Goal: Information Seeking & Learning: Learn about a topic

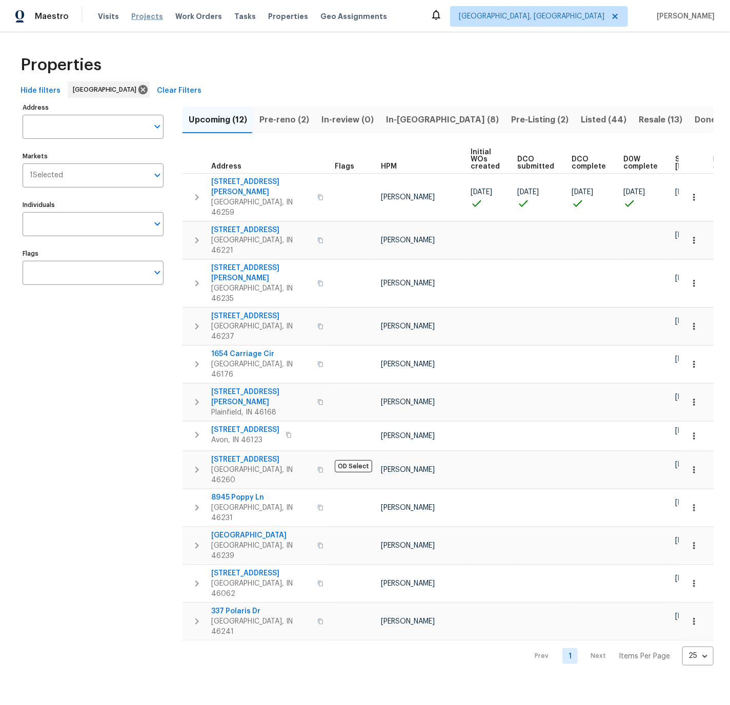
click at [143, 16] on span "Projects" at bounding box center [147, 16] width 32 height 10
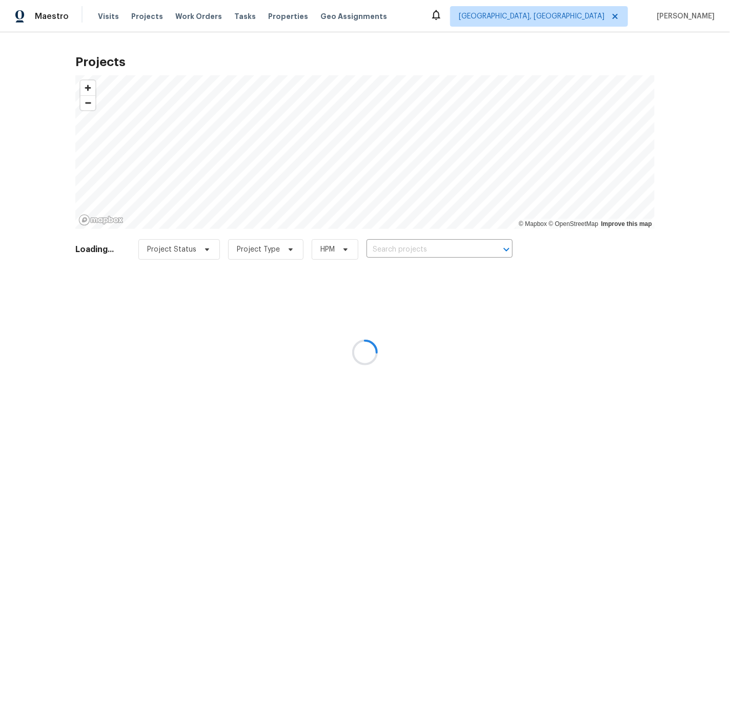
click at [276, 16] on div at bounding box center [365, 352] width 730 height 705
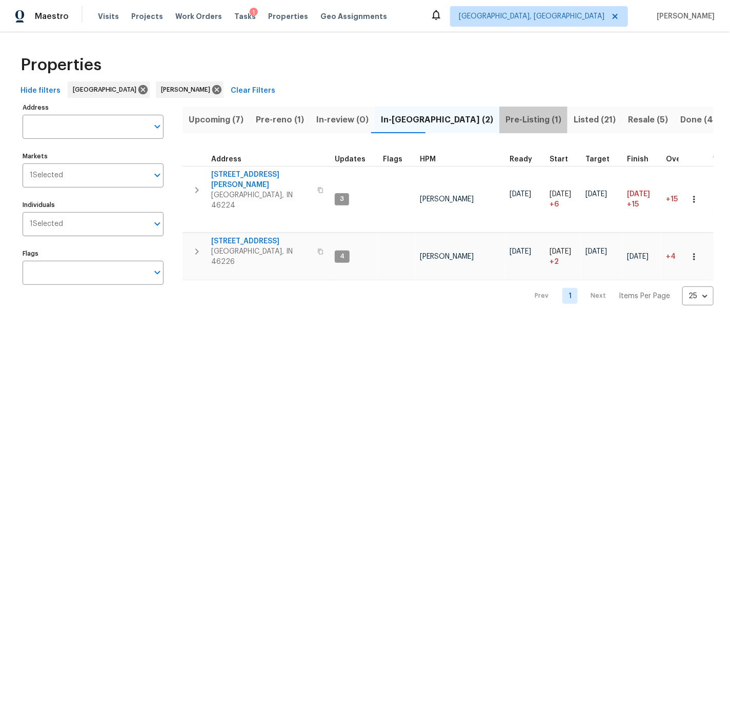
click at [505, 120] on span "Pre-Listing (1)" at bounding box center [533, 120] width 56 height 14
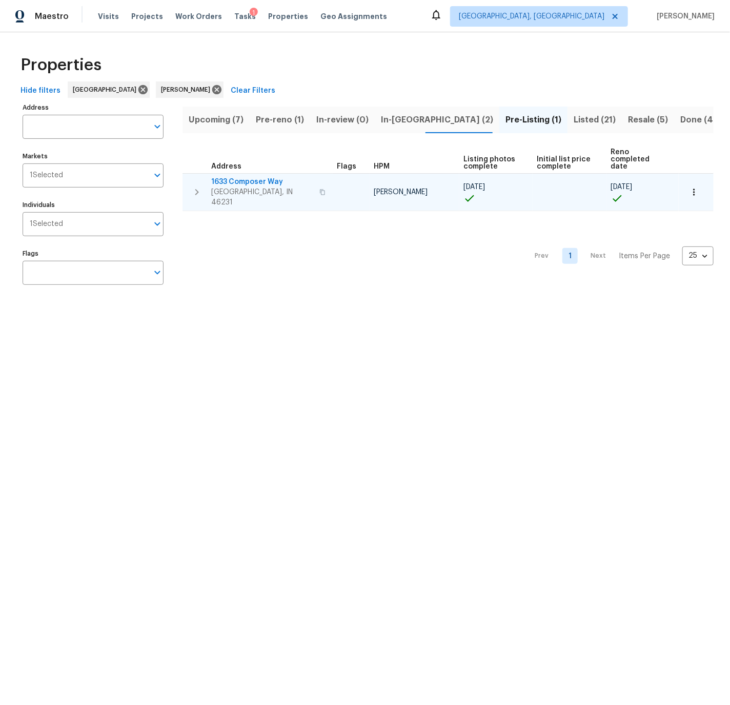
click at [254, 177] on span "1633 Composer Way" at bounding box center [262, 182] width 102 height 10
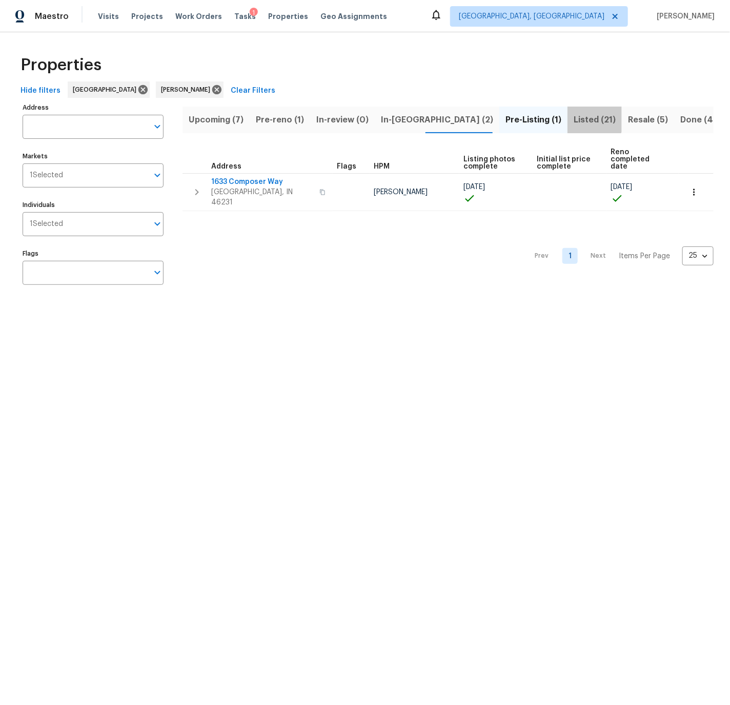
click at [573, 117] on span "Listed (21)" at bounding box center [594, 120] width 42 height 14
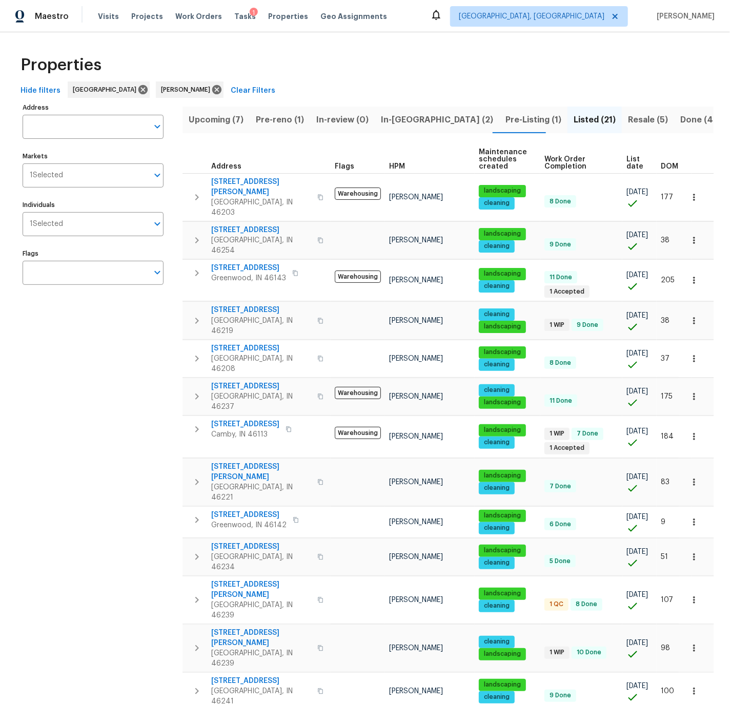
click at [629, 161] on span "List date" at bounding box center [634, 163] width 17 height 14
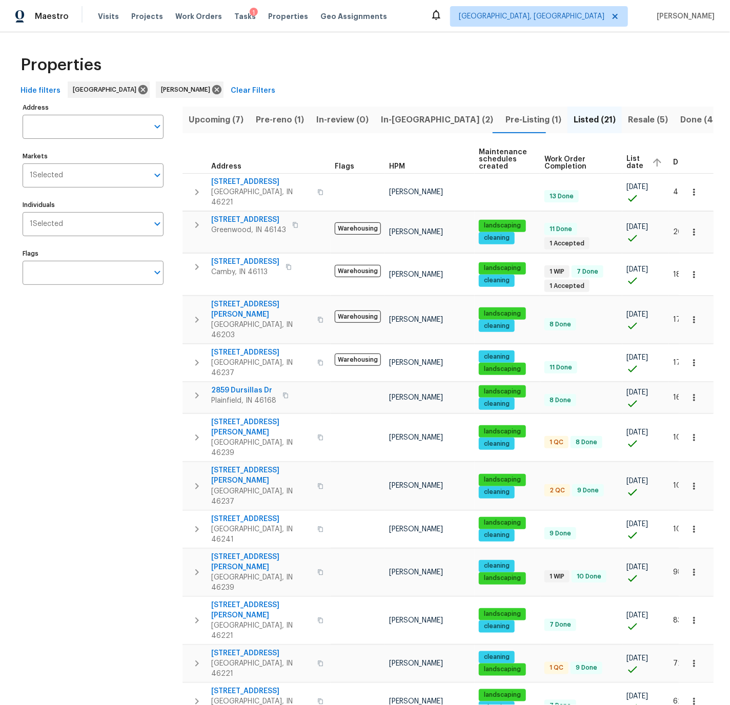
click at [629, 161] on span "List date" at bounding box center [634, 162] width 17 height 14
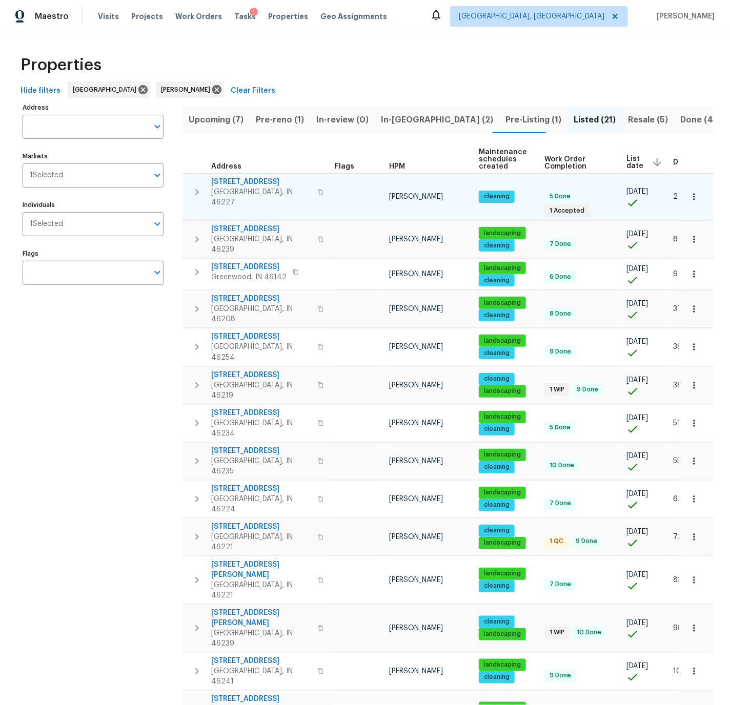
click at [239, 181] on span "1616 Briarstone Way" at bounding box center [261, 182] width 100 height 10
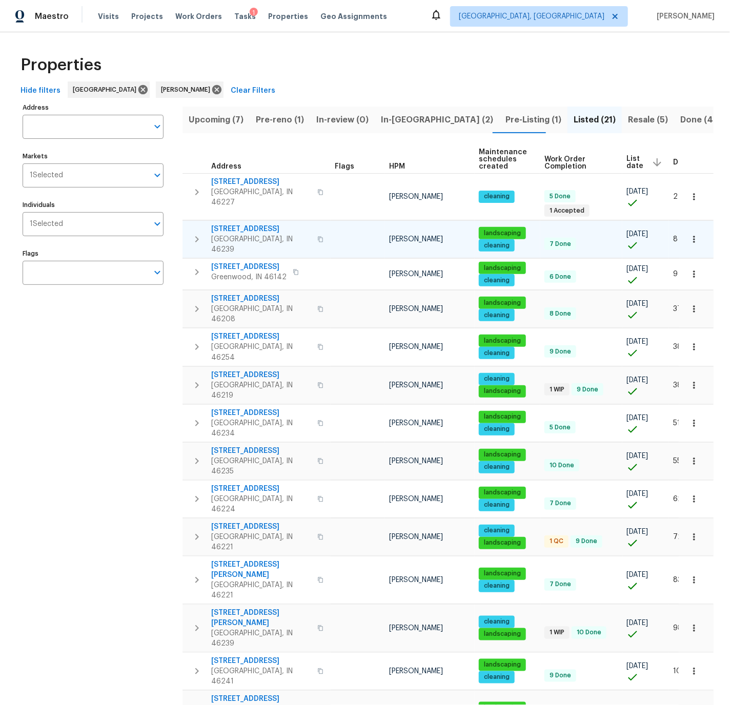
click at [244, 224] on span "2556 Greythorne Dr" at bounding box center [261, 229] width 100 height 10
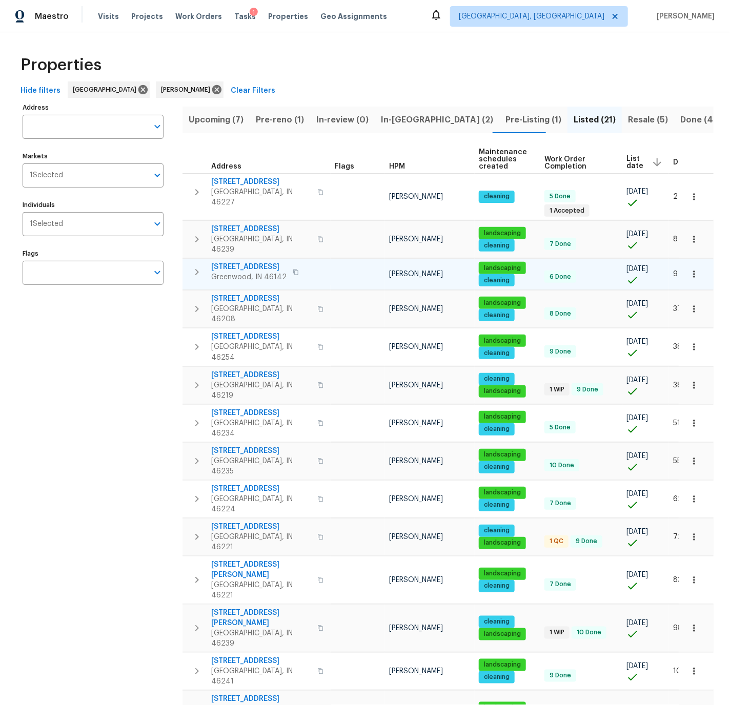
click at [244, 262] on span "442 Orchardview Ct" at bounding box center [248, 267] width 75 height 10
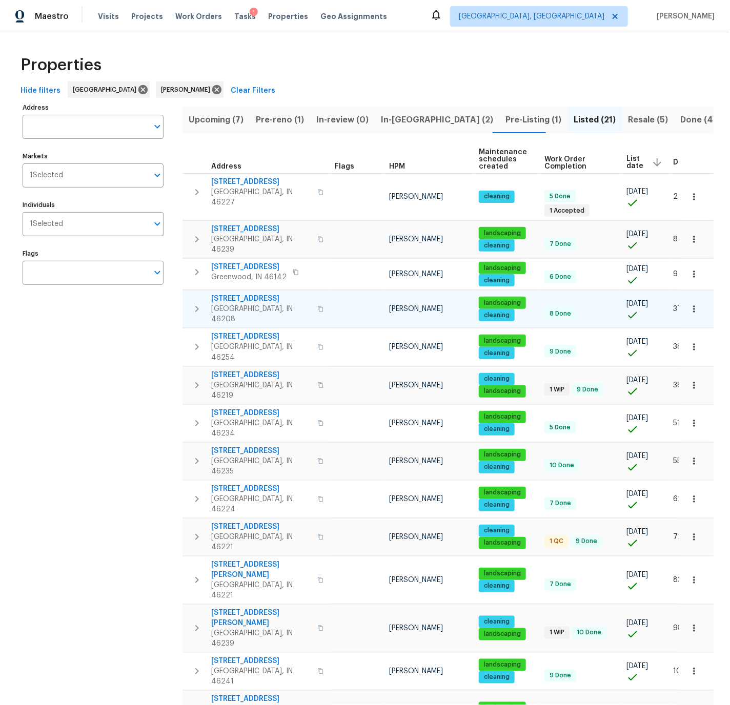
click at [251, 294] on span "5176 Clarendon Rd" at bounding box center [261, 299] width 100 height 10
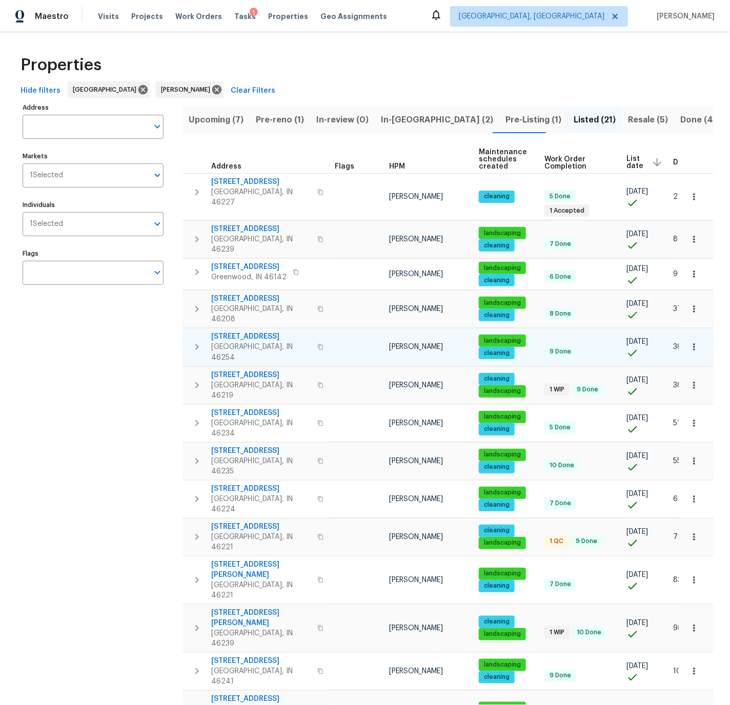
click at [247, 332] on span "4821 Ossington Ct" at bounding box center [261, 337] width 100 height 10
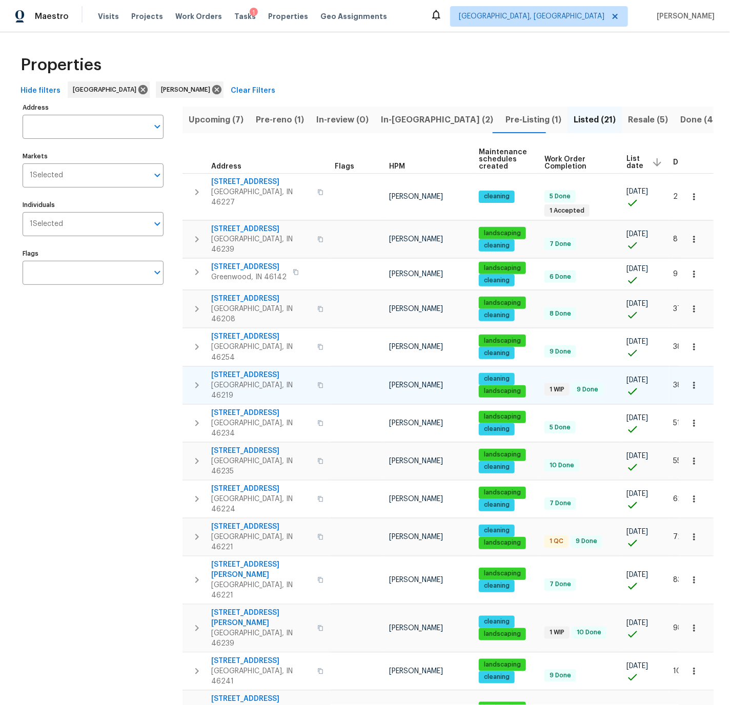
click at [245, 370] on span "8040 Goldenrod Ct" at bounding box center [261, 375] width 100 height 10
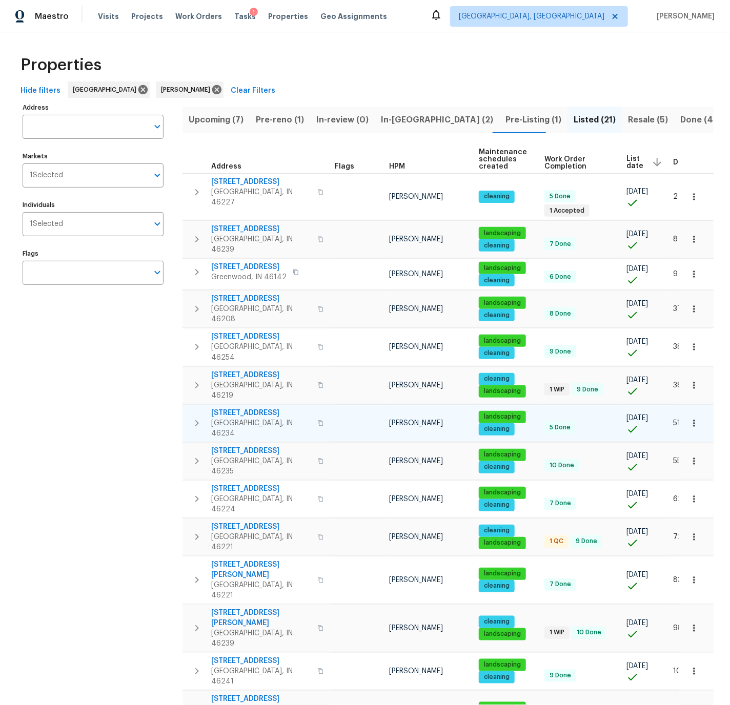
click at [240, 408] on span "10620 Colonial Ct" at bounding box center [261, 413] width 100 height 10
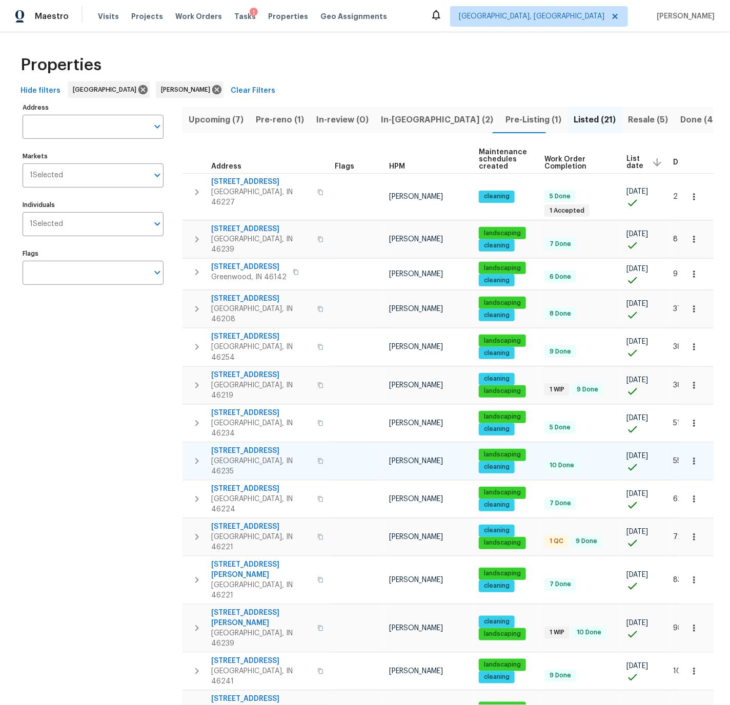
click at [244, 446] on span "12355 Bearsdale Dr" at bounding box center [261, 451] width 100 height 10
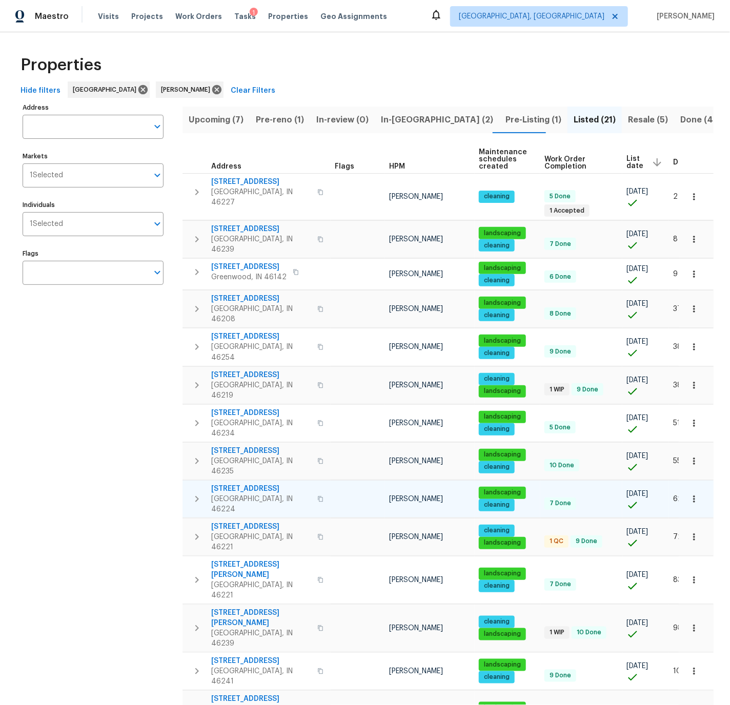
click at [244, 484] on span "4932 W 37th St" at bounding box center [261, 489] width 100 height 10
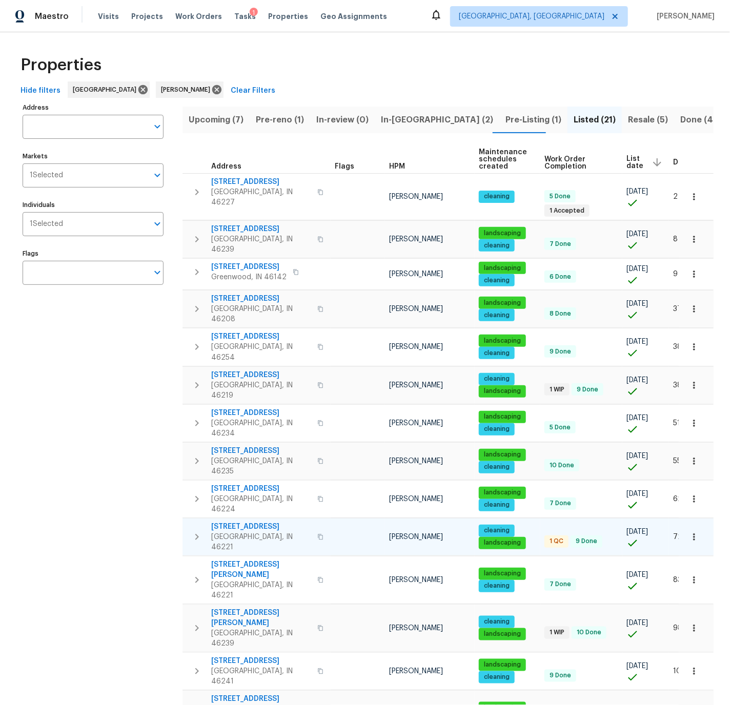
click at [243, 522] on span "5632 Fair Ridge Pl" at bounding box center [261, 527] width 100 height 10
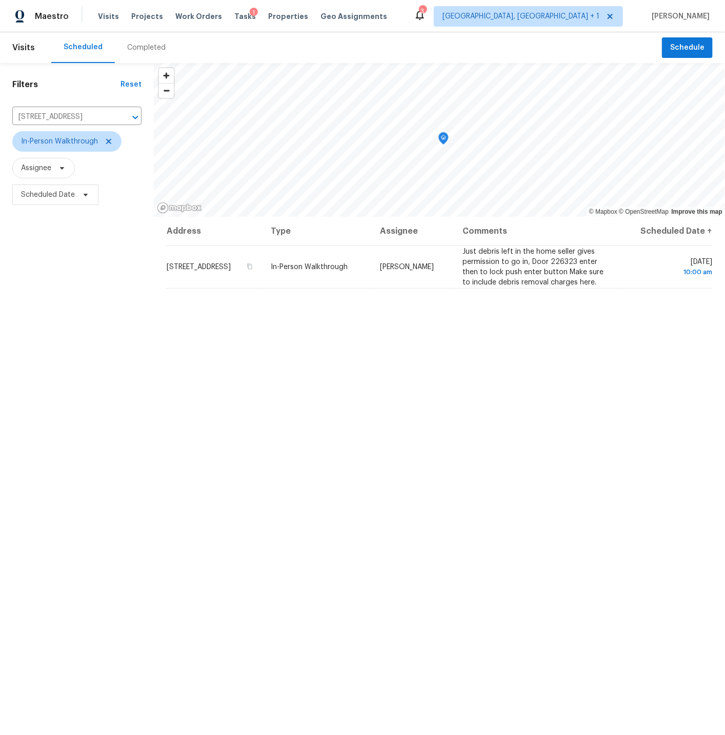
scroll to position [1, 0]
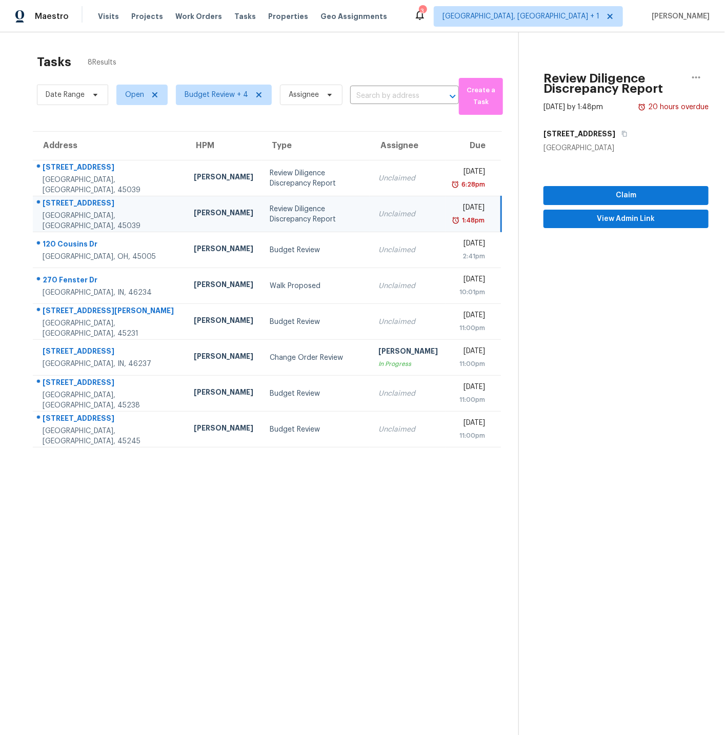
scroll to position [8, 0]
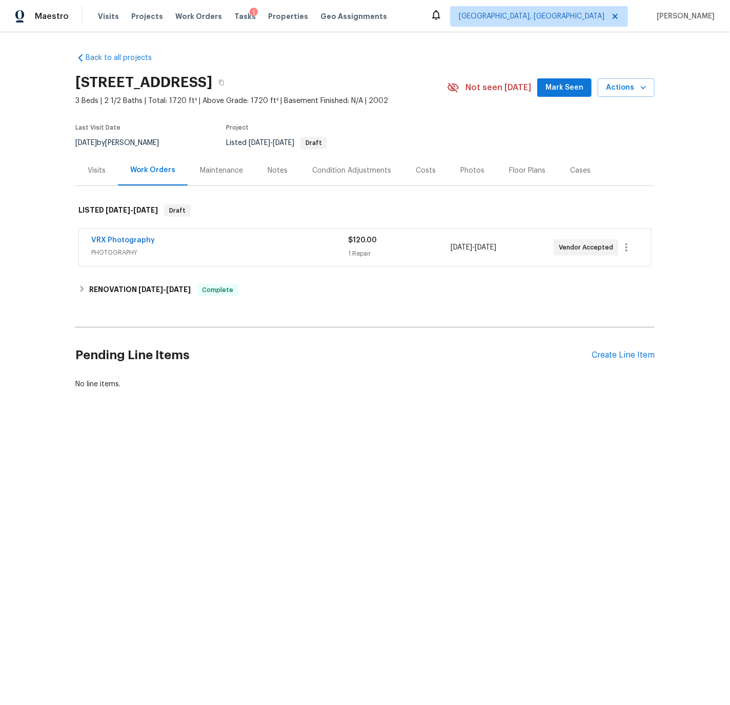
click at [99, 169] on div "Visits" at bounding box center [97, 171] width 18 height 10
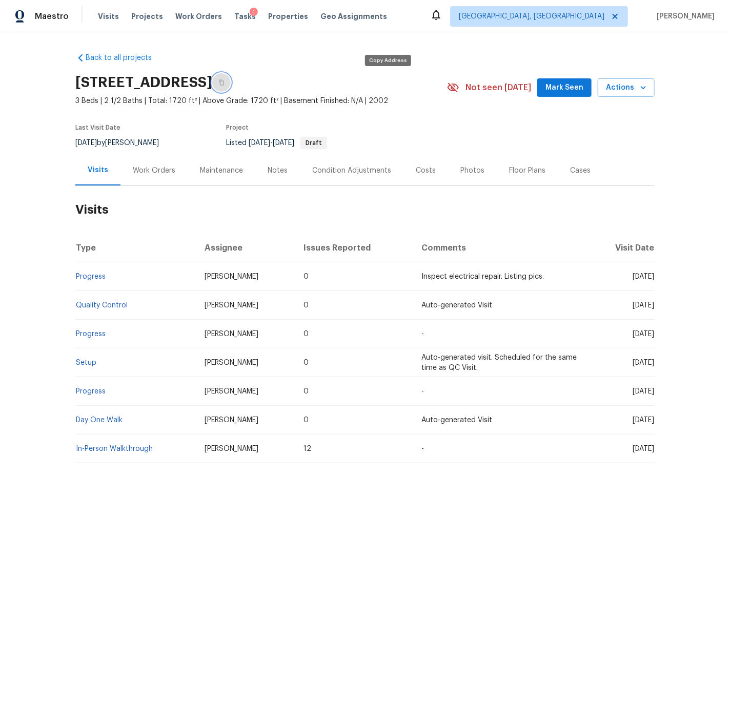
click at [224, 82] on icon "button" at bounding box center [221, 82] width 6 height 6
click at [420, 170] on div "Costs" at bounding box center [426, 171] width 20 height 10
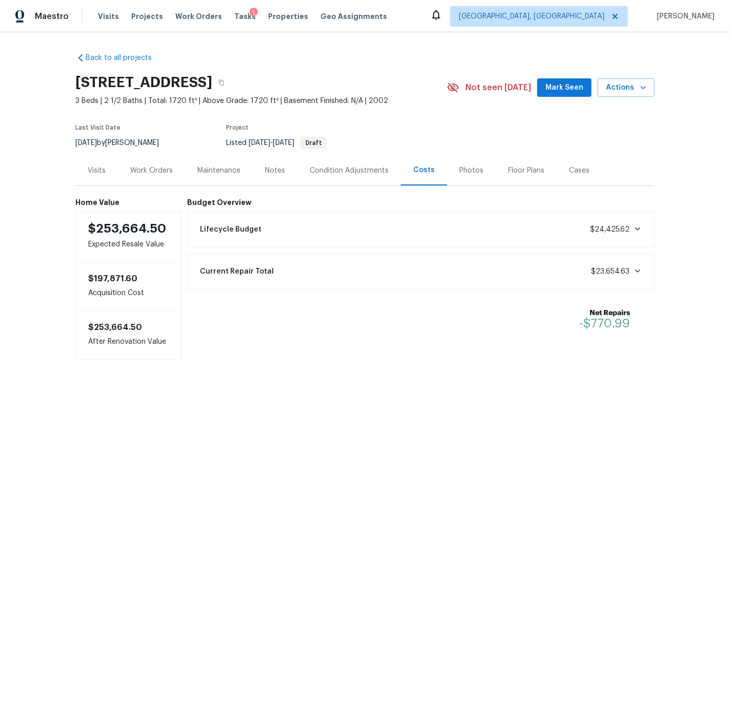
click at [355, 170] on div "Condition Adjustments" at bounding box center [348, 171] width 79 height 10
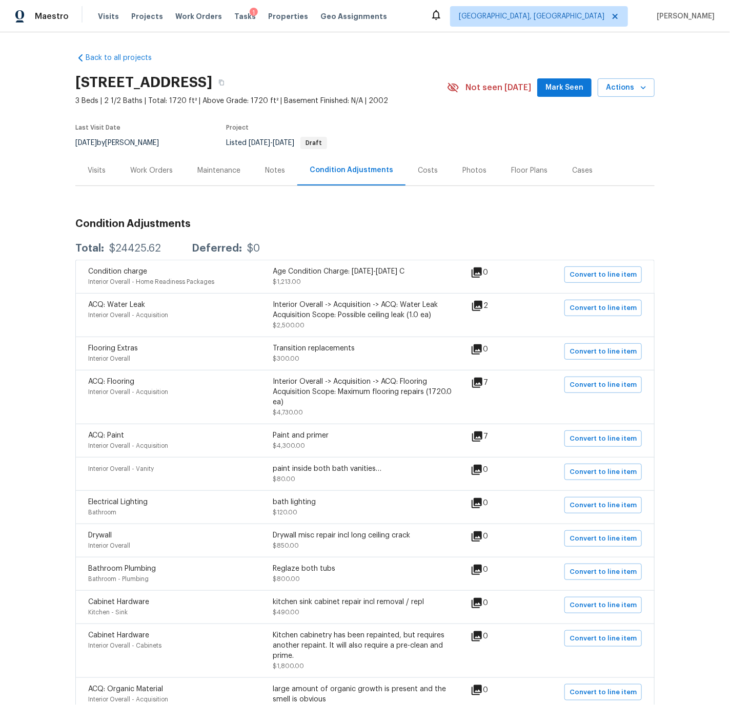
click at [146, 169] on div "Work Orders" at bounding box center [151, 171] width 43 height 10
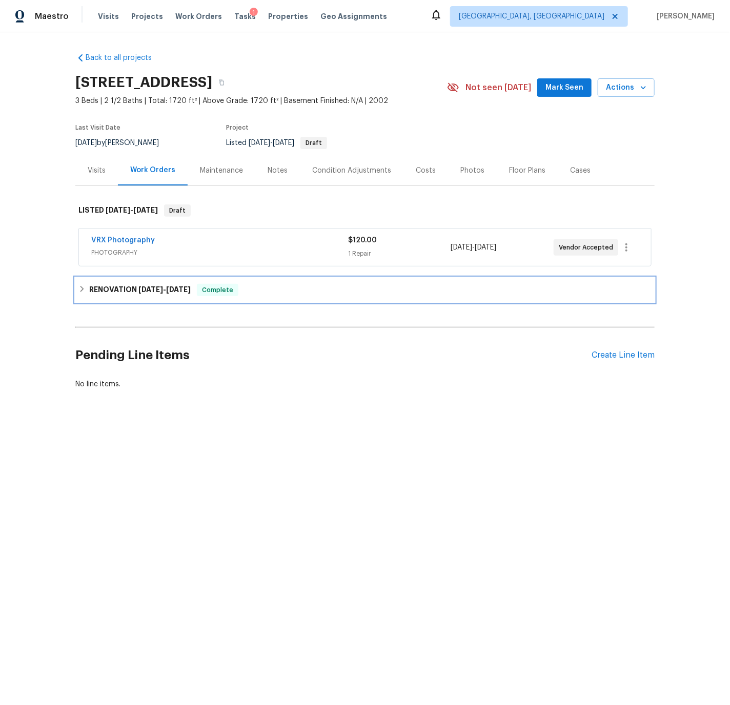
click at [80, 288] on icon at bounding box center [81, 288] width 7 height 7
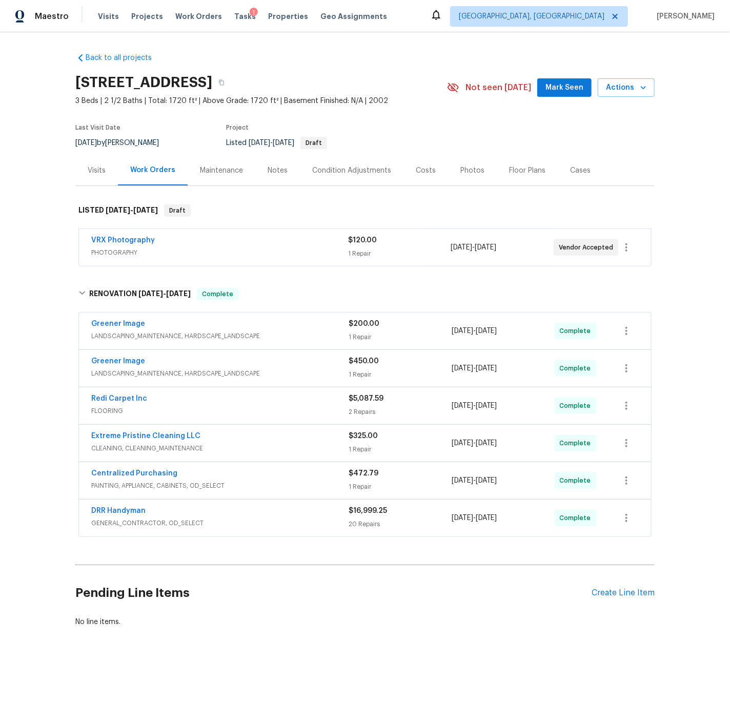
click at [333, 170] on div "Condition Adjustments" at bounding box center [351, 171] width 79 height 10
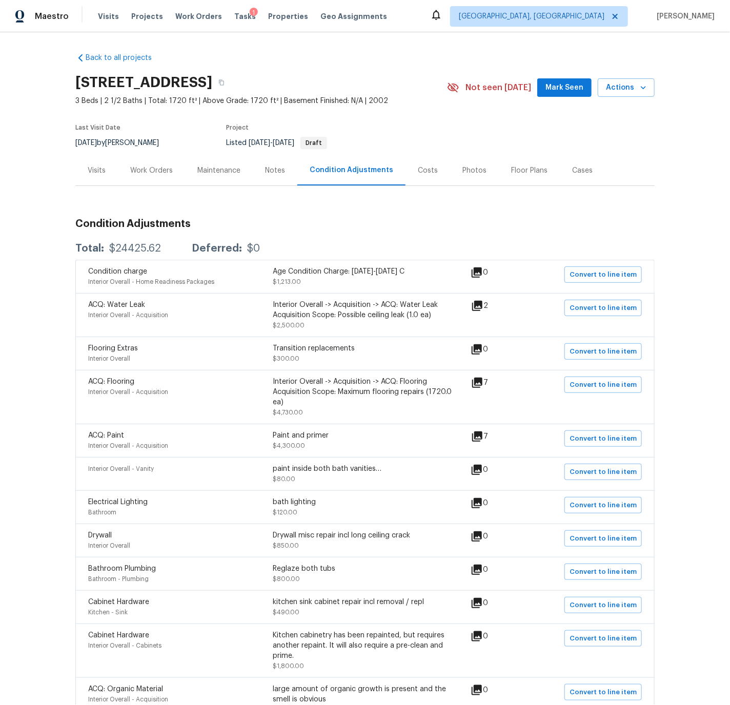
click at [140, 171] on div "Work Orders" at bounding box center [151, 171] width 43 height 10
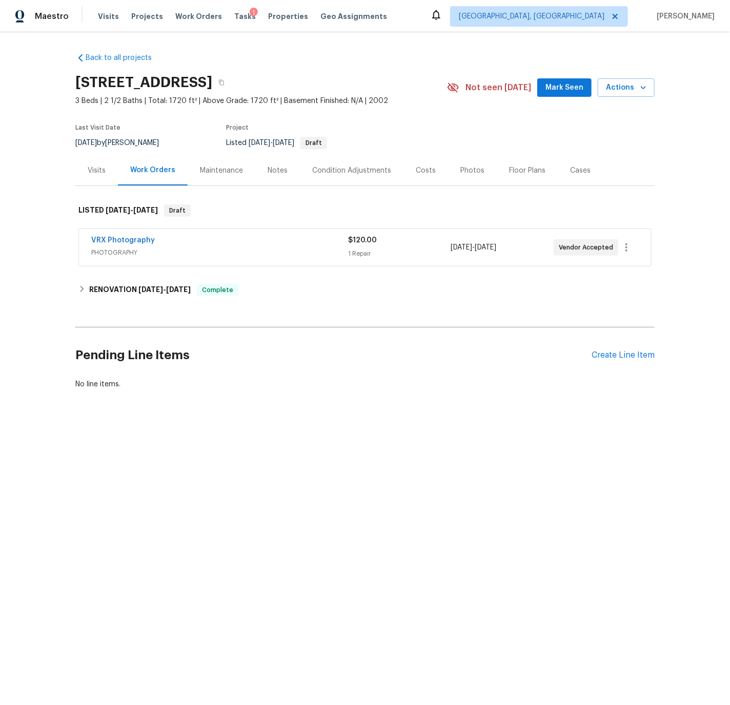
click at [420, 171] on div "Costs" at bounding box center [426, 171] width 20 height 10
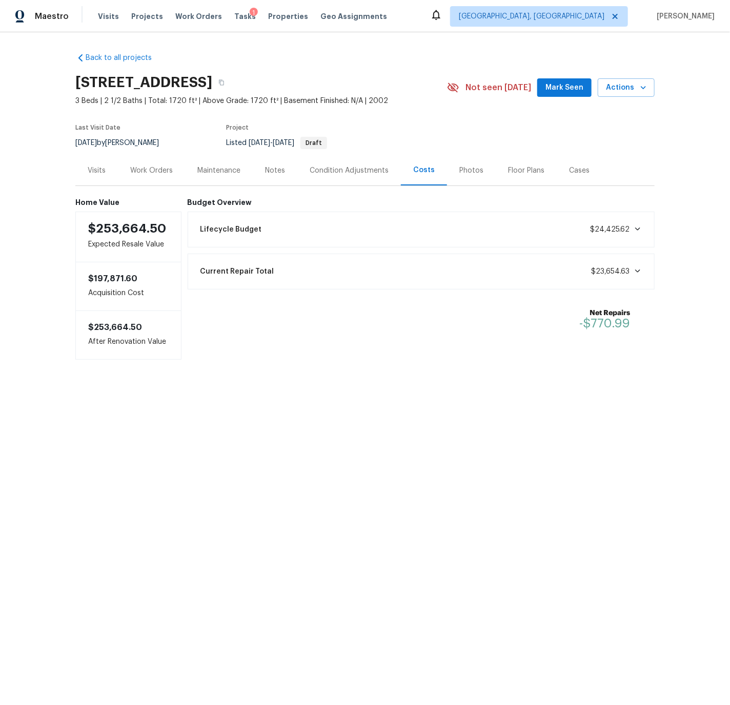
click at [638, 268] on icon at bounding box center [637, 271] width 8 height 8
click at [155, 170] on div "Work Orders" at bounding box center [151, 171] width 43 height 10
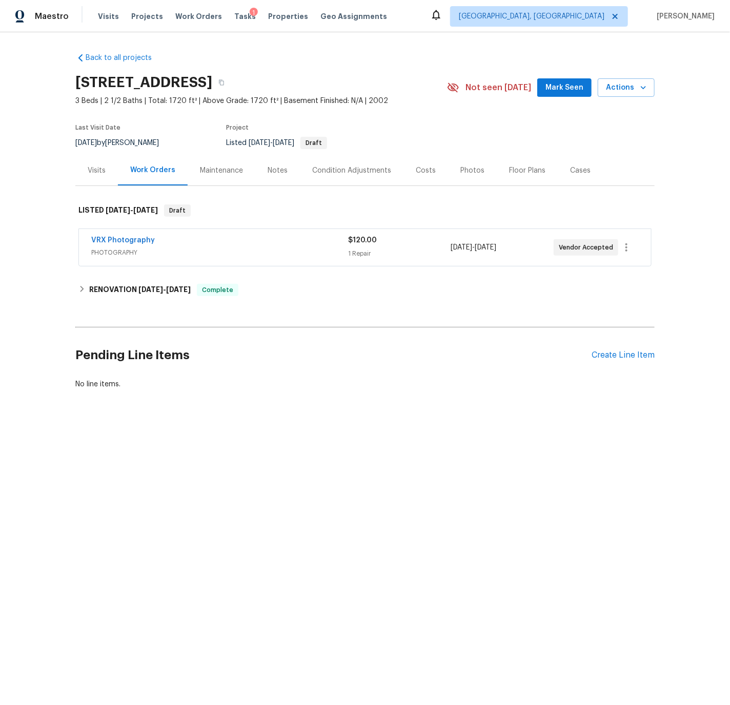
click at [147, 172] on div "Work Orders" at bounding box center [152, 170] width 45 height 10
click at [324, 169] on div "Condition Adjustments" at bounding box center [351, 171] width 79 height 10
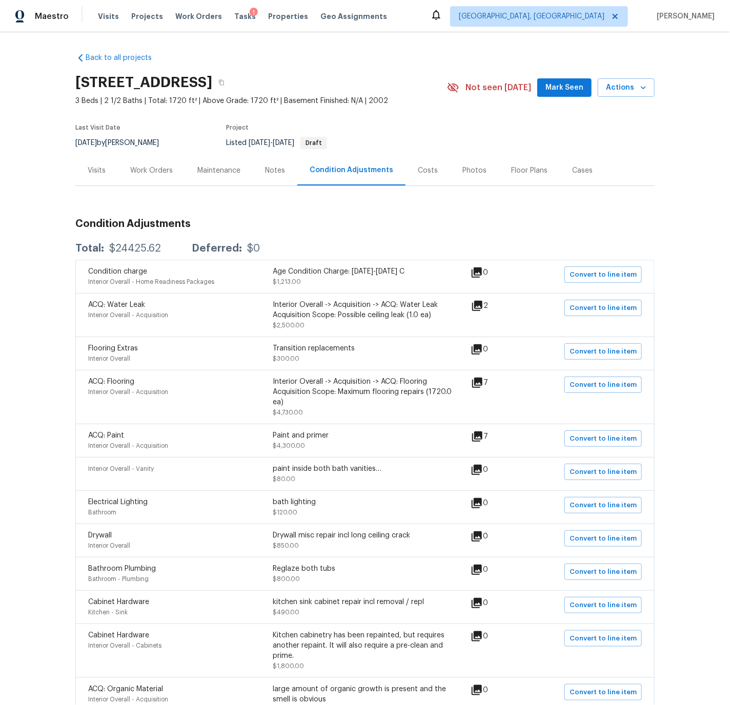
click at [158, 171] on div "Work Orders" at bounding box center [151, 171] width 43 height 10
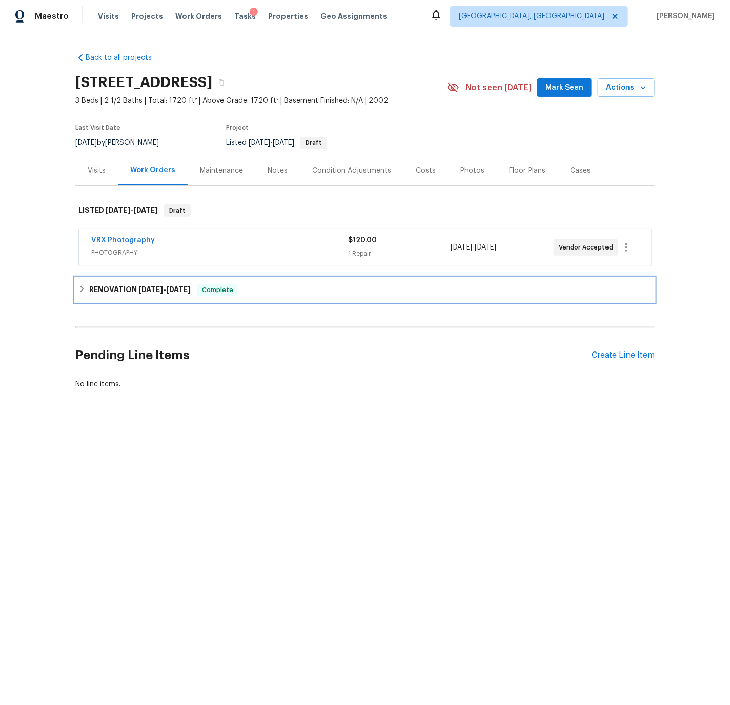
click at [81, 290] on icon at bounding box center [82, 289] width 4 height 6
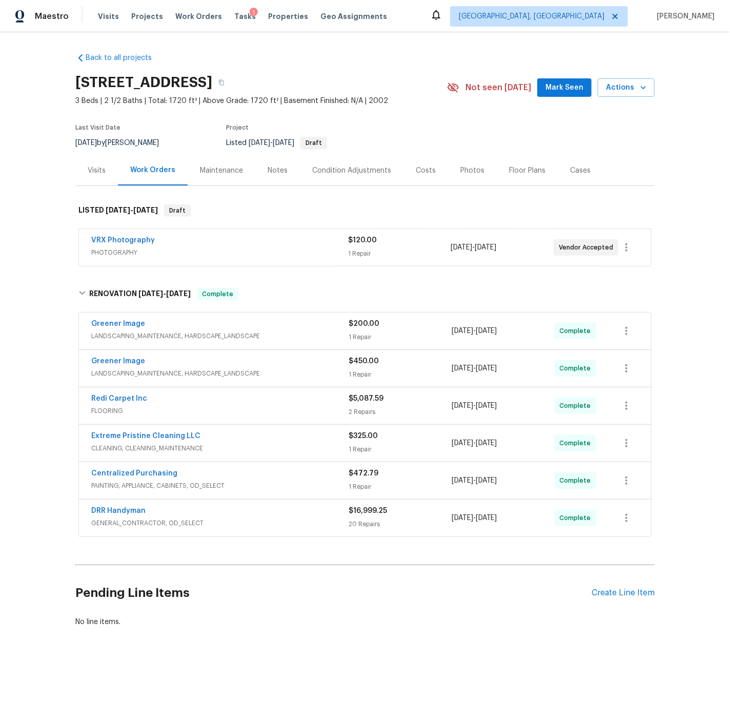
click at [238, 402] on div "Redi Carpet Inc" at bounding box center [219, 400] width 257 height 12
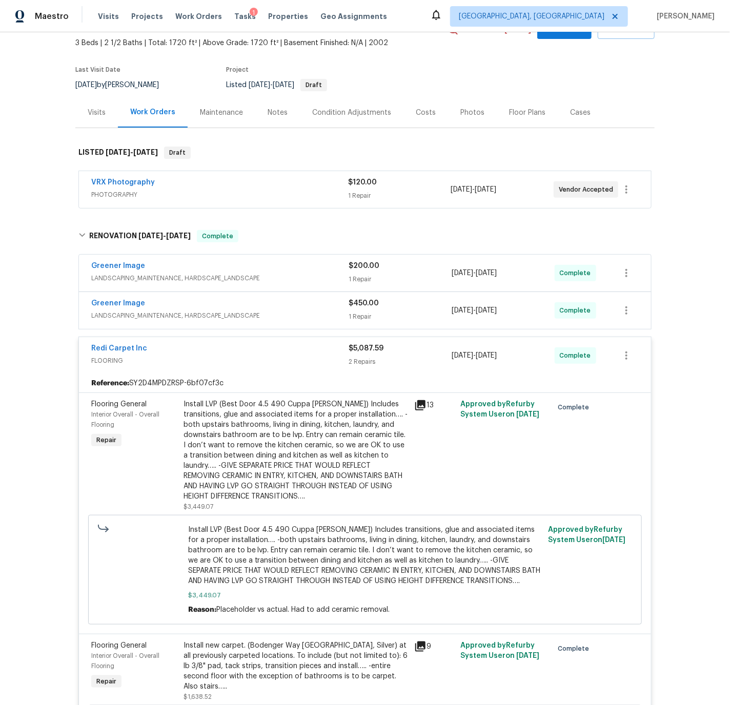
scroll to position [49, 0]
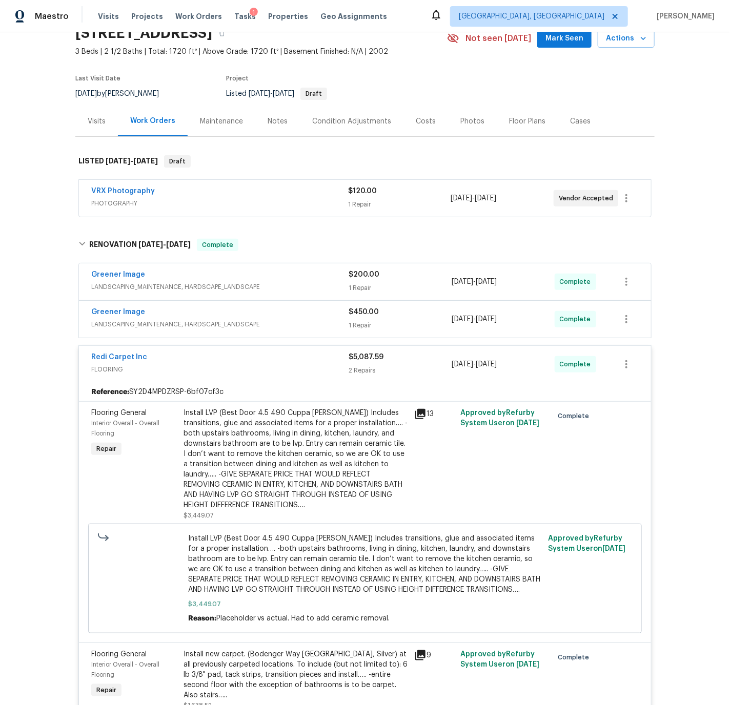
click at [202, 357] on div "Redi Carpet Inc" at bounding box center [219, 358] width 257 height 12
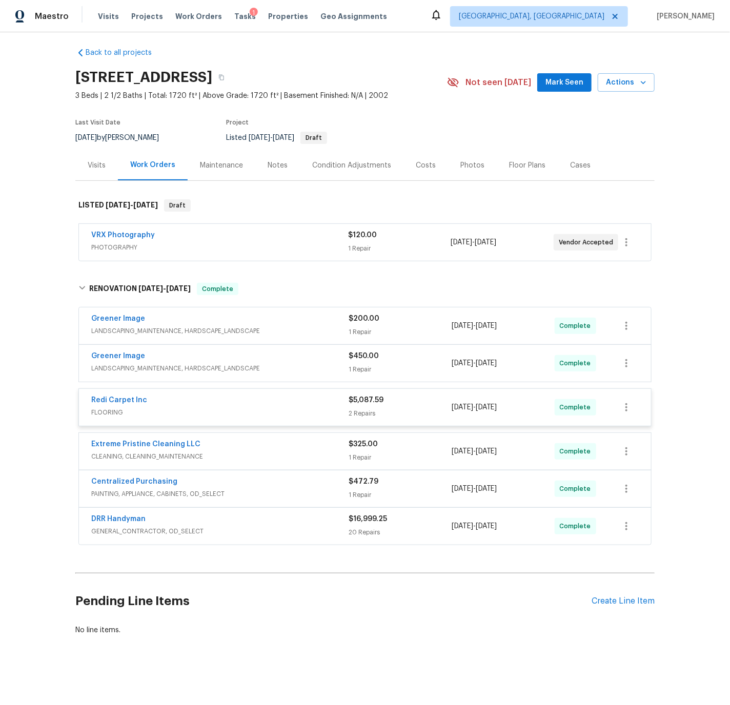
scroll to position [0, 0]
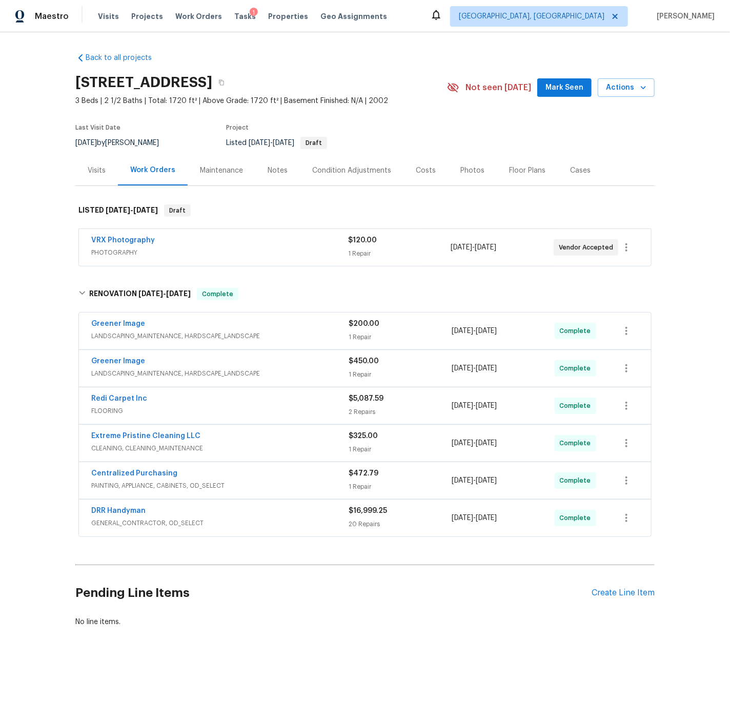
click at [256, 477] on div "Centralized Purchasing" at bounding box center [219, 474] width 257 height 12
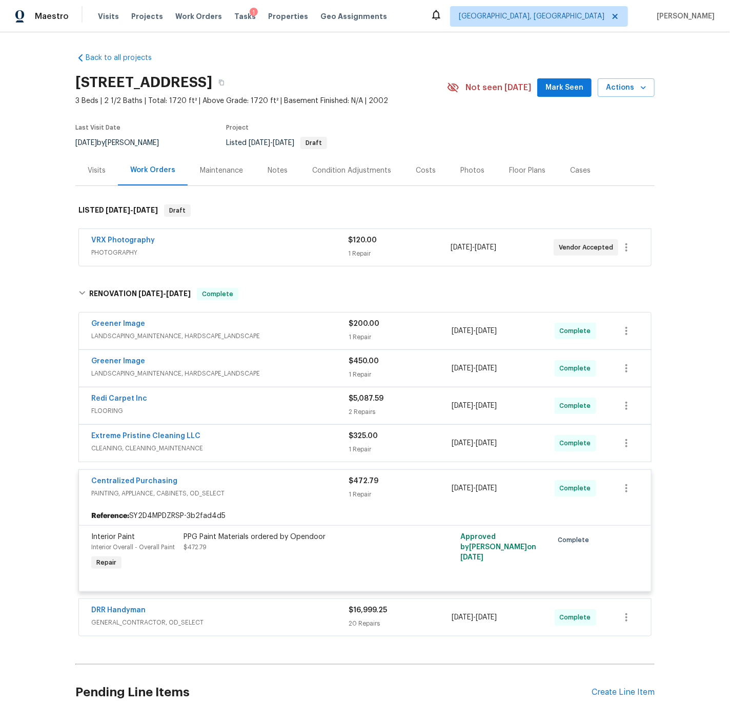
click at [256, 477] on div "Centralized Purchasing" at bounding box center [219, 482] width 257 height 12
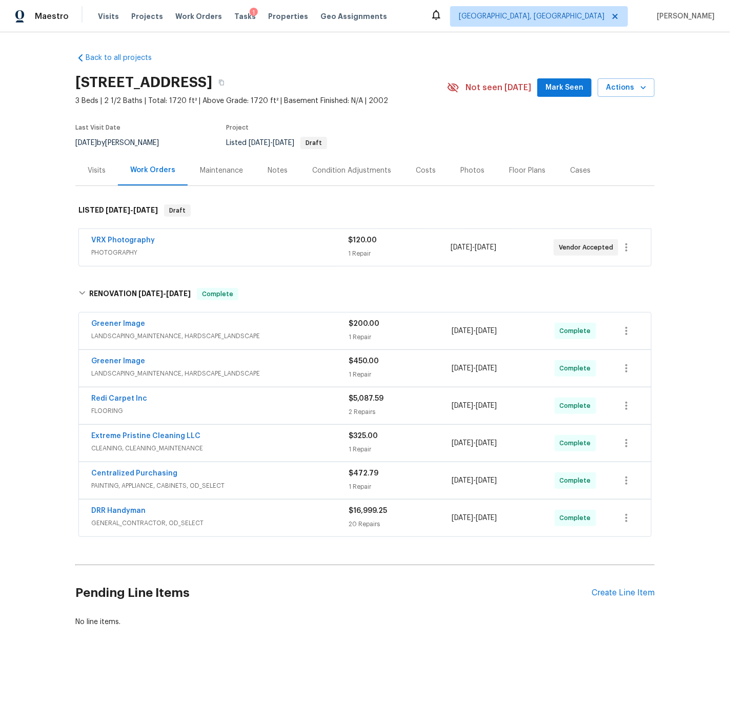
click at [261, 510] on div "DRR Handyman" at bounding box center [219, 512] width 257 height 12
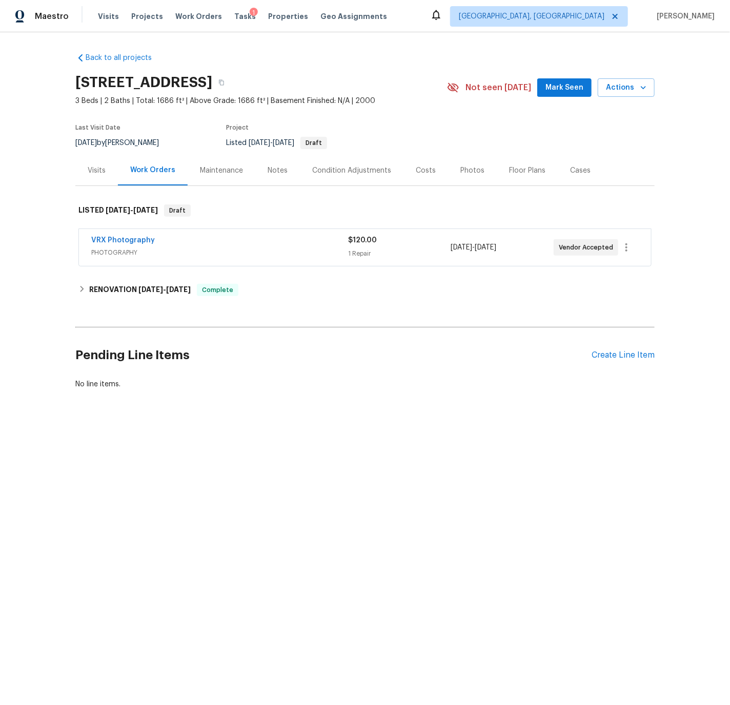
click at [94, 168] on div "Visits" at bounding box center [97, 171] width 18 height 10
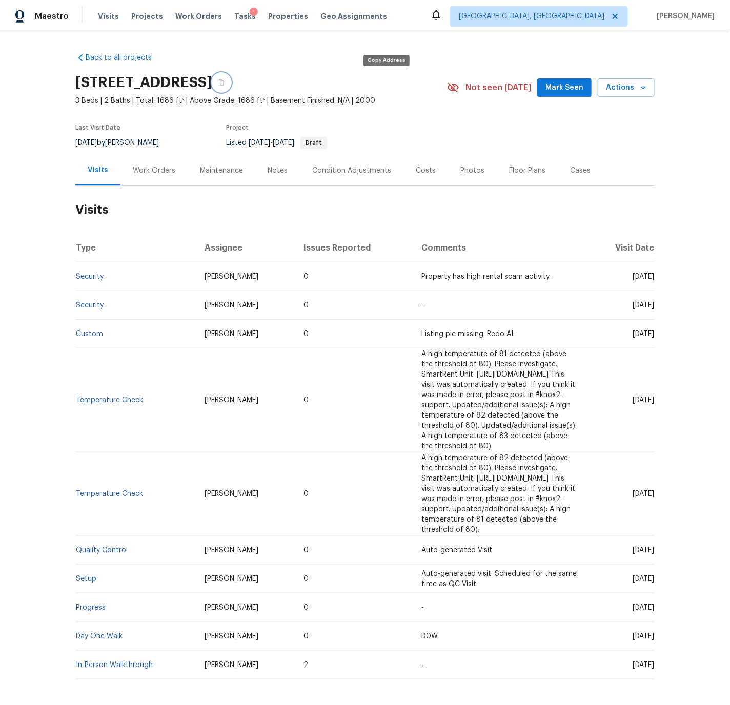
click at [224, 83] on icon "button" at bounding box center [221, 82] width 6 height 6
click at [160, 169] on div "Work Orders" at bounding box center [154, 171] width 43 height 10
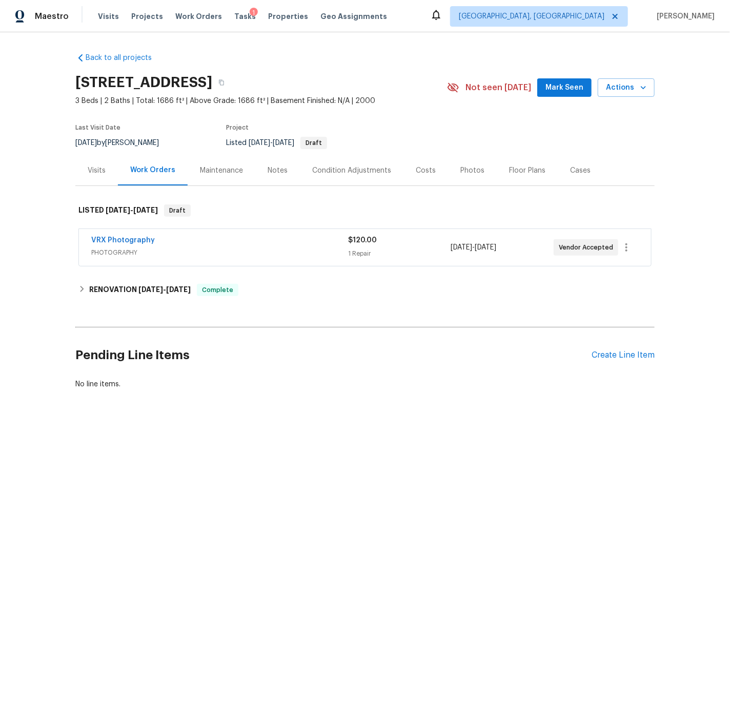
click at [359, 170] on div "Condition Adjustments" at bounding box center [351, 171] width 79 height 10
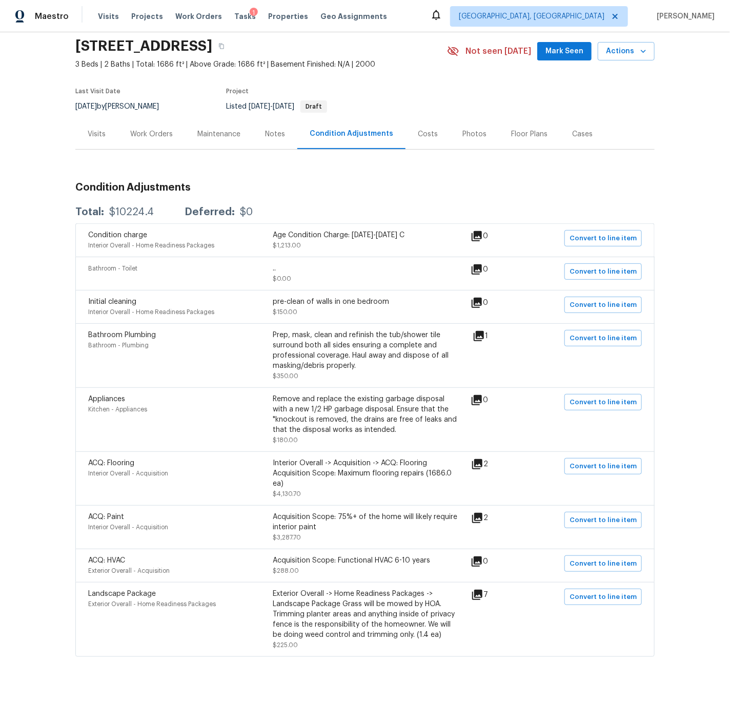
scroll to position [55, 0]
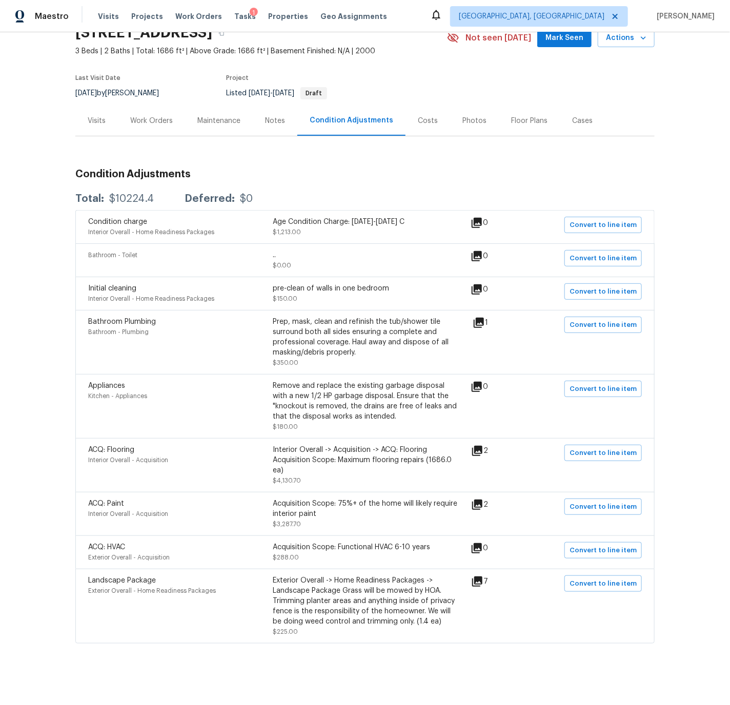
click at [162, 116] on div "Work Orders" at bounding box center [151, 121] width 43 height 10
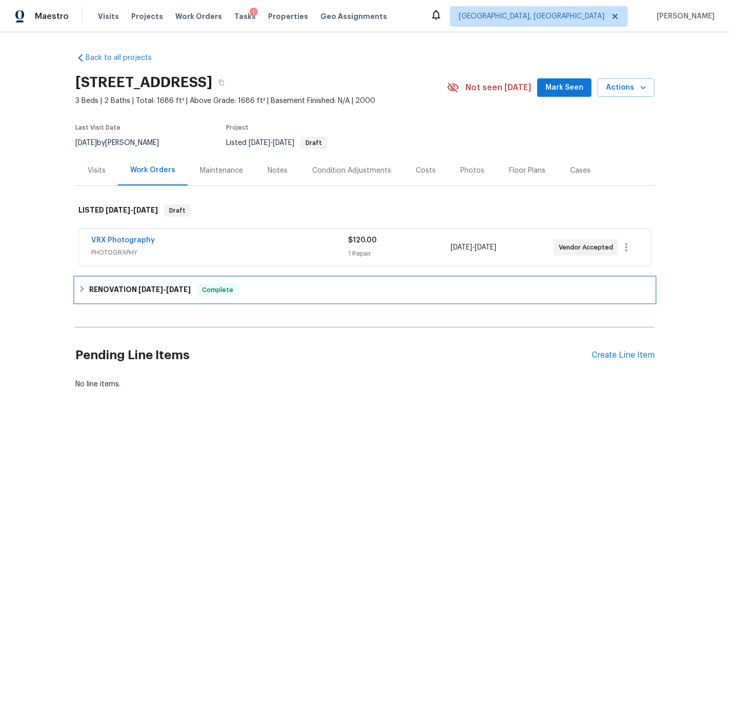
click at [80, 288] on icon at bounding box center [81, 288] width 7 height 7
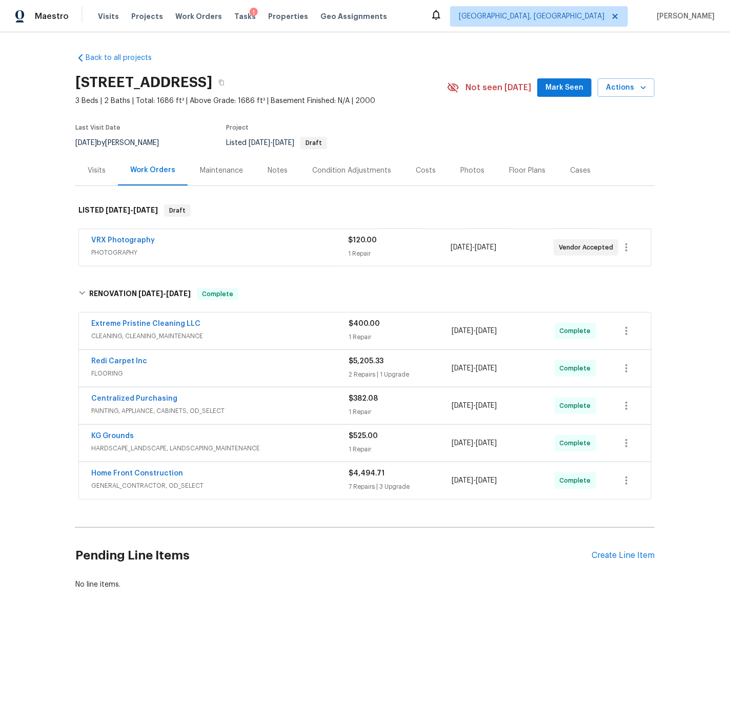
click at [421, 171] on div "Costs" at bounding box center [426, 171] width 20 height 10
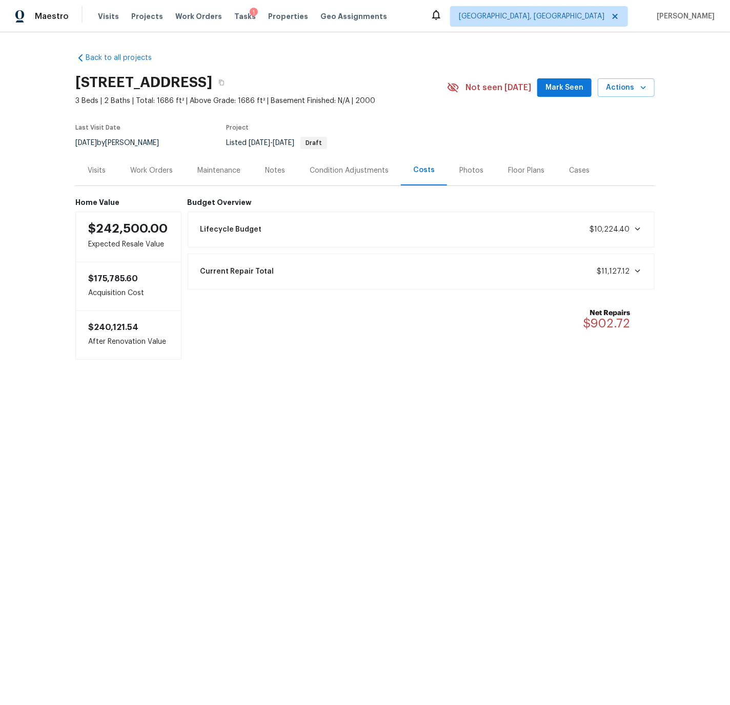
click at [638, 269] on icon at bounding box center [637, 271] width 8 height 8
click at [159, 170] on div "Work Orders" at bounding box center [151, 171] width 43 height 10
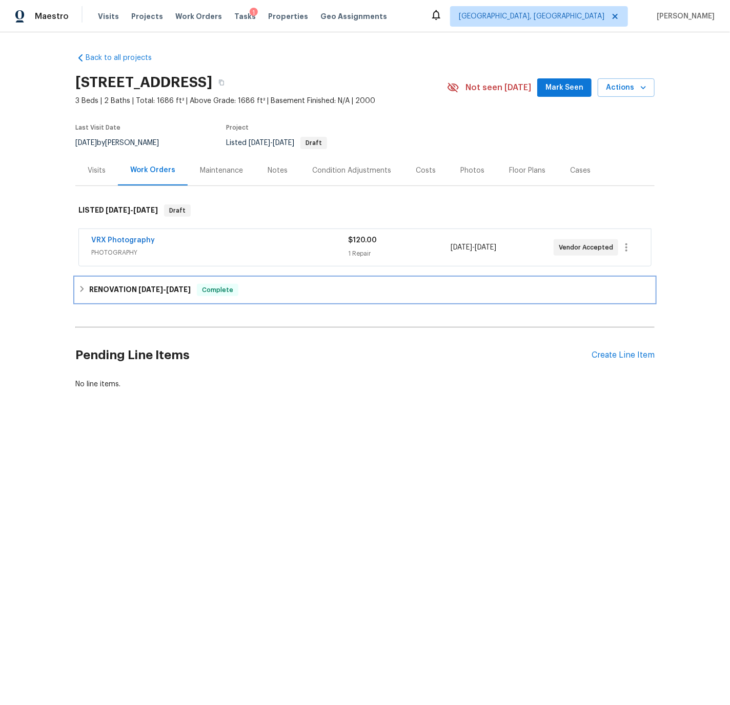
click at [82, 288] on icon at bounding box center [82, 289] width 4 height 6
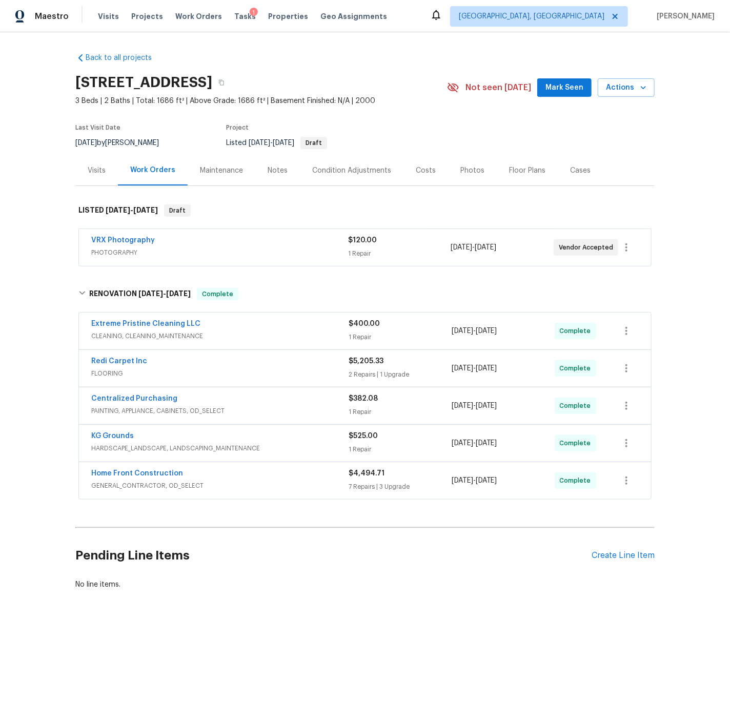
click at [185, 368] on span "FLOORING" at bounding box center [219, 373] width 257 height 10
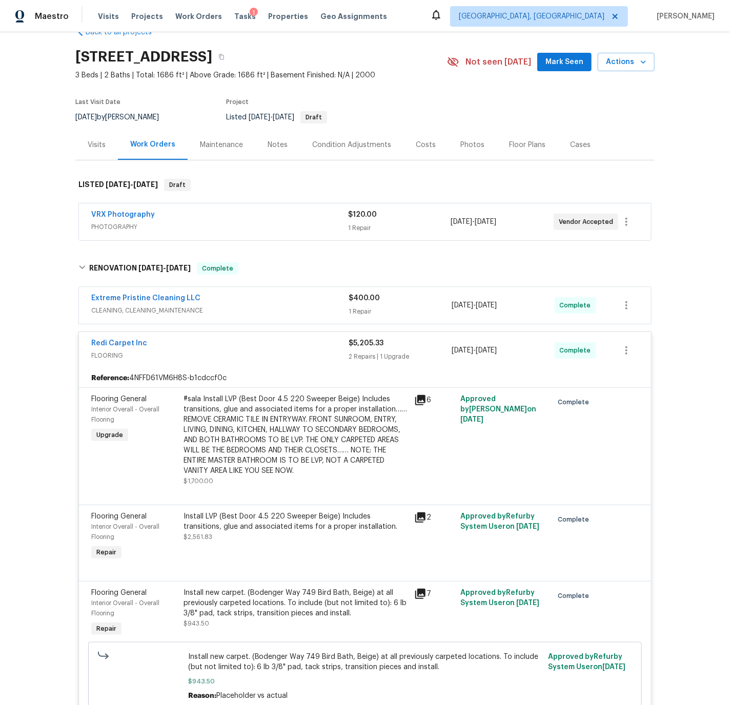
scroll to position [1, 0]
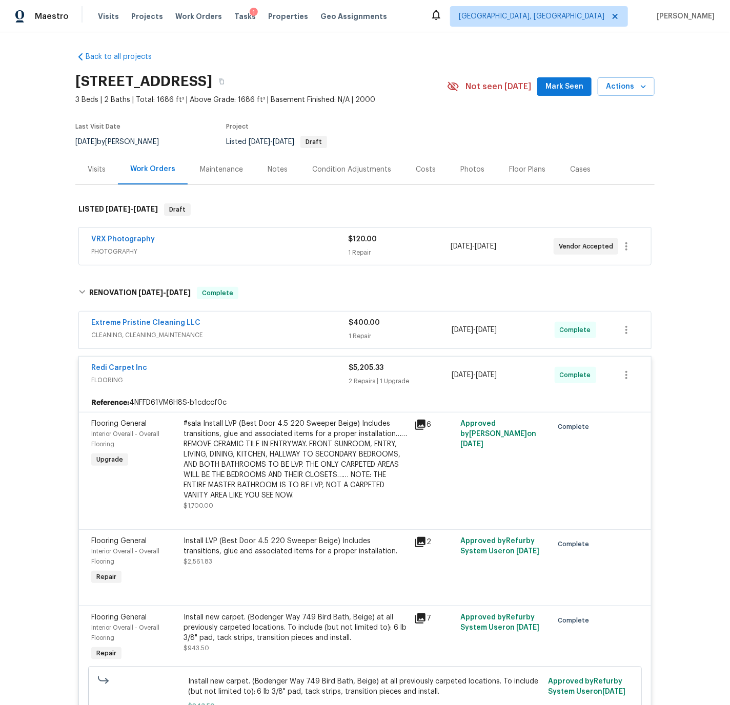
click at [205, 367] on div "Redi Carpet Inc" at bounding box center [219, 369] width 257 height 12
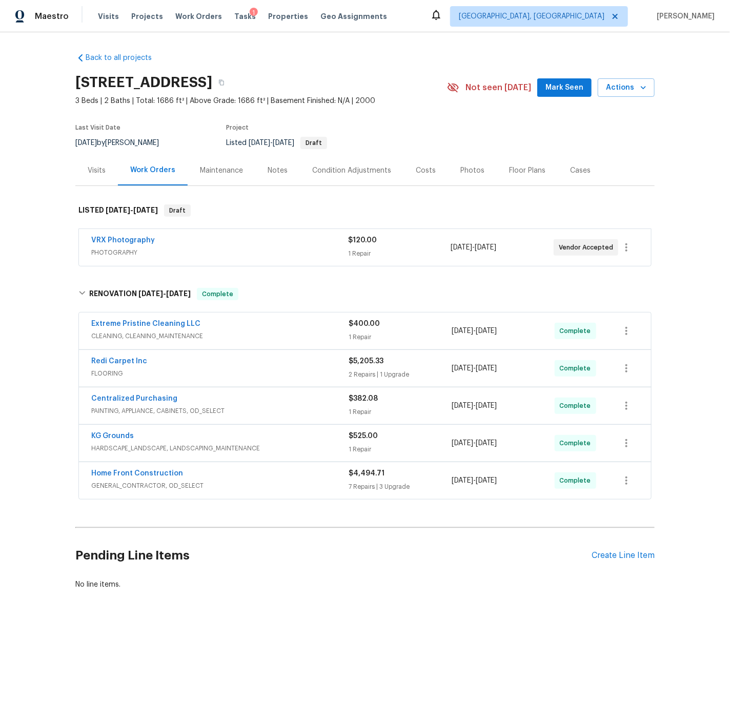
click at [223, 479] on div "Home Front Construction" at bounding box center [219, 474] width 257 height 12
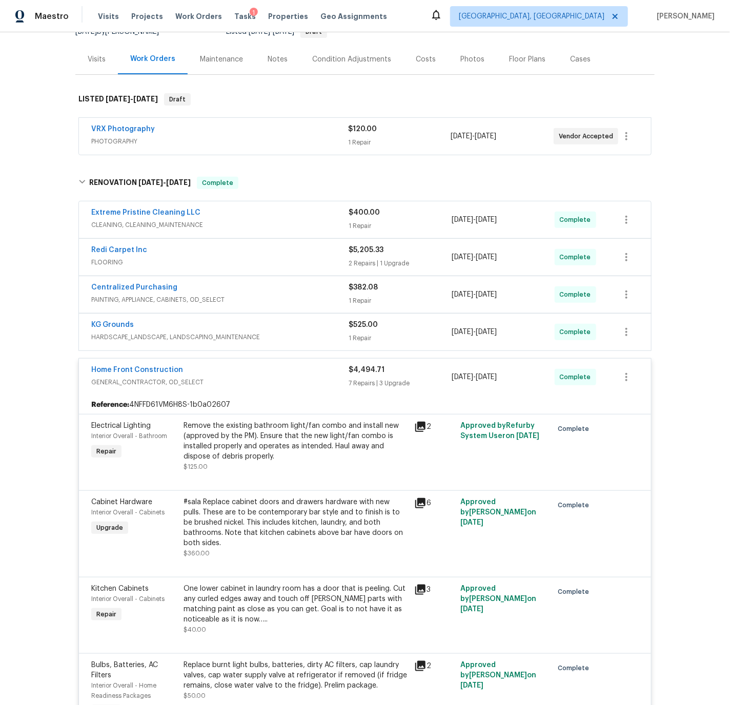
scroll to position [110, 0]
click at [244, 254] on div "Redi Carpet Inc" at bounding box center [219, 252] width 257 height 12
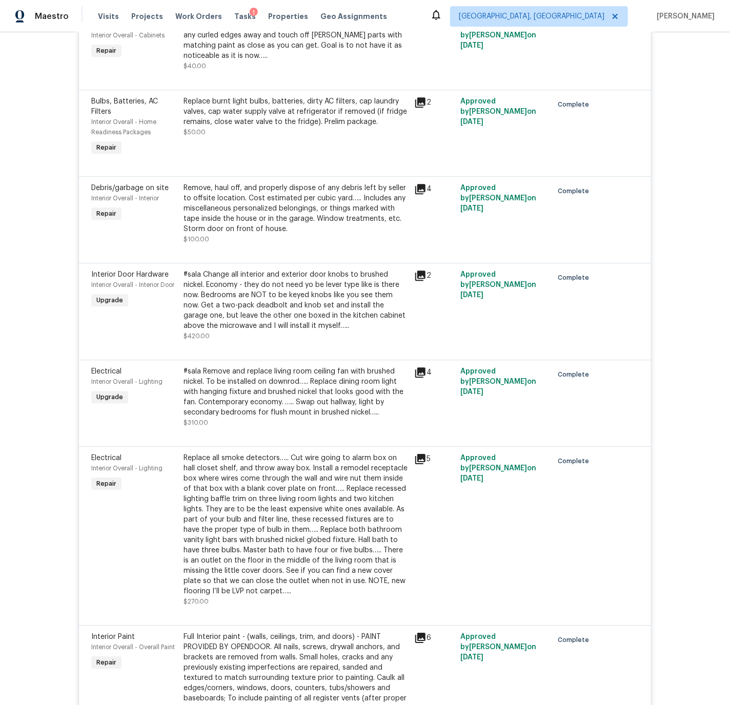
scroll to position [0, 0]
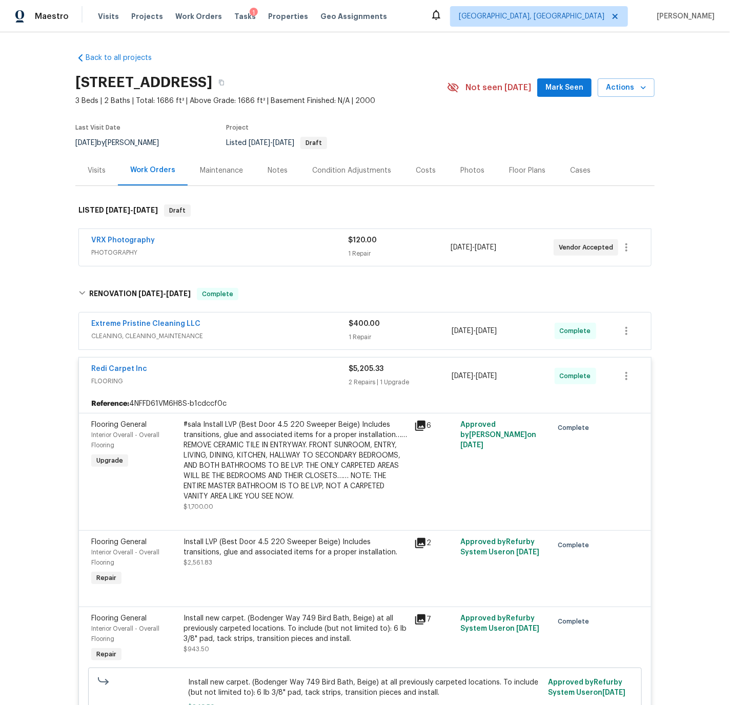
click at [333, 170] on div "Condition Adjustments" at bounding box center [351, 171] width 79 height 10
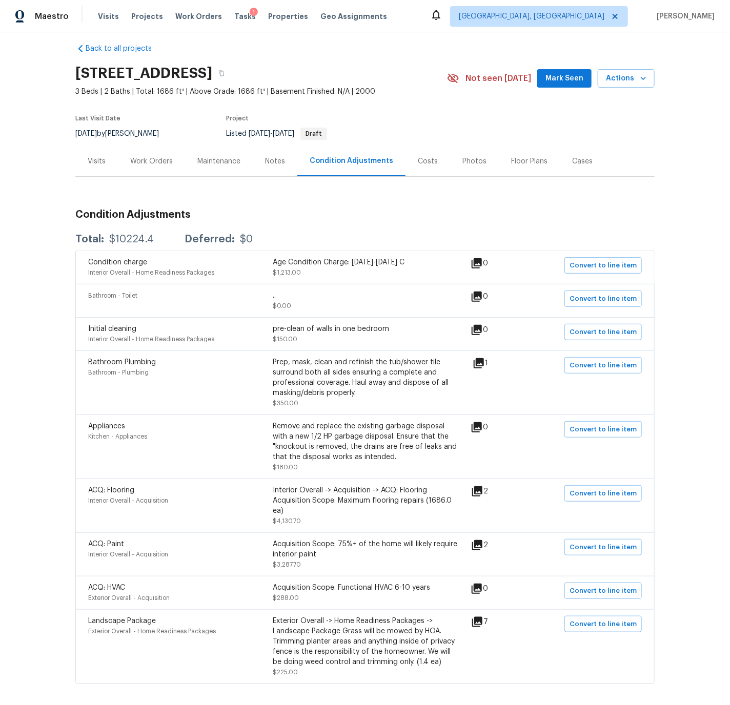
scroll to position [55, 0]
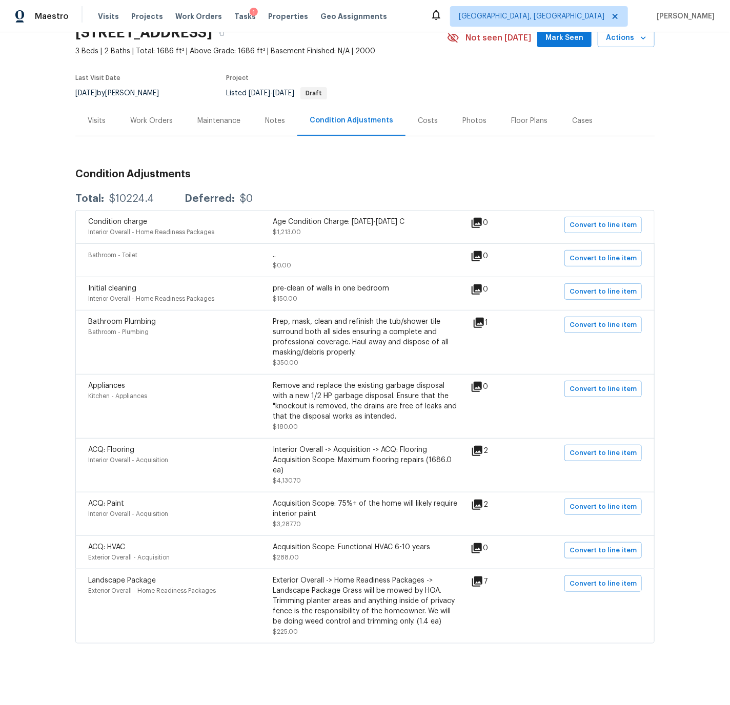
click at [161, 116] on div "Work Orders" at bounding box center [151, 121] width 43 height 10
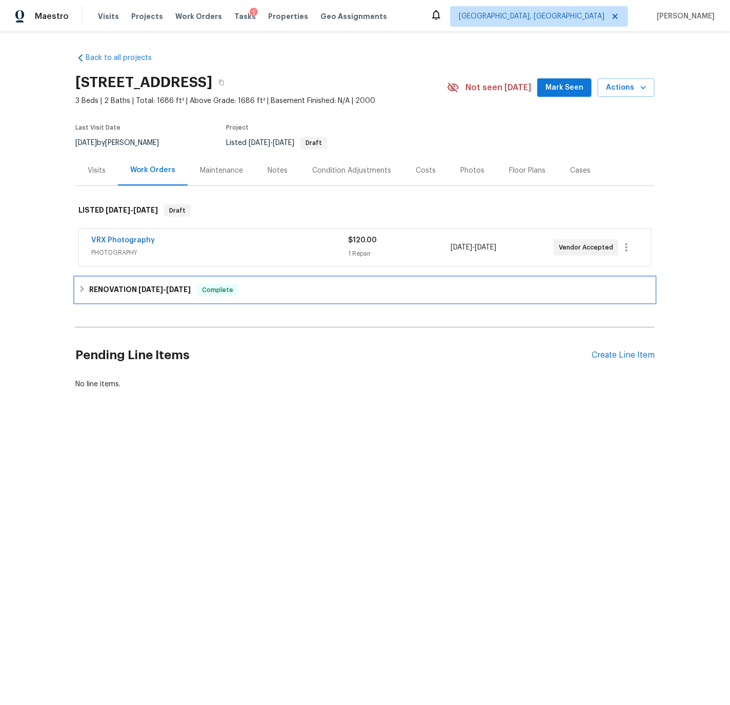
click at [80, 288] on icon at bounding box center [81, 288] width 7 height 7
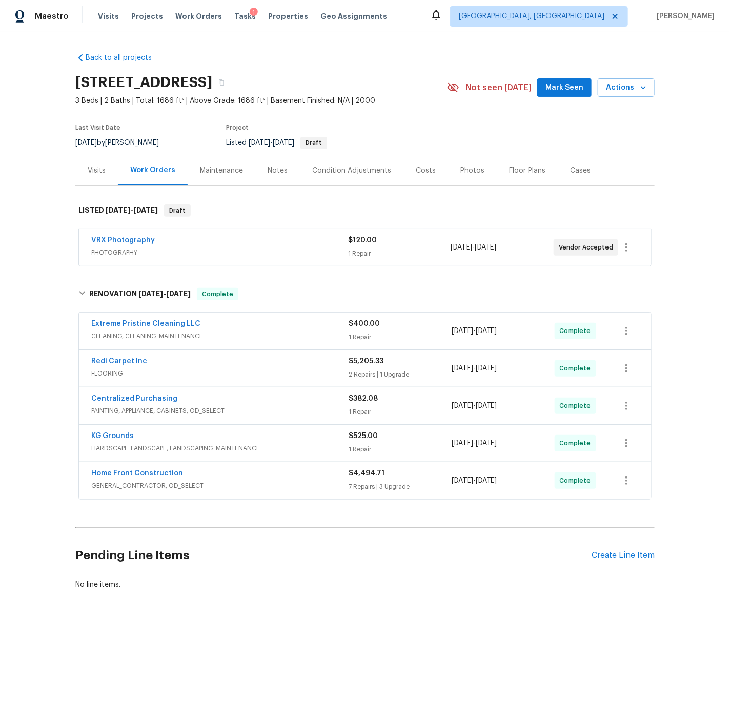
click at [225, 364] on div "Redi Carpet Inc" at bounding box center [219, 362] width 257 height 12
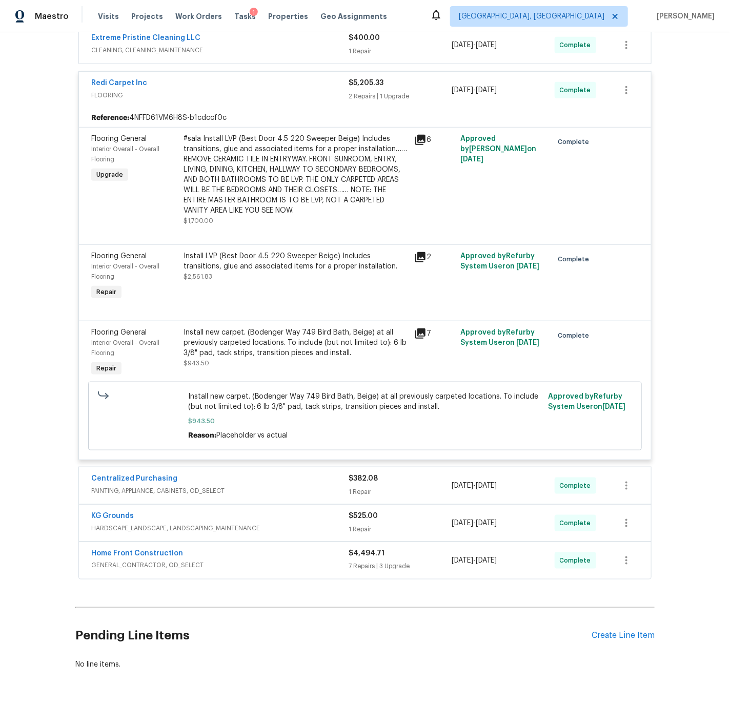
scroll to position [279, 0]
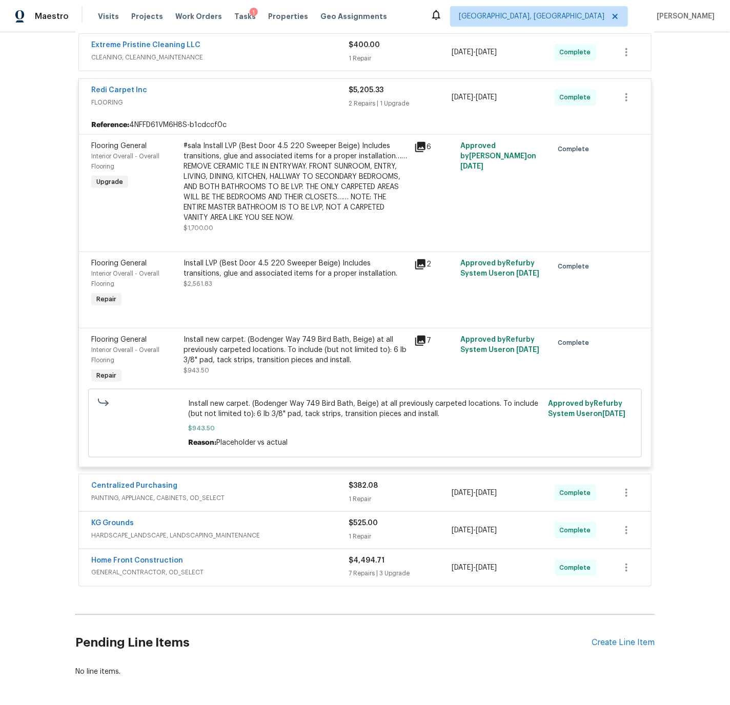
click at [238, 88] on div "Redi Carpet Inc" at bounding box center [219, 91] width 257 height 12
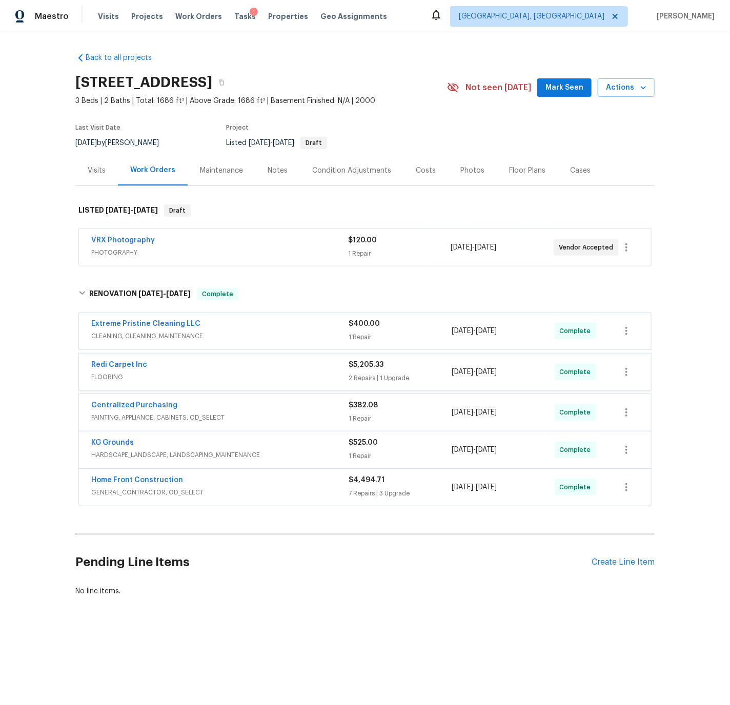
scroll to position [0, 0]
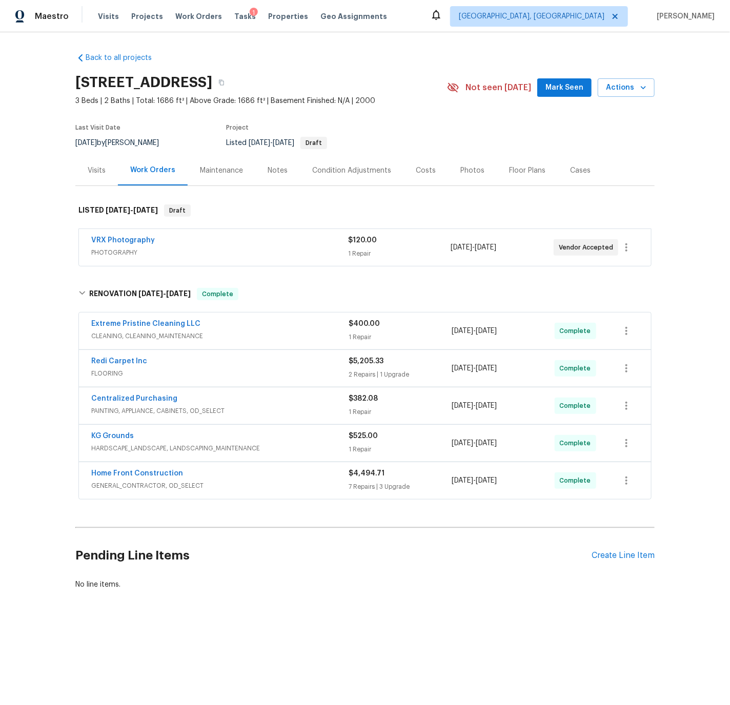
click at [264, 403] on div "Centralized Purchasing" at bounding box center [219, 400] width 257 height 12
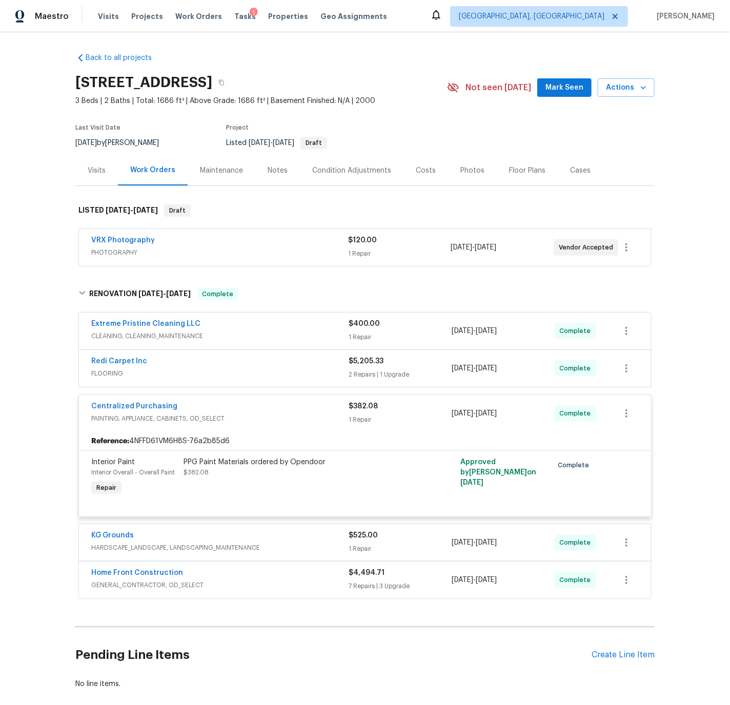
scroll to position [3, 0]
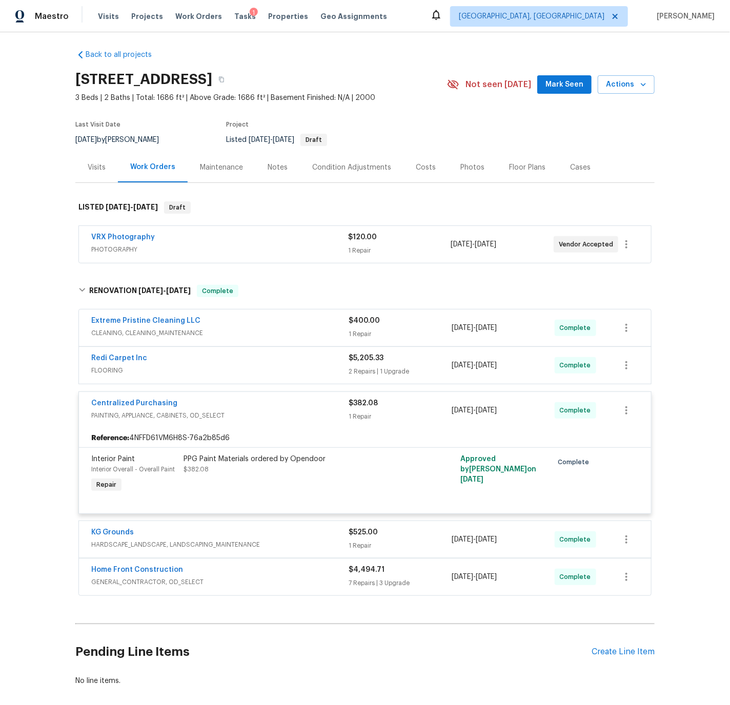
click at [265, 403] on div "Centralized Purchasing" at bounding box center [219, 404] width 257 height 12
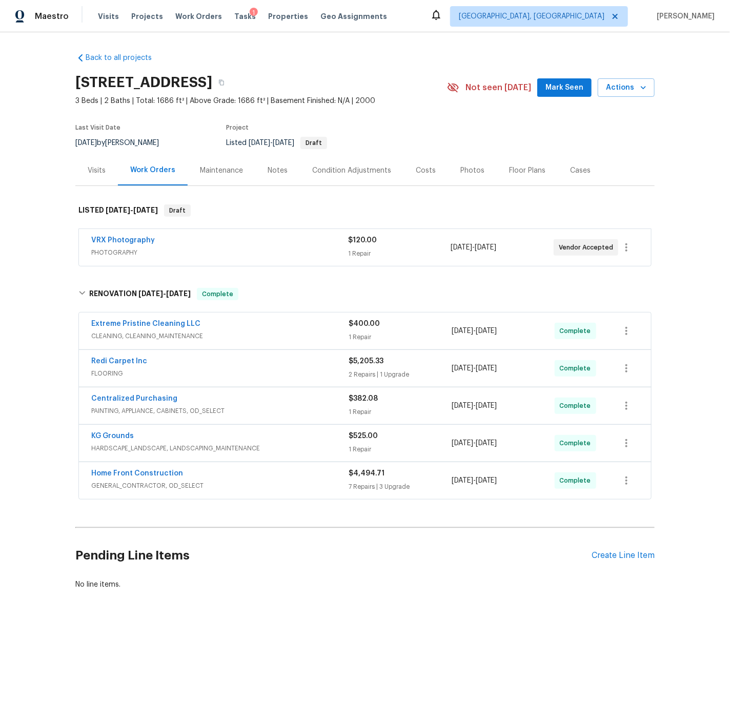
click at [263, 479] on div "Home Front Construction" at bounding box center [219, 474] width 257 height 12
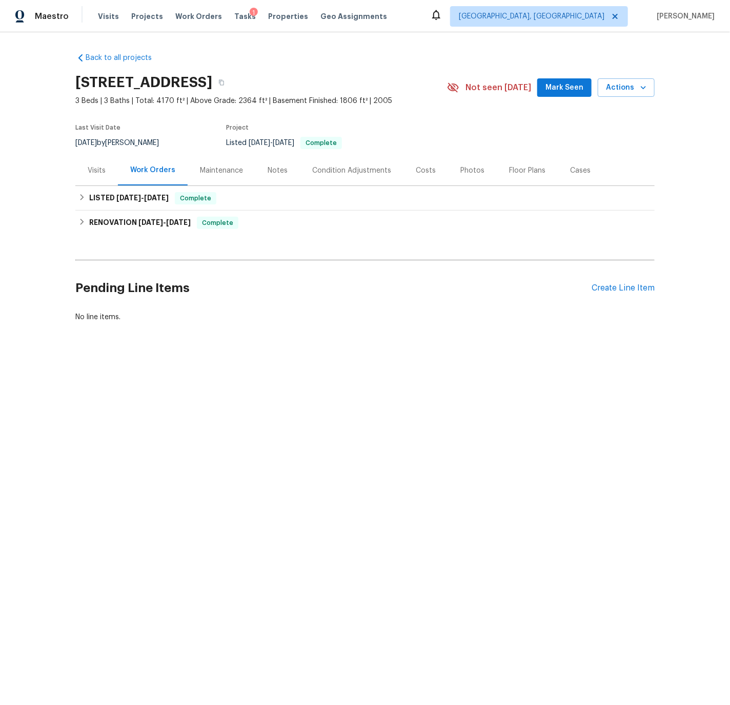
click at [98, 168] on div "Visits" at bounding box center [97, 171] width 18 height 10
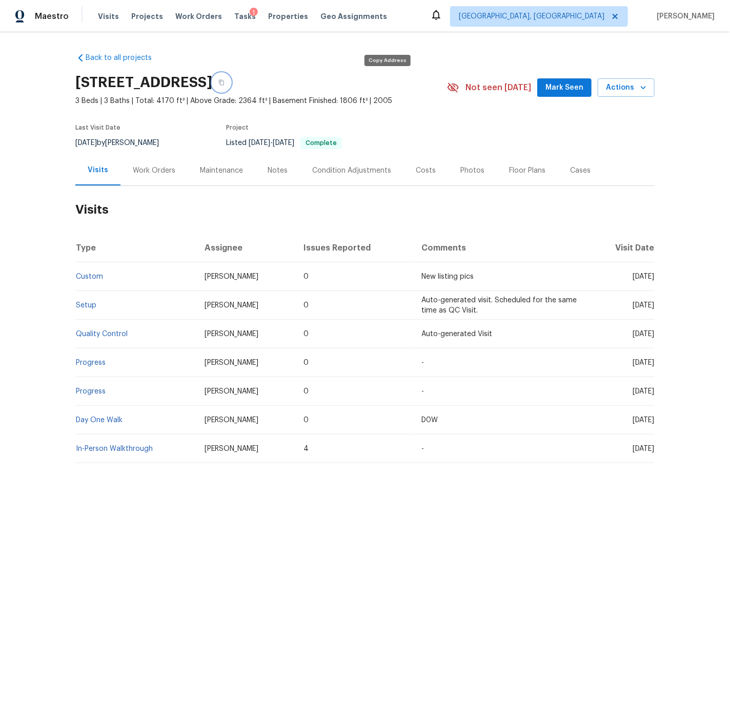
click at [224, 81] on icon "button" at bounding box center [221, 82] width 6 height 6
click at [361, 170] on div "Condition Adjustments" at bounding box center [351, 171] width 79 height 10
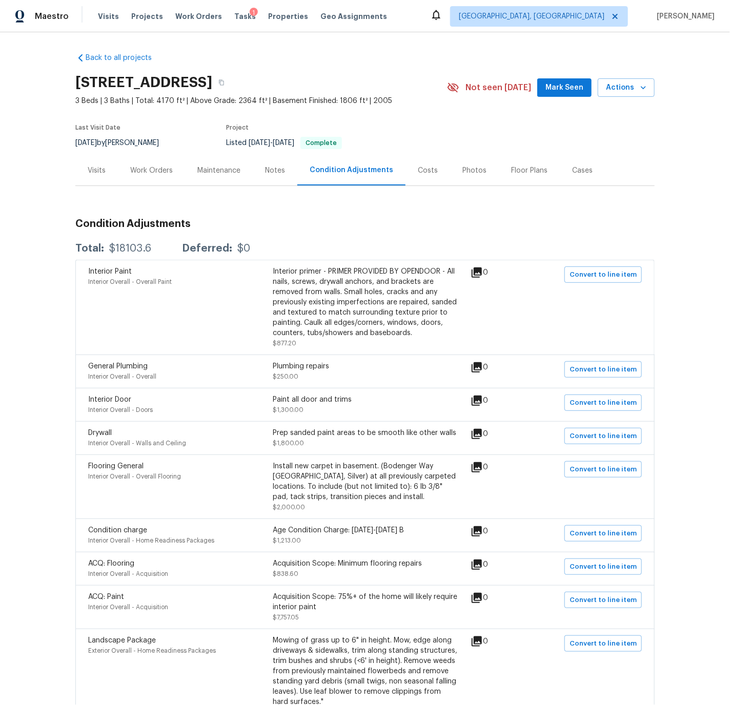
click at [162, 170] on div "Work Orders" at bounding box center [151, 171] width 43 height 10
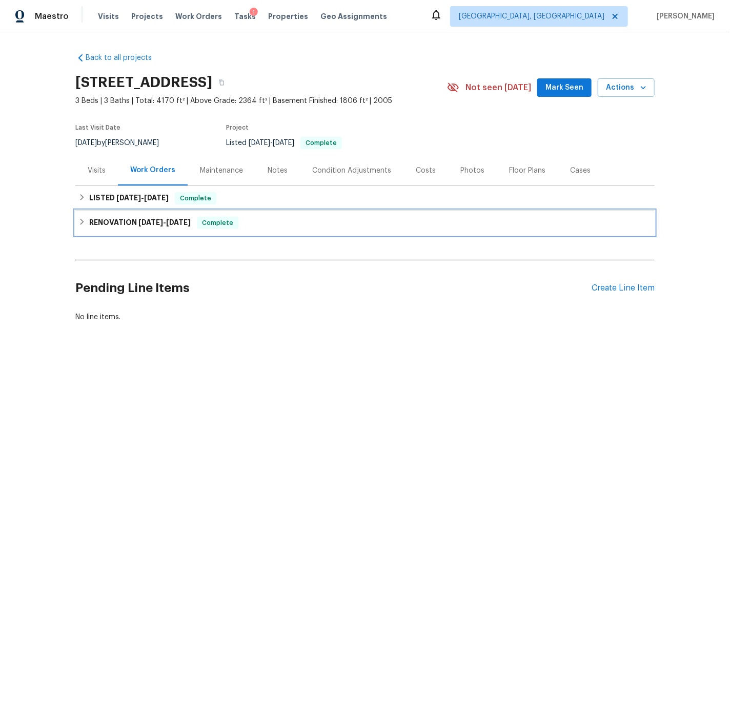
click at [100, 220] on h6 "RENOVATION 8/18/25 - 8/30/25" at bounding box center [139, 223] width 101 height 12
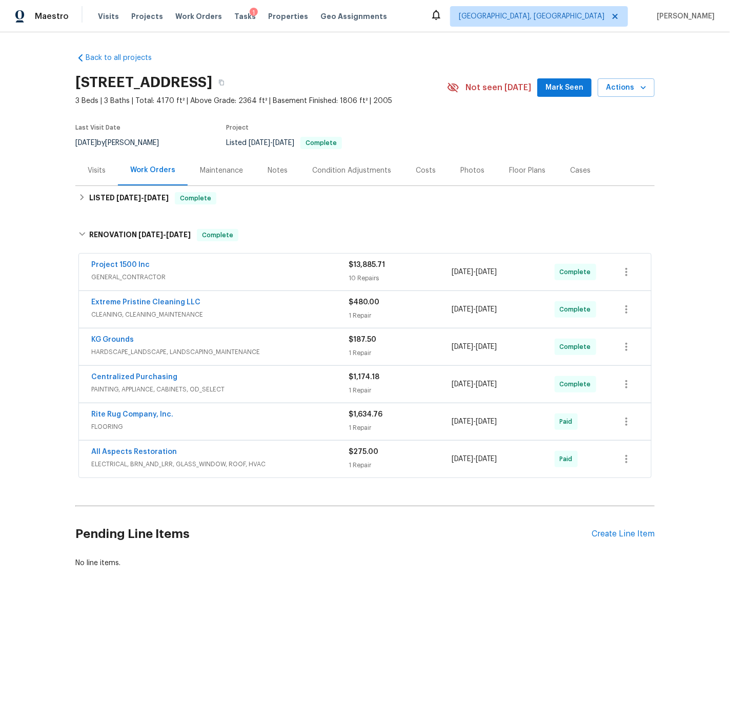
click at [420, 171] on div "Costs" at bounding box center [426, 171] width 20 height 10
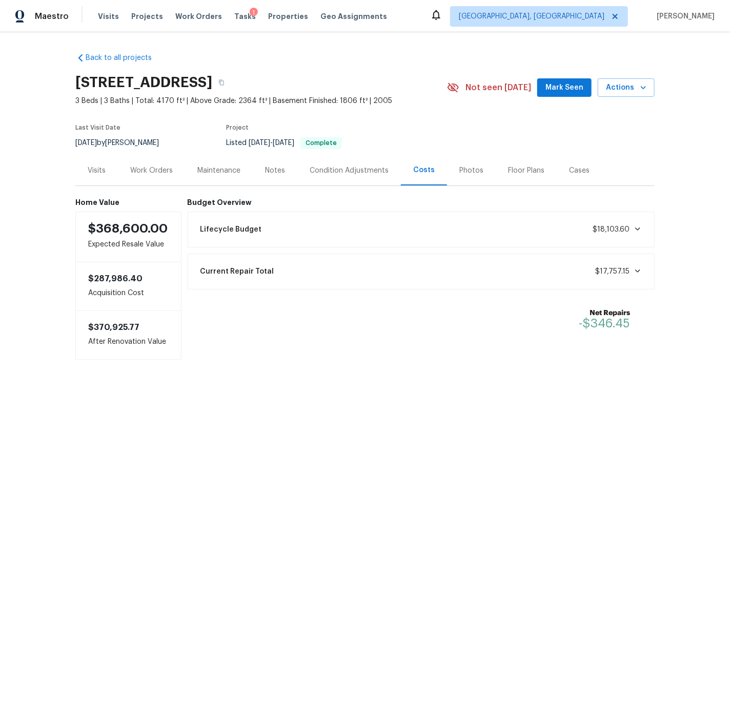
click at [529, 230] on div "Lifecycle Budget $18,103.60" at bounding box center [421, 229] width 454 height 23
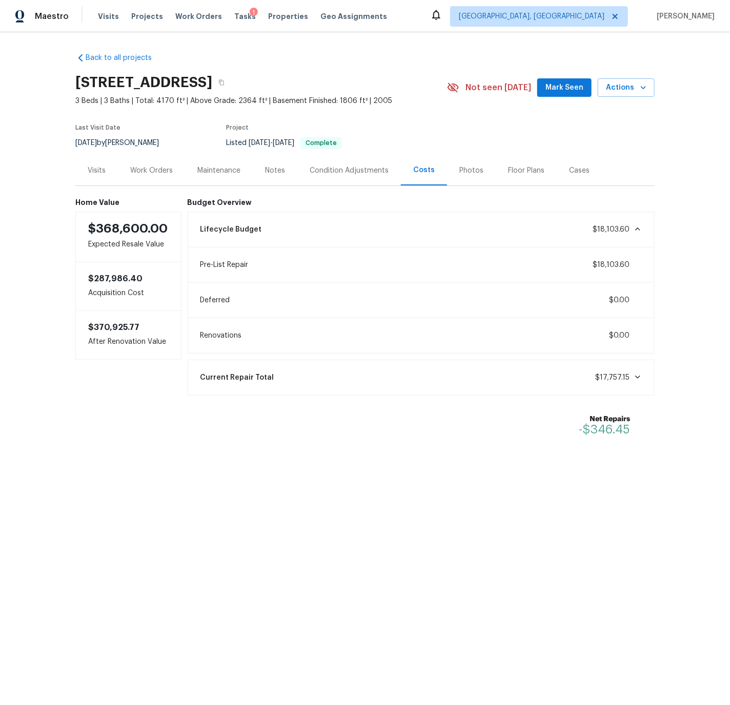
click at [529, 230] on div "Lifecycle Budget $18,103.60" at bounding box center [421, 229] width 454 height 23
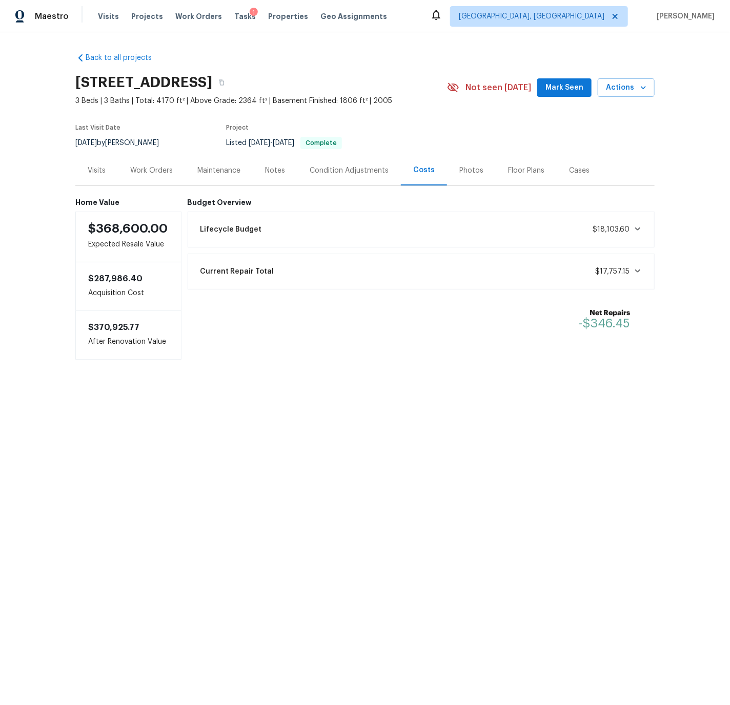
click at [526, 268] on div "Current Repair Total $17,757.15" at bounding box center [421, 271] width 454 height 23
click at [332, 170] on div "Condition Adjustments" at bounding box center [348, 171] width 79 height 10
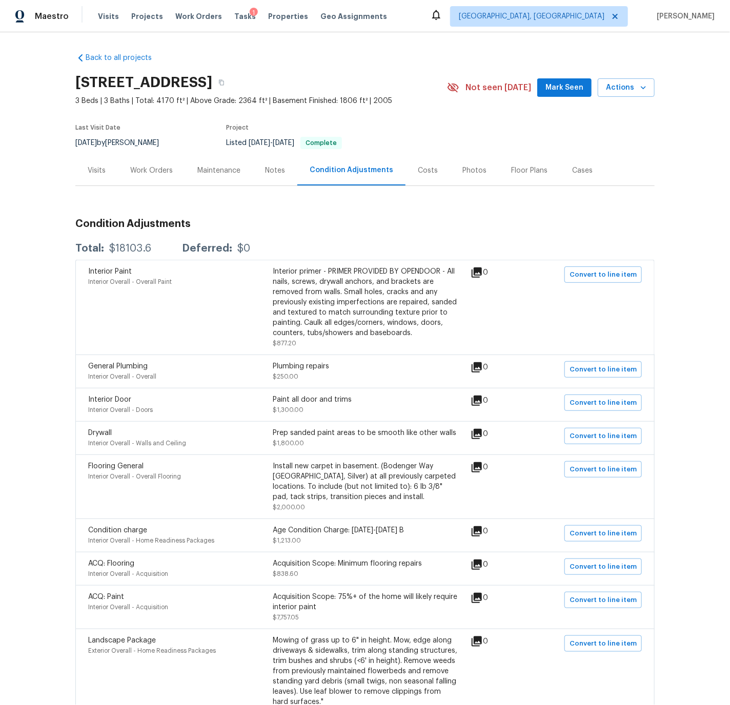
click at [152, 170] on div "Work Orders" at bounding box center [151, 171] width 43 height 10
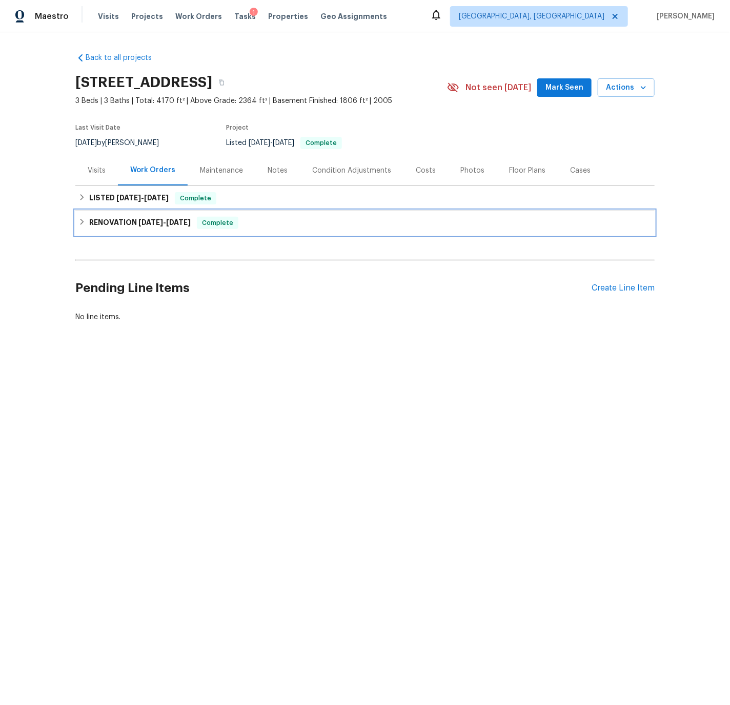
click at [84, 222] on icon at bounding box center [81, 221] width 7 height 7
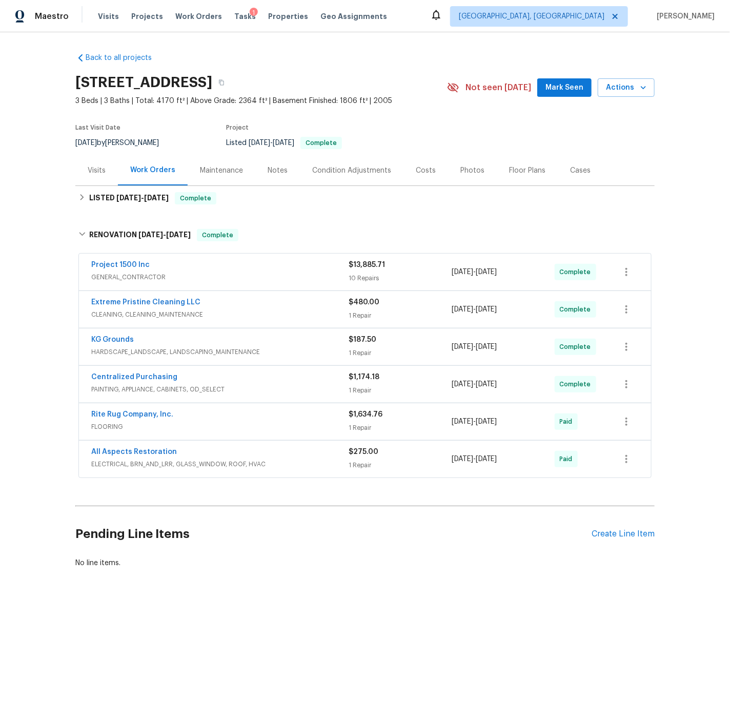
click at [238, 272] on span "GENERAL_CONTRACTOR" at bounding box center [219, 277] width 257 height 10
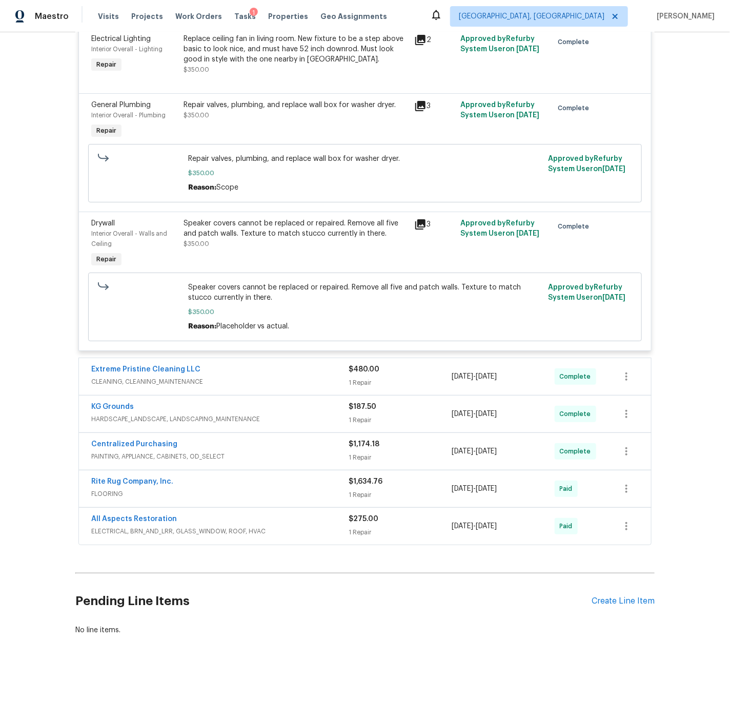
scroll to position [1564, 0]
click at [267, 448] on div "Centralized Purchasing" at bounding box center [219, 445] width 257 height 12
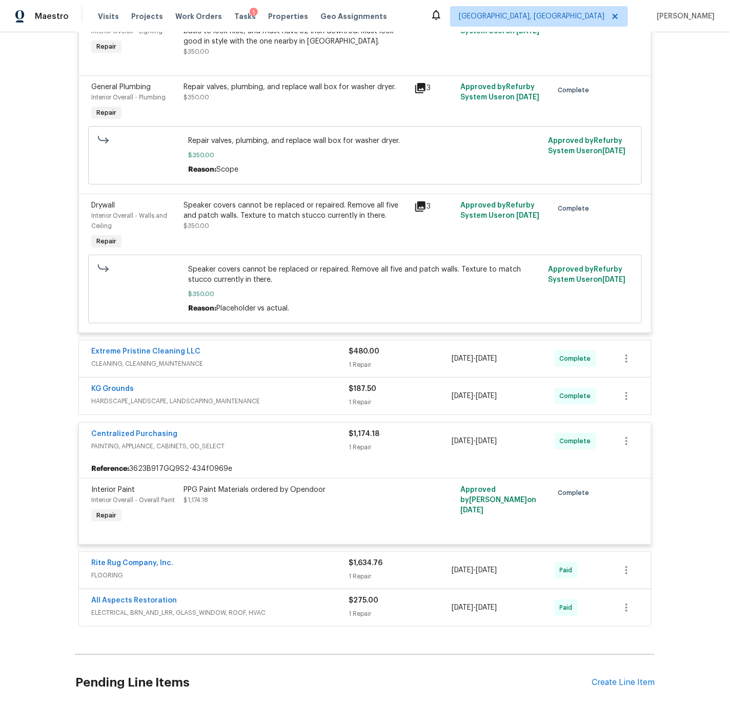
click at [267, 441] on div "Centralized Purchasing" at bounding box center [219, 435] width 257 height 12
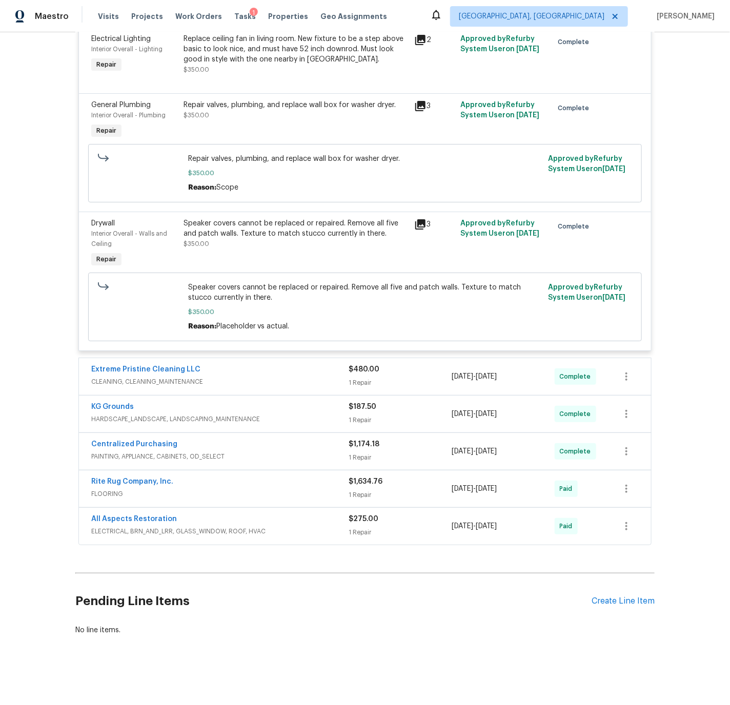
click at [283, 525] on div "All Aspects Restoration" at bounding box center [219, 520] width 257 height 12
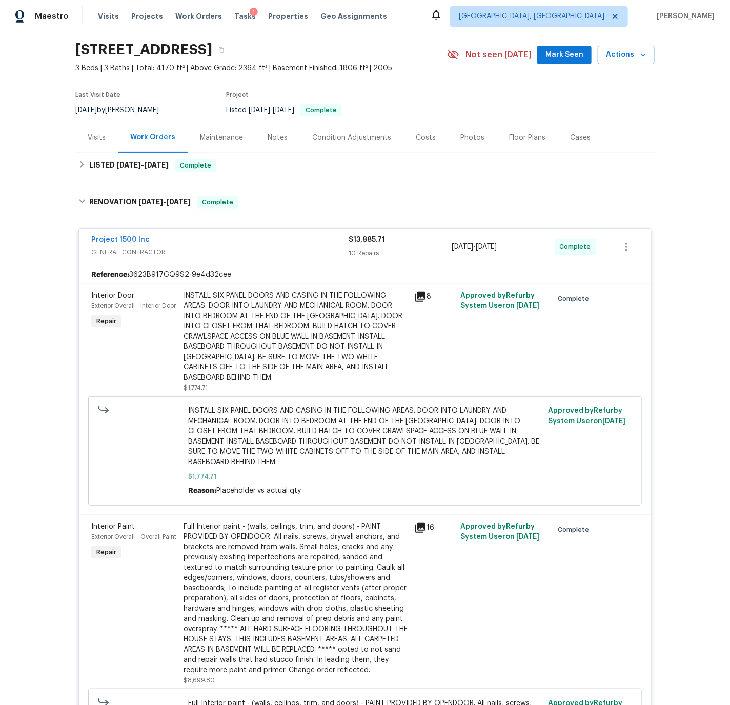
scroll to position [0, 0]
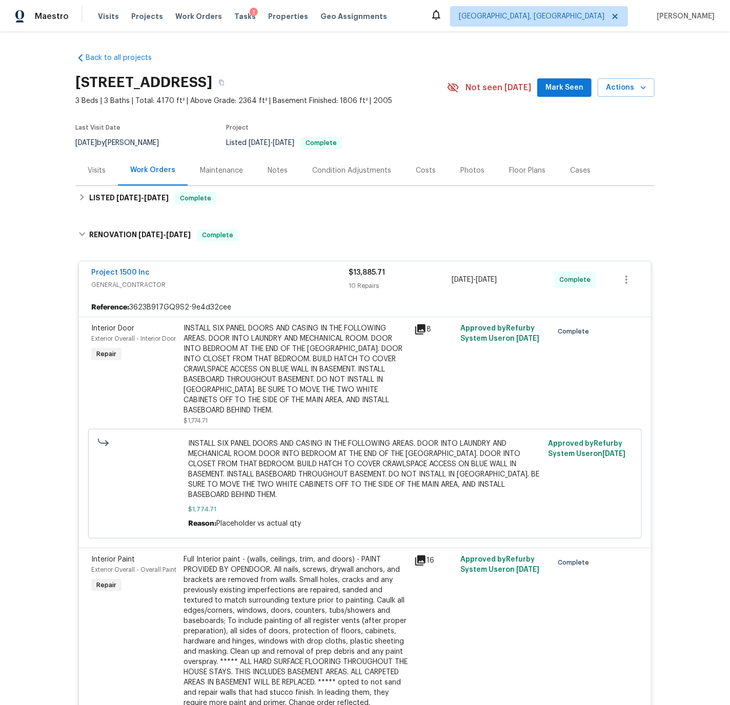
click at [206, 274] on div "Project 1500 Inc" at bounding box center [219, 273] width 257 height 12
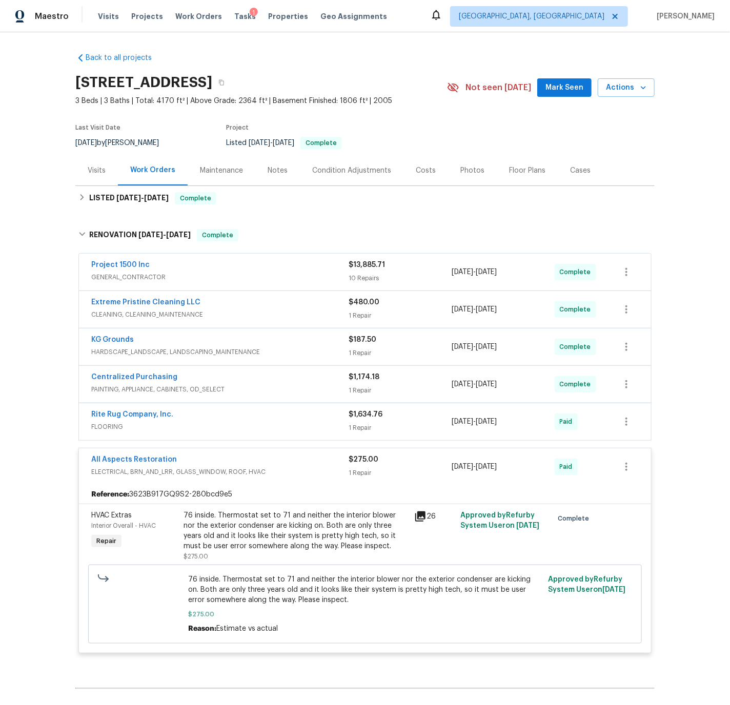
click at [234, 422] on span "FLOORING" at bounding box center [219, 427] width 257 height 10
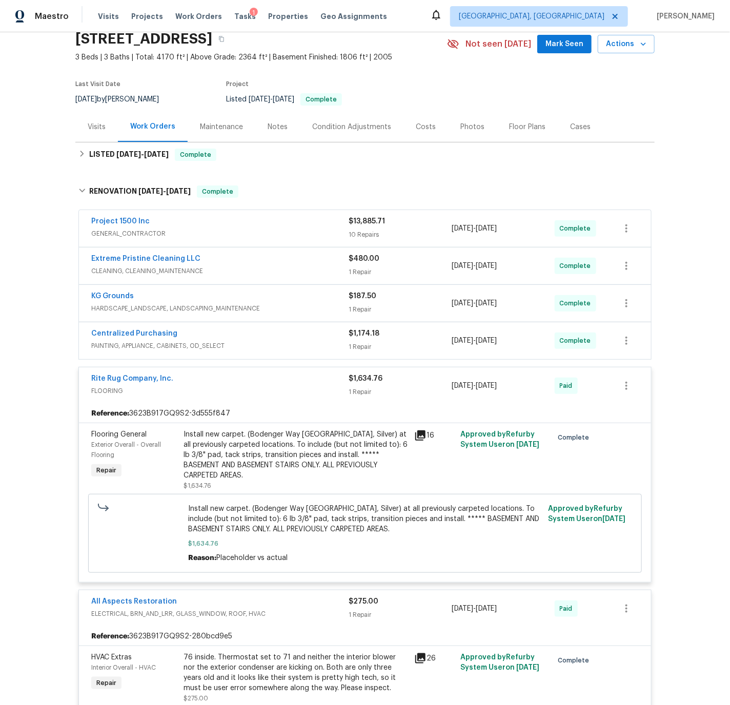
scroll to position [44, 0]
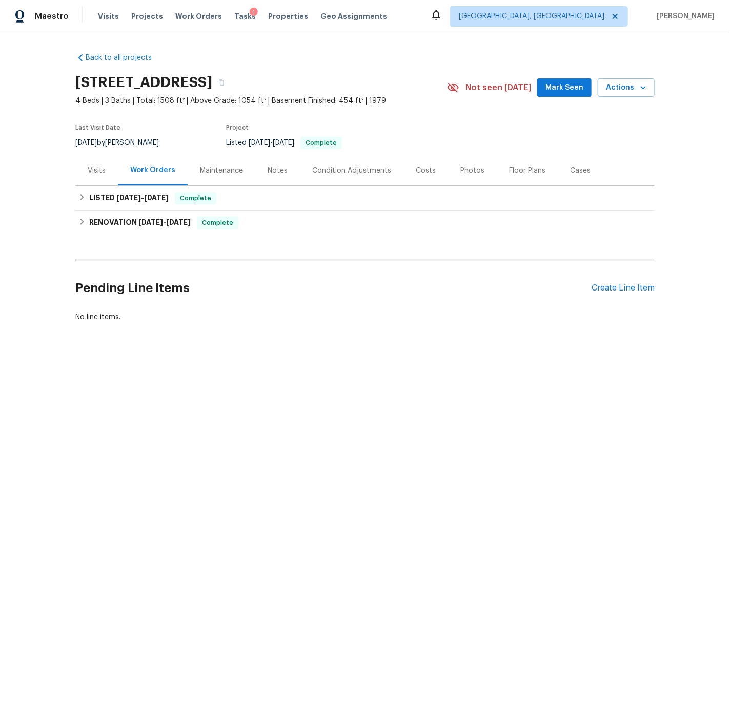
click at [96, 168] on div "Visits" at bounding box center [97, 171] width 18 height 10
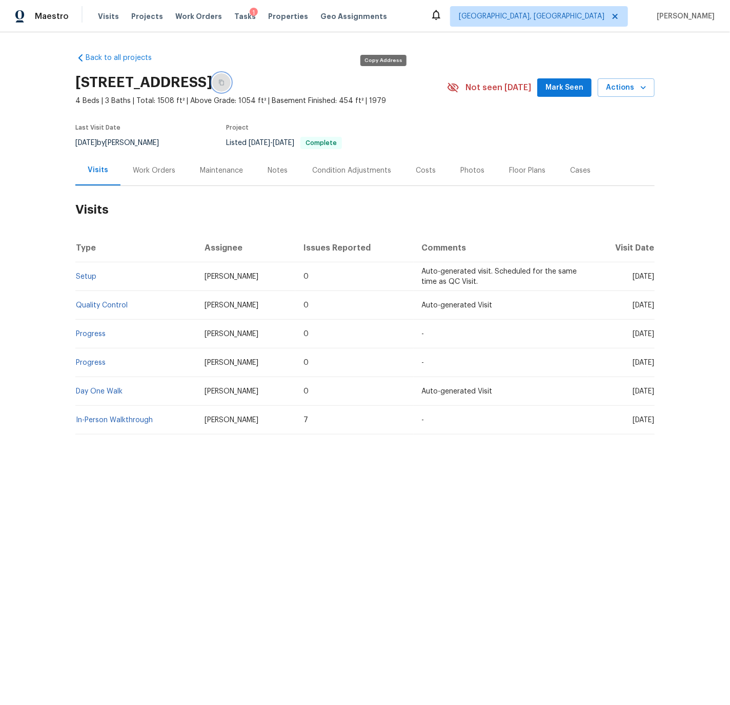
click at [224, 83] on icon "button" at bounding box center [221, 82] width 6 height 6
click at [163, 171] on div "Work Orders" at bounding box center [154, 171] width 43 height 10
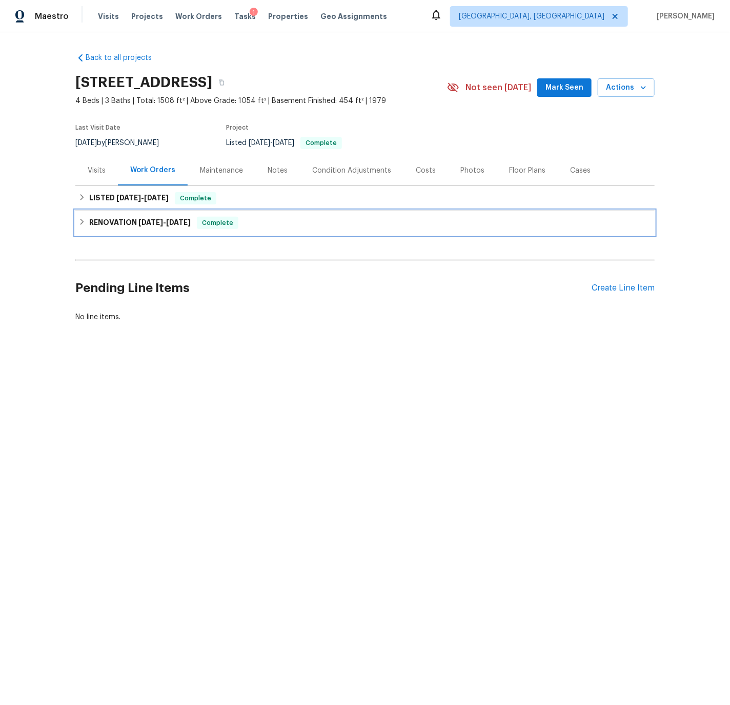
click at [91, 222] on h6 "RENOVATION 8/19/25 - 9/1/25" at bounding box center [139, 223] width 101 height 12
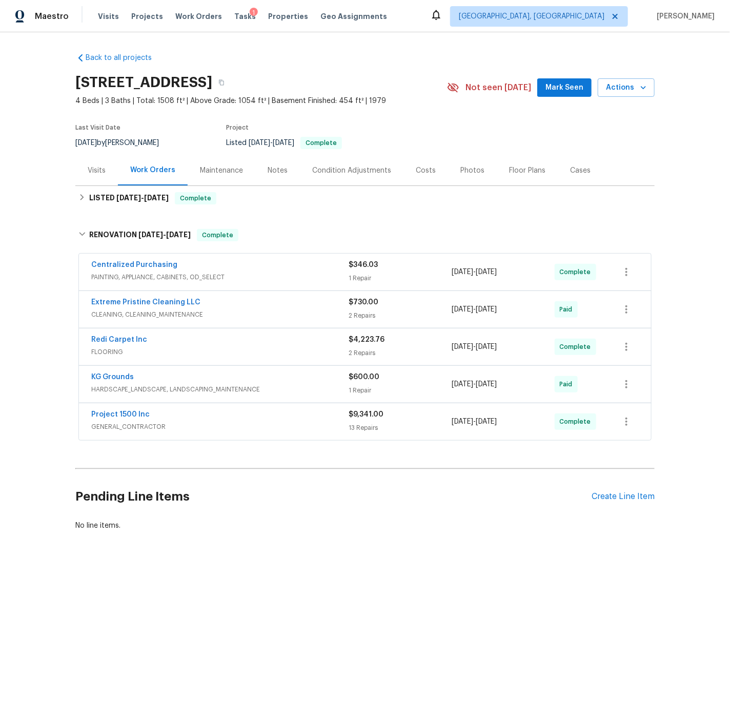
click at [420, 169] on div "Costs" at bounding box center [426, 171] width 20 height 10
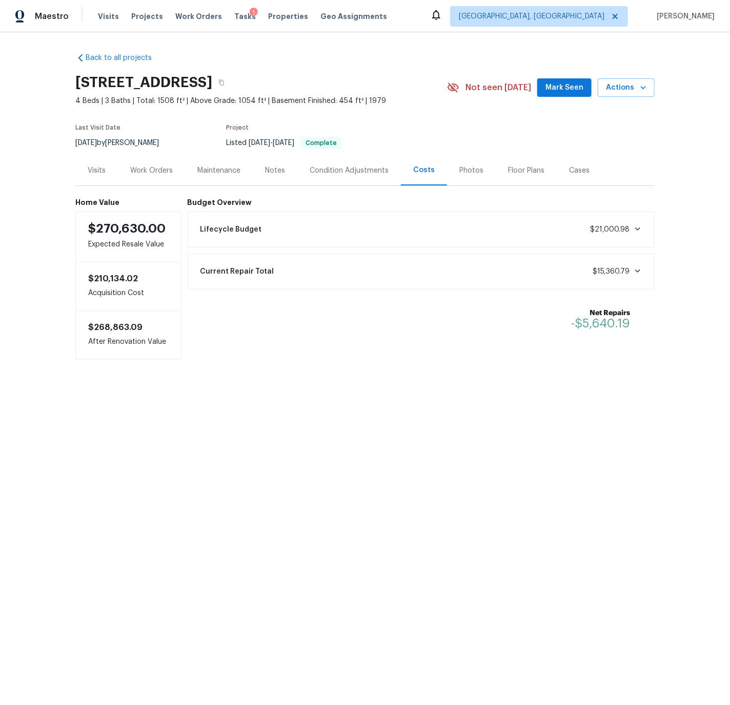
click at [553, 274] on div "Current Repair Total $15,360.79" at bounding box center [421, 271] width 454 height 23
click at [326, 171] on div "Condition Adjustments" at bounding box center [348, 171] width 79 height 10
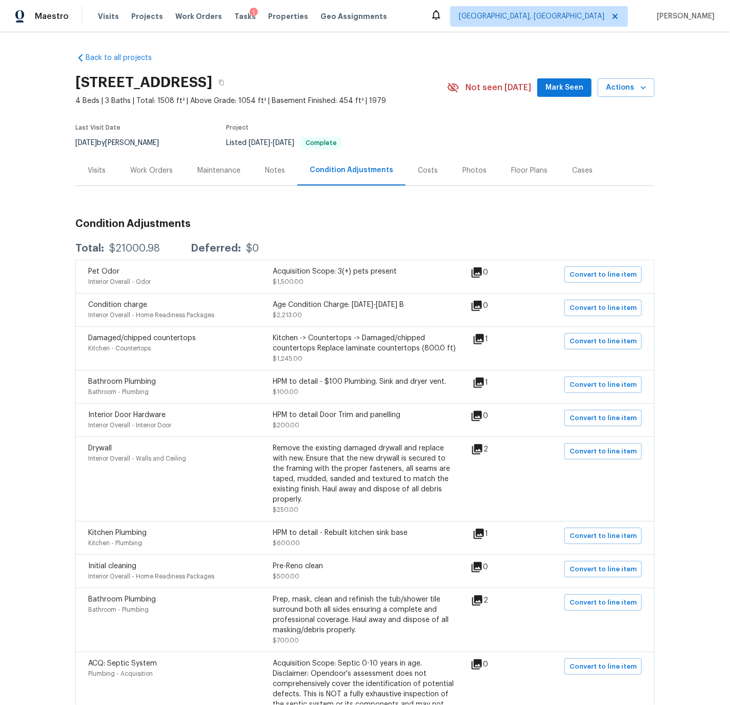
click at [159, 170] on div "Work Orders" at bounding box center [151, 171] width 43 height 10
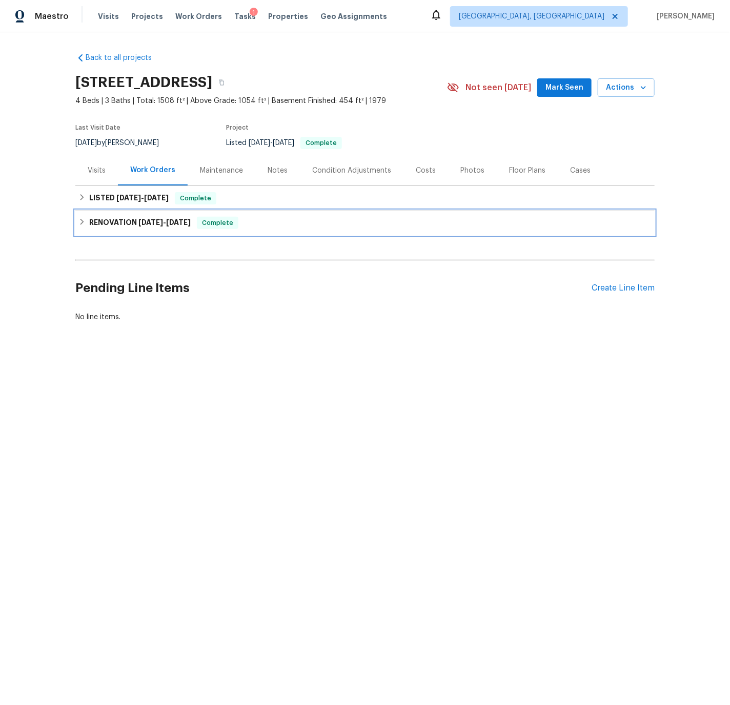
click at [81, 219] on icon at bounding box center [81, 221] width 7 height 7
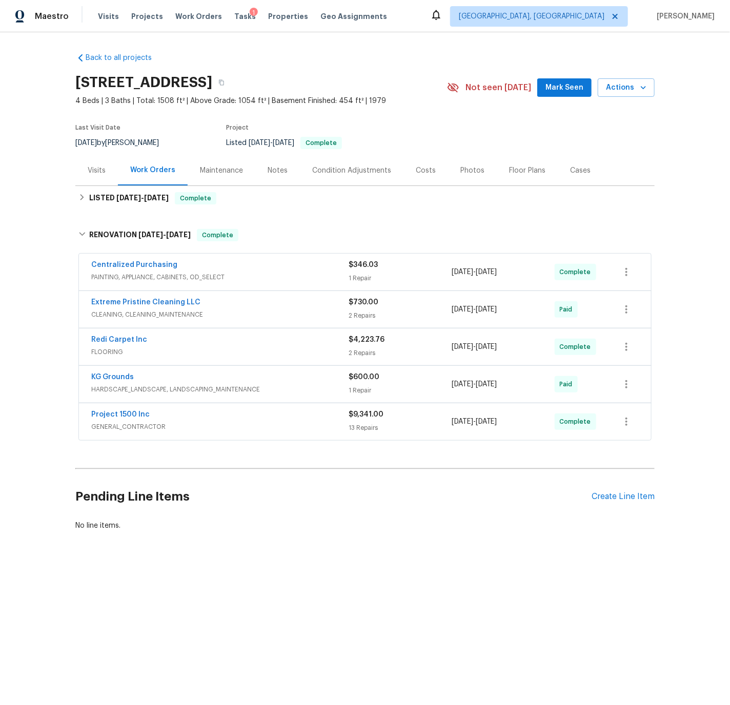
click at [255, 267] on div "Centralized Purchasing" at bounding box center [219, 266] width 257 height 12
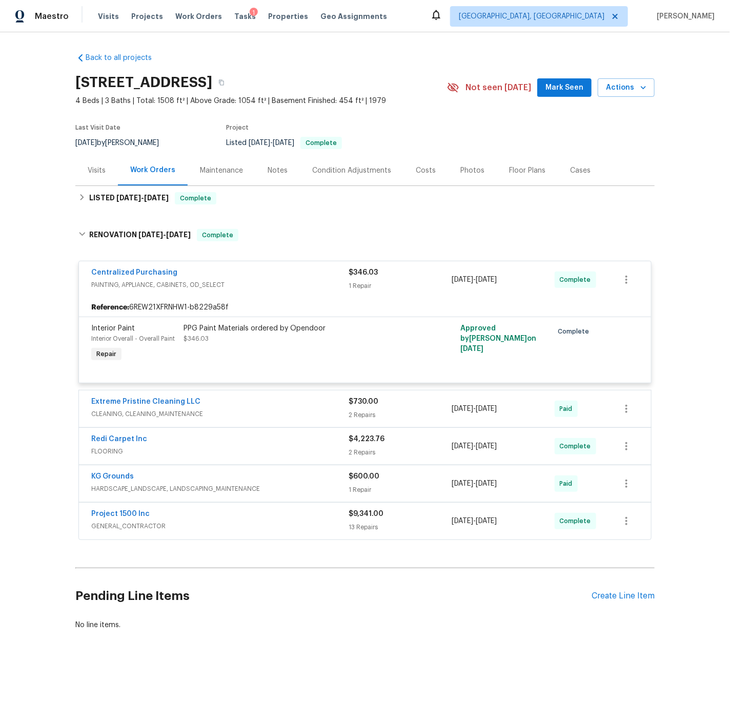
click at [255, 267] on div "Centralized Purchasing" at bounding box center [219, 273] width 257 height 12
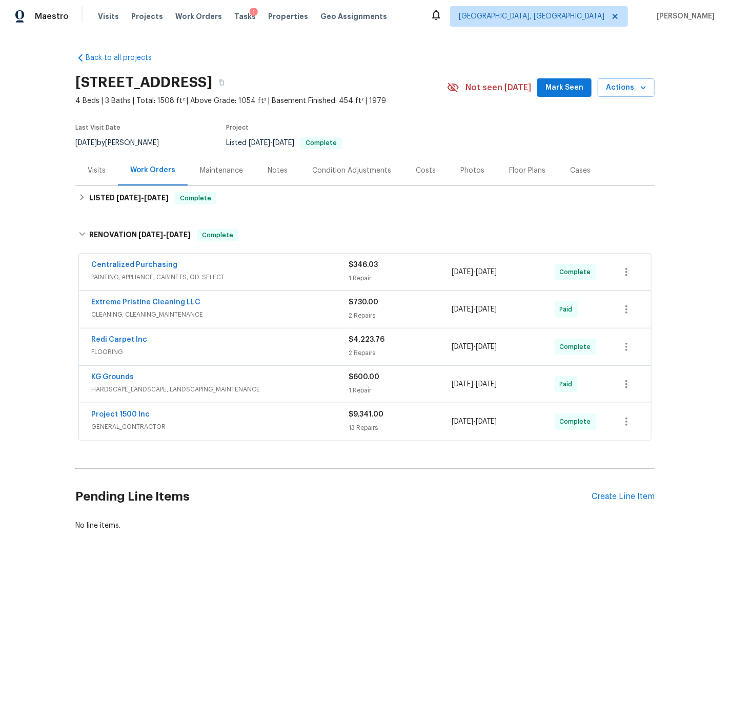
click at [236, 416] on div "Project 1500 Inc" at bounding box center [219, 415] width 257 height 12
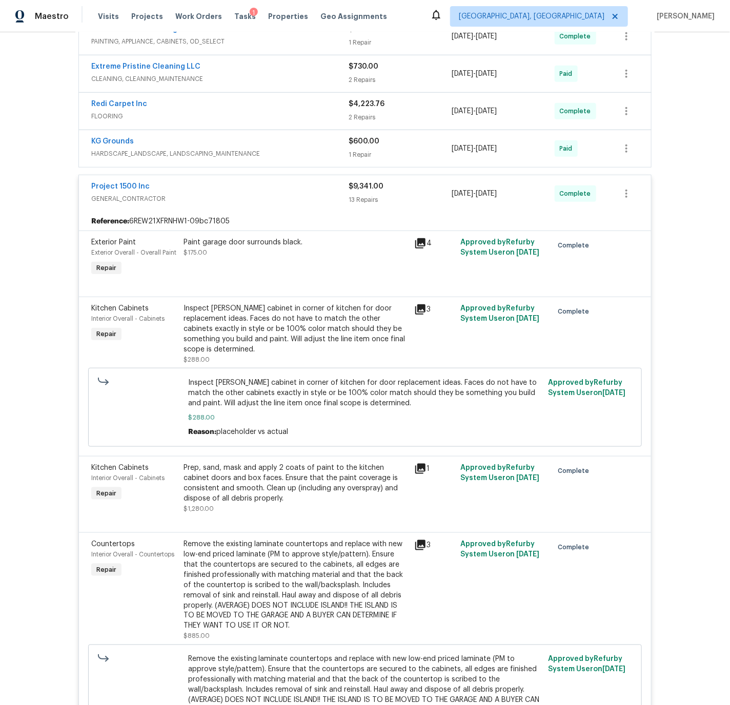
scroll to position [231, 0]
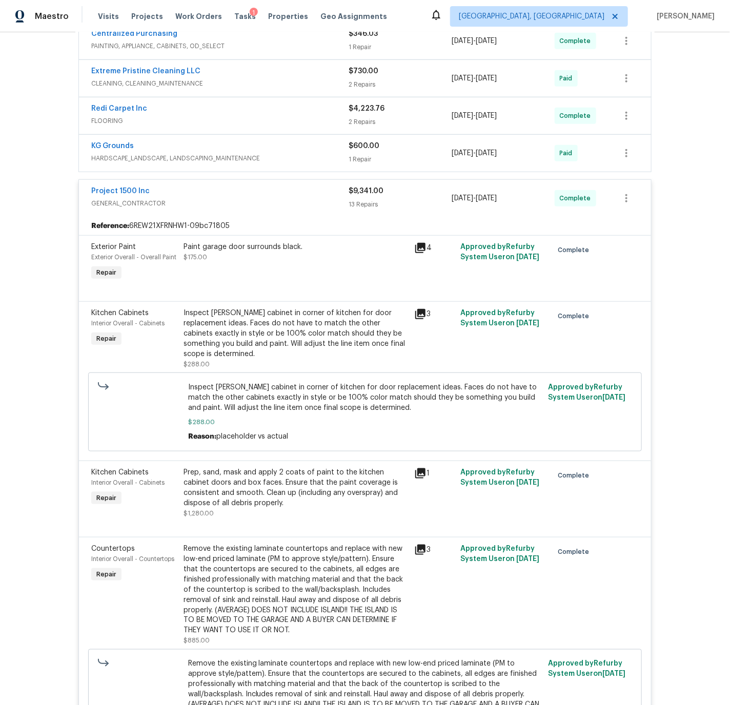
click at [254, 191] on div "Project 1500 Inc" at bounding box center [219, 192] width 257 height 12
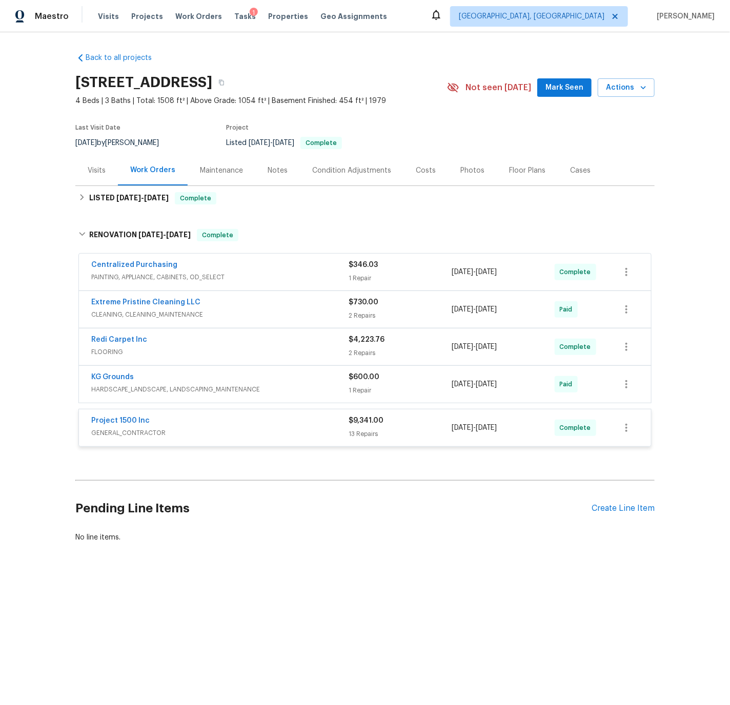
scroll to position [0, 0]
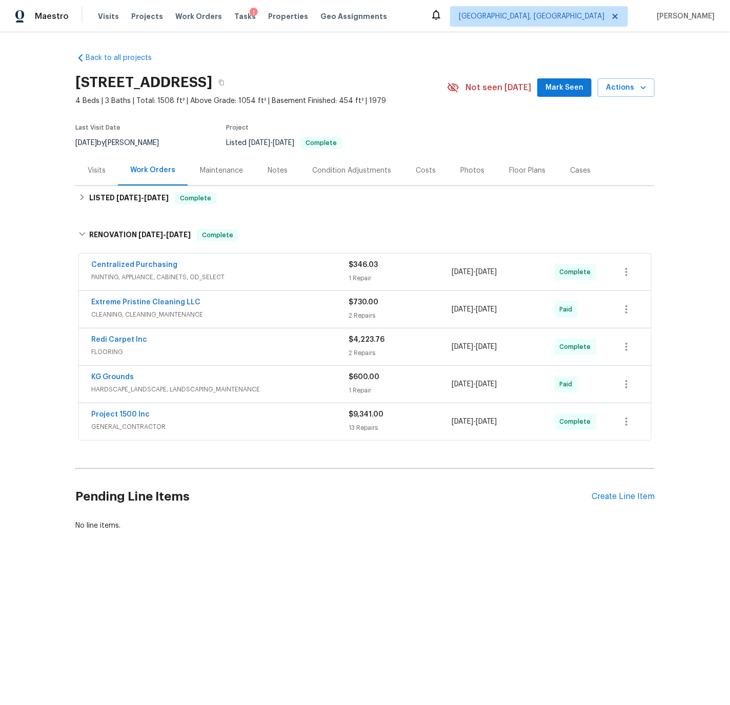
click at [254, 342] on div "Redi Carpet Inc" at bounding box center [219, 341] width 257 height 12
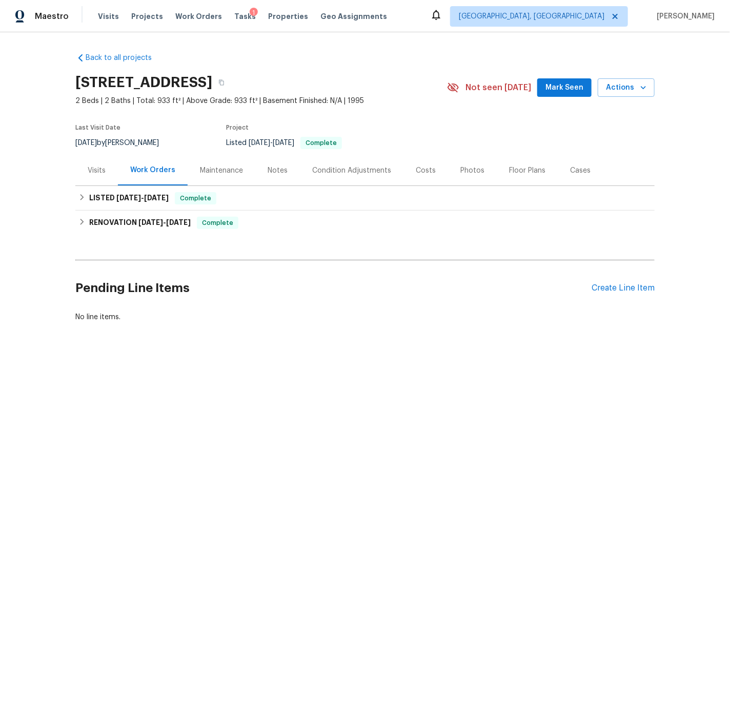
click at [100, 168] on div "Visits" at bounding box center [97, 171] width 18 height 10
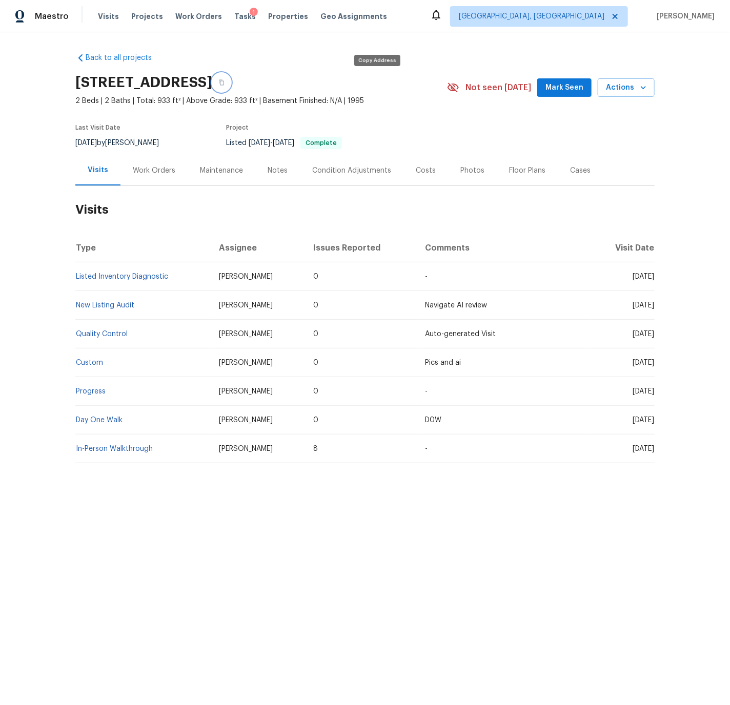
click at [224, 82] on icon "button" at bounding box center [221, 82] width 6 height 6
click at [159, 170] on div "Work Orders" at bounding box center [154, 171] width 43 height 10
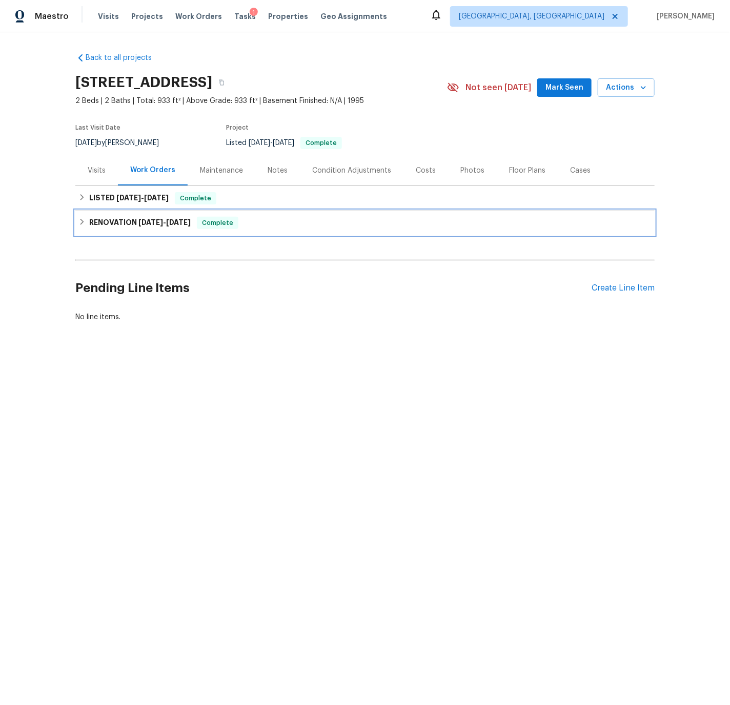
click at [85, 219] on icon at bounding box center [81, 221] width 7 height 7
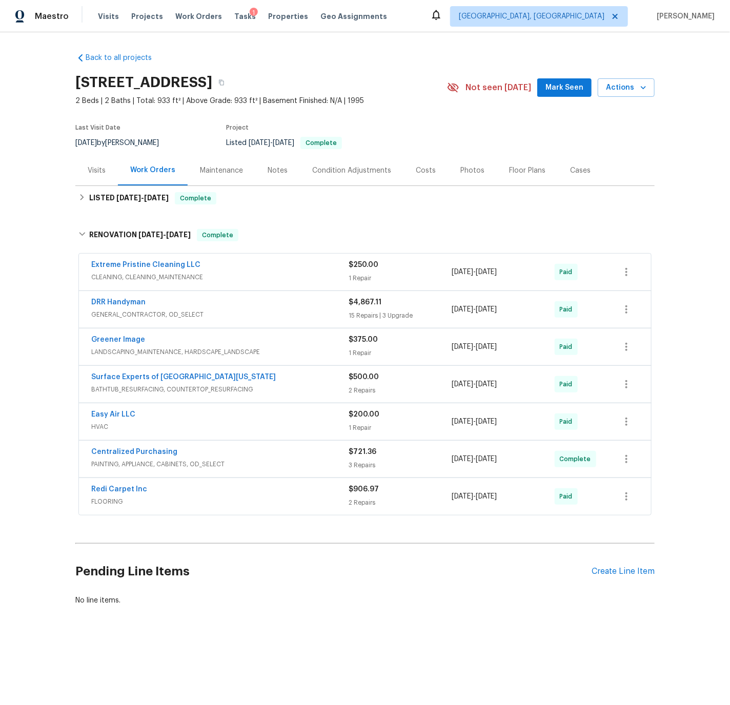
click at [428, 170] on div "Costs" at bounding box center [426, 171] width 20 height 10
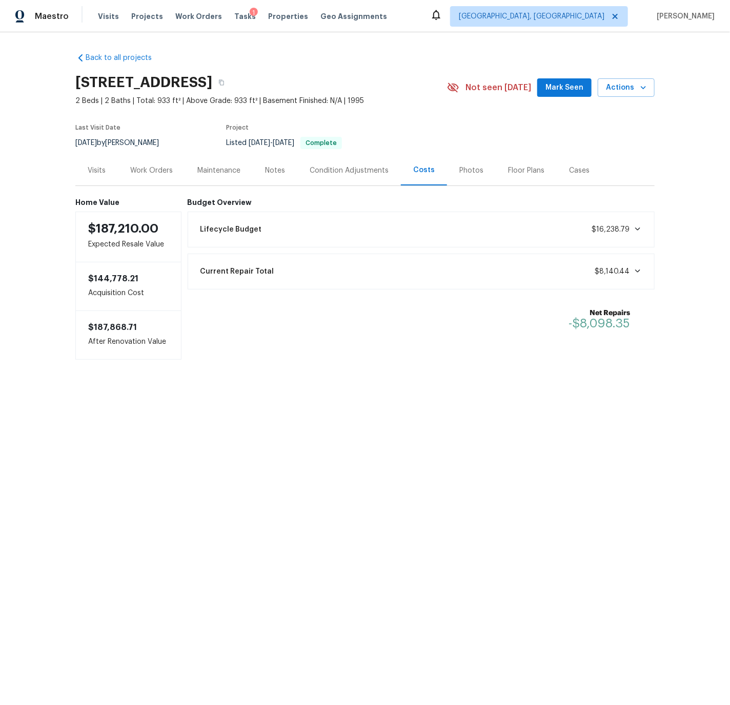
click at [504, 273] on div "Current Repair Total $8,140.44" at bounding box center [421, 271] width 454 height 23
click at [157, 173] on div "Work Orders" at bounding box center [151, 171] width 43 height 10
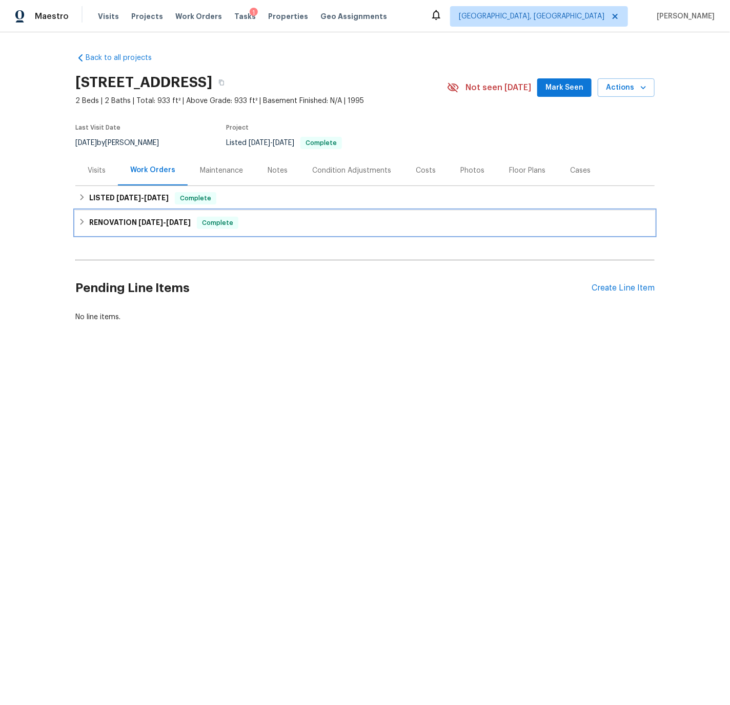
click at [99, 221] on h6 "RENOVATION [DATE] - [DATE]" at bounding box center [139, 223] width 101 height 12
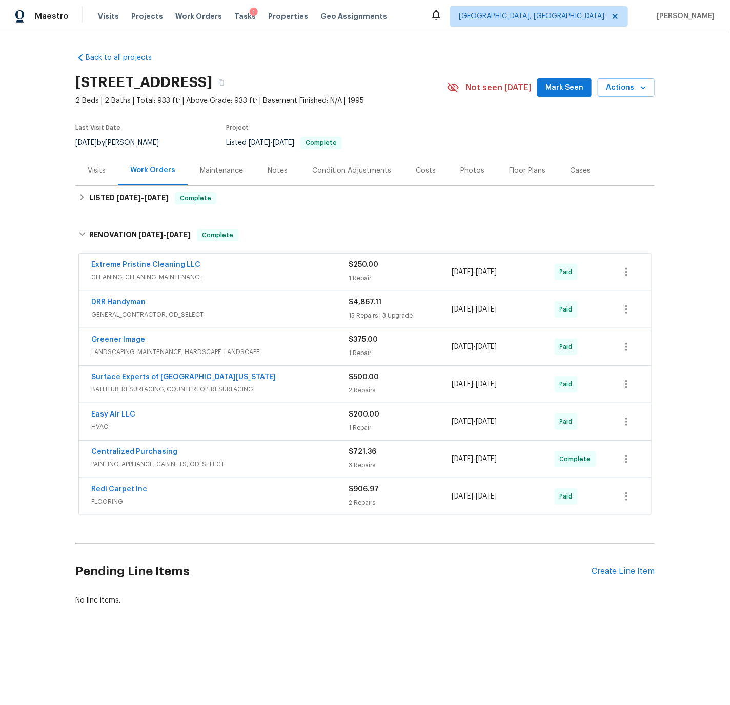
click at [239, 306] on div "DRR Handyman" at bounding box center [219, 303] width 257 height 12
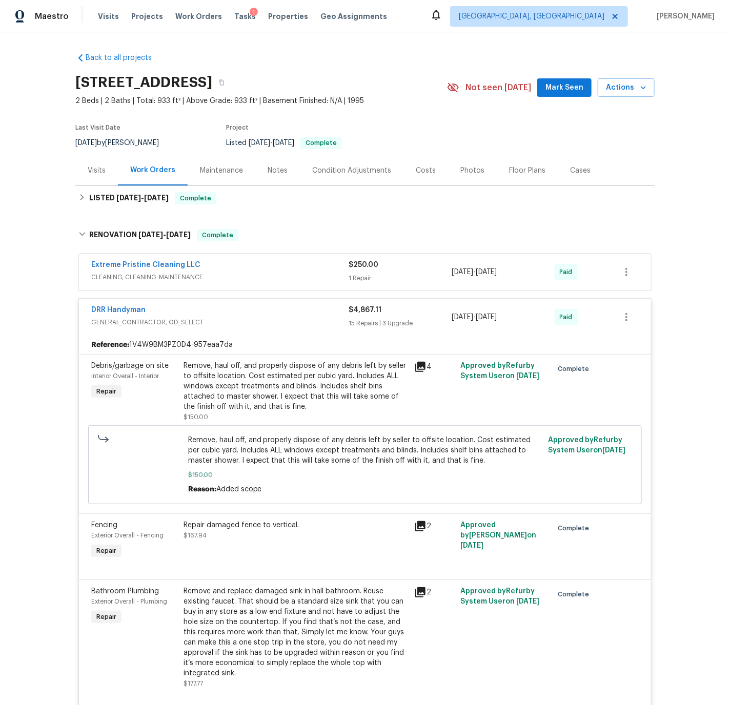
scroll to position [1, 0]
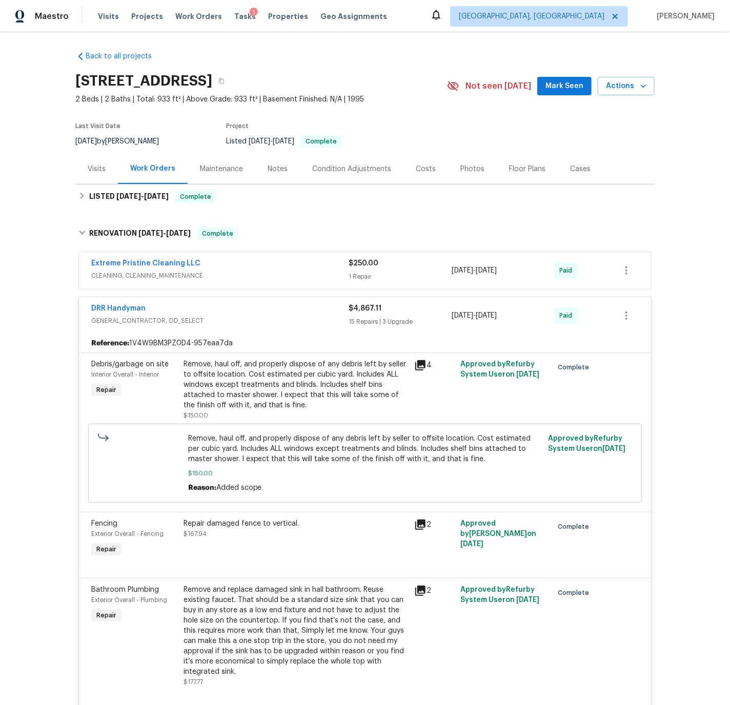
click at [361, 168] on div "Condition Adjustments" at bounding box center [351, 169] width 79 height 10
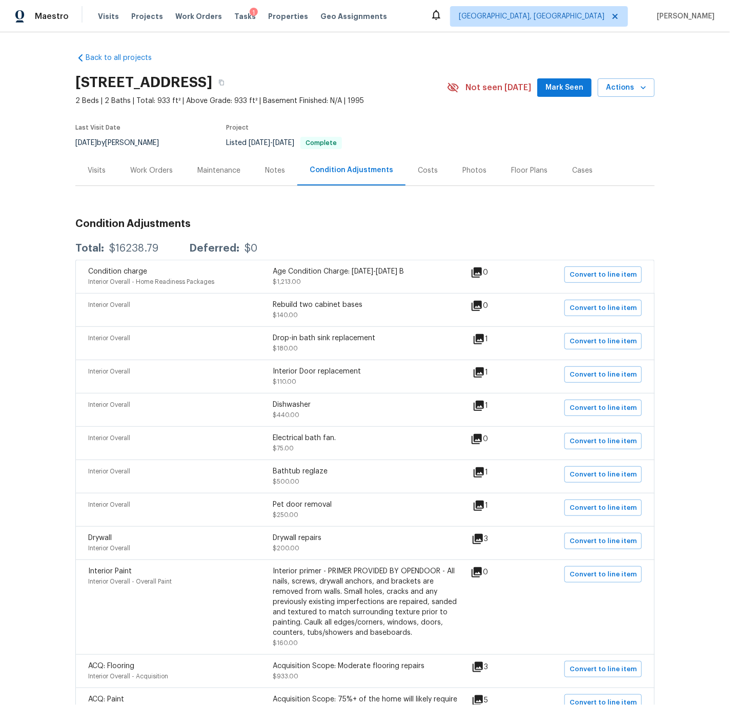
click at [140, 170] on div "Work Orders" at bounding box center [151, 171] width 43 height 10
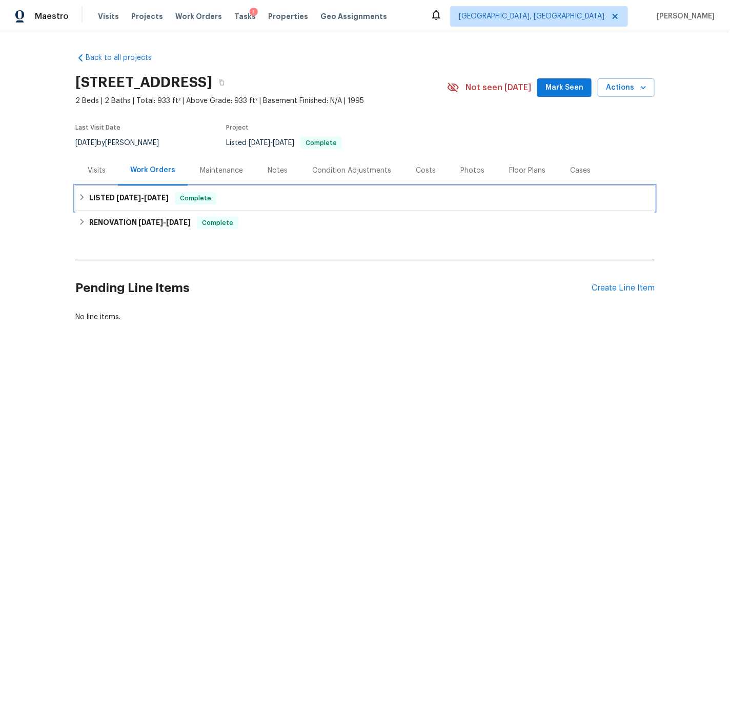
click at [82, 196] on icon at bounding box center [82, 197] width 4 height 6
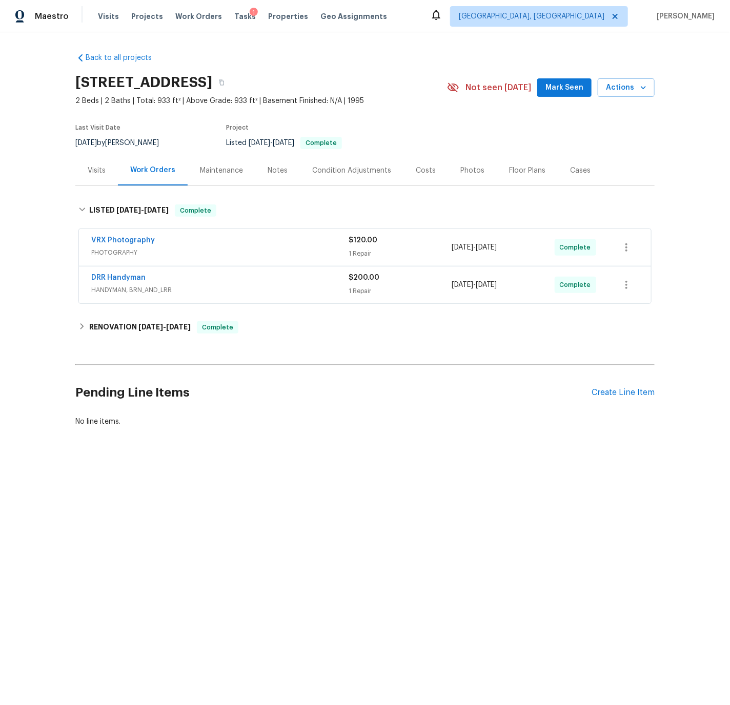
click at [194, 276] on div "DRR Handyman" at bounding box center [219, 279] width 257 height 12
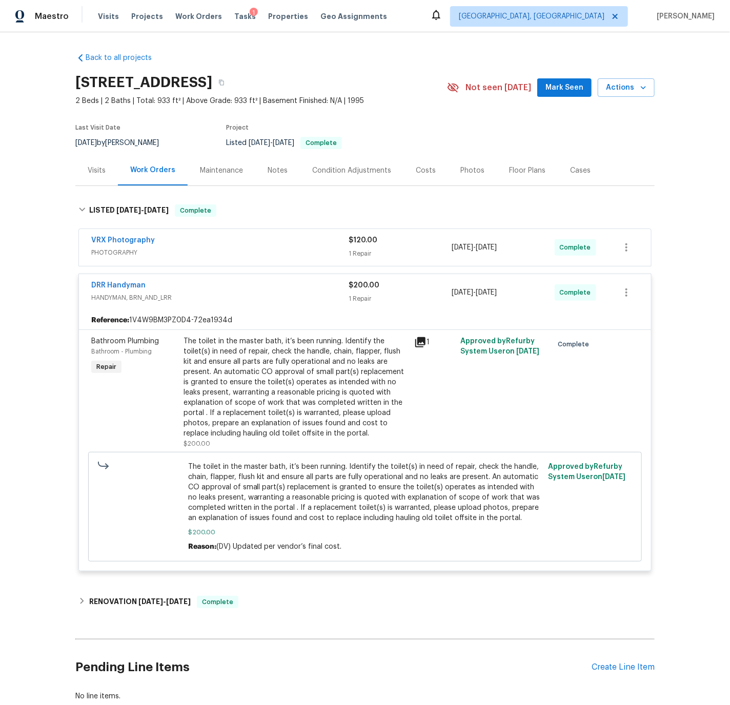
click at [196, 284] on div "DRR Handyman" at bounding box center [219, 286] width 257 height 12
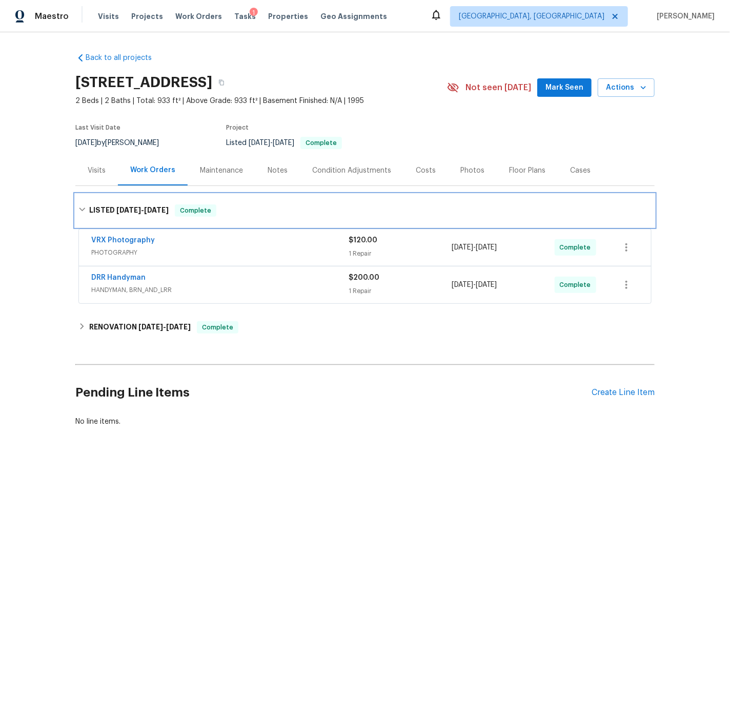
click at [82, 206] on icon at bounding box center [81, 209] width 7 height 7
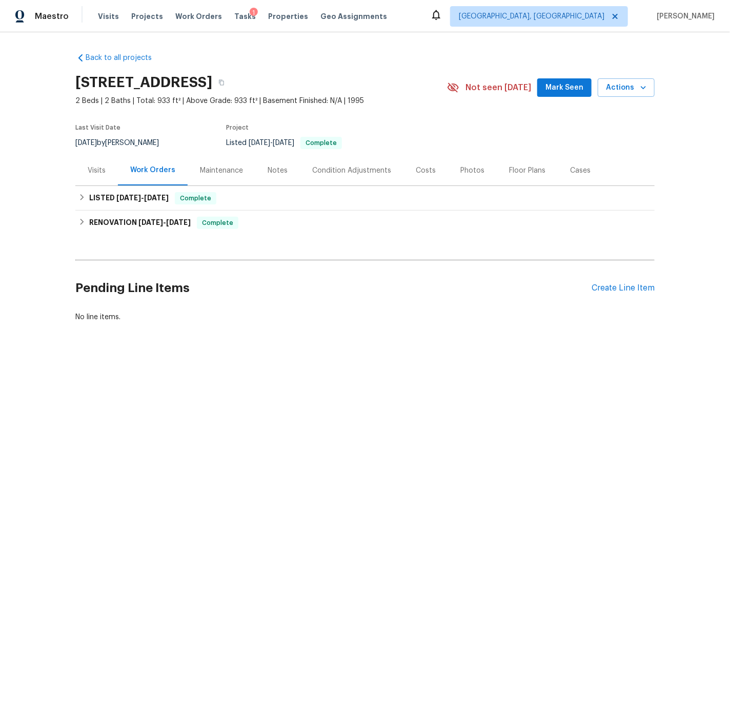
click at [316, 170] on div "Condition Adjustments" at bounding box center [351, 171] width 79 height 10
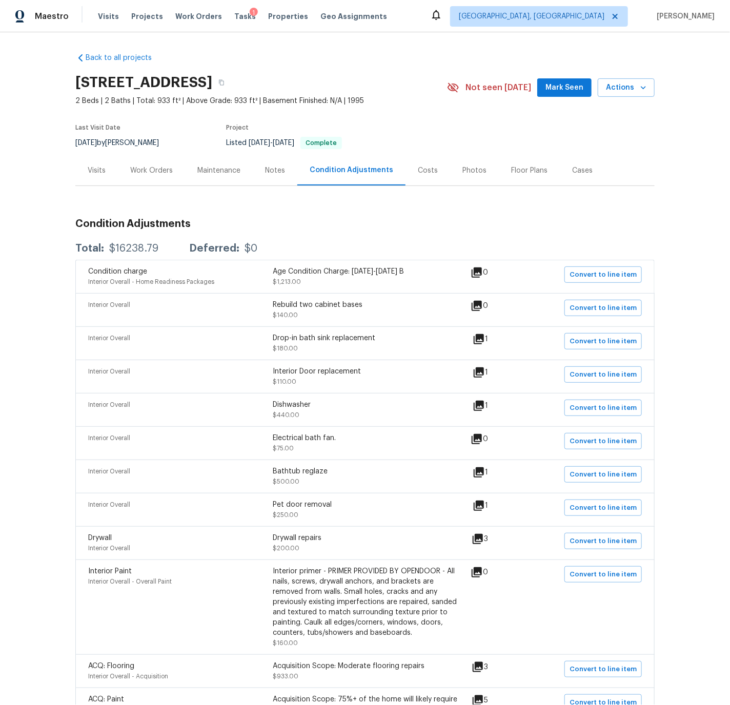
click at [156, 168] on div "Work Orders" at bounding box center [151, 171] width 43 height 10
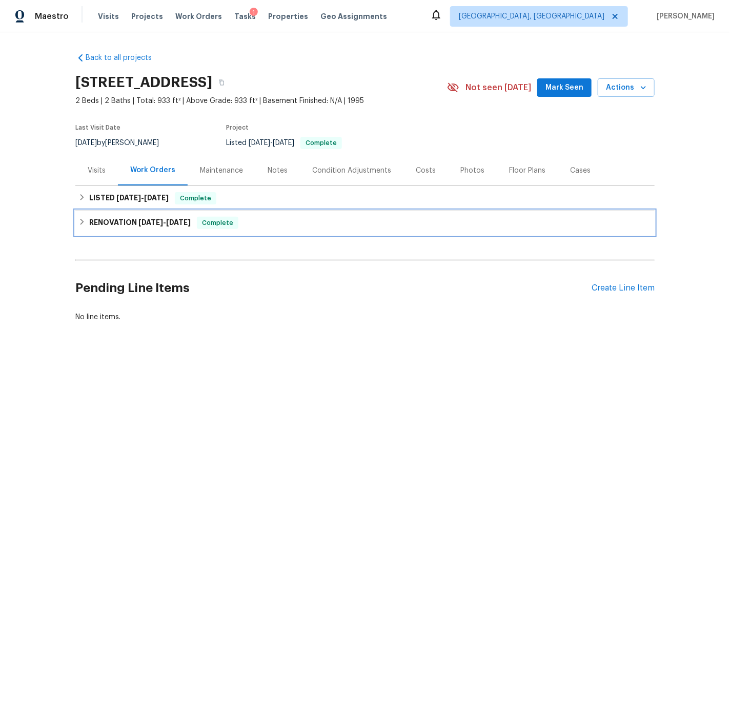
click at [79, 223] on icon at bounding box center [81, 221] width 7 height 7
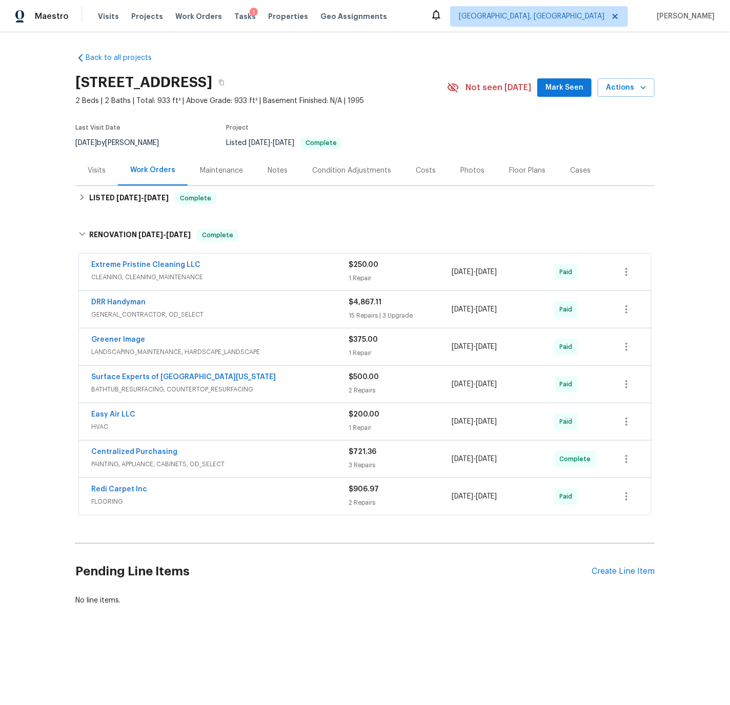
click at [270, 308] on div "DRR Handyman" at bounding box center [219, 303] width 257 height 12
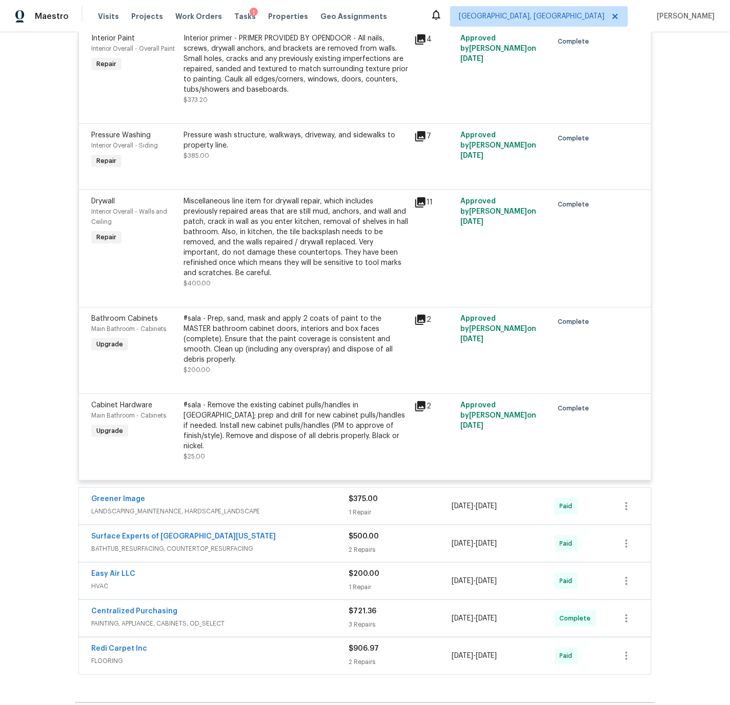
scroll to position [1541, 0]
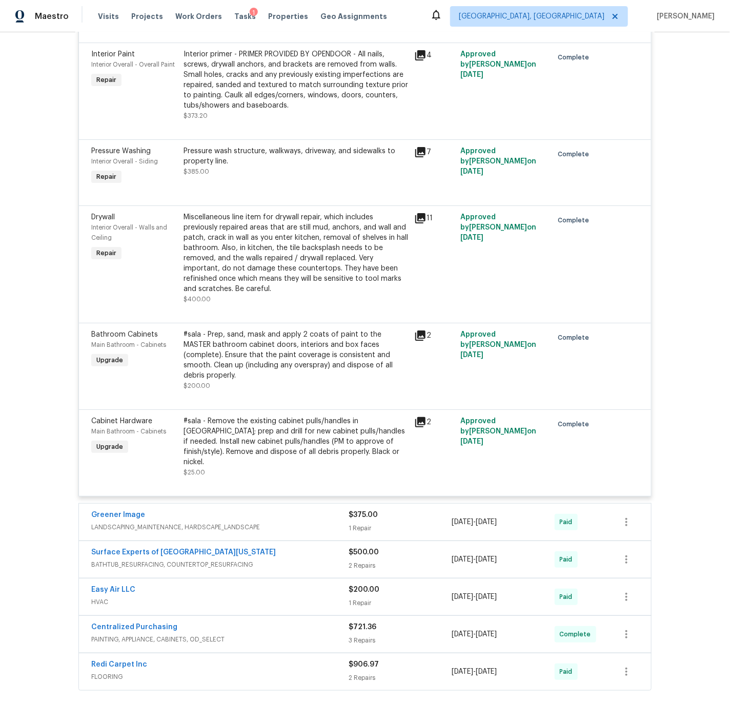
click at [250, 622] on div "Centralized Purchasing PAINTING, APPLIANCE, CABINETS, OD_SELECT" at bounding box center [219, 633] width 257 height 23
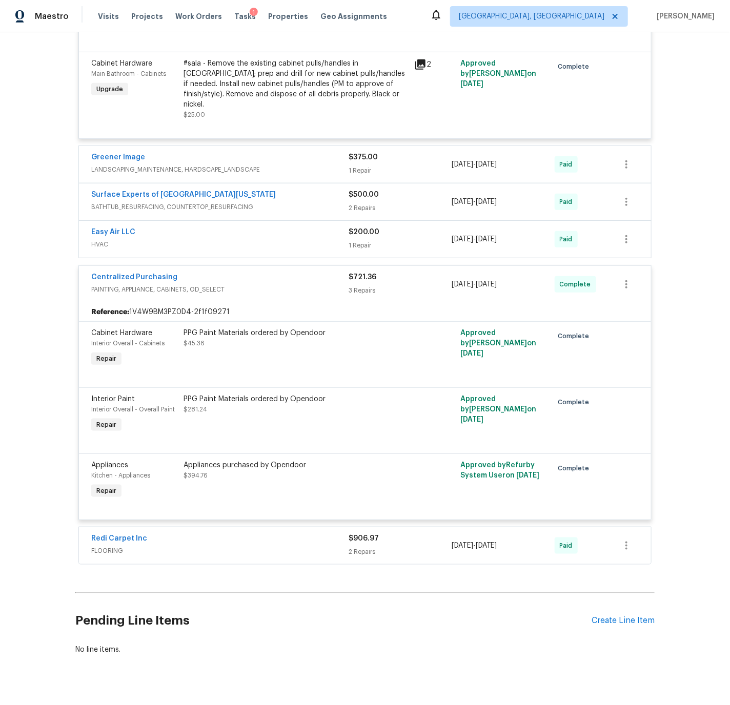
scroll to position [1891, 0]
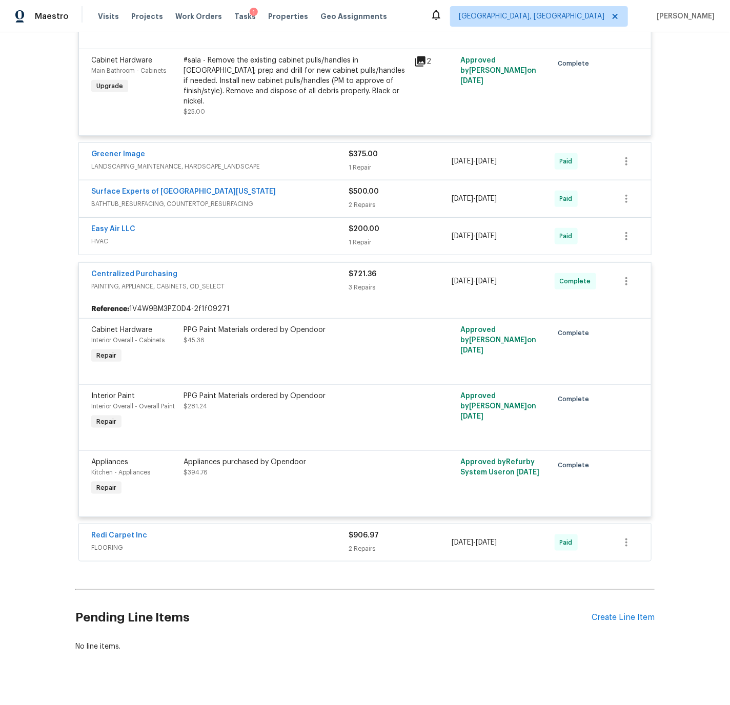
click at [229, 530] on div "Redi Carpet Inc" at bounding box center [219, 536] width 257 height 12
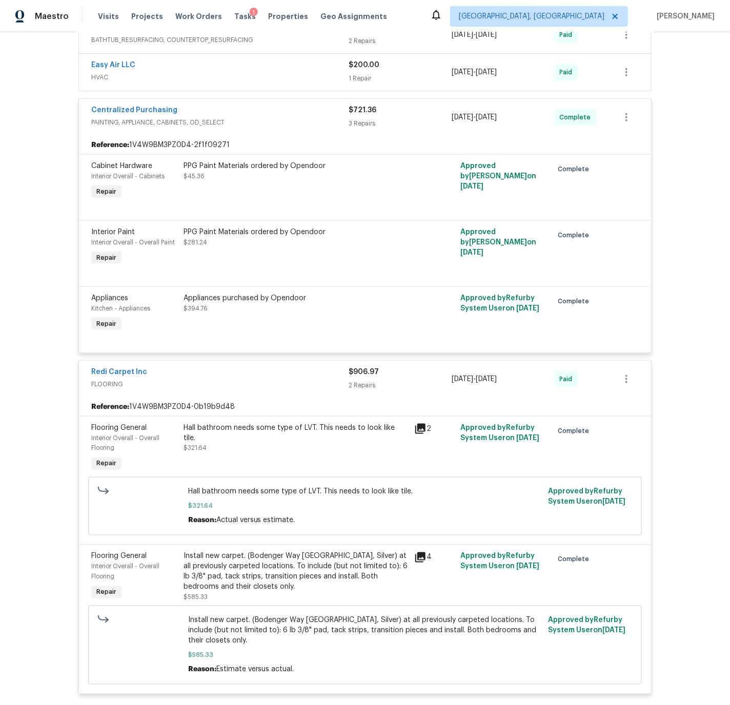
scroll to position [2054, 0]
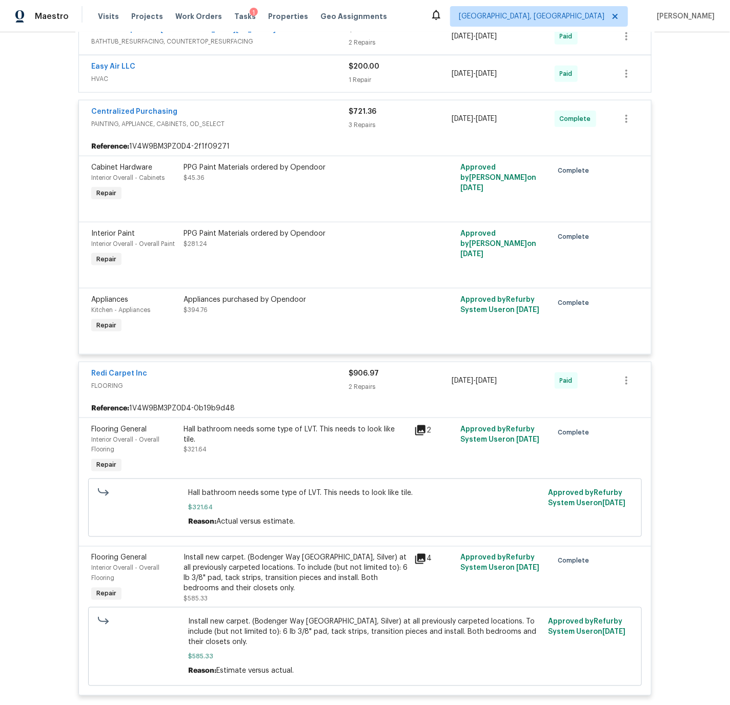
click at [190, 368] on div "Redi Carpet Inc" at bounding box center [219, 374] width 257 height 12
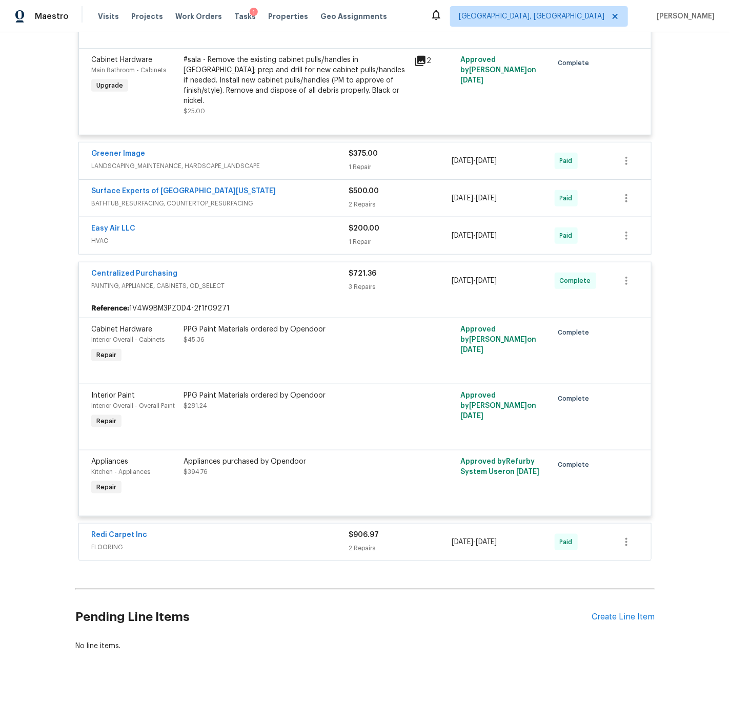
scroll to position [1891, 0]
click at [240, 281] on span "PAINTING, APPLIANCE, CABINETS, OD_SELECT" at bounding box center [219, 286] width 257 height 10
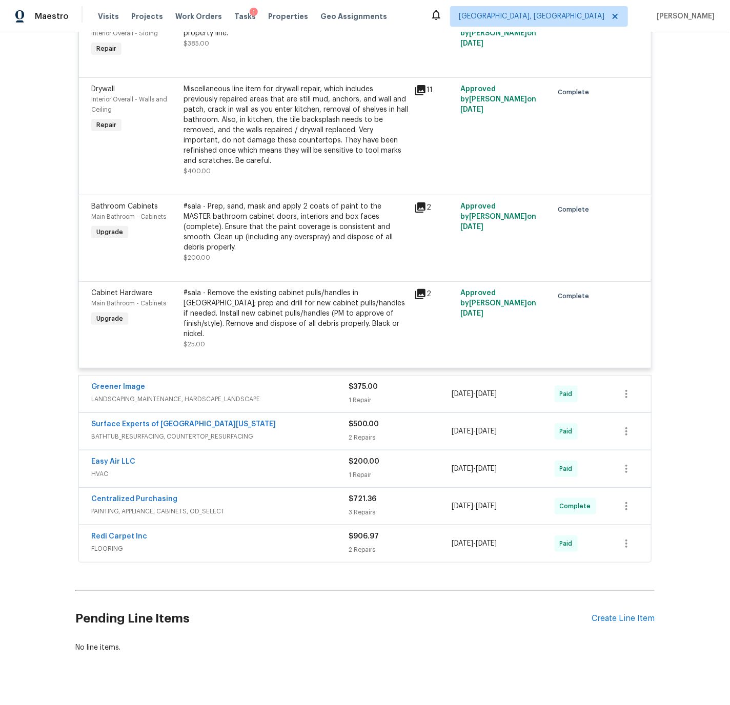
scroll to position [1658, 0]
click at [171, 458] on div "Easy Air LLC" at bounding box center [219, 464] width 257 height 12
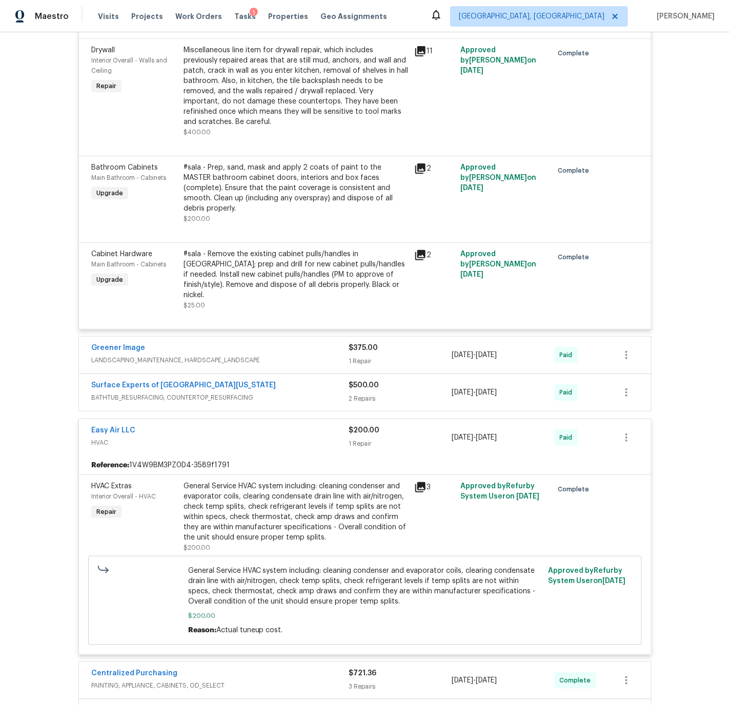
scroll to position [1872, 0]
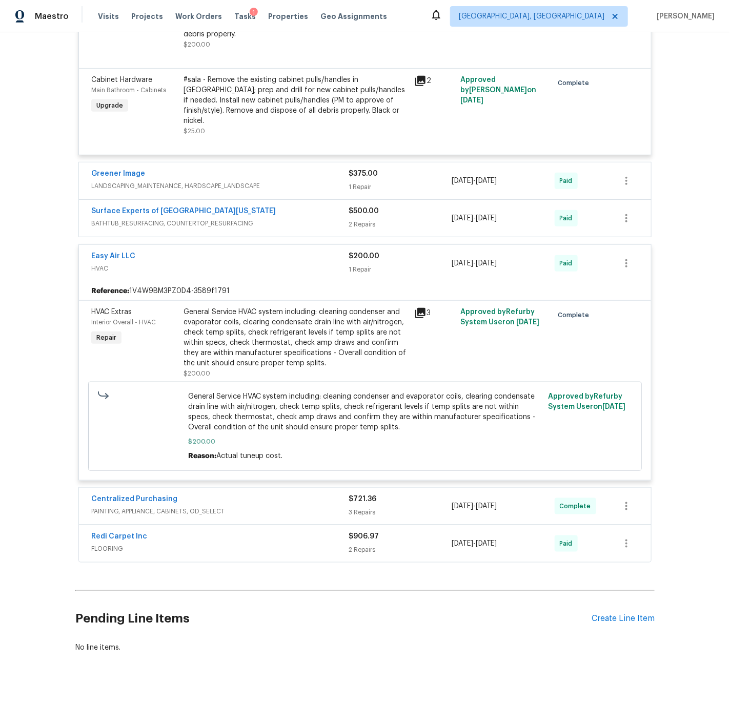
click at [242, 251] on div "Easy Air LLC" at bounding box center [219, 257] width 257 height 12
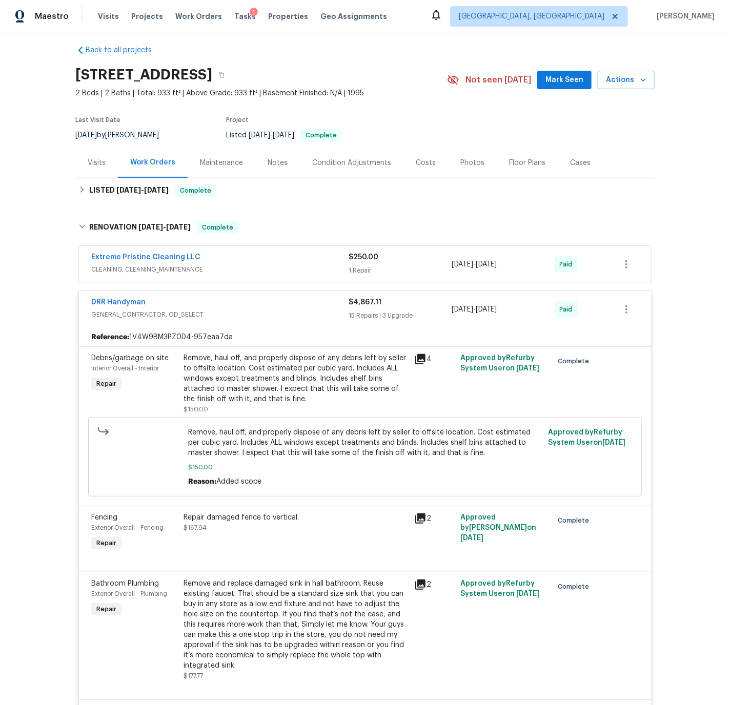
scroll to position [0, 0]
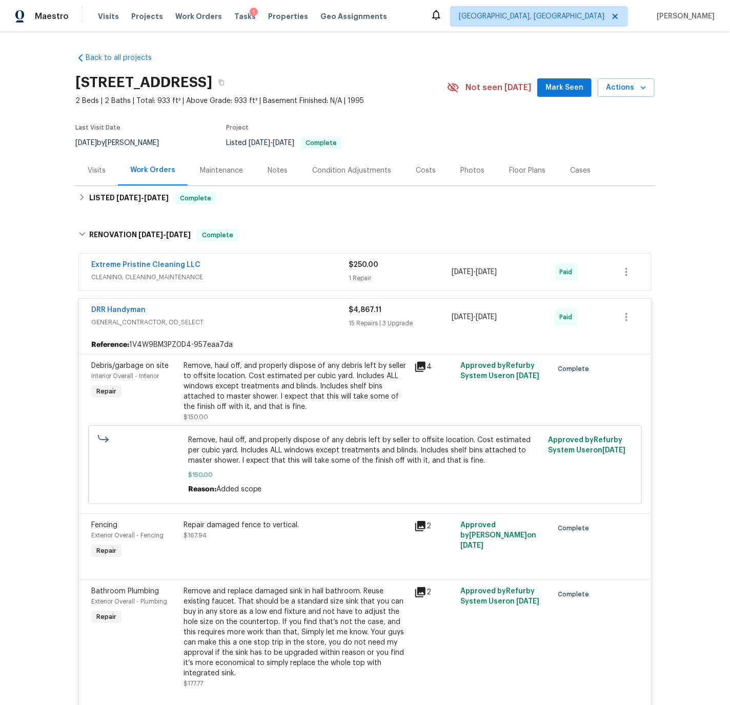
click at [217, 307] on div "DRR Handyman" at bounding box center [219, 311] width 257 height 12
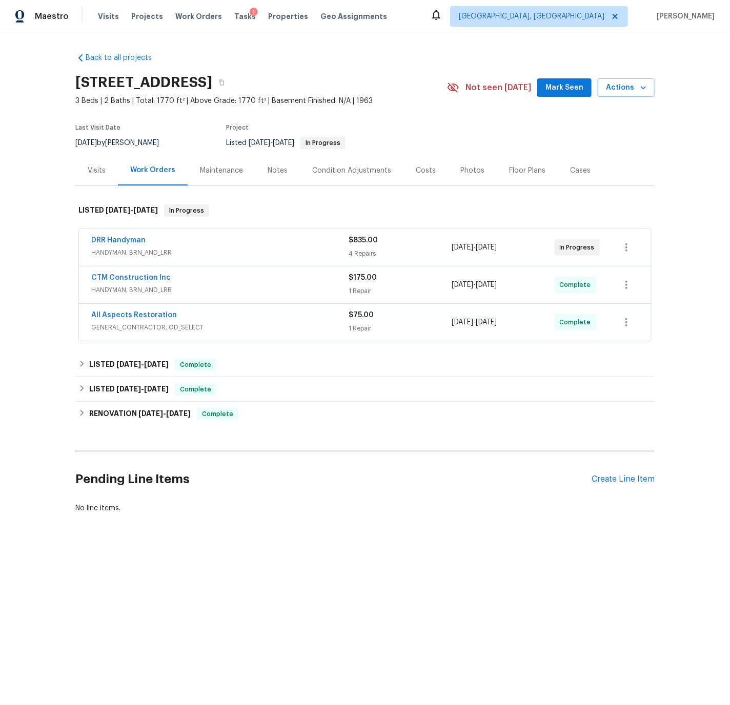
click at [98, 171] on div "Visits" at bounding box center [97, 171] width 18 height 10
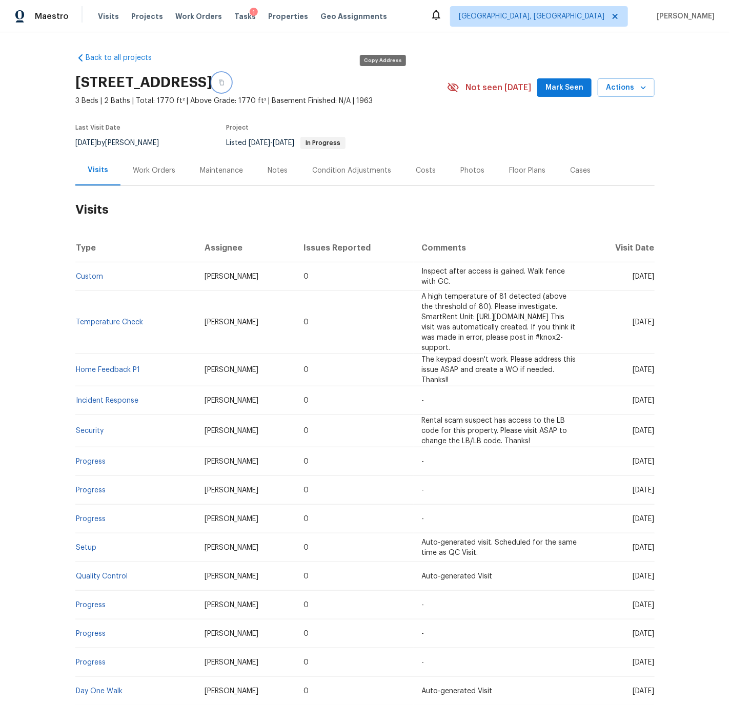
click at [224, 81] on icon "button" at bounding box center [221, 83] width 5 height 6
click at [141, 168] on div "Work Orders" at bounding box center [154, 171] width 43 height 10
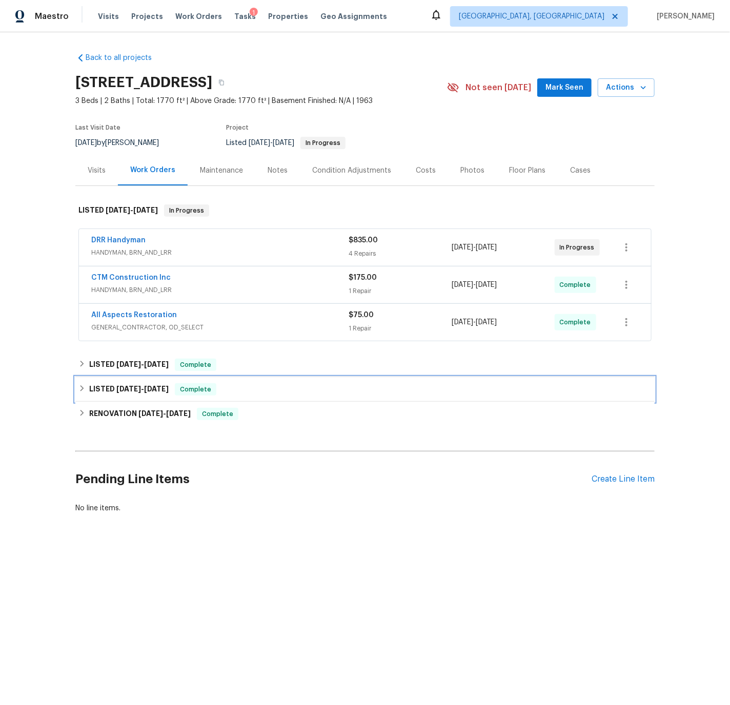
click at [86, 388] on icon at bounding box center [81, 388] width 7 height 7
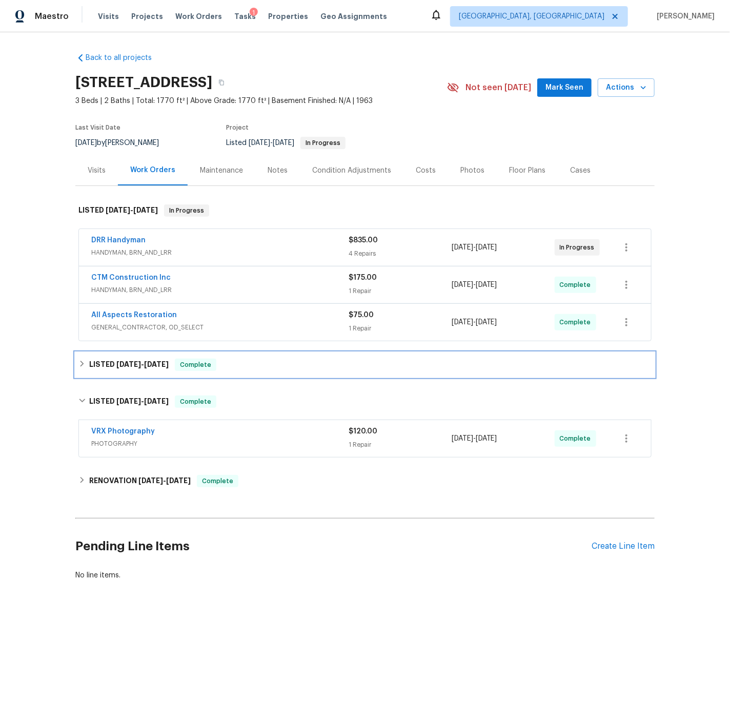
click at [87, 367] on div "LISTED 8/18/25 - 9/2/25 Complete" at bounding box center [364, 365] width 573 height 12
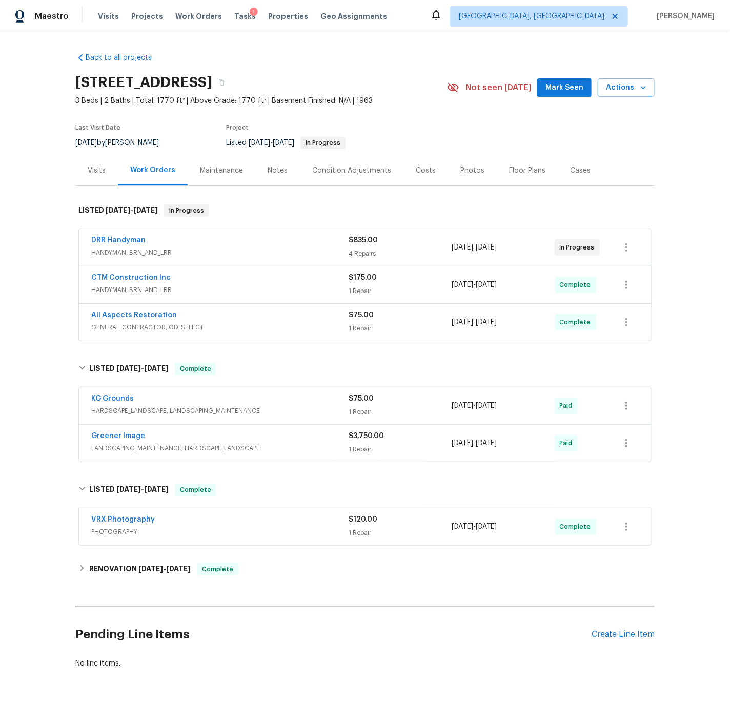
click at [287, 442] on div "Greener Image" at bounding box center [219, 437] width 257 height 12
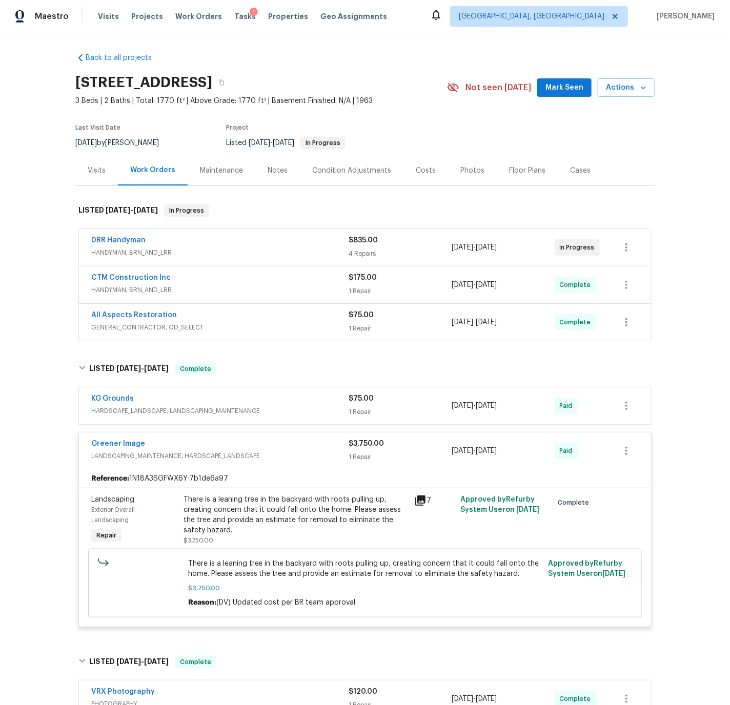
click at [287, 442] on div "Greener Image" at bounding box center [219, 445] width 257 height 12
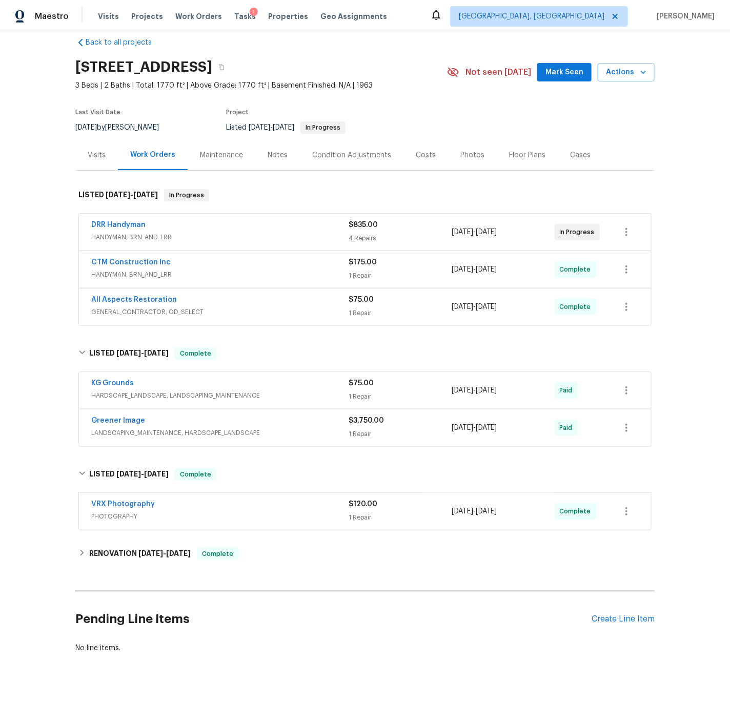
scroll to position [19, 0]
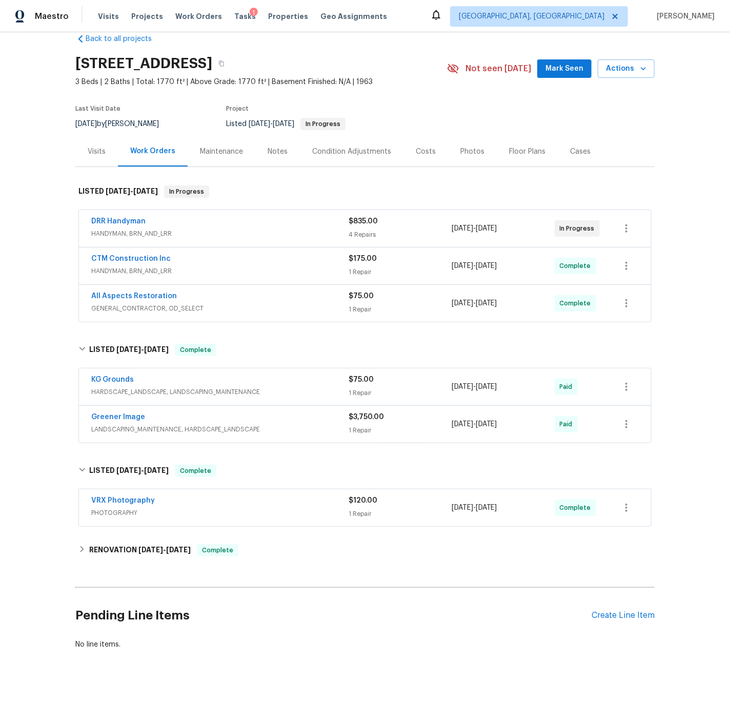
click at [283, 387] on span "HARDSCAPE_LANDSCAPE, LANDSCAPING_MAINTENANCE" at bounding box center [219, 392] width 257 height 10
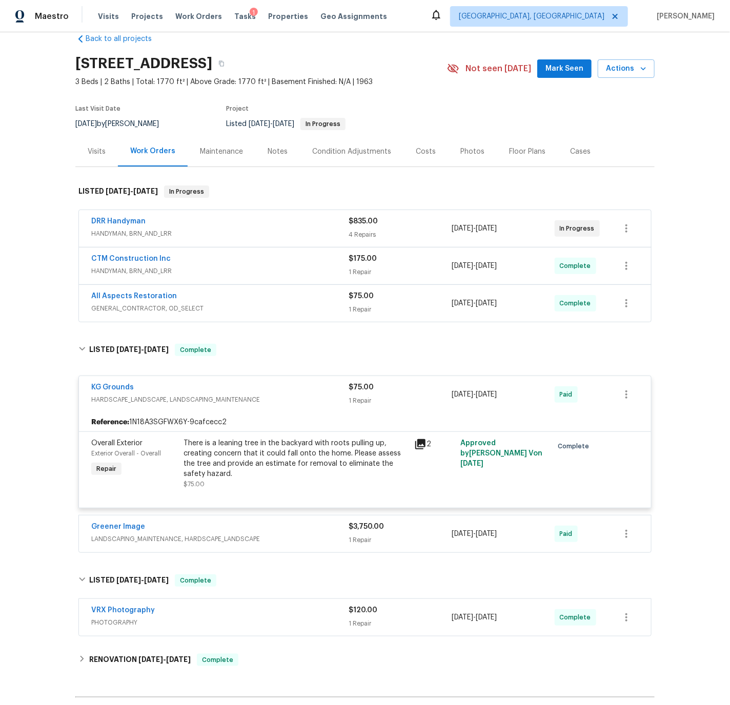
click at [284, 386] on div "KG Grounds" at bounding box center [219, 388] width 257 height 12
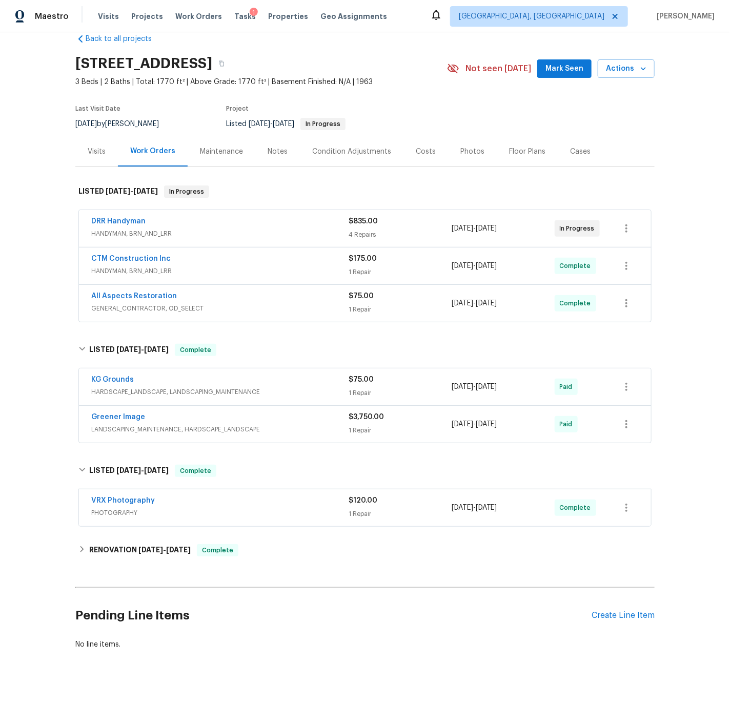
scroll to position [33, 0]
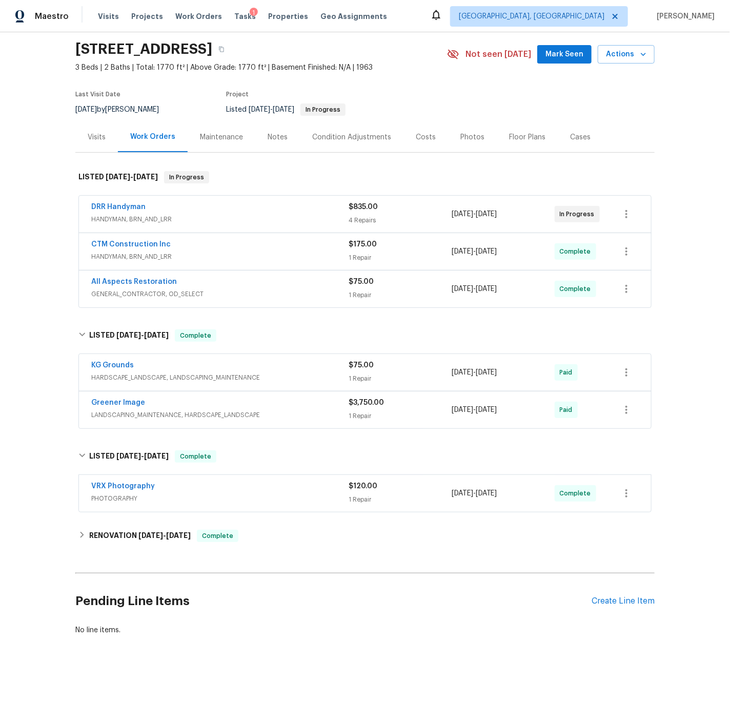
click at [279, 135] on div "Notes" at bounding box center [277, 137] width 20 height 10
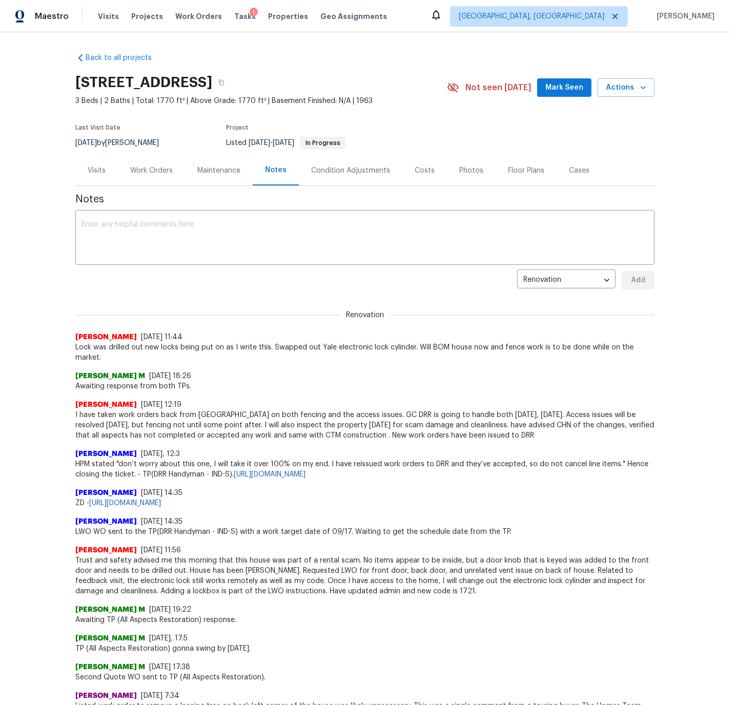
click at [147, 172] on div "Work Orders" at bounding box center [151, 171] width 43 height 10
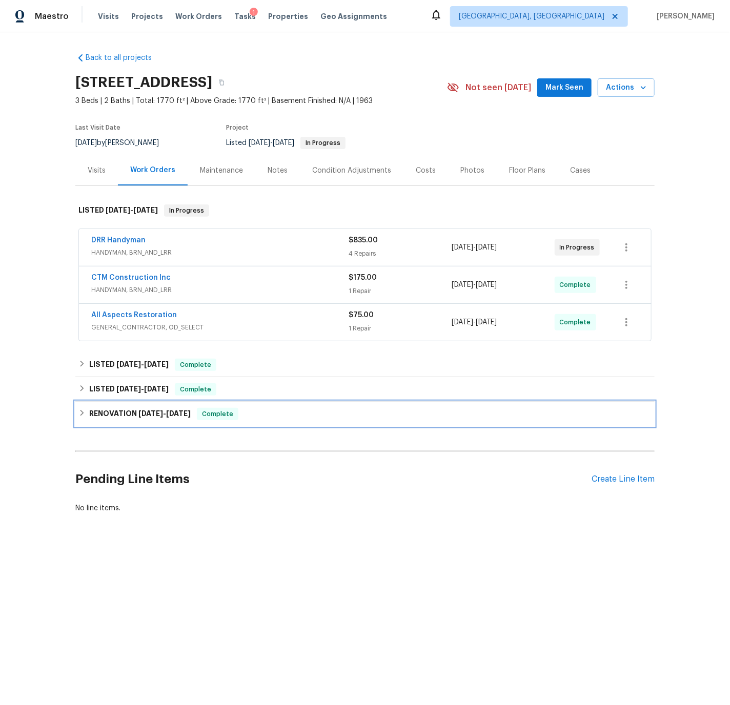
click at [89, 412] on h6 "RENOVATION 6/16/25 - 7/18/25" at bounding box center [139, 414] width 101 height 12
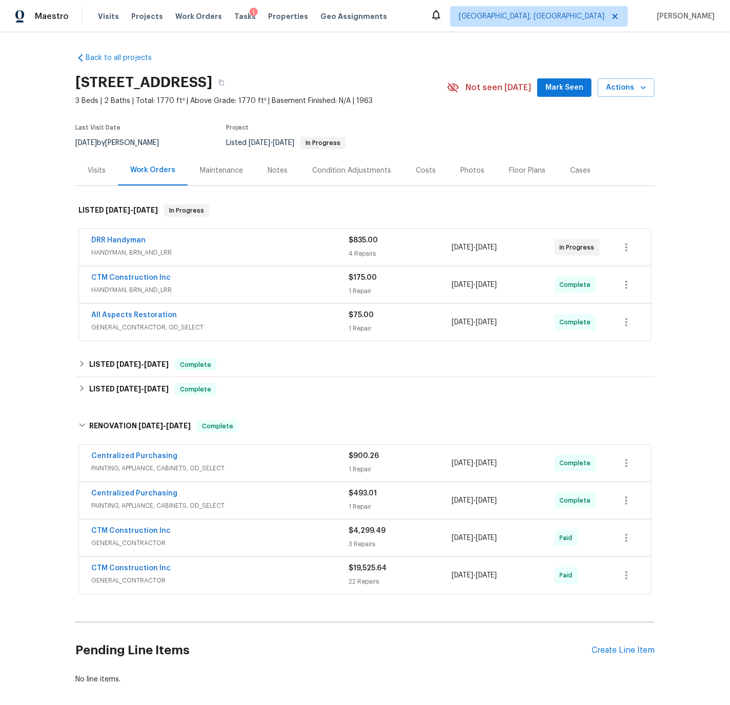
click at [418, 170] on div "Costs" at bounding box center [426, 171] width 20 height 10
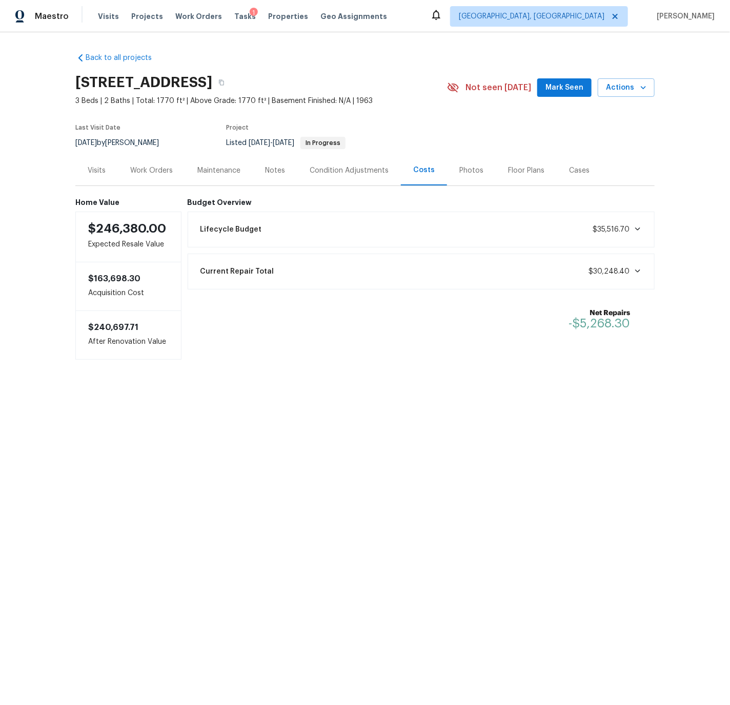
click at [555, 273] on div "Current Repair Total $30,248.40" at bounding box center [421, 271] width 454 height 23
click at [166, 169] on div "Work Orders" at bounding box center [151, 171] width 43 height 10
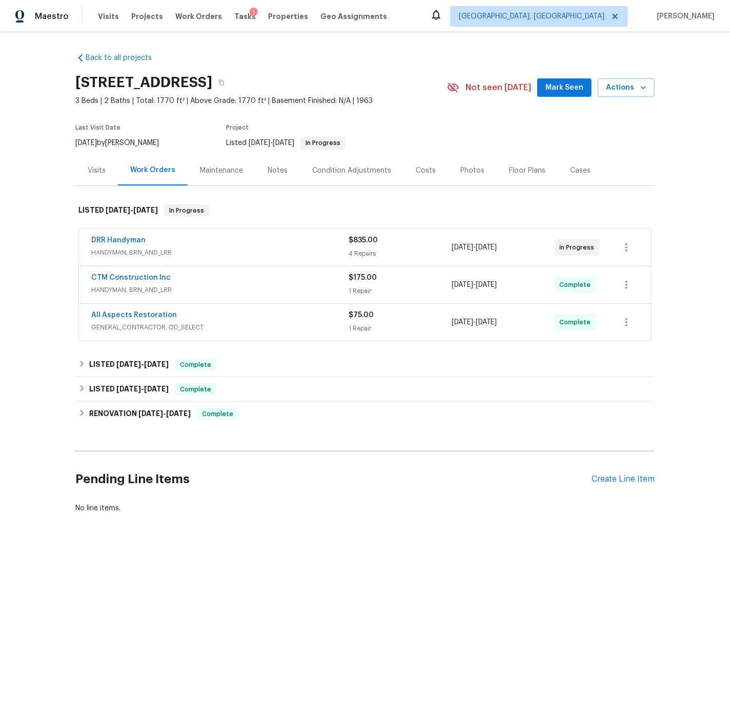
click at [416, 168] on div "Costs" at bounding box center [426, 171] width 20 height 10
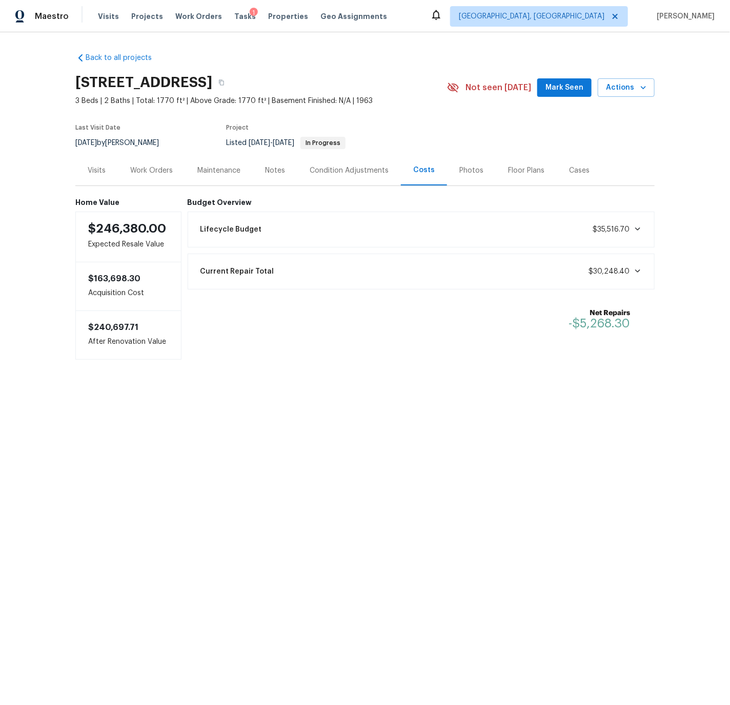
click at [495, 273] on div "Current Repair Total $30,248.40" at bounding box center [421, 271] width 454 height 23
click at [174, 172] on div "Work Orders" at bounding box center [151, 170] width 67 height 30
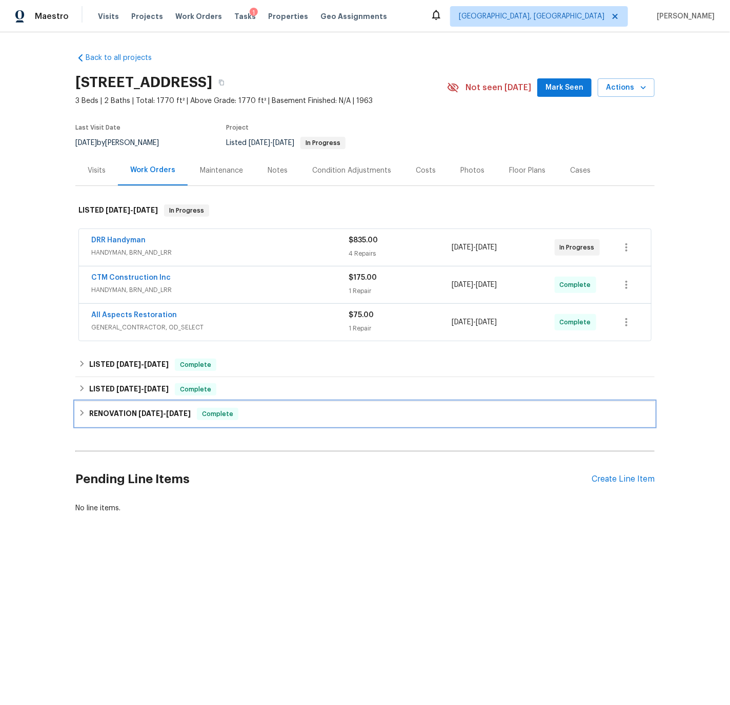
click at [88, 414] on div "RENOVATION 6/16/25 - 7/18/25 Complete" at bounding box center [364, 414] width 573 height 12
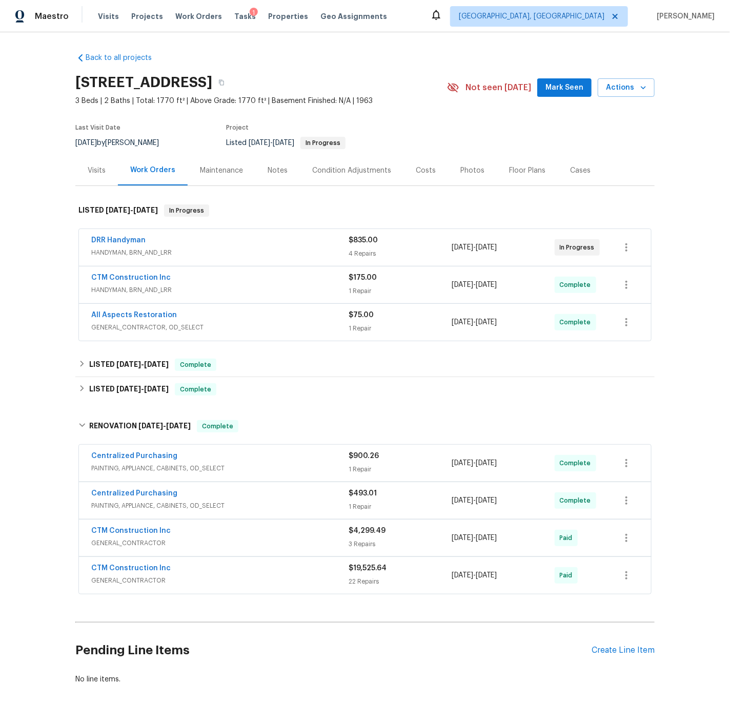
click at [325, 168] on div "Condition Adjustments" at bounding box center [351, 171] width 79 height 10
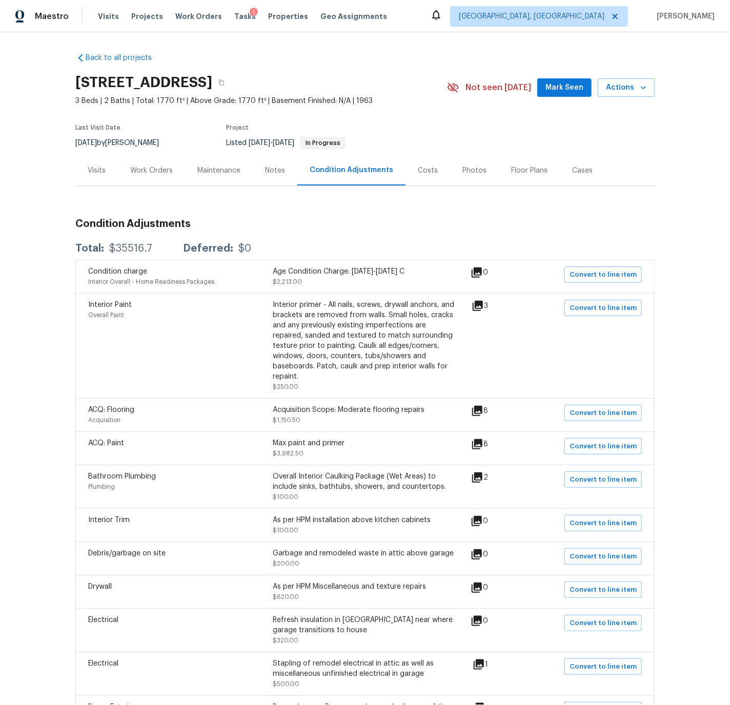
click at [143, 170] on div "Work Orders" at bounding box center [151, 171] width 43 height 10
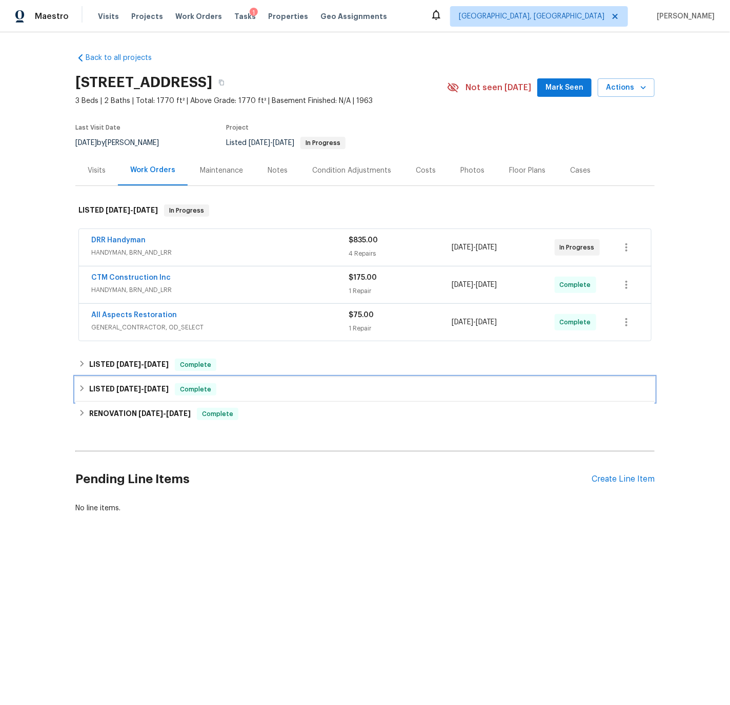
click at [86, 387] on div "LISTED 8/12/25 - 8/13/25 Complete" at bounding box center [364, 389] width 573 height 12
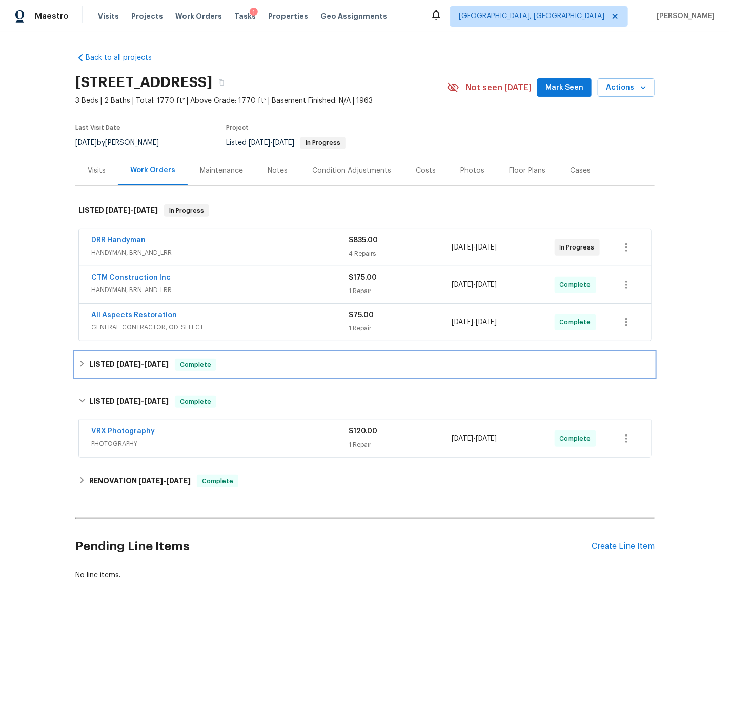
click at [89, 363] on h6 "LISTED 8/18/25 - 9/2/25" at bounding box center [128, 365] width 79 height 12
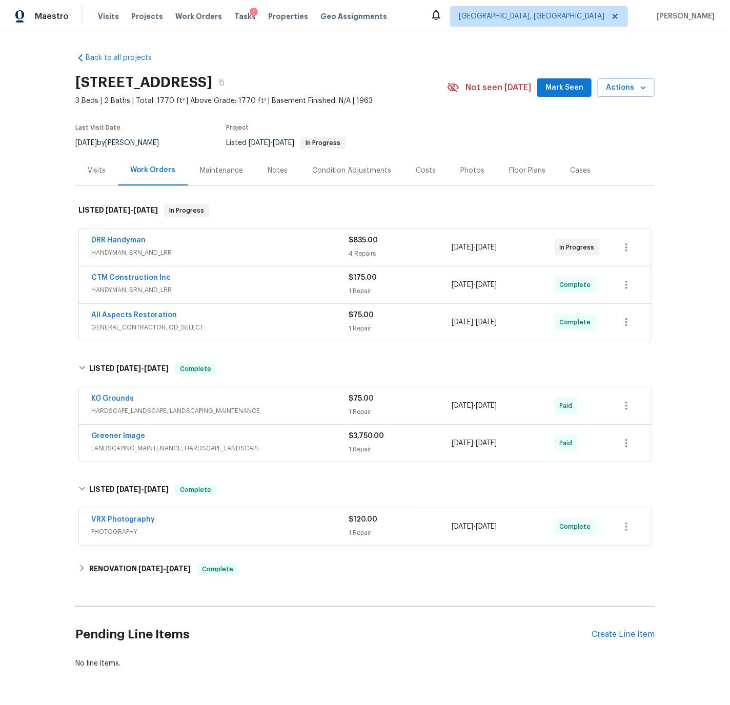
click at [212, 245] on div "DRR Handyman" at bounding box center [219, 241] width 257 height 12
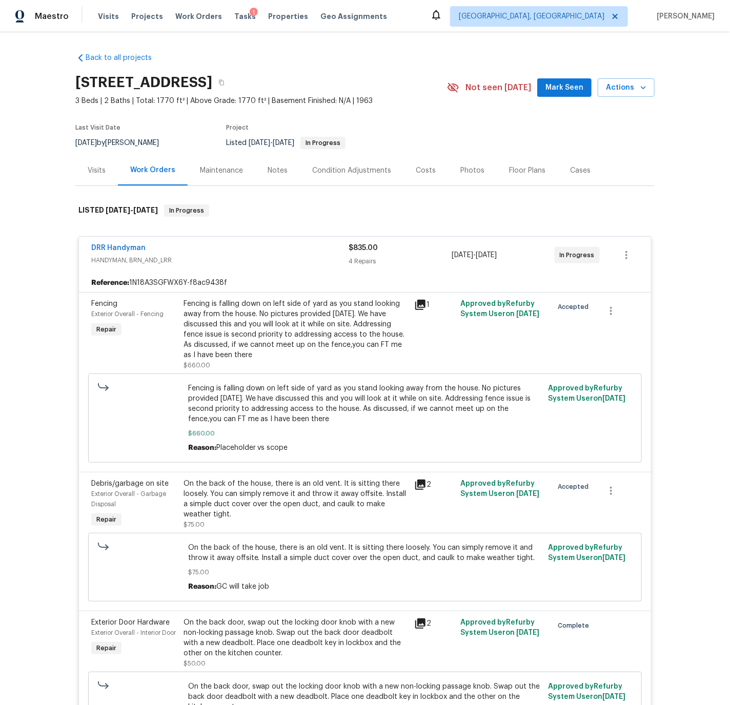
click at [198, 246] on div "DRR Handyman" at bounding box center [219, 249] width 257 height 12
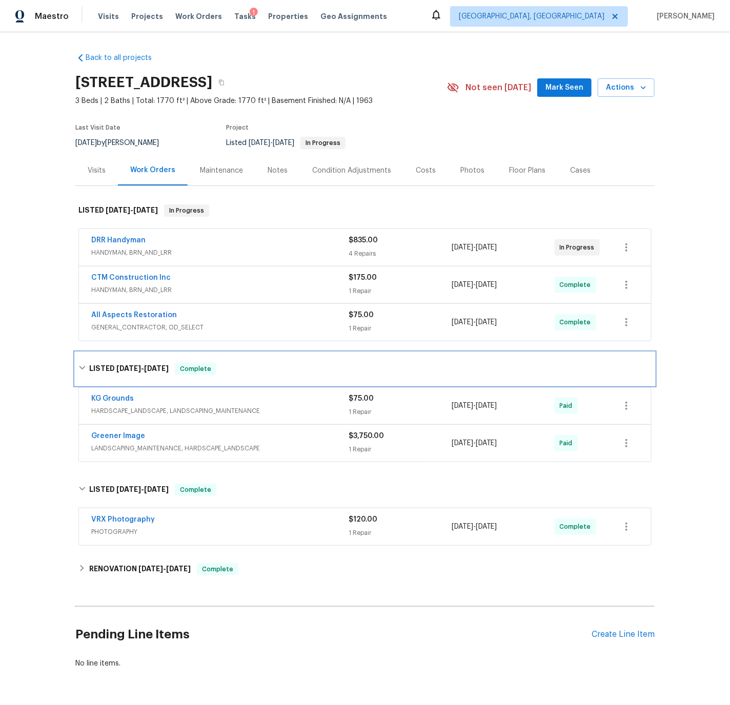
click at [82, 367] on icon at bounding box center [81, 367] width 7 height 7
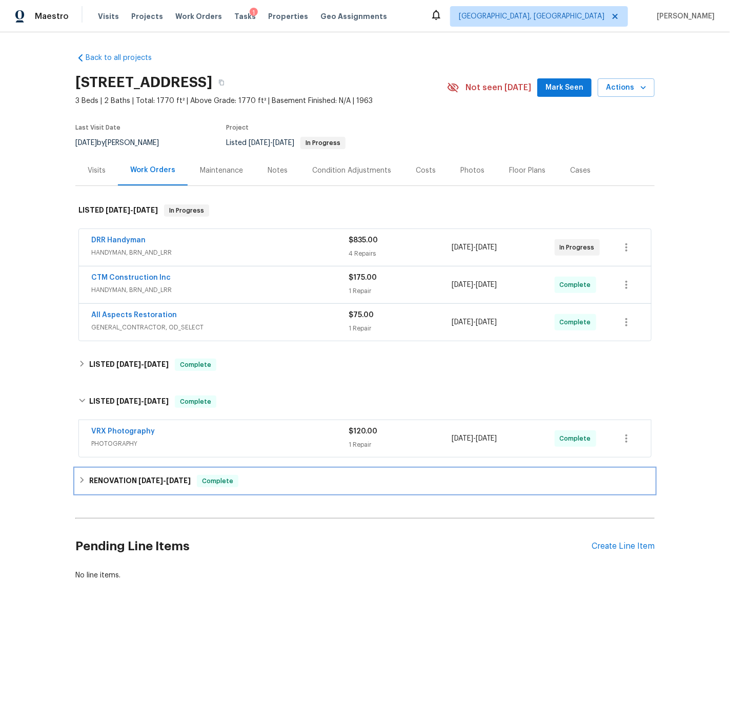
click at [82, 479] on icon at bounding box center [82, 480] width 4 height 6
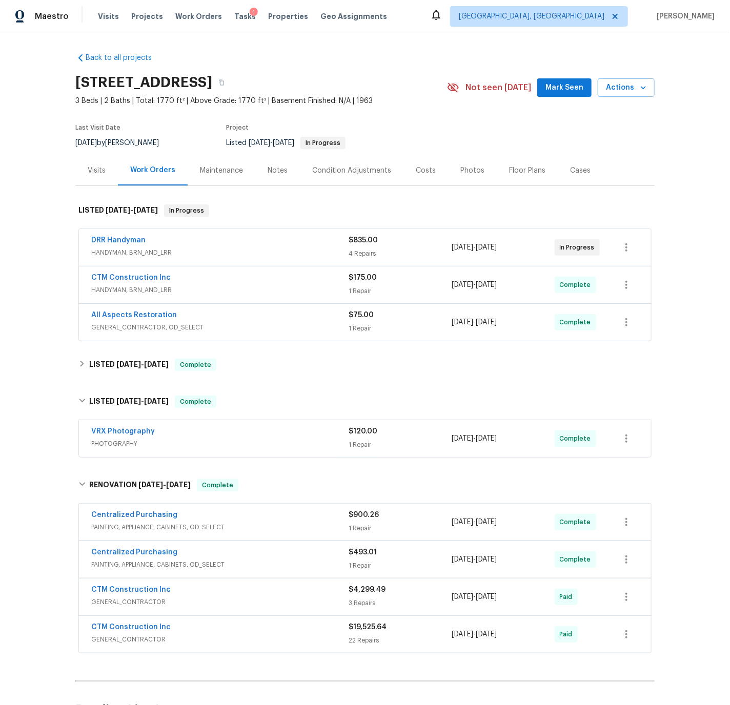
click at [326, 168] on div "Condition Adjustments" at bounding box center [351, 171] width 79 height 10
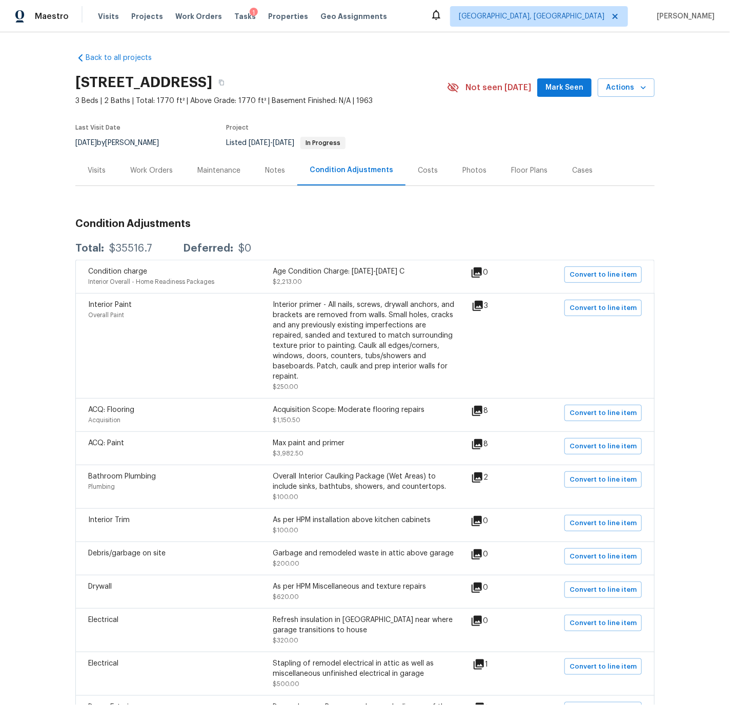
click at [140, 170] on div "Work Orders" at bounding box center [151, 171] width 43 height 10
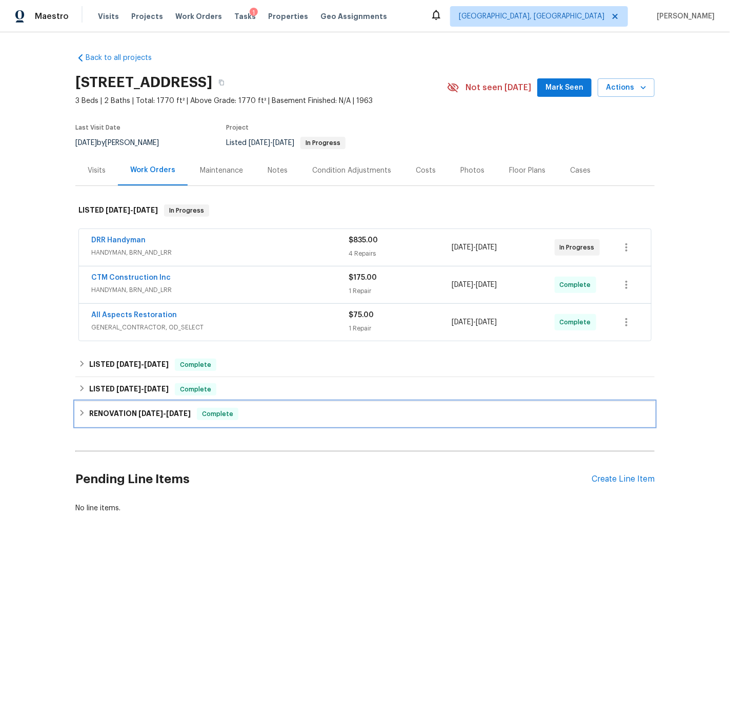
click at [87, 412] on div "RENOVATION 6/16/25 - 7/18/25 Complete" at bounding box center [364, 414] width 573 height 12
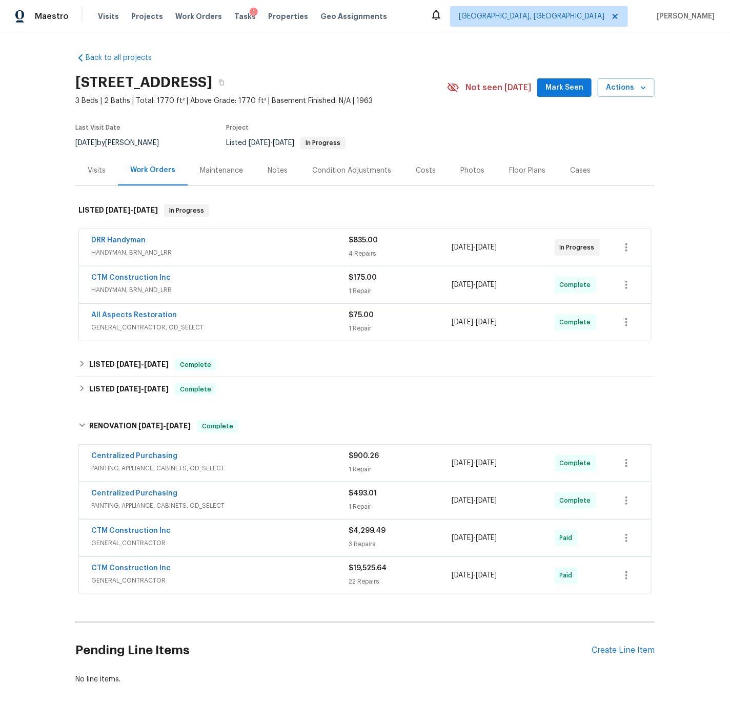
click at [249, 462] on div "Centralized Purchasing" at bounding box center [219, 457] width 257 height 12
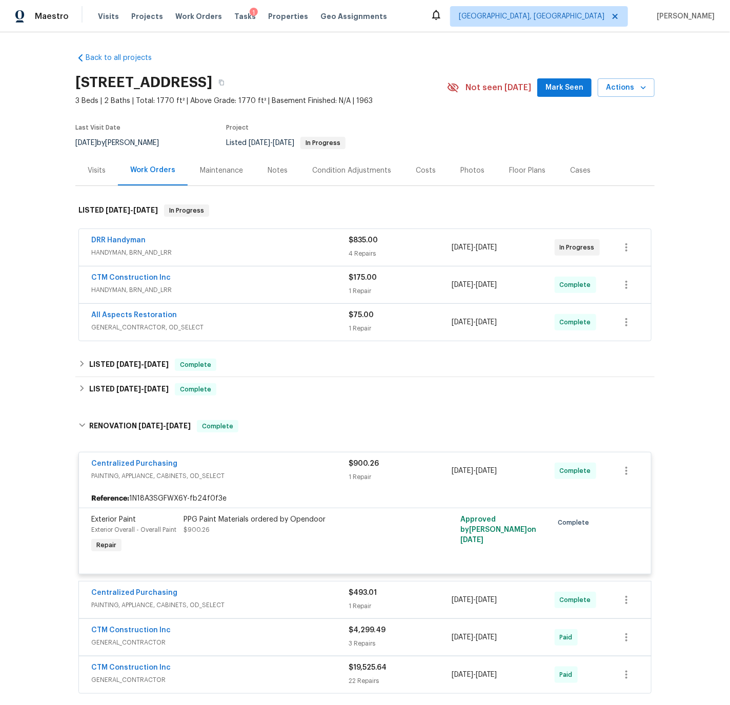
click at [248, 462] on div "Centralized Purchasing" at bounding box center [219, 465] width 257 height 12
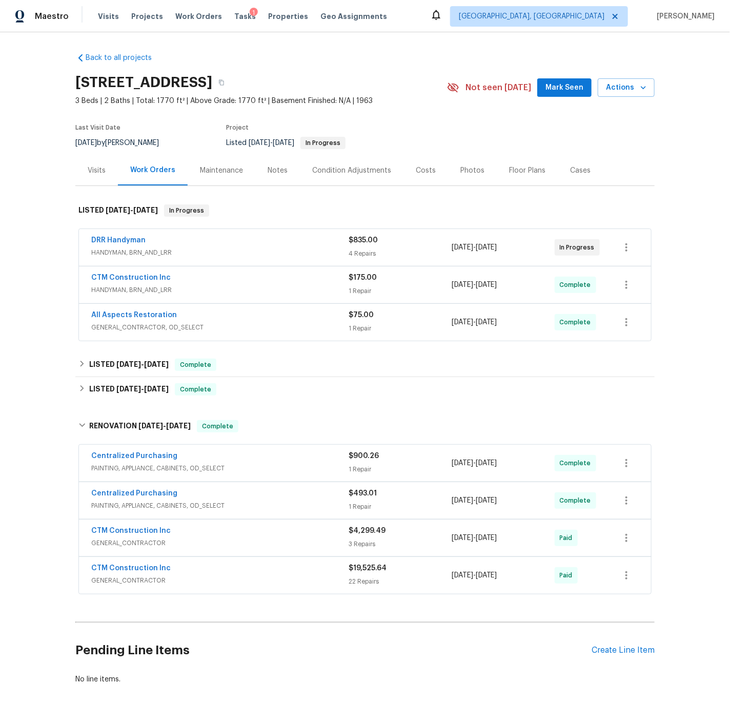
click at [263, 496] on div "Centralized Purchasing" at bounding box center [219, 494] width 257 height 12
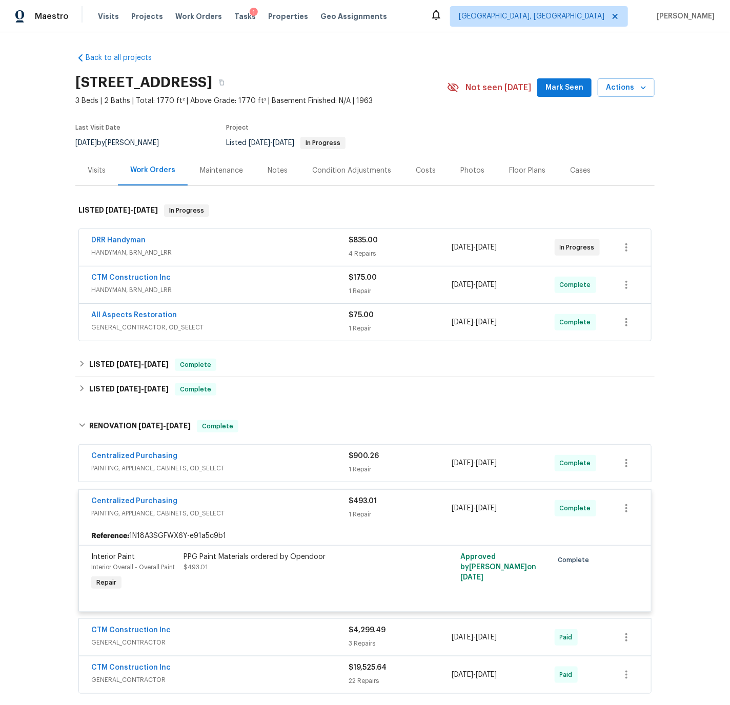
click at [263, 496] on div "Centralized Purchasing" at bounding box center [219, 502] width 257 height 12
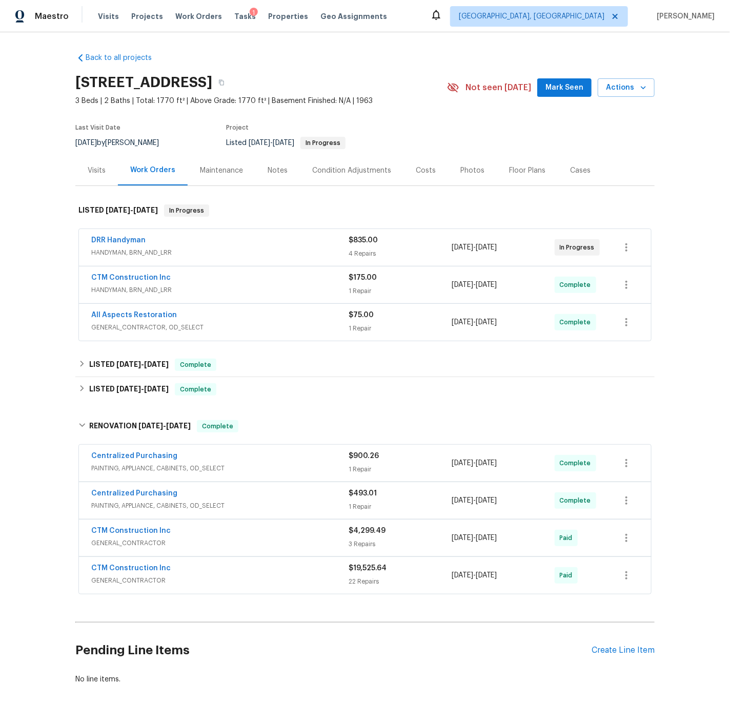
click at [241, 534] on div "CTM Construction Inc" at bounding box center [219, 532] width 257 height 12
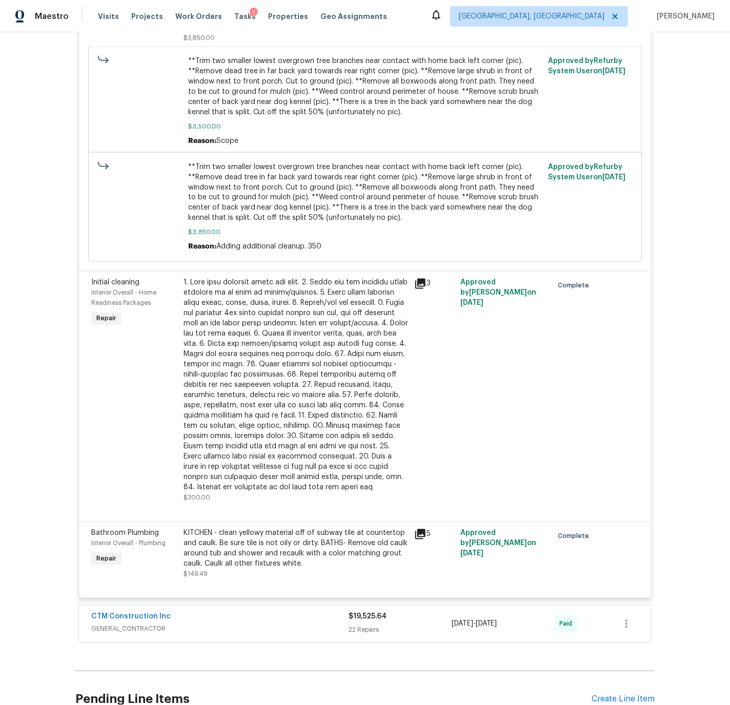
scroll to position [652, 0]
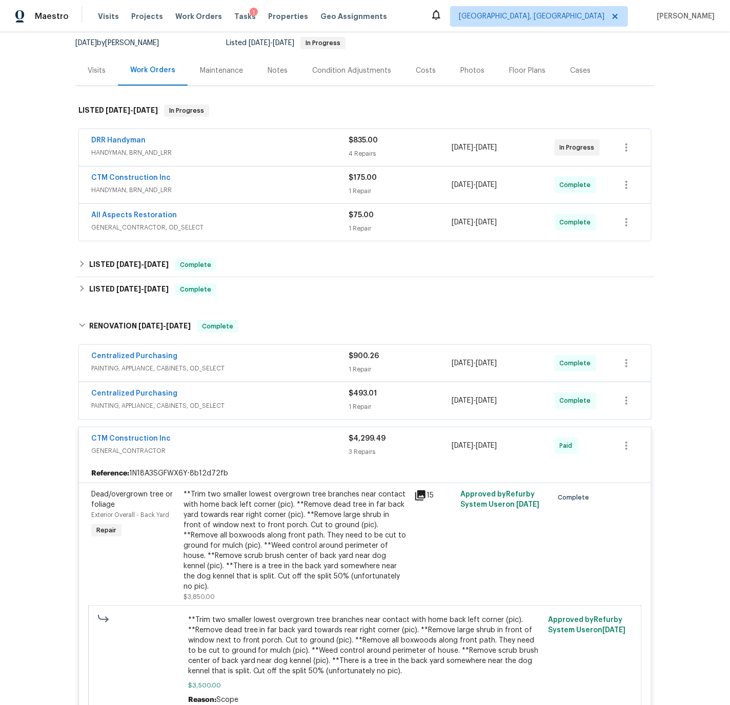
click at [214, 439] on div "CTM Construction Inc" at bounding box center [219, 439] width 257 height 12
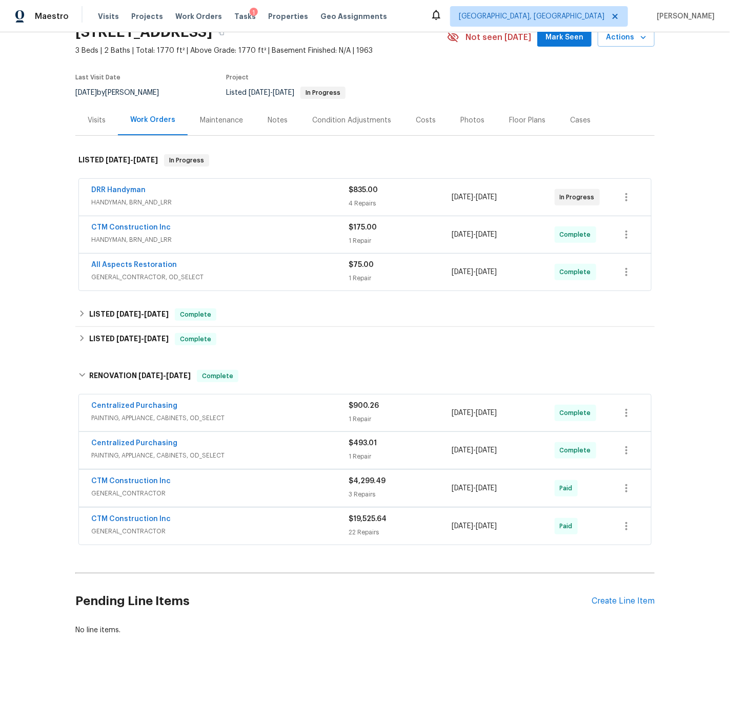
scroll to position [49, 0]
click at [212, 523] on div "CTM Construction Inc" at bounding box center [219, 520] width 257 height 12
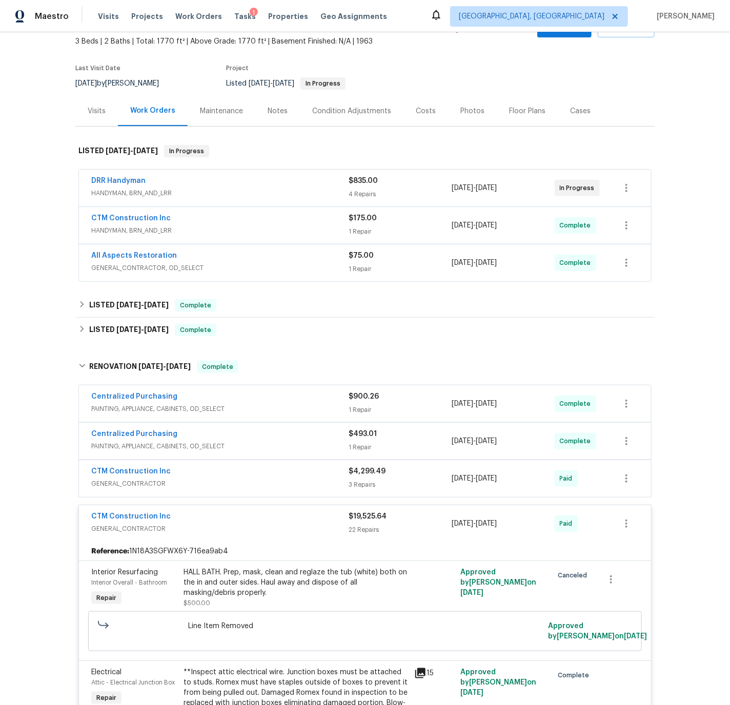
scroll to position [0, 0]
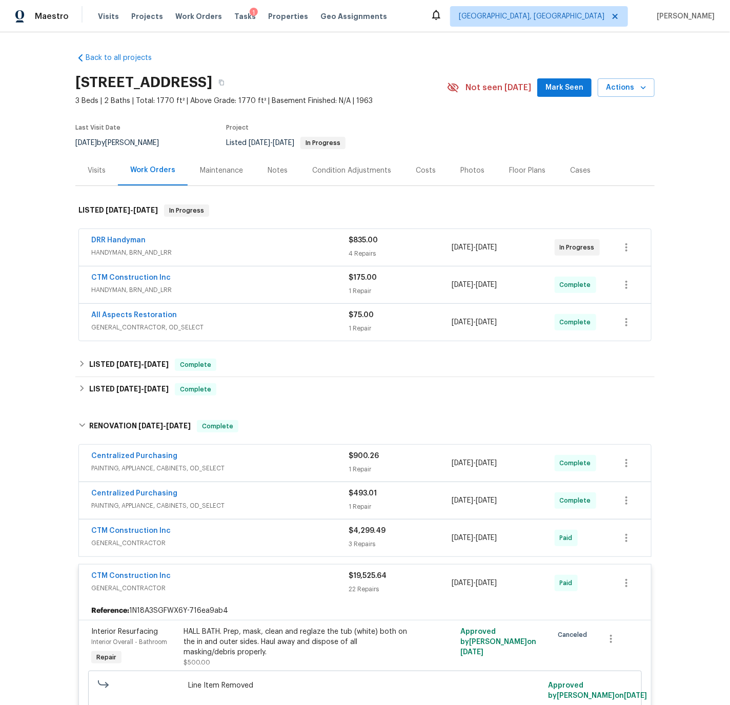
click at [328, 170] on div "Condition Adjustments" at bounding box center [351, 171] width 79 height 10
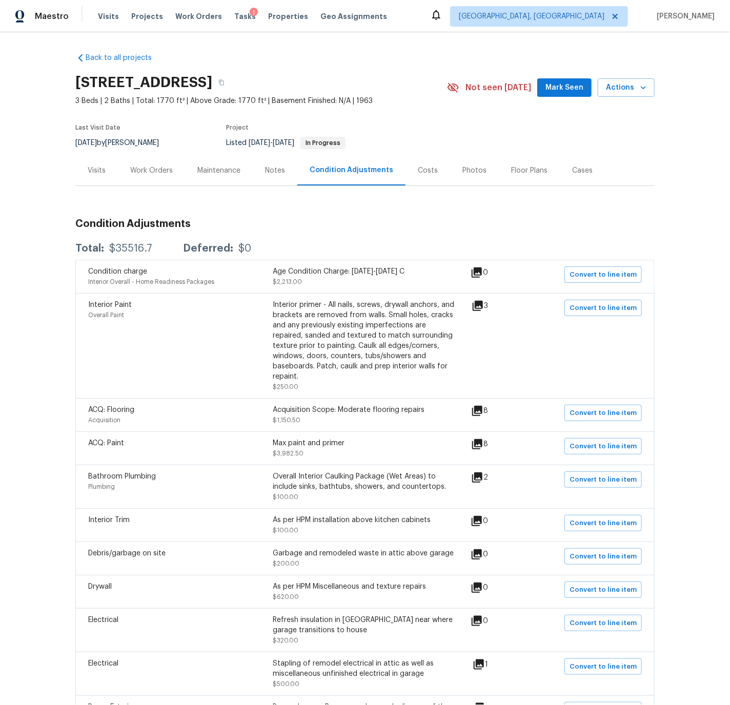
click at [154, 169] on div "Work Orders" at bounding box center [151, 171] width 43 height 10
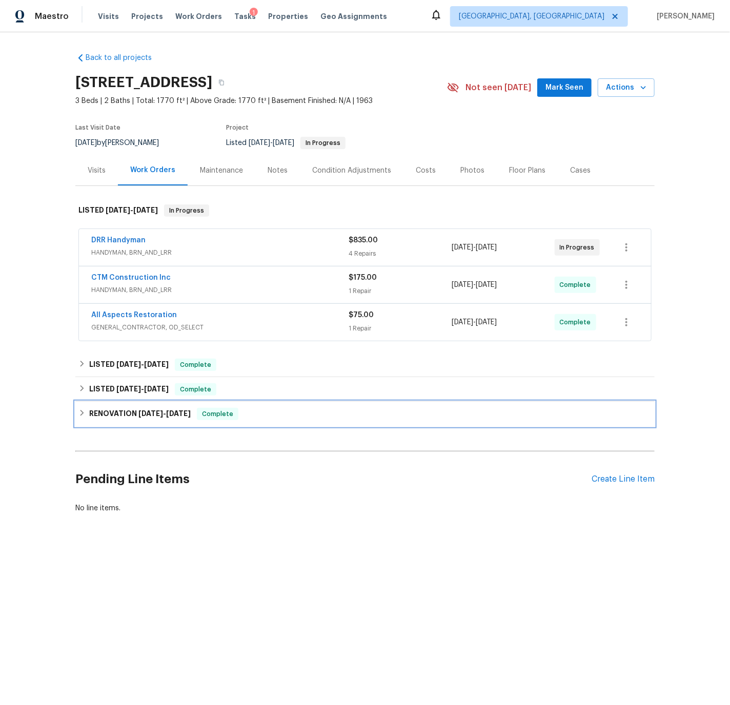
click at [89, 410] on h6 "RENOVATION 6/16/25 - 7/18/25" at bounding box center [139, 414] width 101 height 12
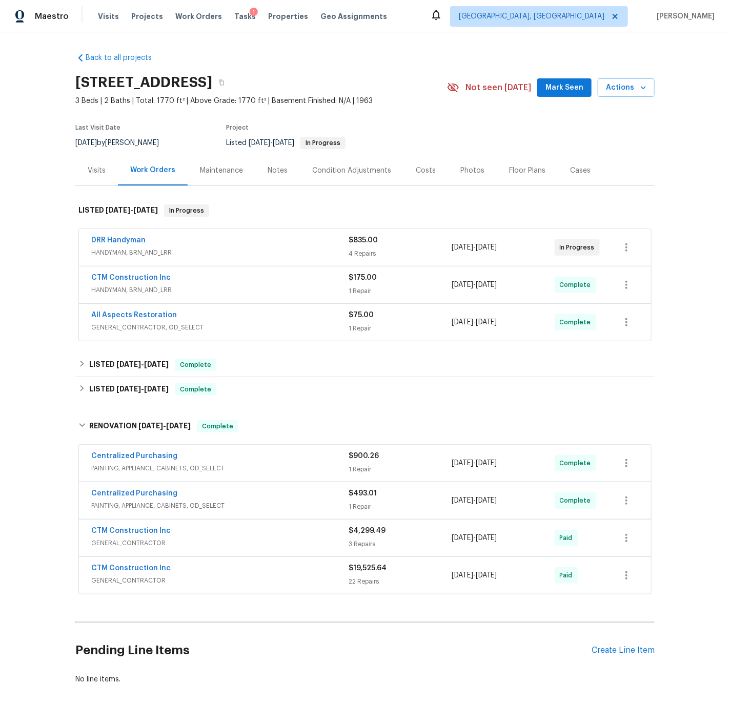
click at [225, 536] on div "CTM Construction Inc" at bounding box center [219, 532] width 257 height 12
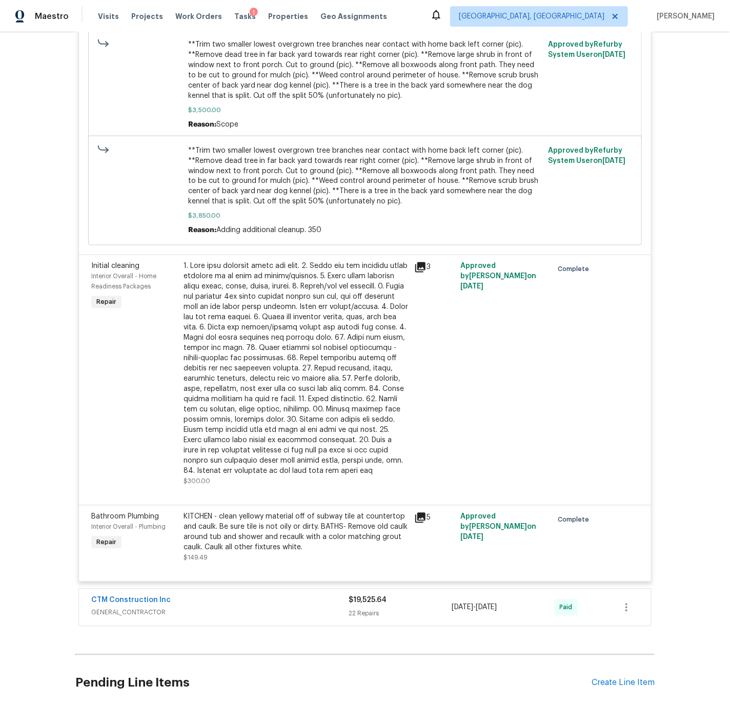
scroll to position [749, 0]
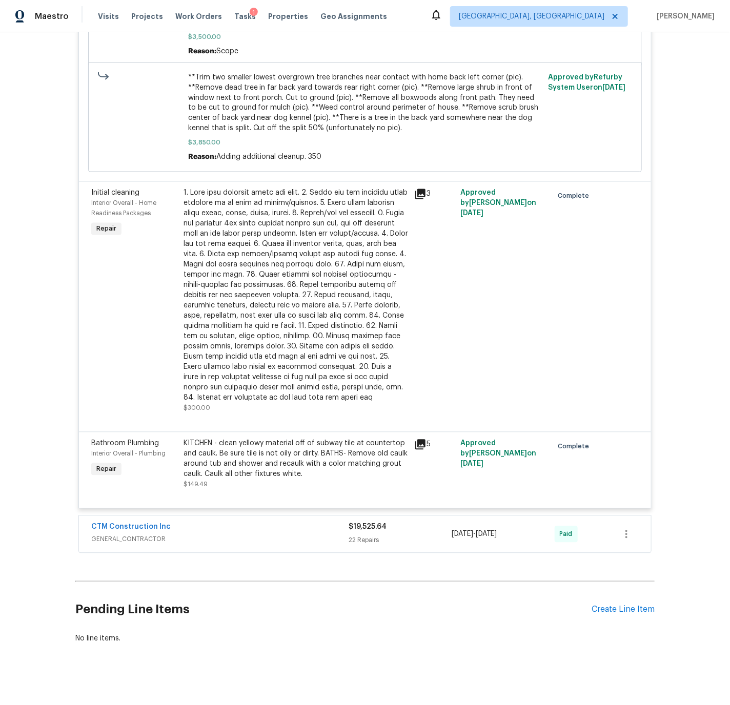
click at [217, 522] on div "CTM Construction Inc" at bounding box center [219, 528] width 257 height 12
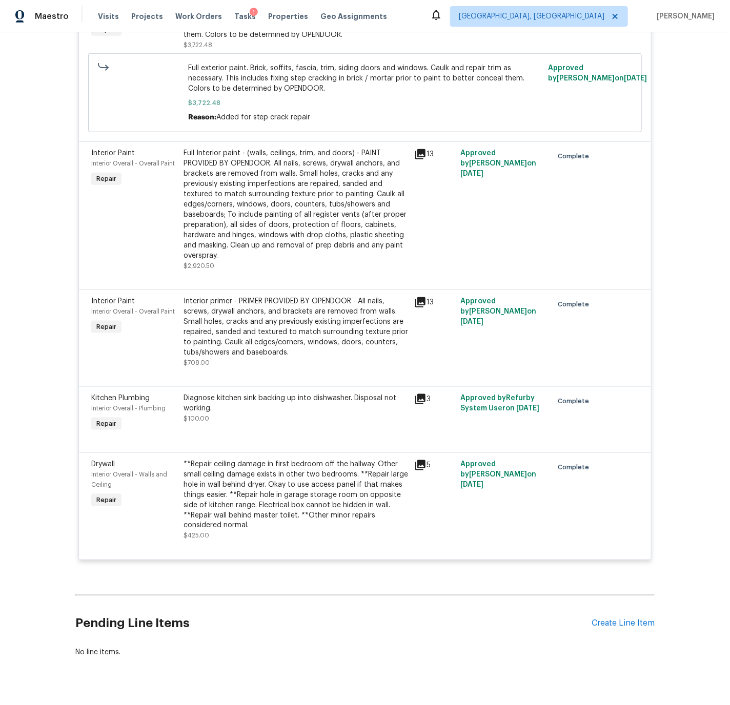
scroll to position [3628, 0]
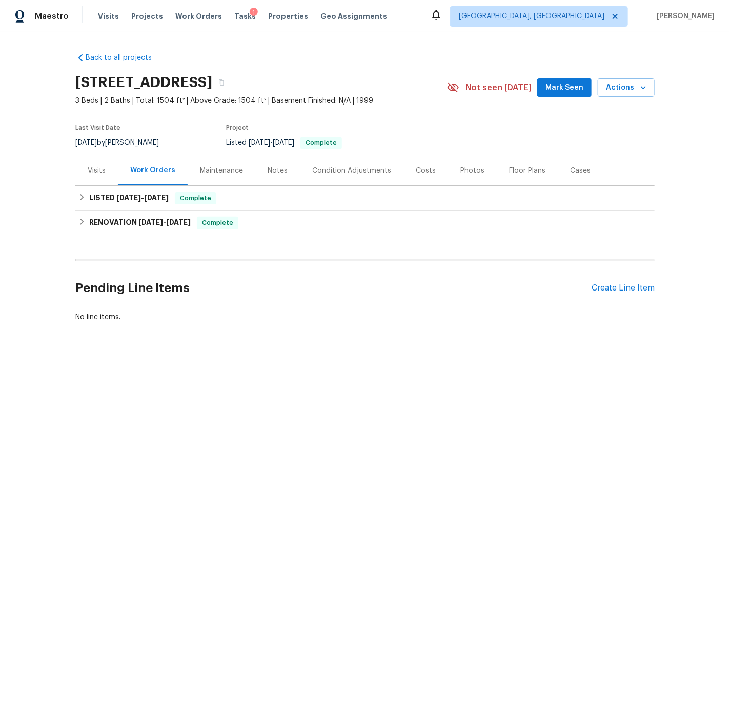
click at [97, 171] on div "Visits" at bounding box center [97, 171] width 18 height 10
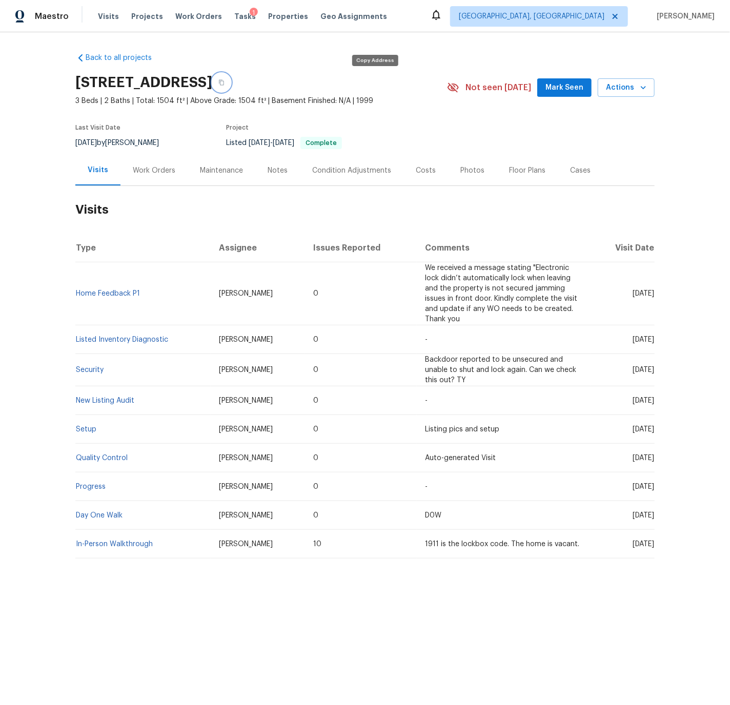
click at [224, 81] on icon "button" at bounding box center [221, 83] width 5 height 6
click at [163, 171] on div "Work Orders" at bounding box center [154, 171] width 43 height 10
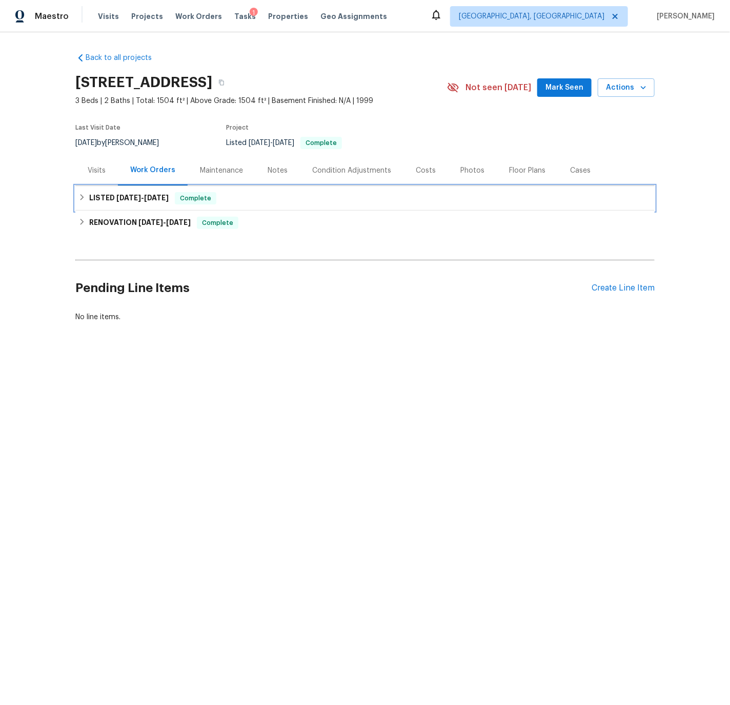
click at [86, 196] on div "LISTED [DATE] - [DATE] Complete" at bounding box center [364, 198] width 573 height 12
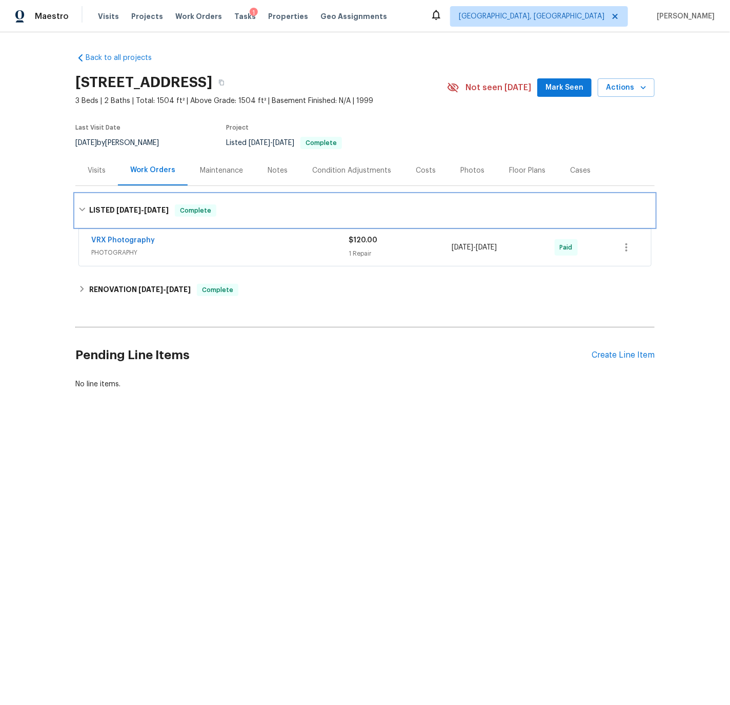
click at [86, 204] on div "LISTED [DATE] - [DATE] Complete" at bounding box center [364, 210] width 573 height 12
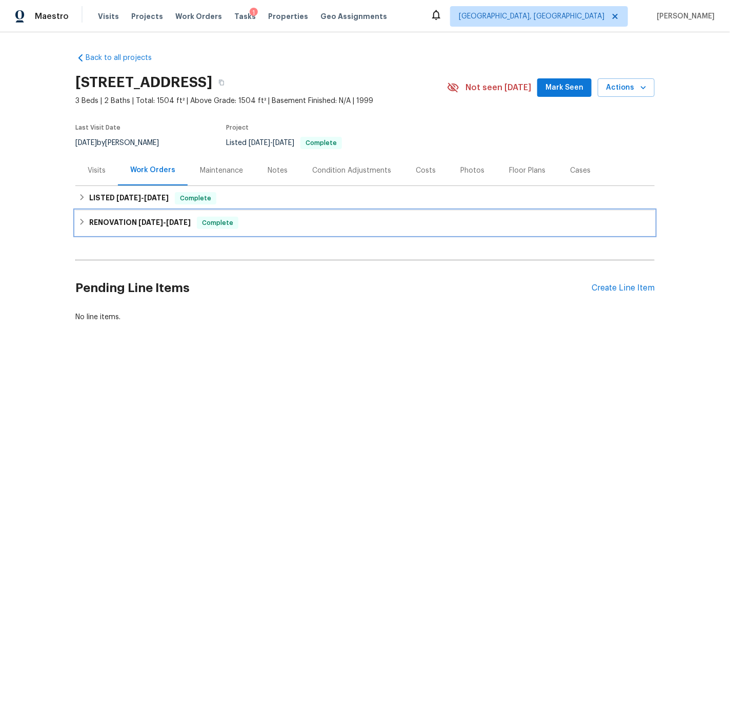
click at [86, 224] on div "RENOVATION [DATE] - [DATE] Complete" at bounding box center [364, 223] width 573 height 12
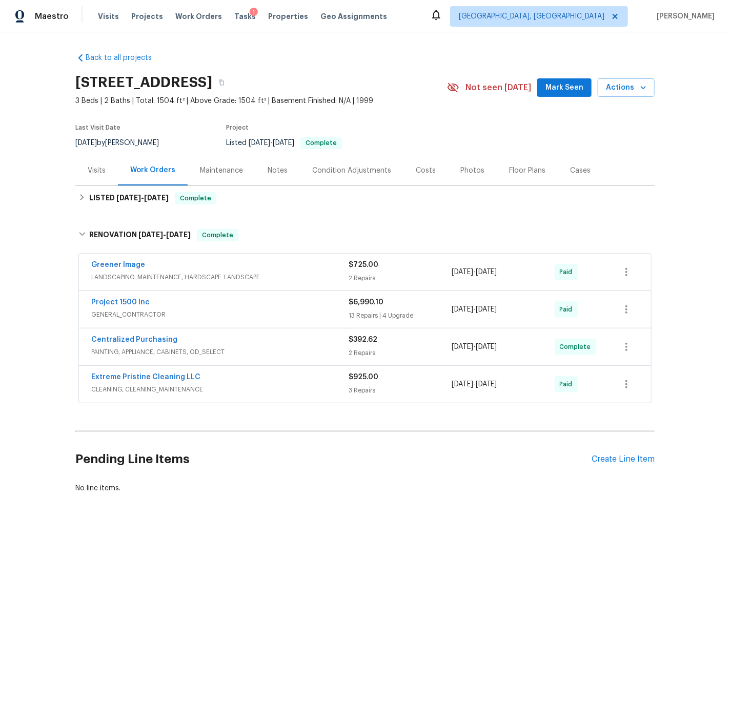
click at [420, 170] on div "Costs" at bounding box center [426, 171] width 20 height 10
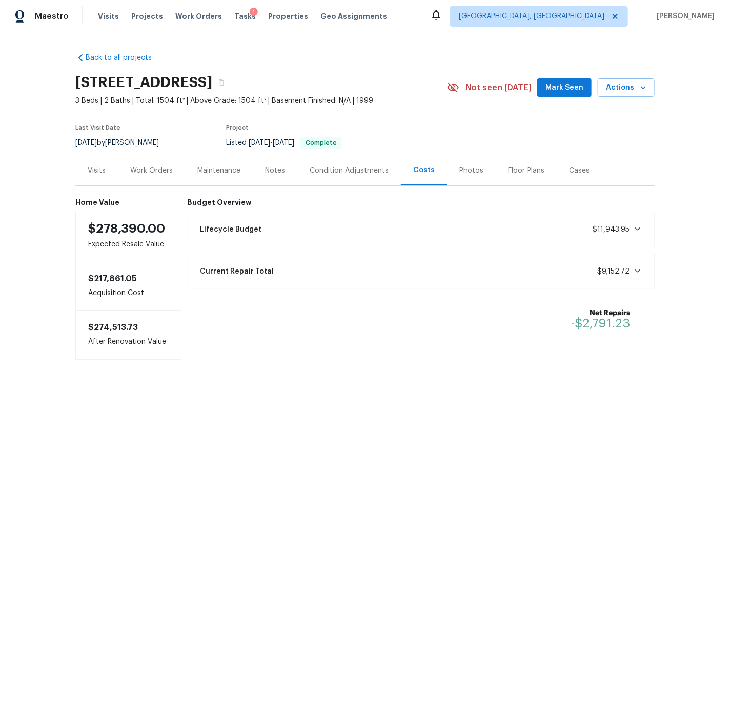
click at [542, 270] on div "Current Repair Total $9,152.72" at bounding box center [421, 271] width 454 height 23
click at [158, 169] on div "Work Orders" at bounding box center [151, 171] width 43 height 10
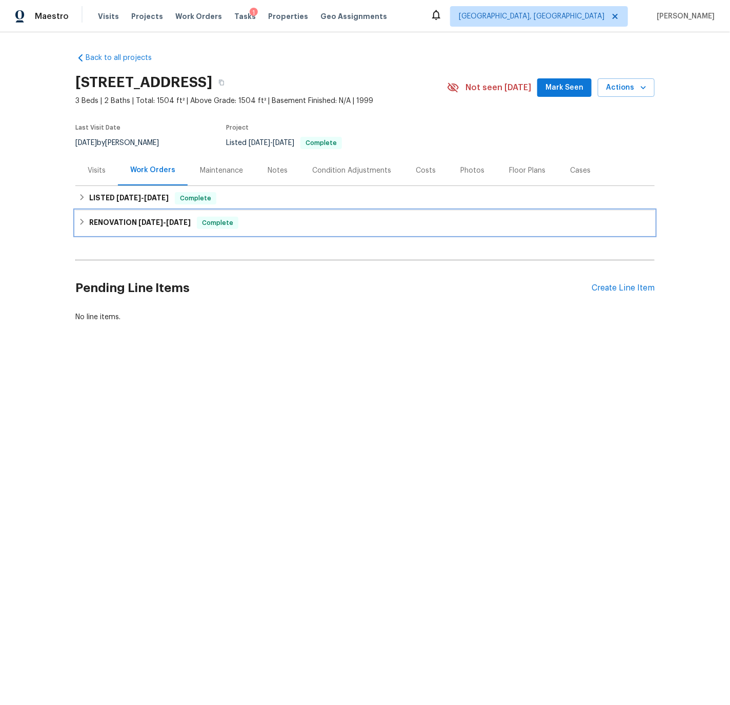
click at [89, 223] on h6 "RENOVATION [DATE] - [DATE]" at bounding box center [139, 223] width 101 height 12
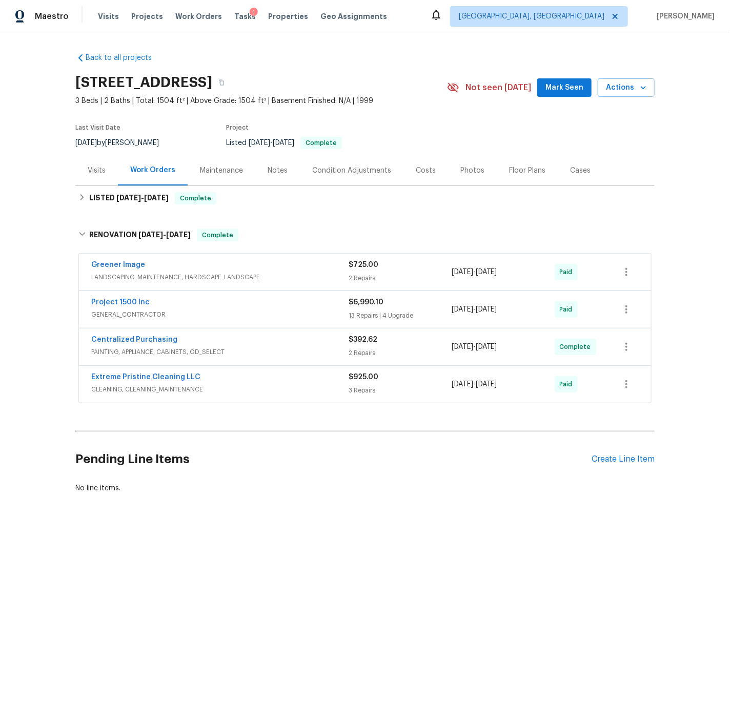
click at [215, 309] on span "GENERAL_CONTRACTOR" at bounding box center [219, 314] width 257 height 10
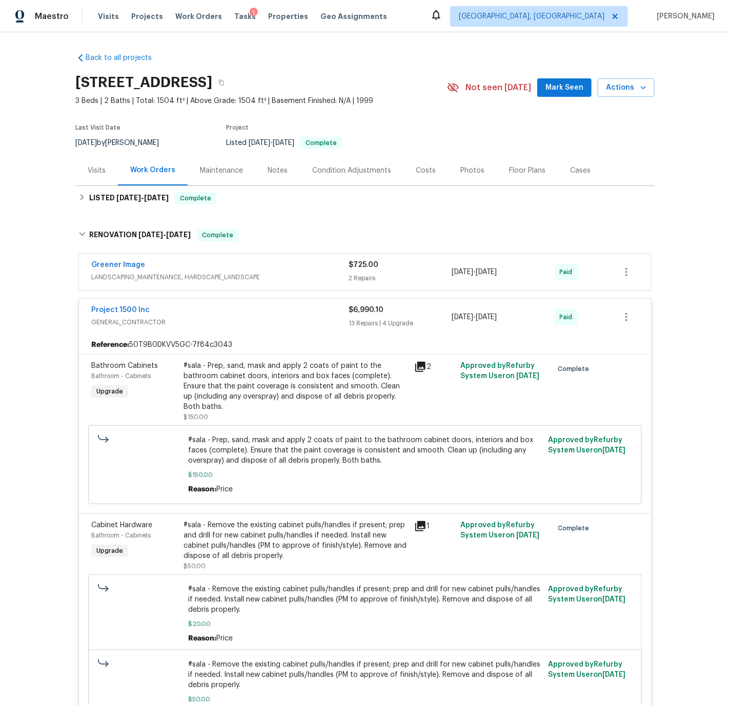
click at [327, 170] on div "Condition Adjustments" at bounding box center [351, 171] width 79 height 10
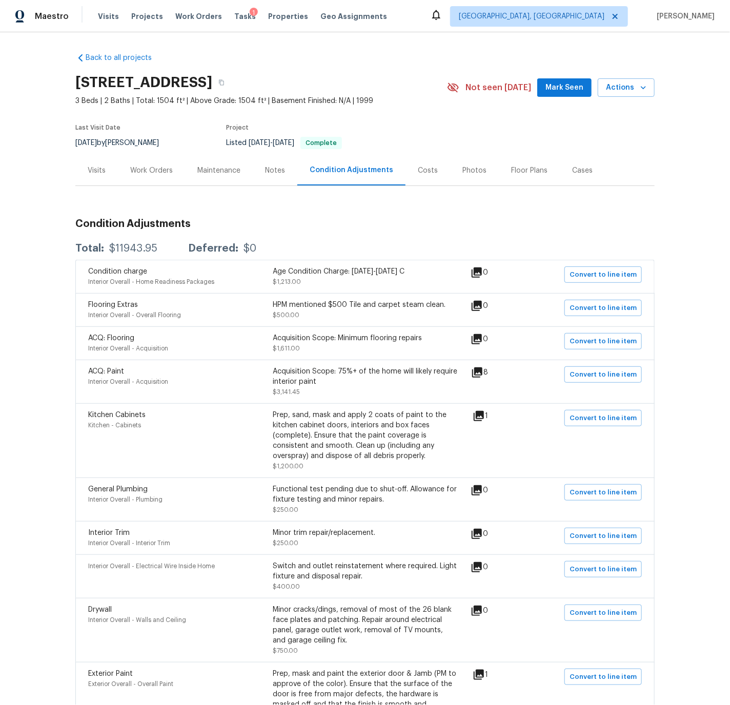
click at [256, 275] on div "Condition charge" at bounding box center [180, 271] width 184 height 10
click at [153, 170] on div "Work Orders" at bounding box center [151, 171] width 43 height 10
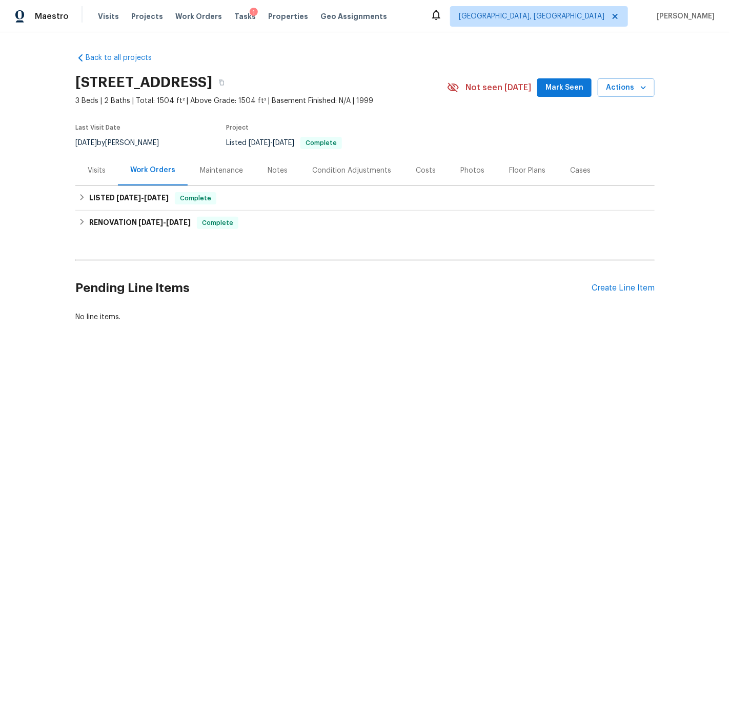
click at [334, 170] on div "Condition Adjustments" at bounding box center [351, 171] width 79 height 10
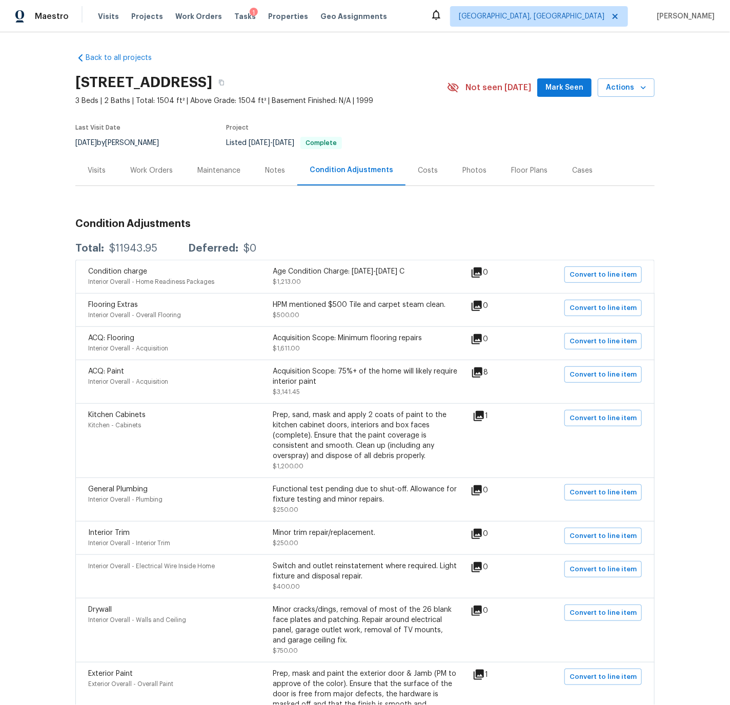
click at [138, 172] on div "Work Orders" at bounding box center [151, 171] width 43 height 10
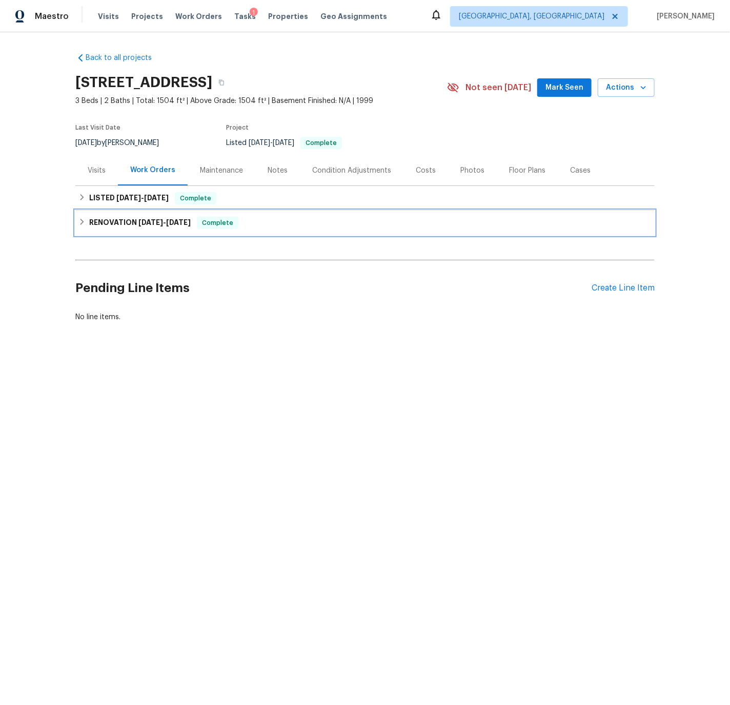
click at [86, 219] on icon at bounding box center [81, 221] width 7 height 7
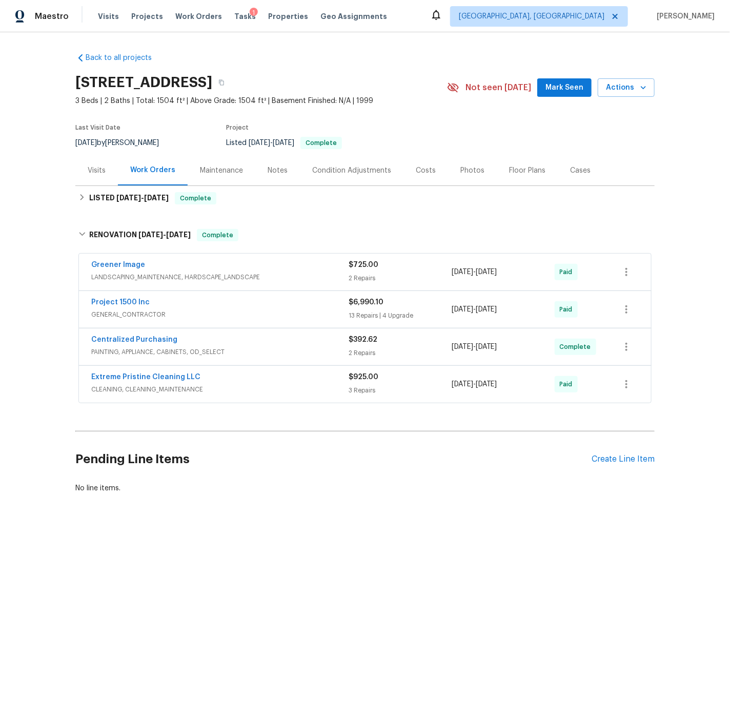
click at [235, 303] on div "Project 1500 Inc" at bounding box center [219, 303] width 257 height 12
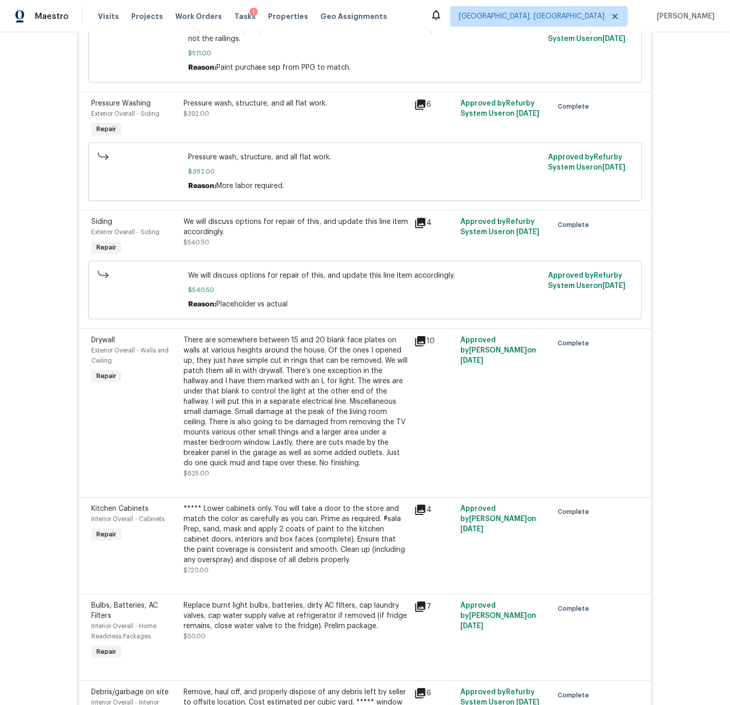
scroll to position [1160, 0]
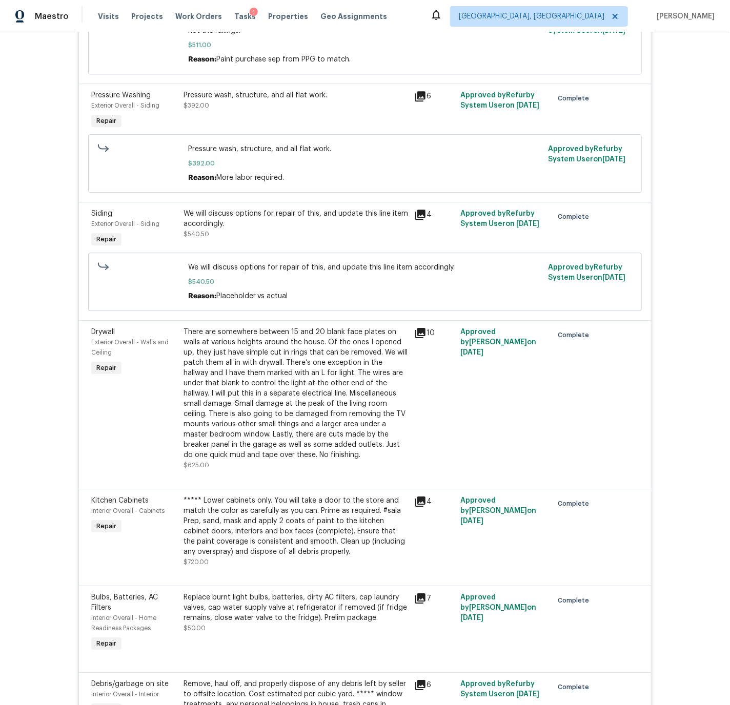
click at [420, 220] on icon at bounding box center [420, 215] width 10 height 10
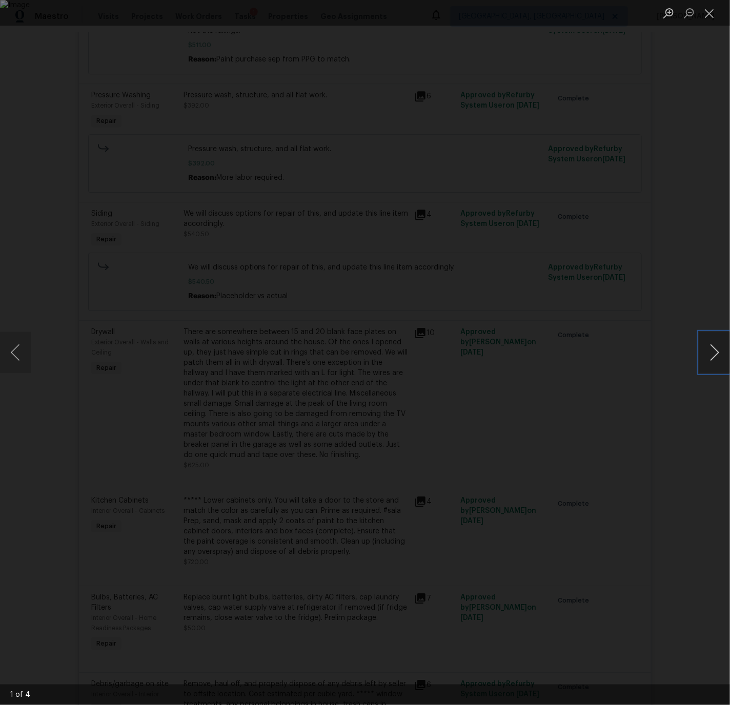
click at [714, 352] on button "Next image" at bounding box center [714, 352] width 31 height 41
click at [710, 15] on button "Close lightbox" at bounding box center [709, 13] width 20 height 18
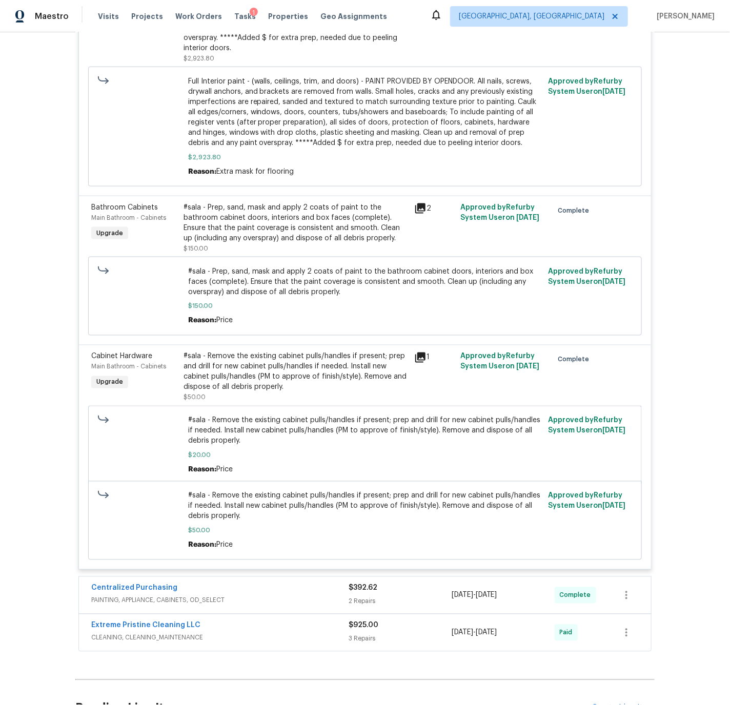
scroll to position [2330, 0]
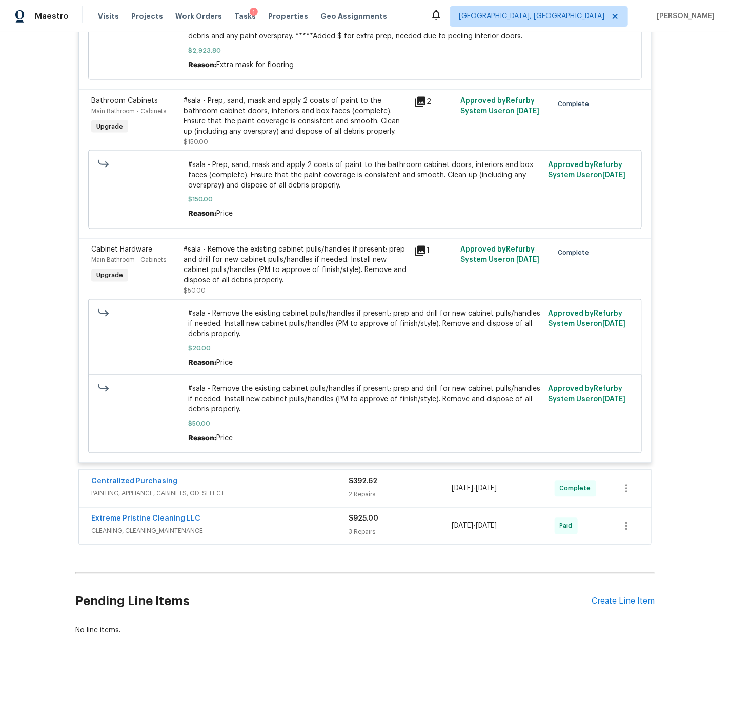
click at [248, 486] on div "Centralized Purchasing" at bounding box center [219, 483] width 257 height 12
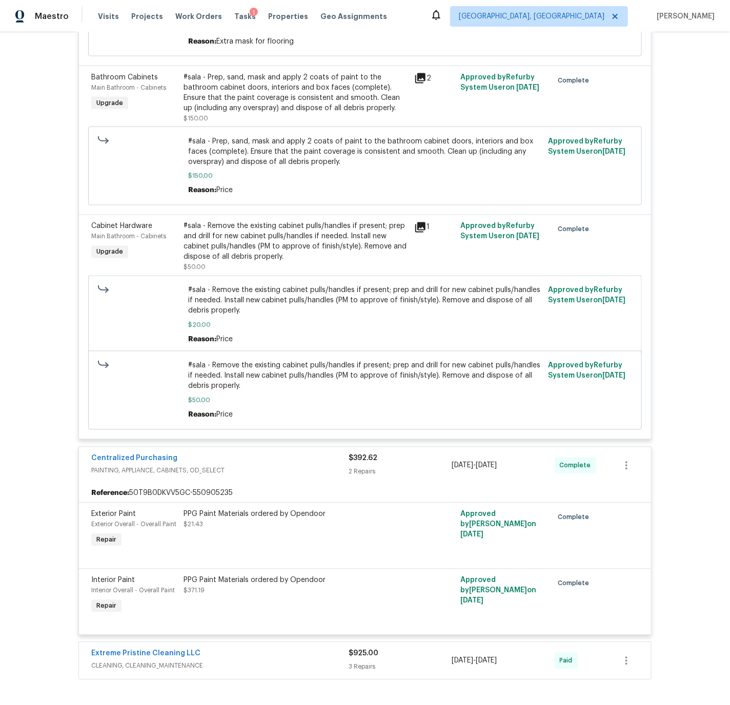
click at [275, 466] on div "Centralized Purchasing" at bounding box center [219, 459] width 257 height 12
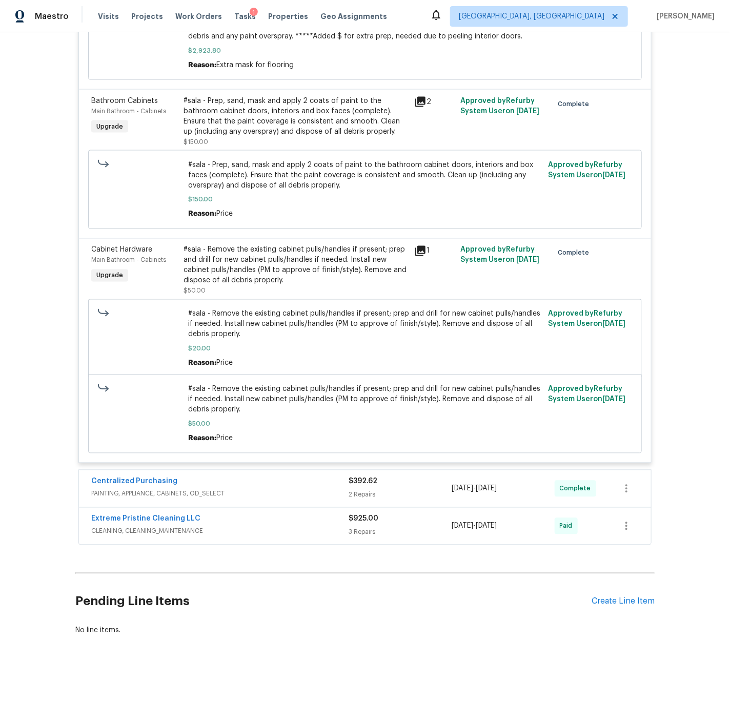
click at [281, 525] on div "Extreme Pristine Cleaning LLC" at bounding box center [219, 520] width 257 height 12
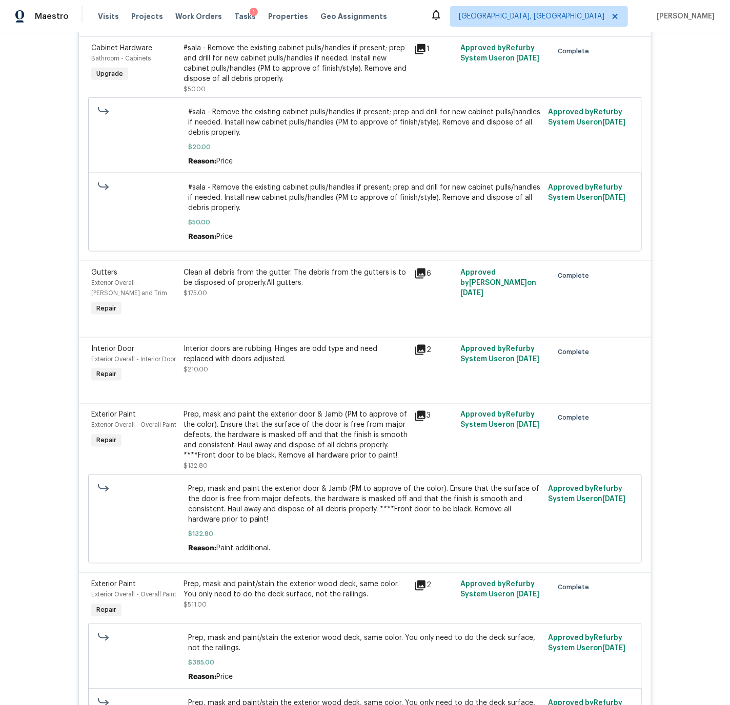
scroll to position [0, 0]
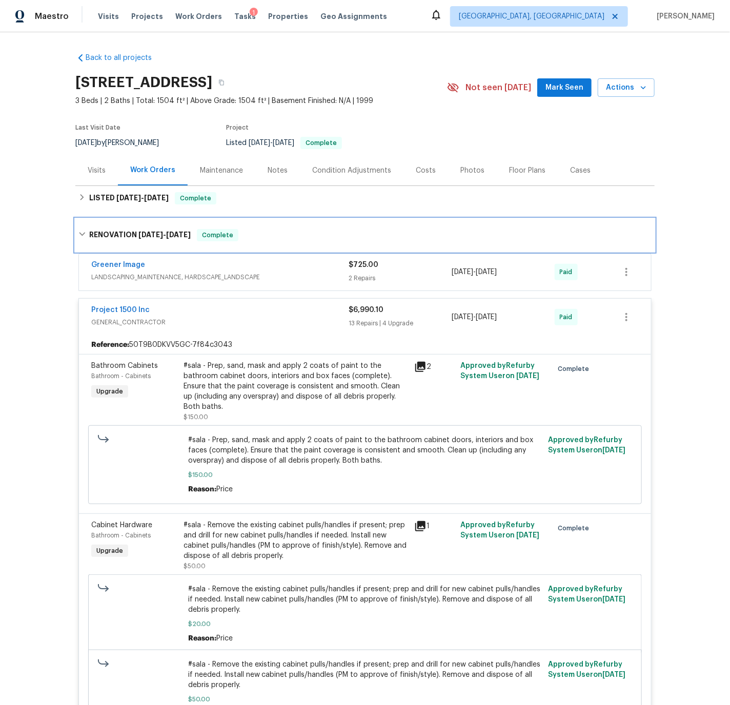
click at [83, 233] on icon at bounding box center [81, 234] width 7 height 7
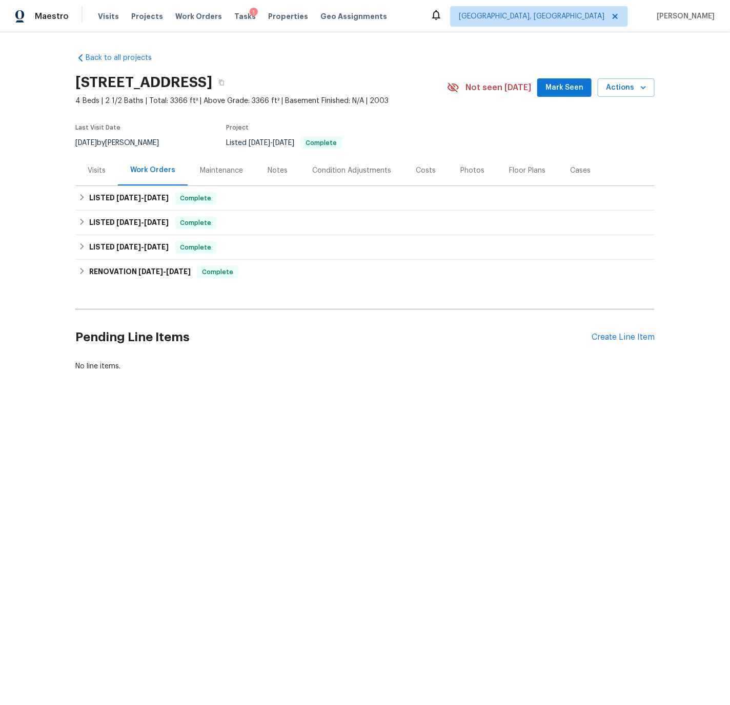
click at [96, 167] on div "Visits" at bounding box center [97, 171] width 18 height 10
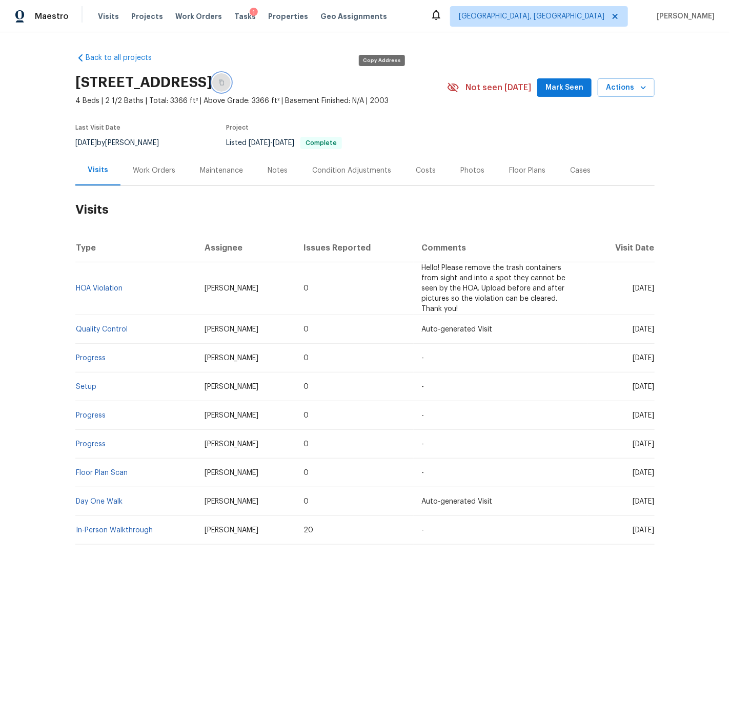
click at [224, 81] on icon "button" at bounding box center [221, 82] width 6 height 6
click at [158, 168] on div "Work Orders" at bounding box center [154, 171] width 43 height 10
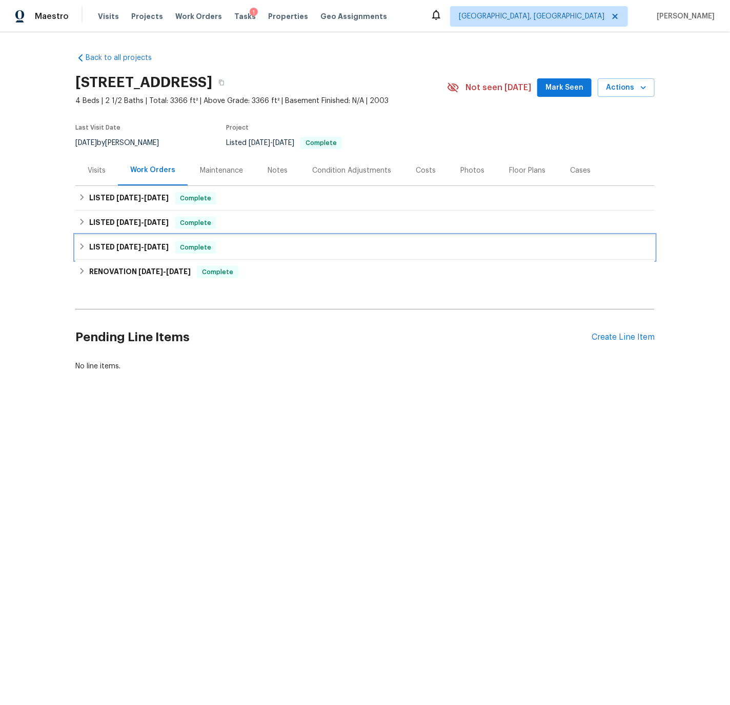
click at [89, 246] on h6 "LISTED [DATE] - [DATE]" at bounding box center [128, 247] width 79 height 12
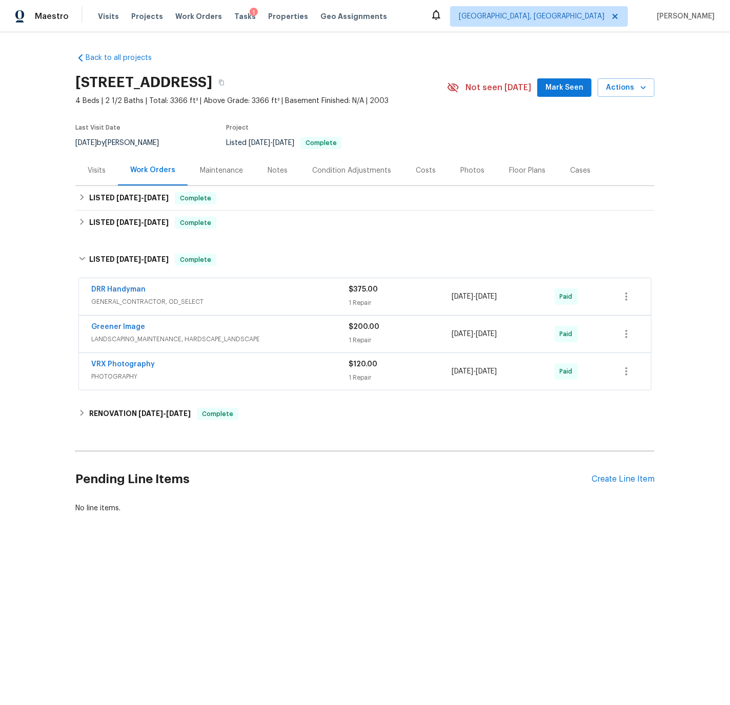
click at [219, 294] on div "DRR Handyman" at bounding box center [219, 290] width 257 height 12
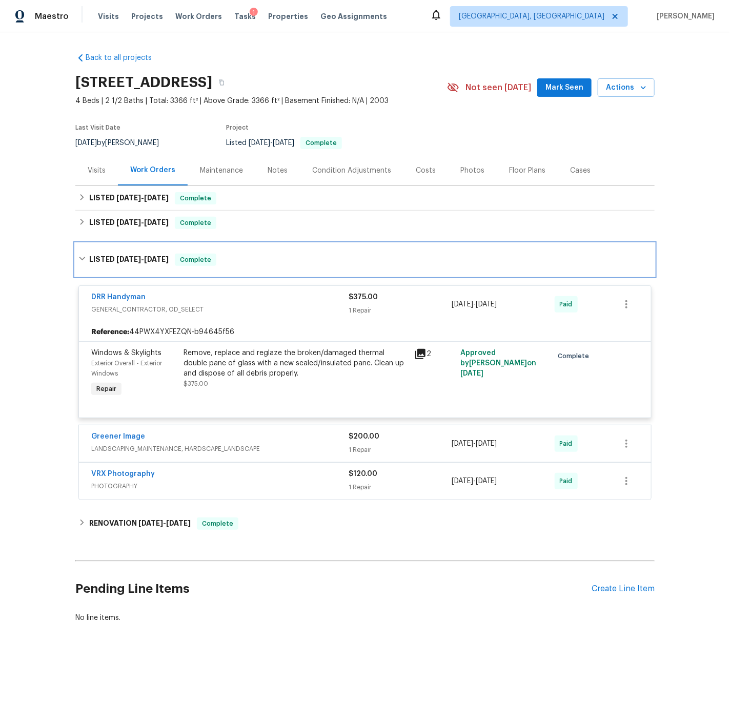
click at [88, 259] on div "LISTED 7/25/25 - 7/26/25 Complete" at bounding box center [364, 260] width 573 height 12
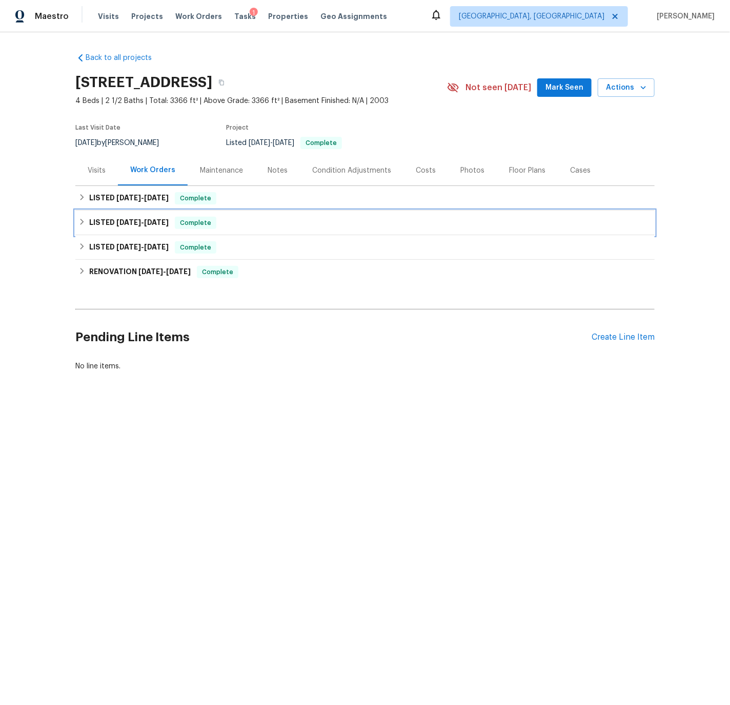
click at [88, 221] on div "LISTED 8/4/25 - 8/6/25 Complete" at bounding box center [364, 223] width 573 height 12
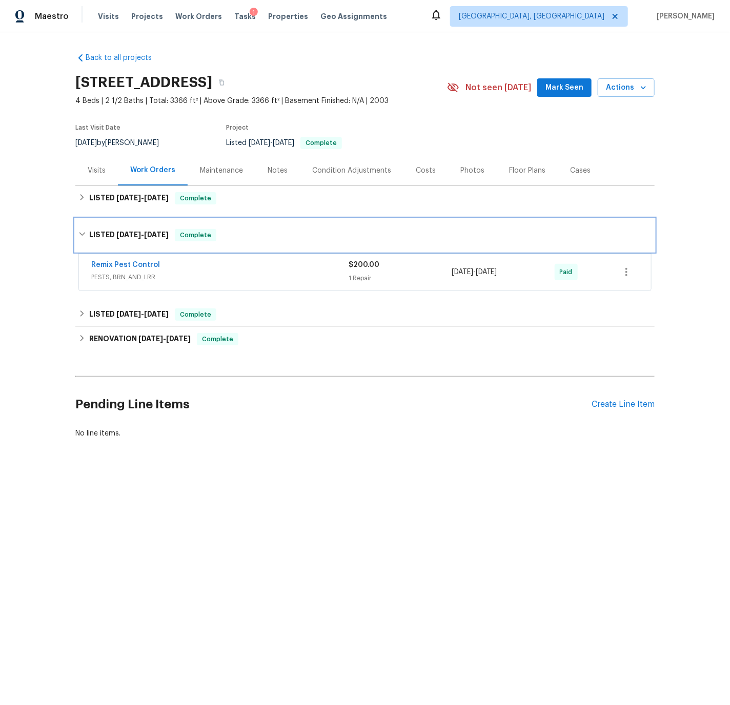
click at [90, 229] on h6 "LISTED 8/4/25 - 8/6/25" at bounding box center [128, 235] width 79 height 12
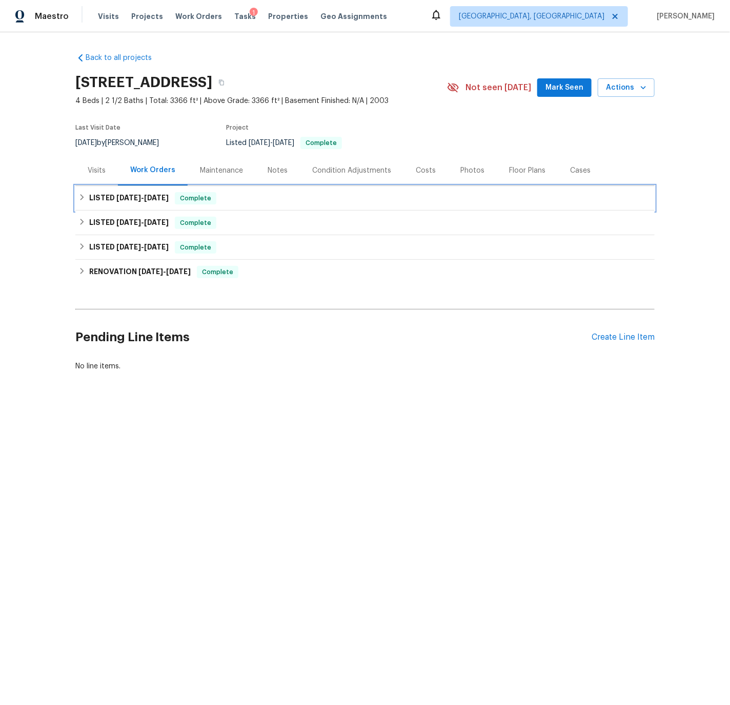
click at [89, 194] on h6 "LISTED 8/7/25 - 8/12/25" at bounding box center [128, 198] width 79 height 12
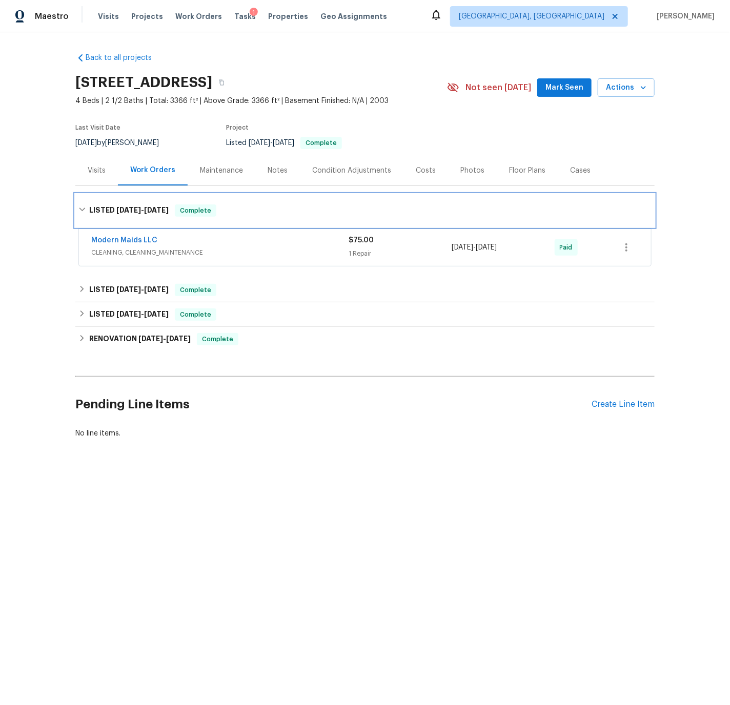
click at [90, 209] on h6 "LISTED 8/7/25 - 8/12/25" at bounding box center [128, 210] width 79 height 12
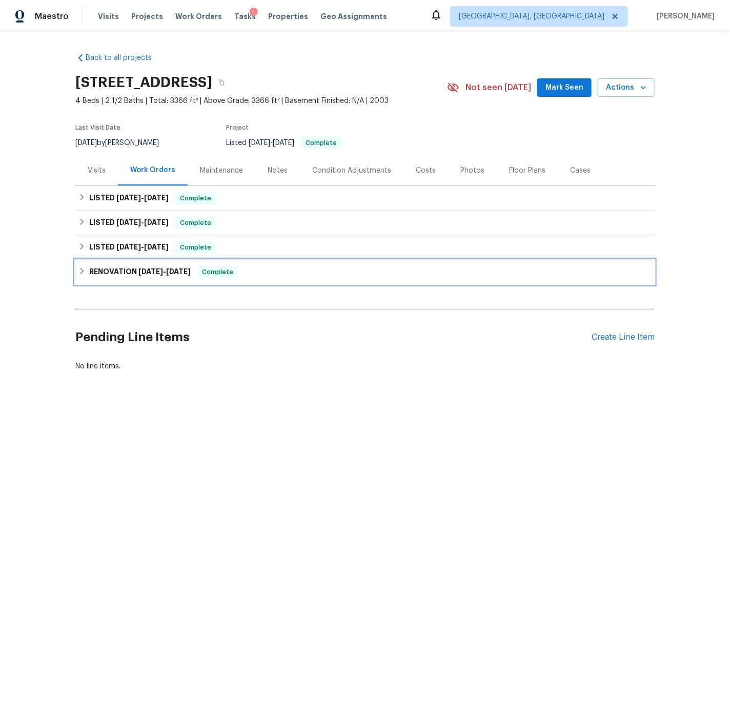
click at [89, 273] on h6 "RENOVATION 7/10/25 - 7/23/25" at bounding box center [139, 272] width 101 height 12
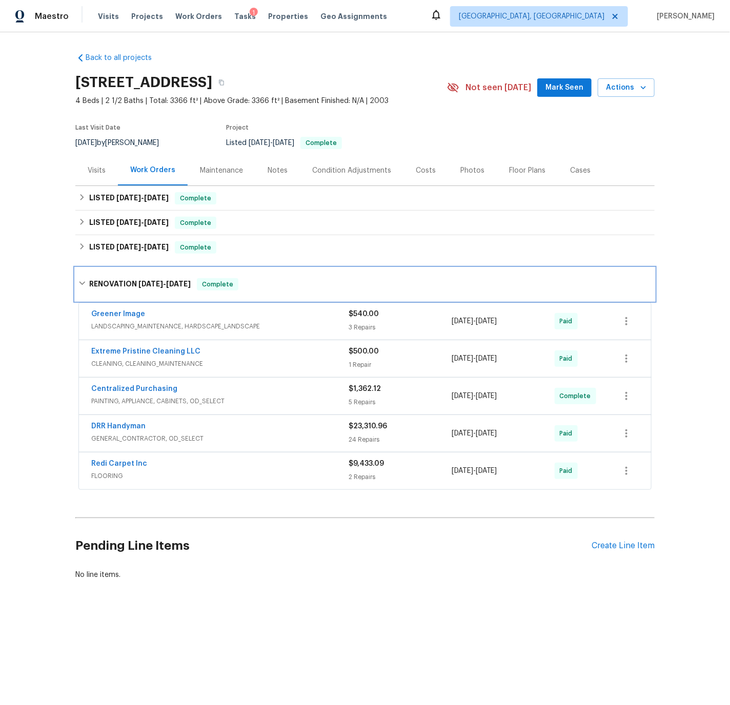
click at [92, 283] on h6 "RENOVATION 7/10/25 - 7/23/25" at bounding box center [139, 284] width 101 height 12
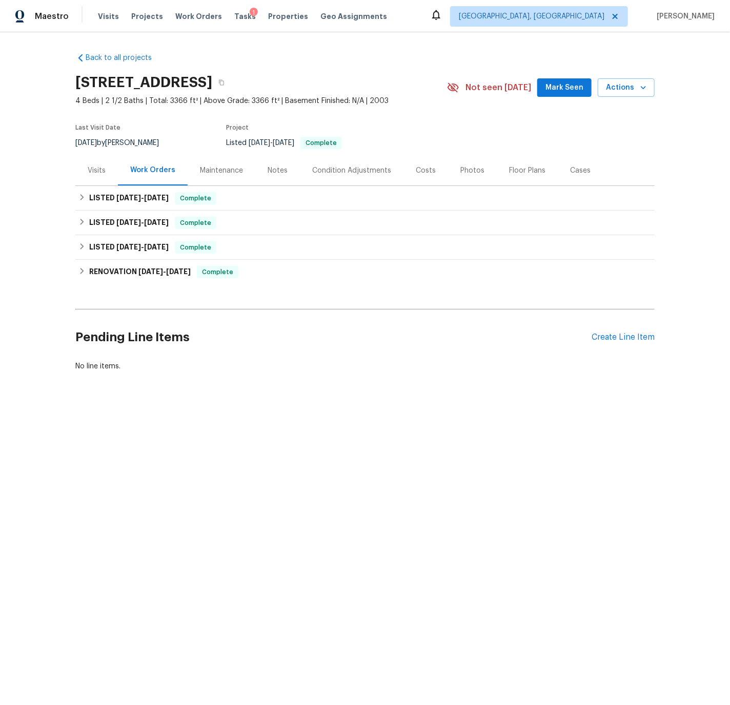
click at [426, 169] on div "Costs" at bounding box center [426, 171] width 20 height 10
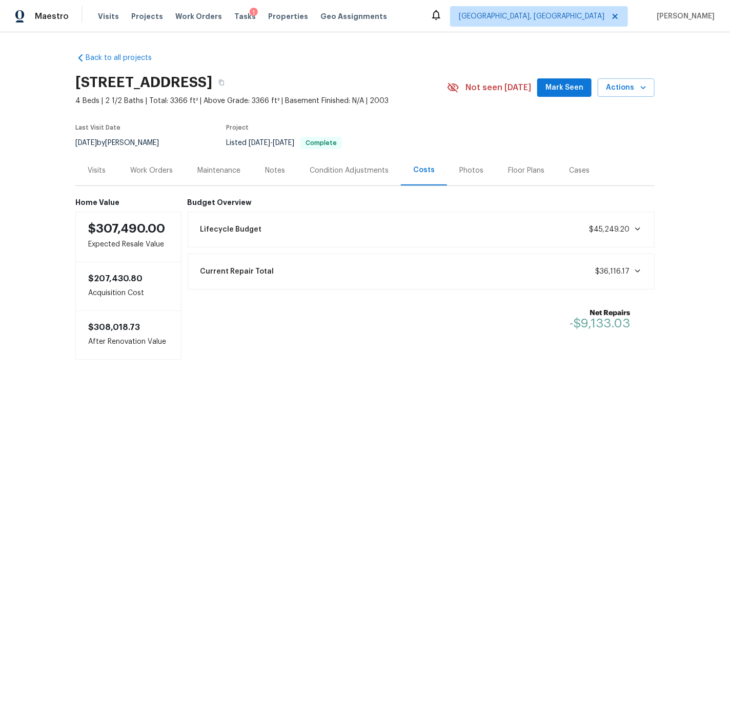
click at [572, 264] on div "Current Repair Total $36,116.17" at bounding box center [421, 271] width 454 height 23
click at [165, 171] on div "Work Orders" at bounding box center [151, 171] width 43 height 10
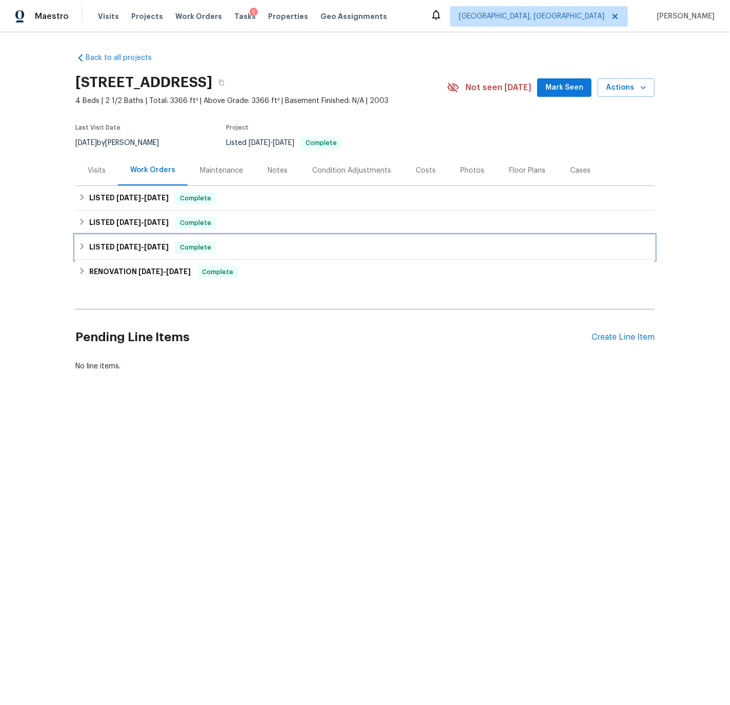
click at [87, 242] on div "LISTED 7/25/25 - 7/26/25 Complete" at bounding box center [364, 247] width 573 height 12
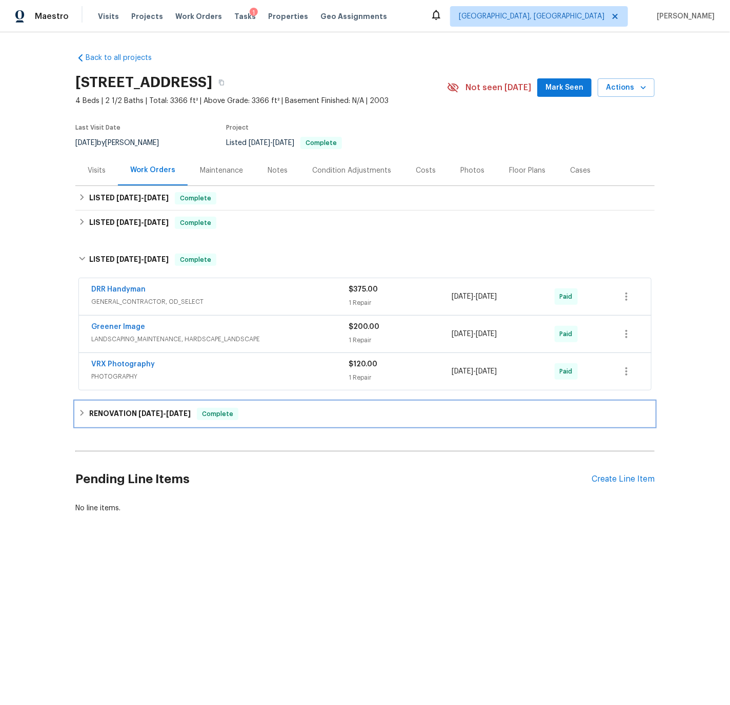
click at [88, 412] on div "RENOVATION 7/10/25 - 7/23/25 Complete" at bounding box center [364, 414] width 573 height 12
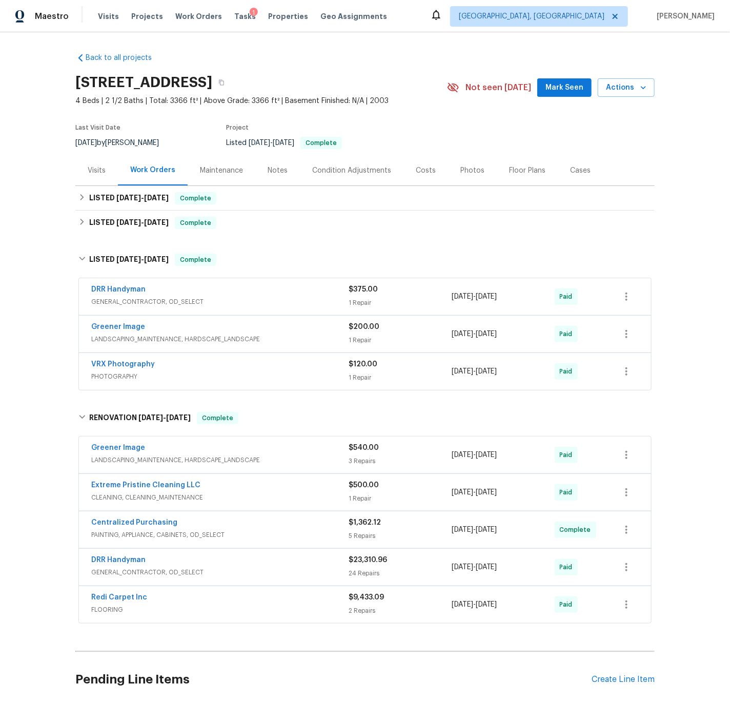
click at [325, 169] on div "Condition Adjustments" at bounding box center [351, 171] width 79 height 10
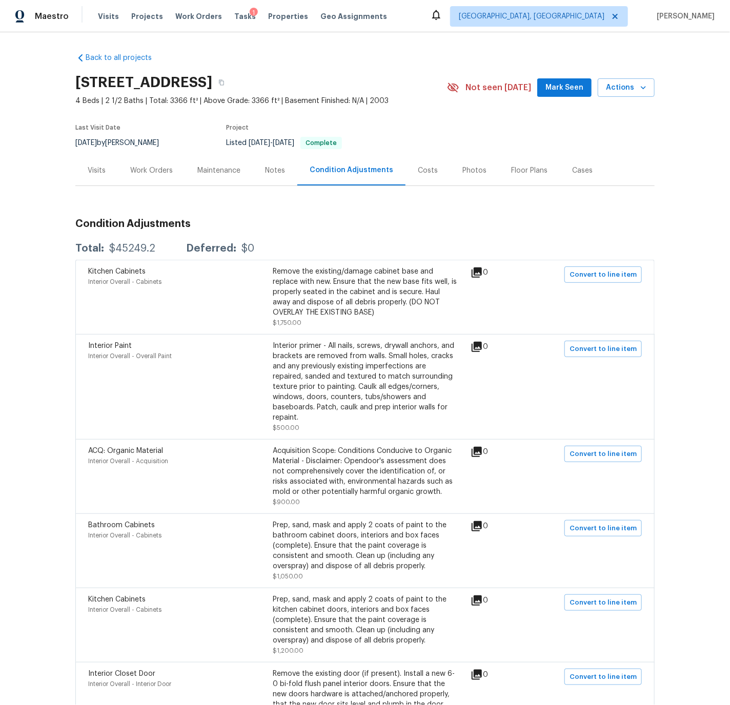
click at [155, 171] on div "Work Orders" at bounding box center [151, 171] width 43 height 10
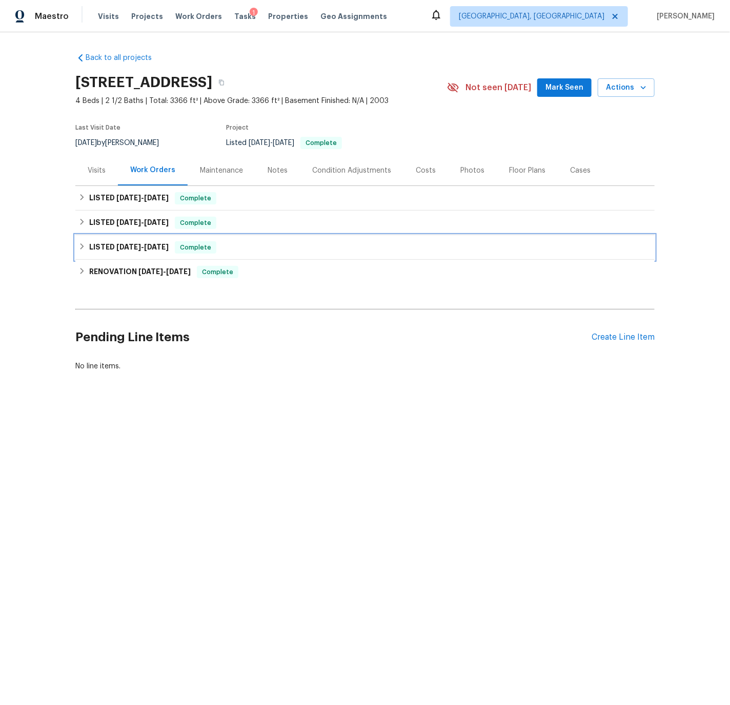
click at [88, 244] on div "LISTED 7/25/25 - 7/26/25 Complete" at bounding box center [364, 247] width 573 height 12
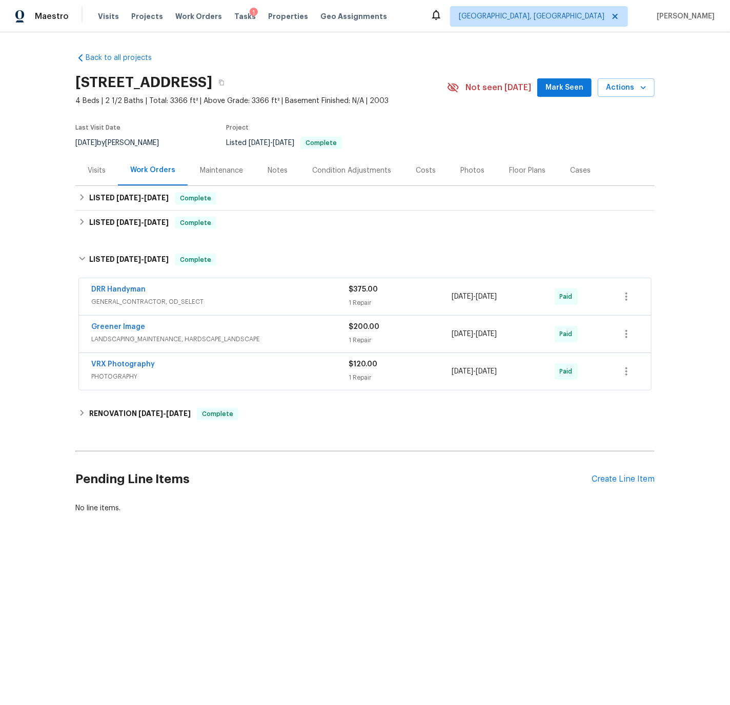
click at [245, 289] on div "DRR Handyman" at bounding box center [219, 290] width 257 height 12
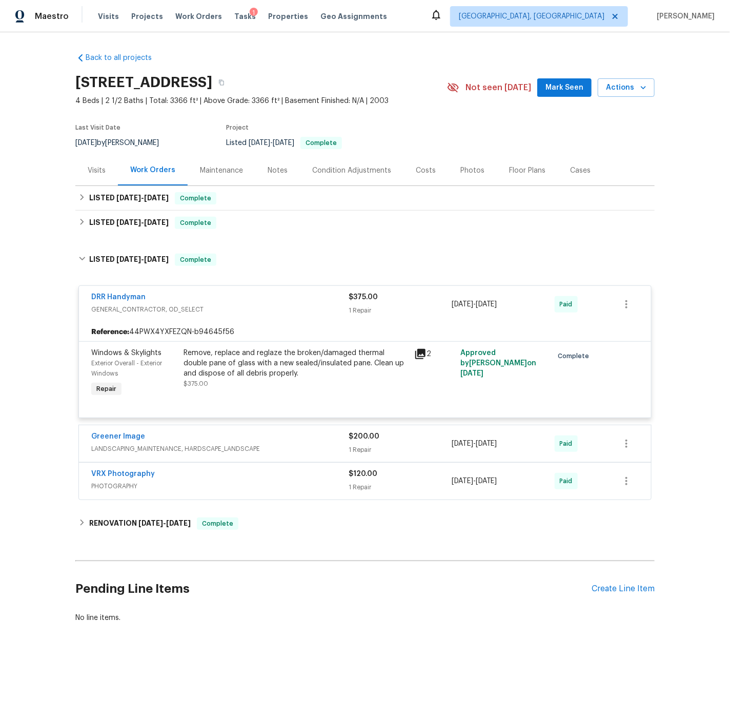
click at [249, 303] on div "DRR Handyman" at bounding box center [219, 298] width 257 height 12
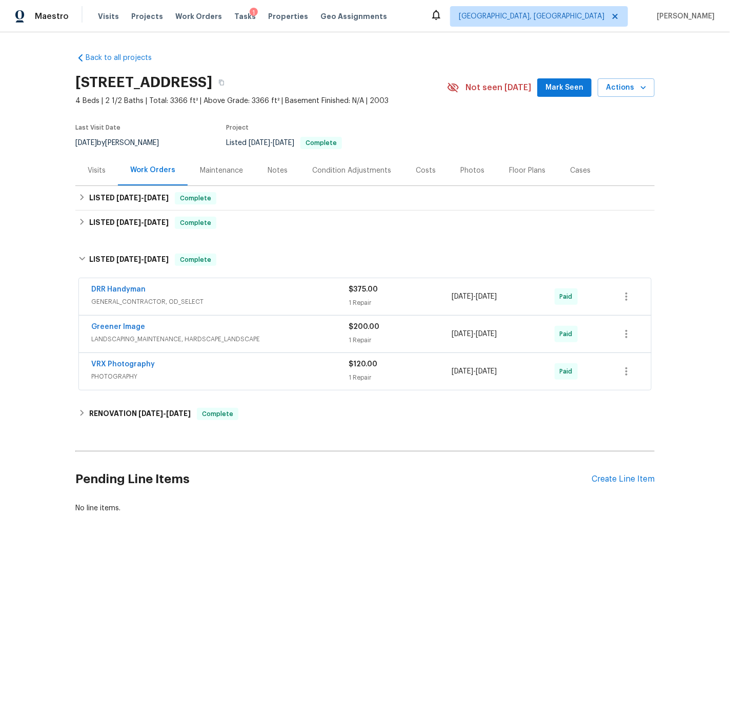
click at [197, 298] on span "GENERAL_CONTRACTOR, OD_SELECT" at bounding box center [219, 302] width 257 height 10
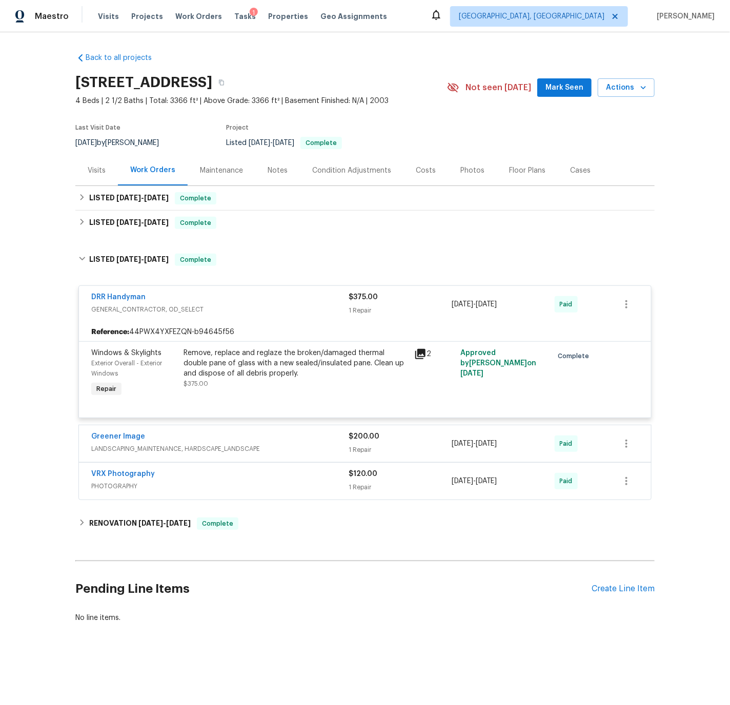
click at [234, 298] on div "DRR Handyman" at bounding box center [219, 298] width 257 height 12
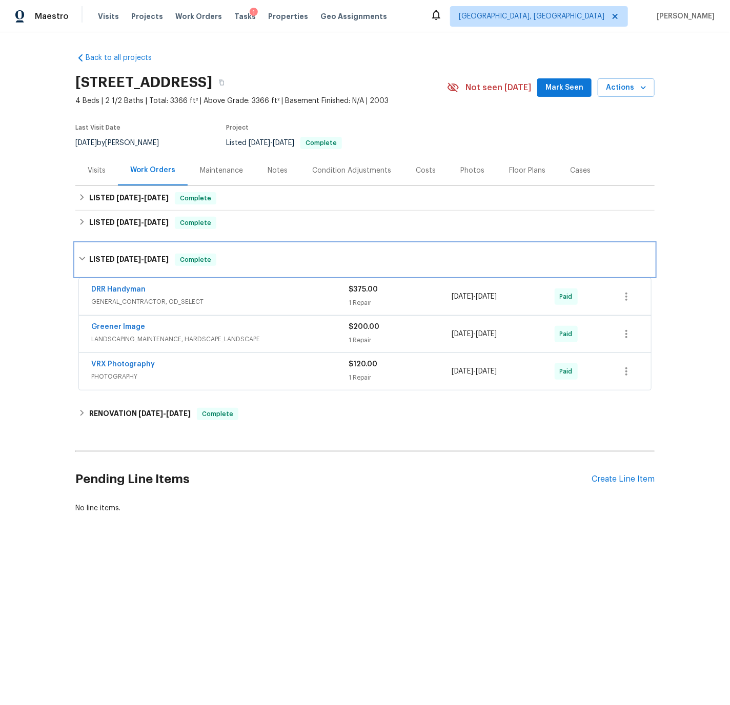
click at [82, 258] on icon at bounding box center [81, 258] width 7 height 7
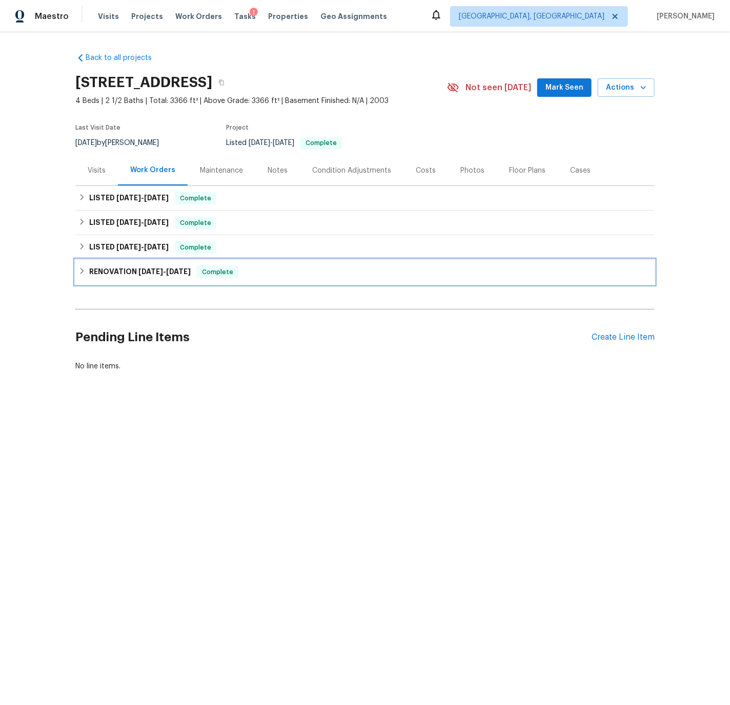
click at [82, 272] on icon at bounding box center [82, 271] width 4 height 6
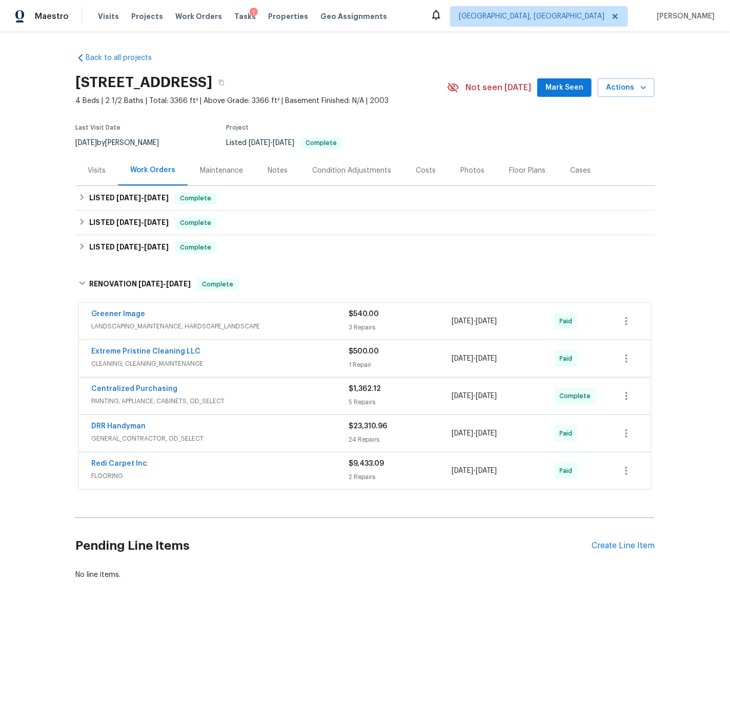
click at [224, 357] on div "Extreme Pristine Cleaning LLC" at bounding box center [219, 352] width 257 height 12
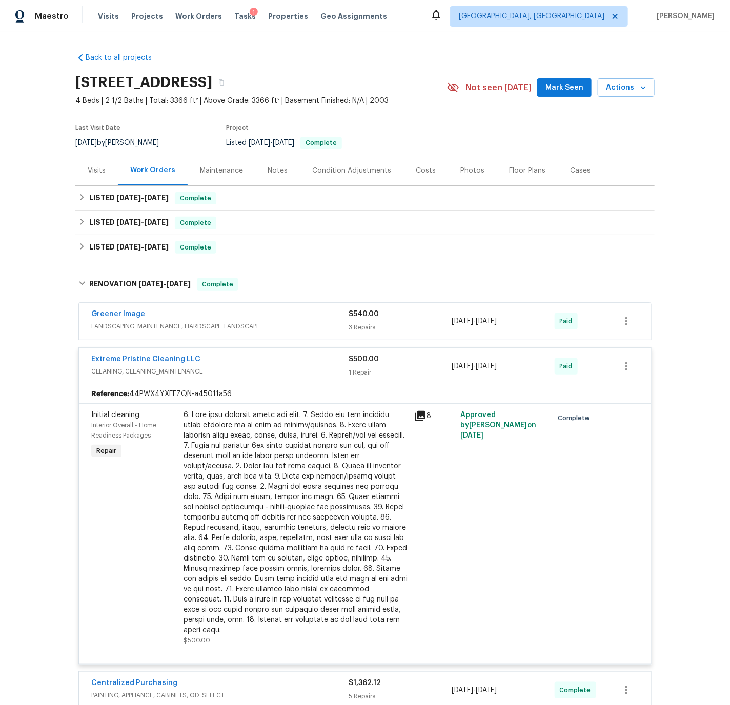
click at [224, 357] on div "Extreme Pristine Cleaning LLC" at bounding box center [219, 360] width 257 height 12
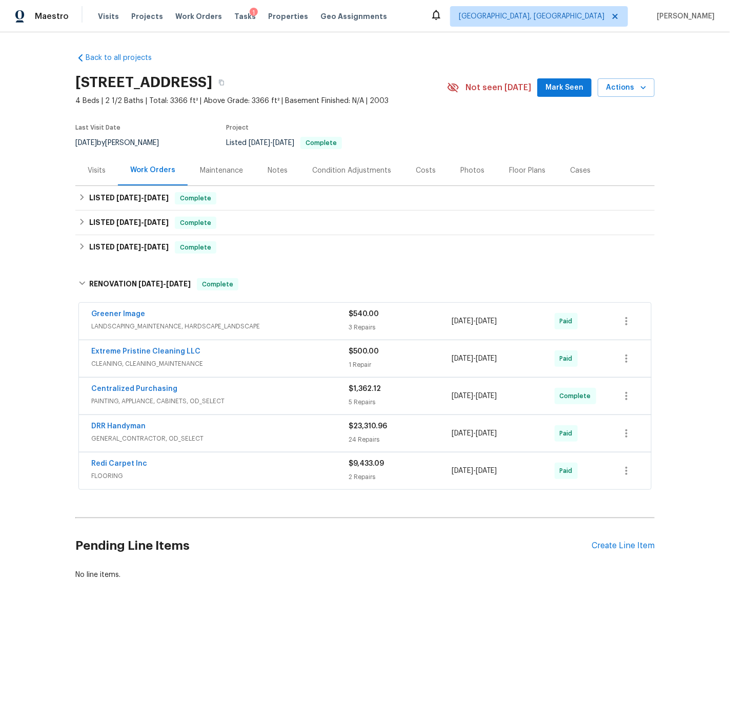
click at [239, 391] on div "Centralized Purchasing" at bounding box center [219, 390] width 257 height 12
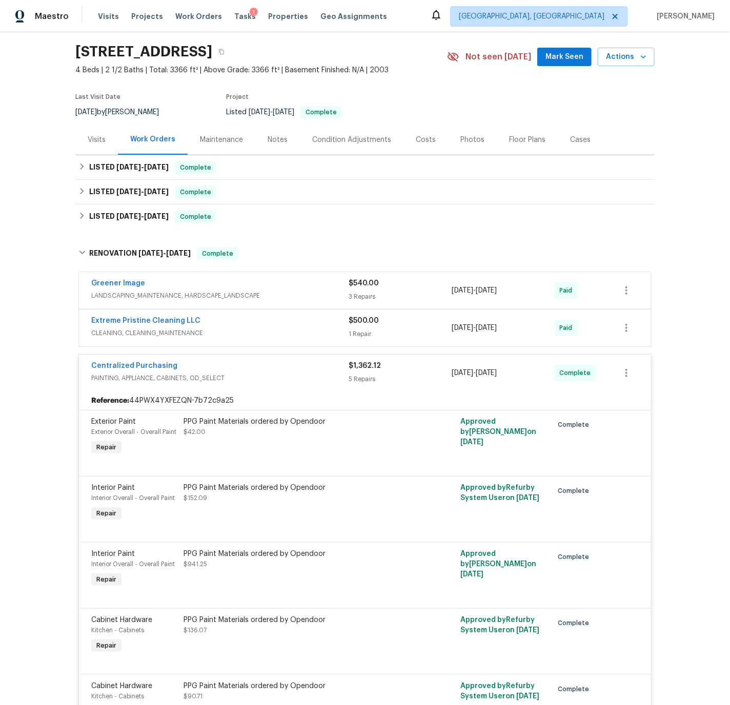
scroll to position [29, 0]
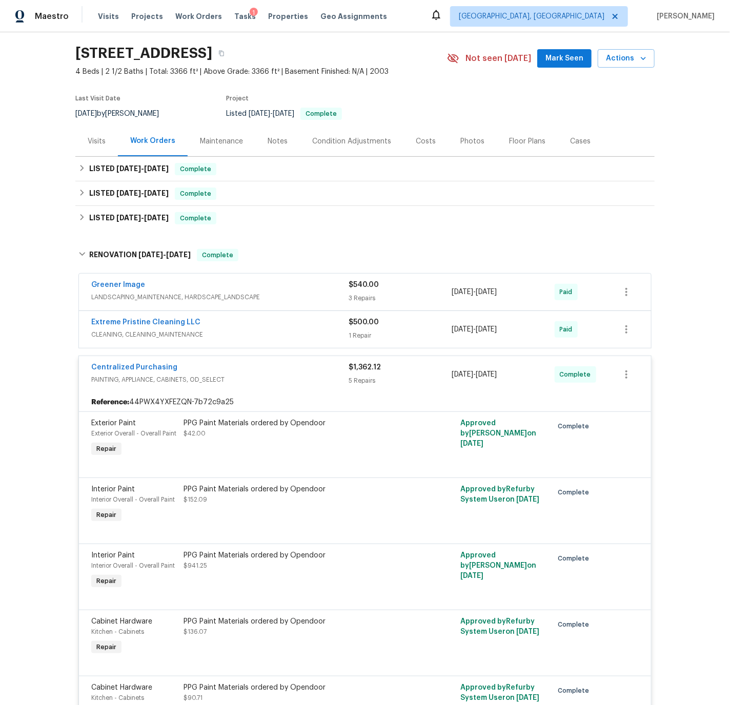
click at [243, 365] on div "Centralized Purchasing" at bounding box center [219, 368] width 257 height 12
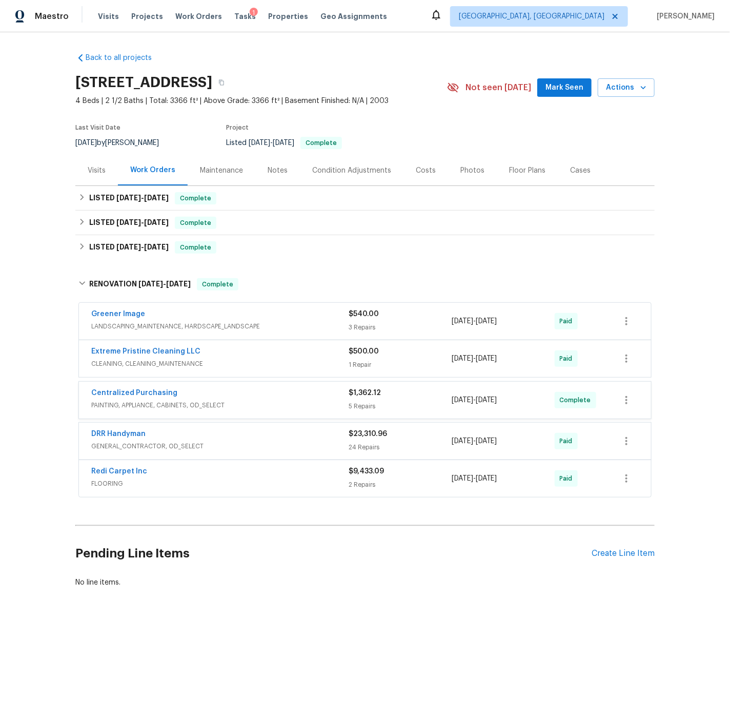
scroll to position [0, 0]
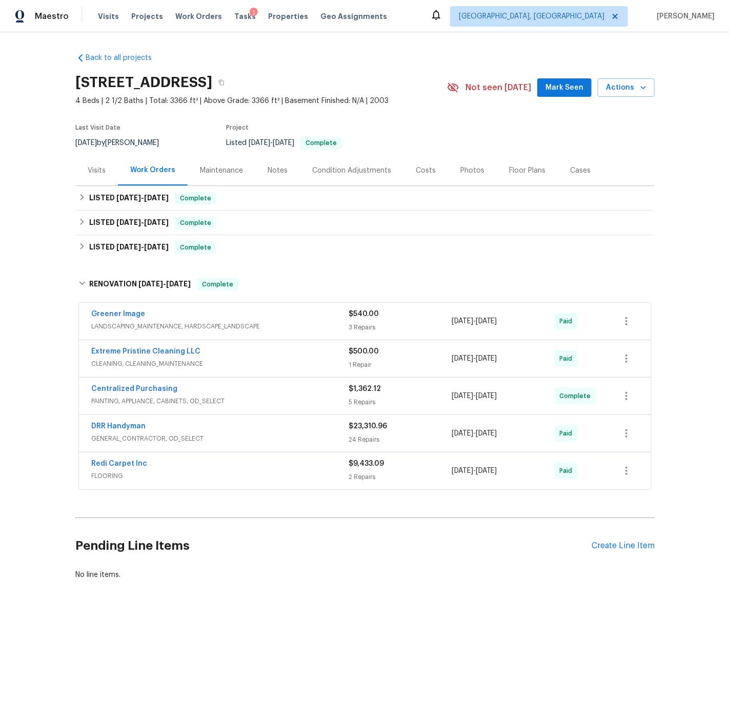
click at [224, 427] on div "DRR Handyman" at bounding box center [219, 427] width 257 height 12
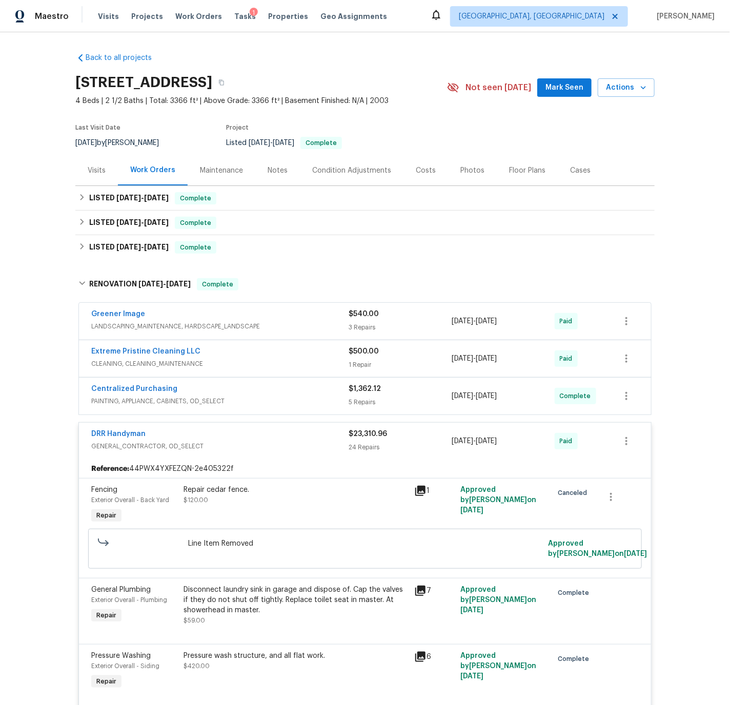
click at [320, 171] on div "Condition Adjustments" at bounding box center [351, 171] width 79 height 10
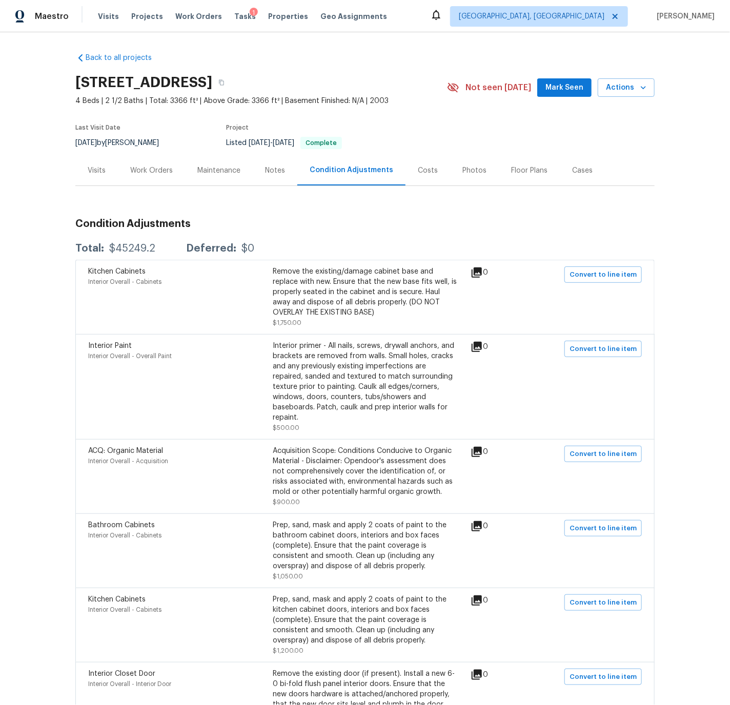
click at [141, 168] on div "Work Orders" at bounding box center [151, 171] width 43 height 10
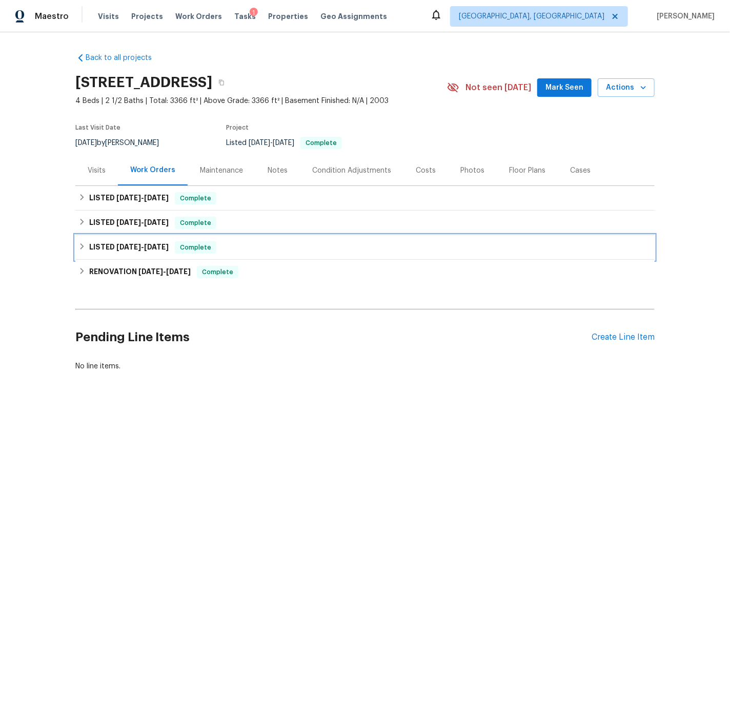
click at [88, 244] on div "LISTED 7/25/25 - 7/26/25 Complete" at bounding box center [364, 247] width 573 height 12
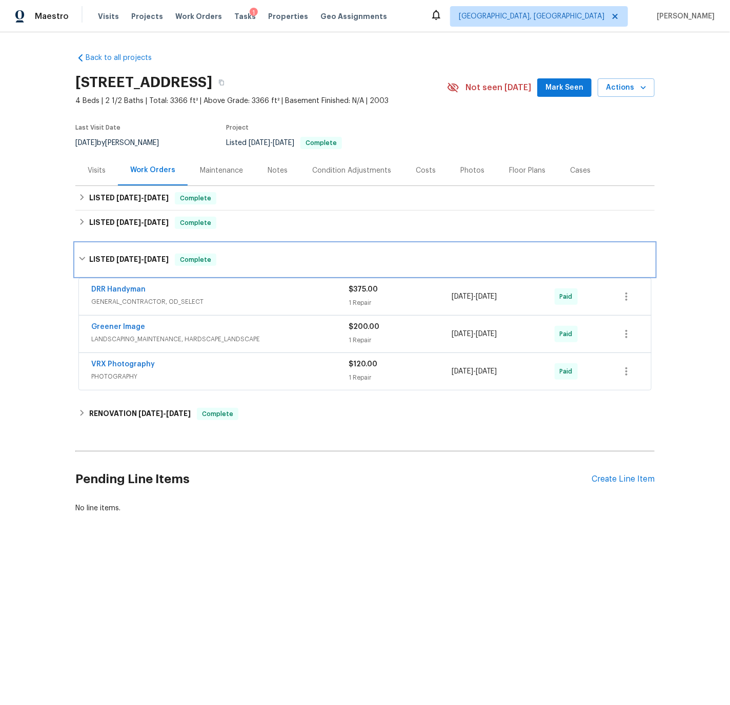
click at [79, 257] on icon at bounding box center [81, 258] width 7 height 7
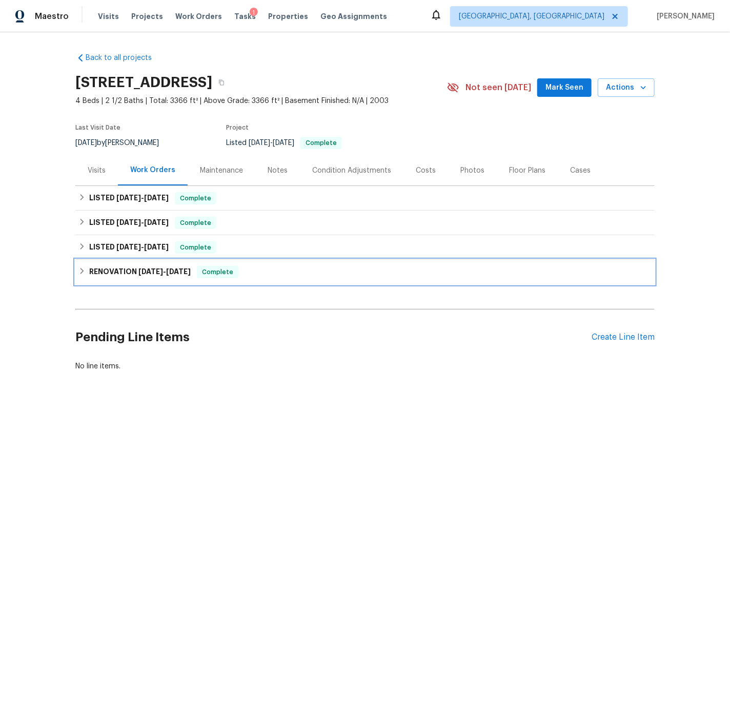
click at [86, 272] on icon at bounding box center [81, 270] width 7 height 7
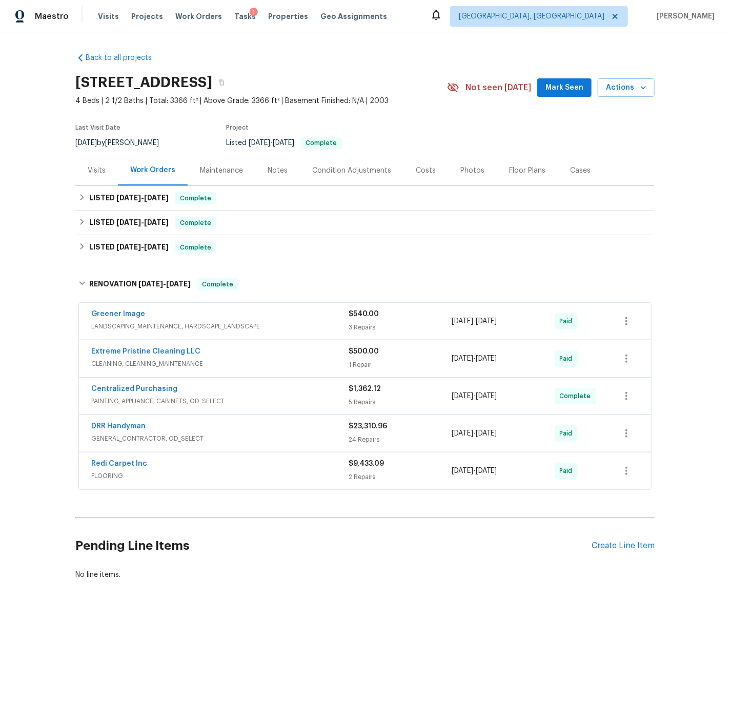
click at [232, 391] on div "Centralized Purchasing" at bounding box center [219, 390] width 257 height 12
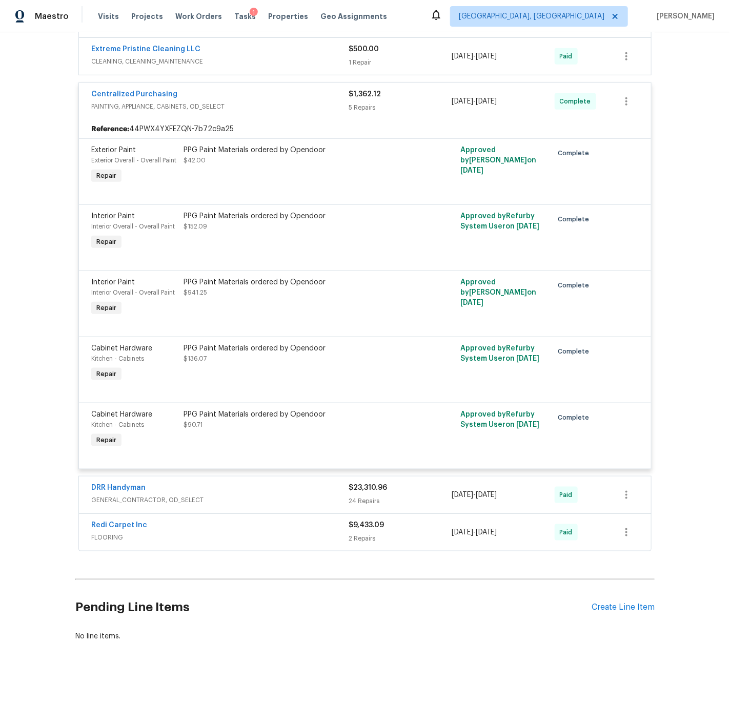
scroll to position [311, 0]
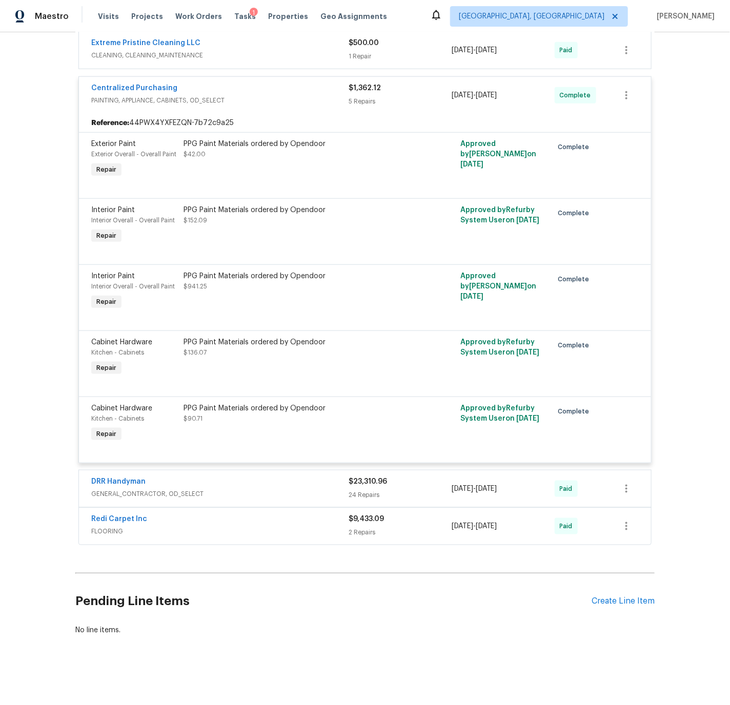
click at [86, 83] on div "Centralized Purchasing PAINTING, APPLIANCE, CABINETS, OD_SELECT $1,362.12 5 Rep…" at bounding box center [365, 95] width 572 height 37
click at [185, 85] on div "Centralized Purchasing" at bounding box center [219, 89] width 257 height 12
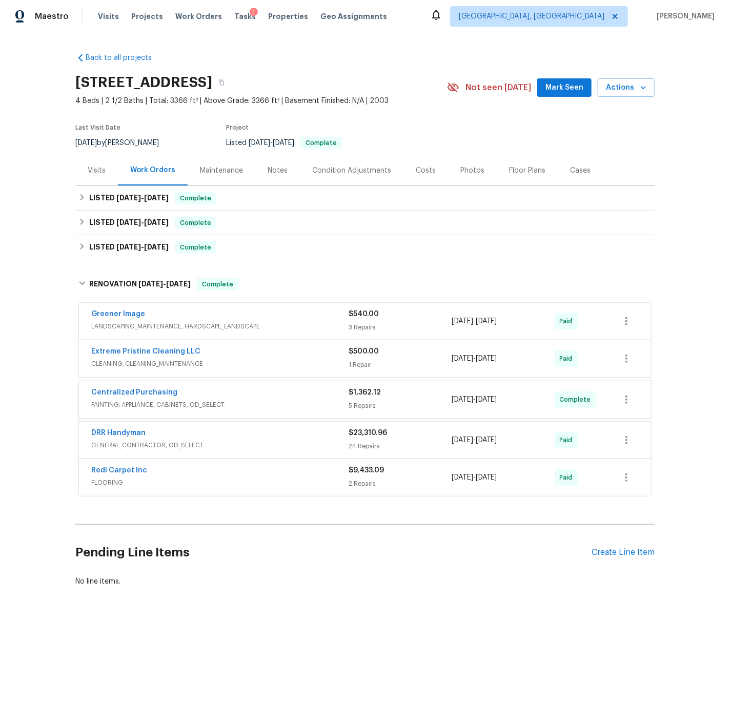
scroll to position [0, 0]
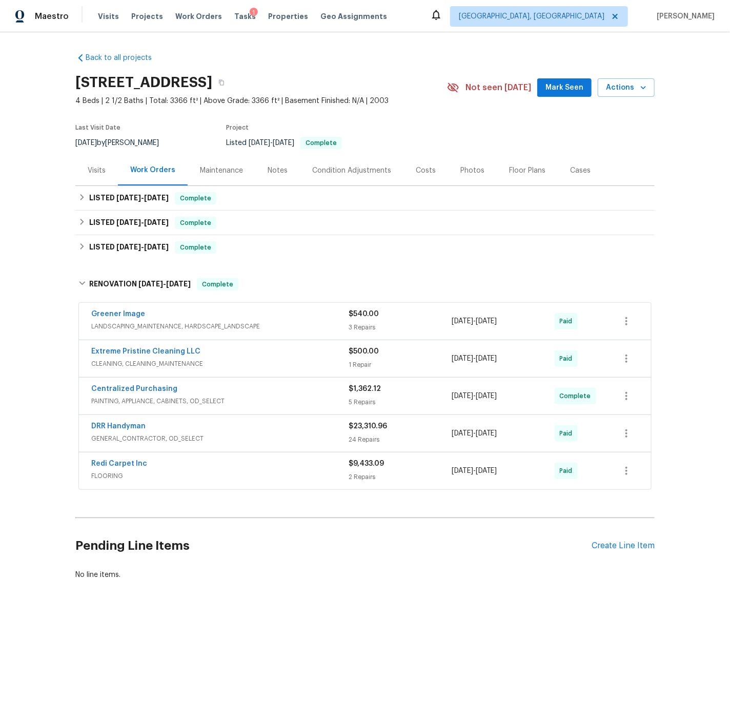
click at [172, 427] on div "DRR Handyman" at bounding box center [219, 427] width 257 height 12
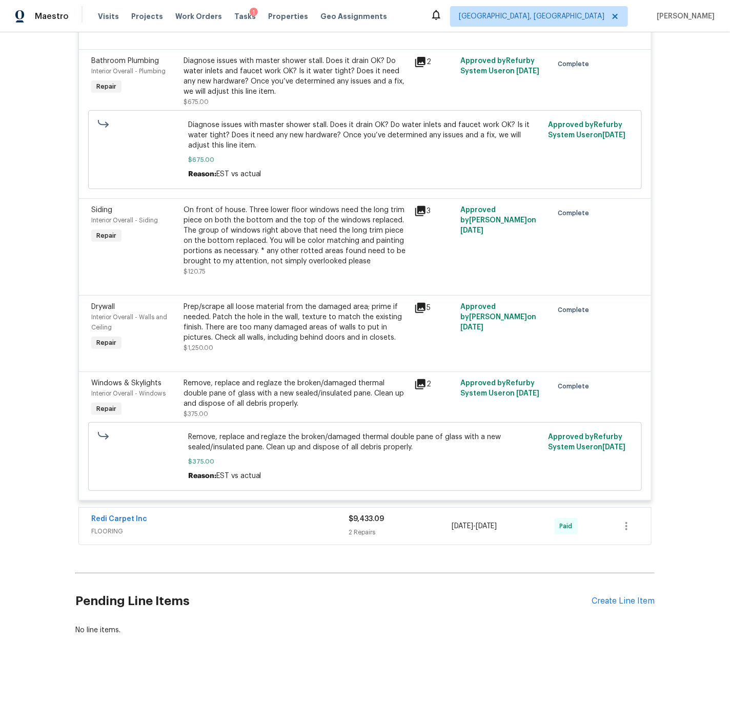
scroll to position [2757, 0]
click at [235, 527] on div "Redi Carpet Inc" at bounding box center [219, 521] width 257 height 12
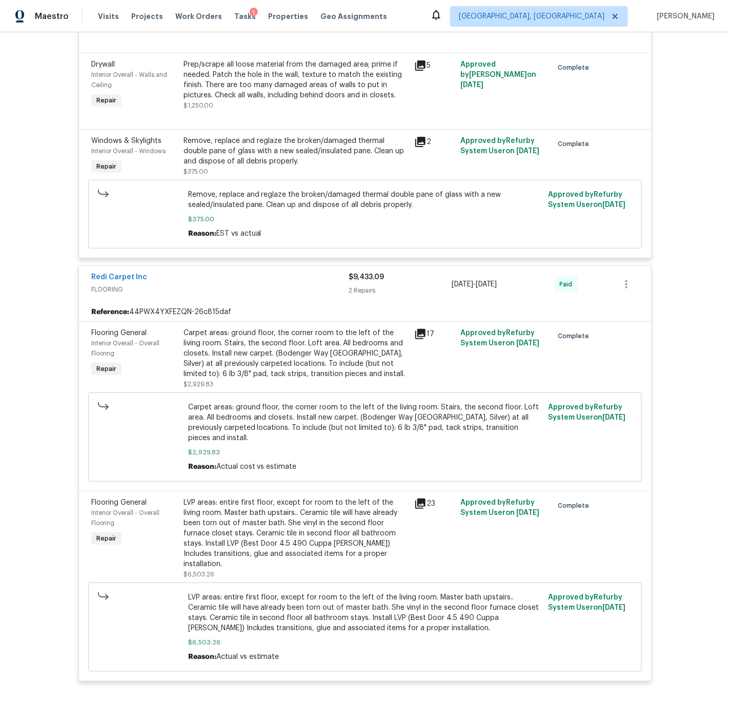
scroll to position [2930, 0]
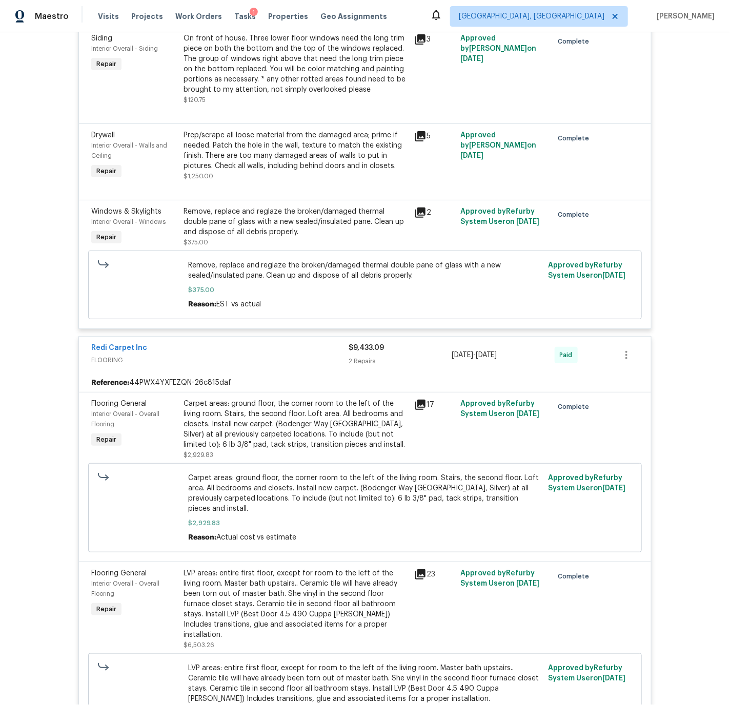
click at [204, 355] on div "Redi Carpet Inc" at bounding box center [219, 349] width 257 height 12
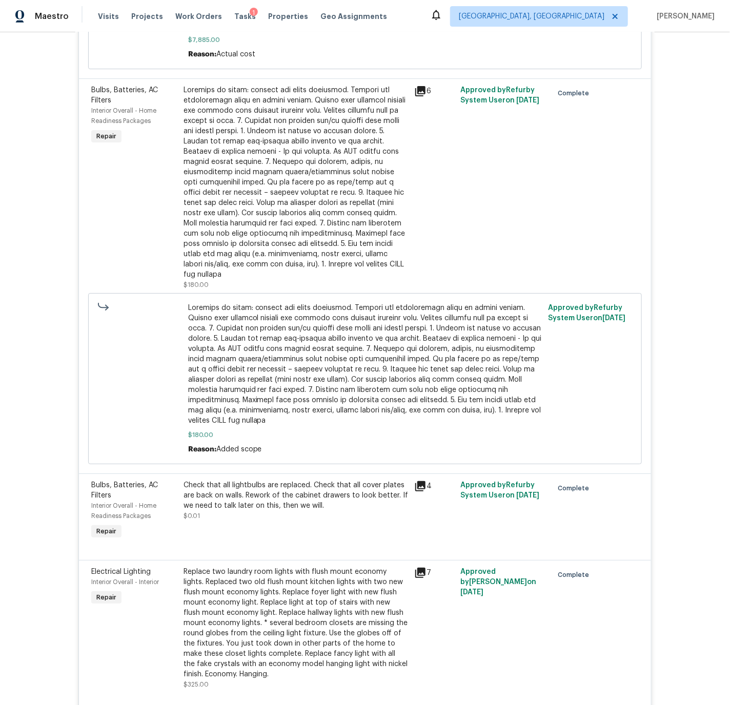
scroll to position [1484, 0]
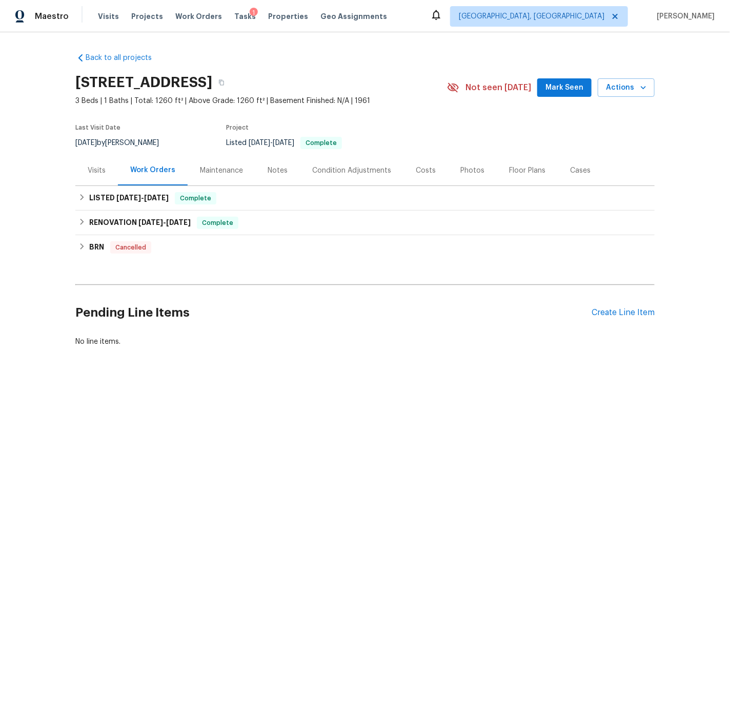
click at [99, 171] on div "Visits" at bounding box center [97, 171] width 18 height 10
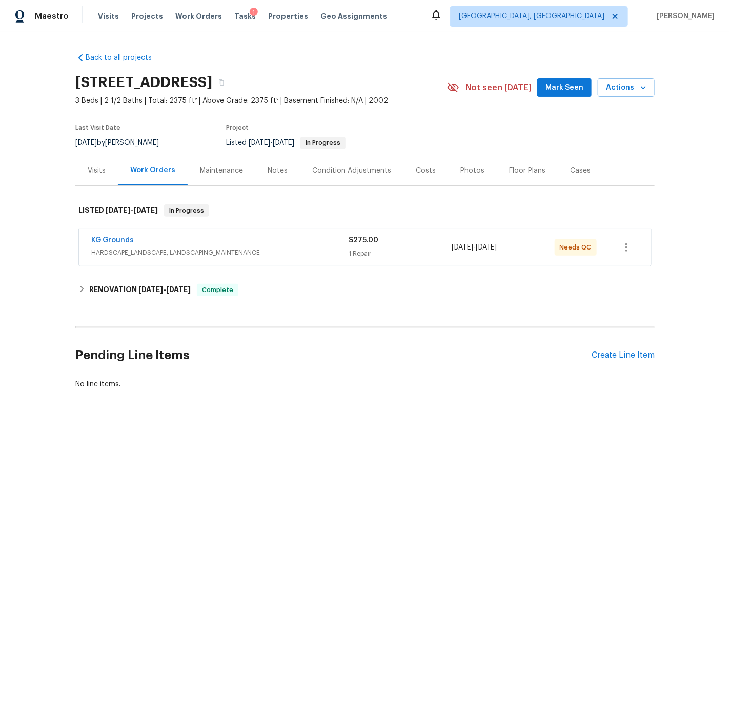
click at [94, 172] on div "Visits" at bounding box center [97, 171] width 18 height 10
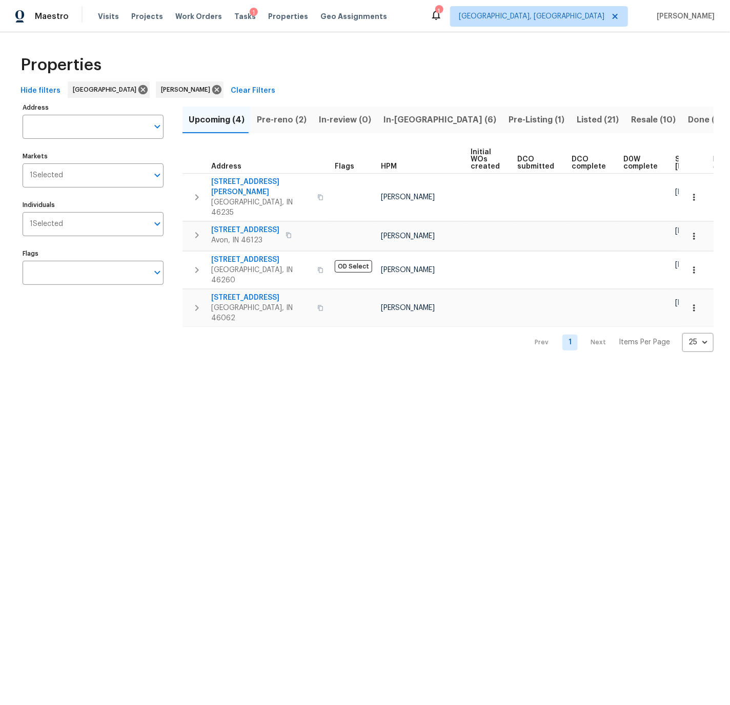
click at [508, 119] on span "Pre-Listing (1)" at bounding box center [536, 120] width 56 height 14
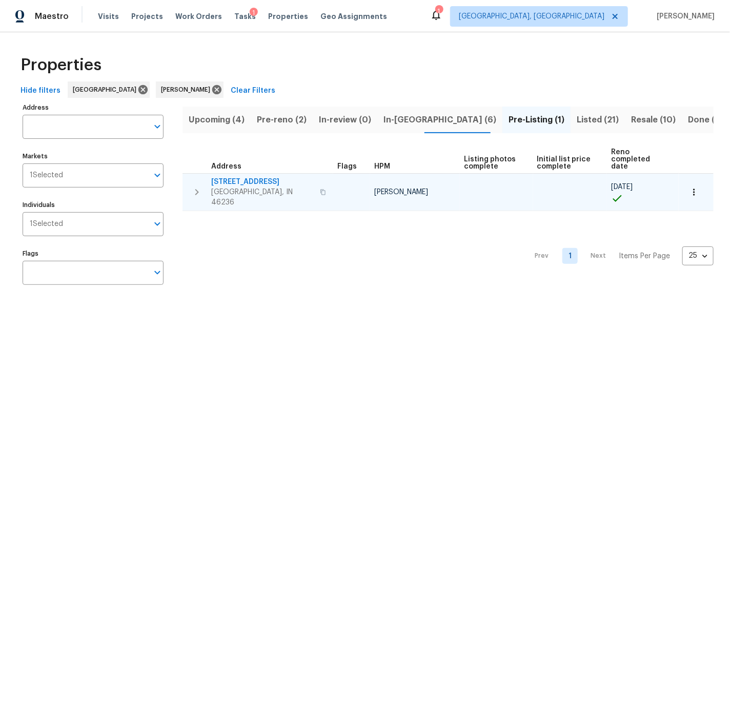
click at [231, 177] on span "[STREET_ADDRESS]" at bounding box center [262, 182] width 102 height 10
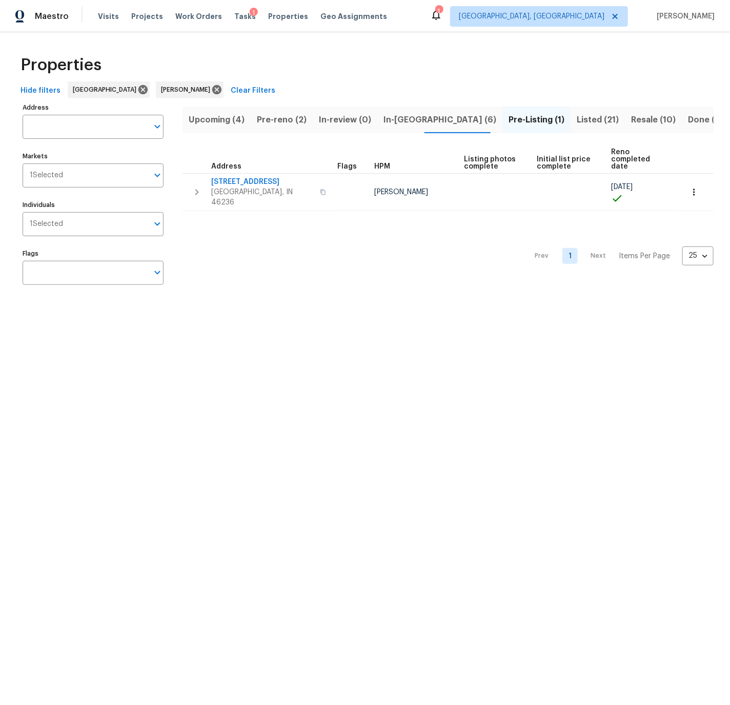
click at [576, 120] on span "Listed (21)" at bounding box center [597, 120] width 42 height 14
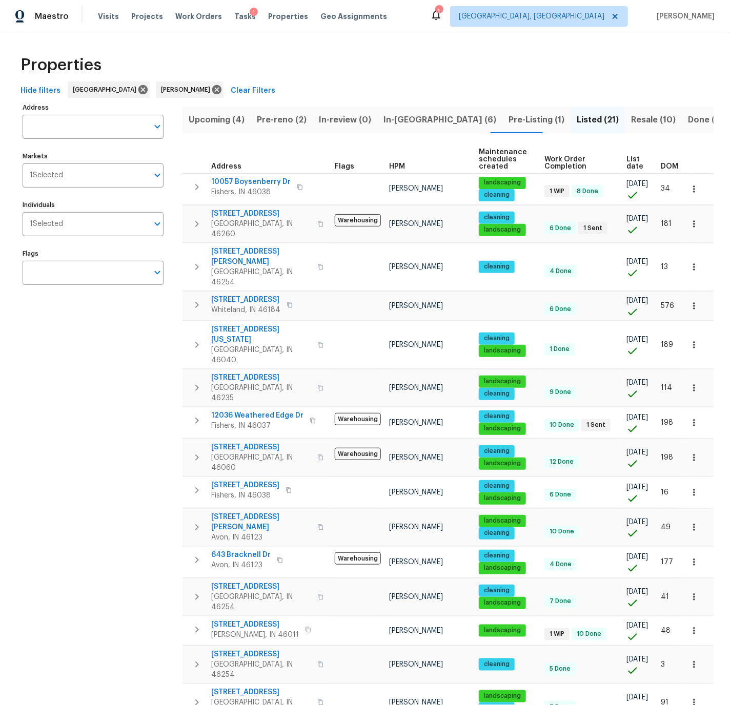
scroll to position [0, 1]
click at [628, 162] on span "List date" at bounding box center [634, 163] width 17 height 14
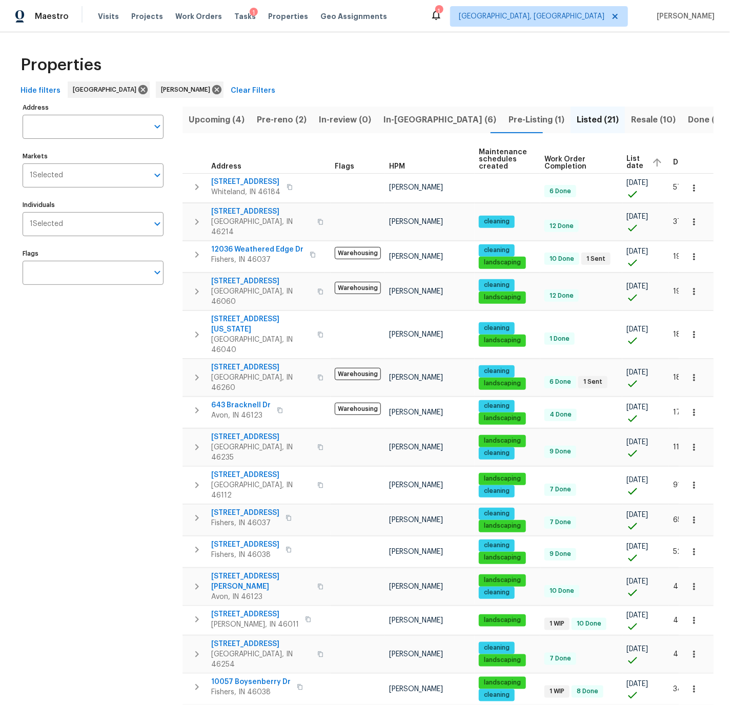
click at [632, 162] on span "List date" at bounding box center [634, 162] width 17 height 14
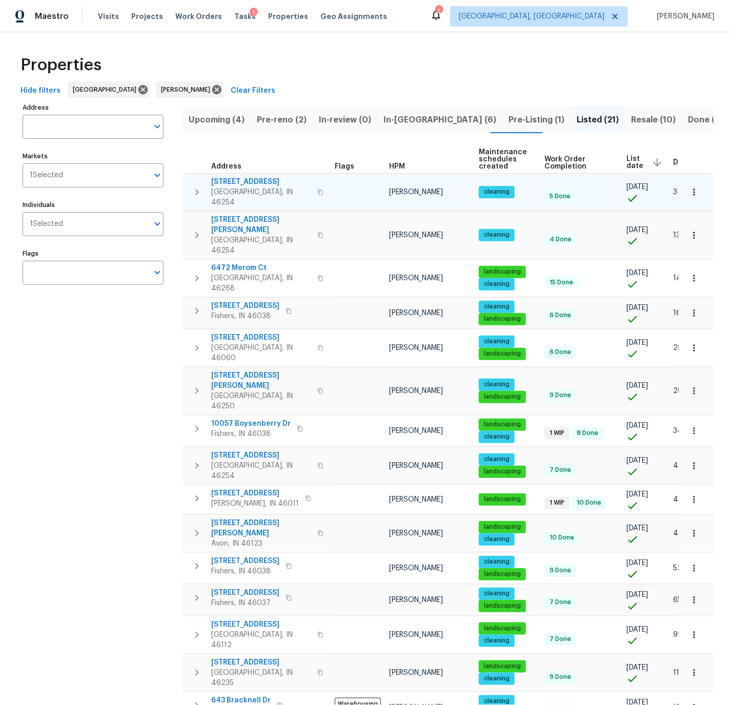
click at [254, 180] on span "6430 Cotton Bay Dr N" at bounding box center [261, 182] width 100 height 10
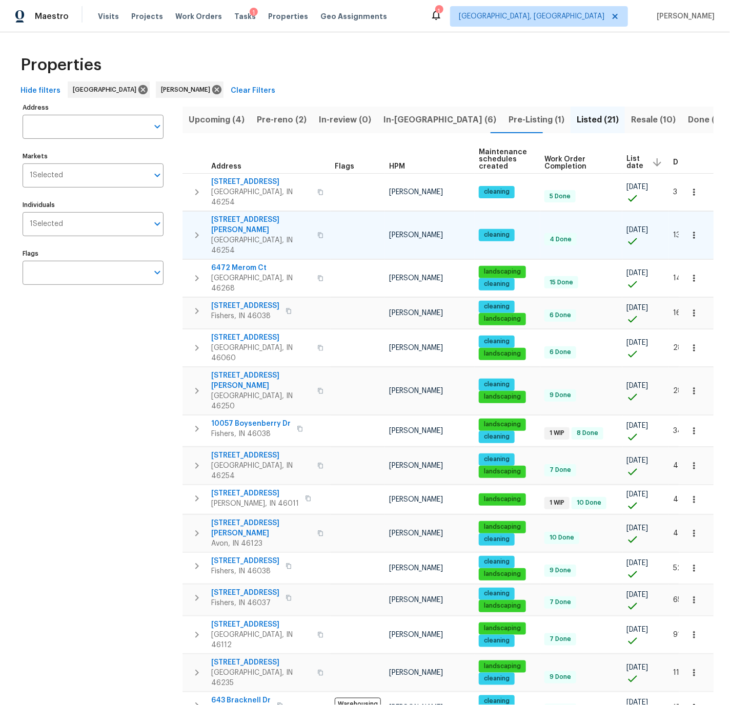
click at [250, 215] on span "4733 Kelvington Dr" at bounding box center [261, 225] width 100 height 20
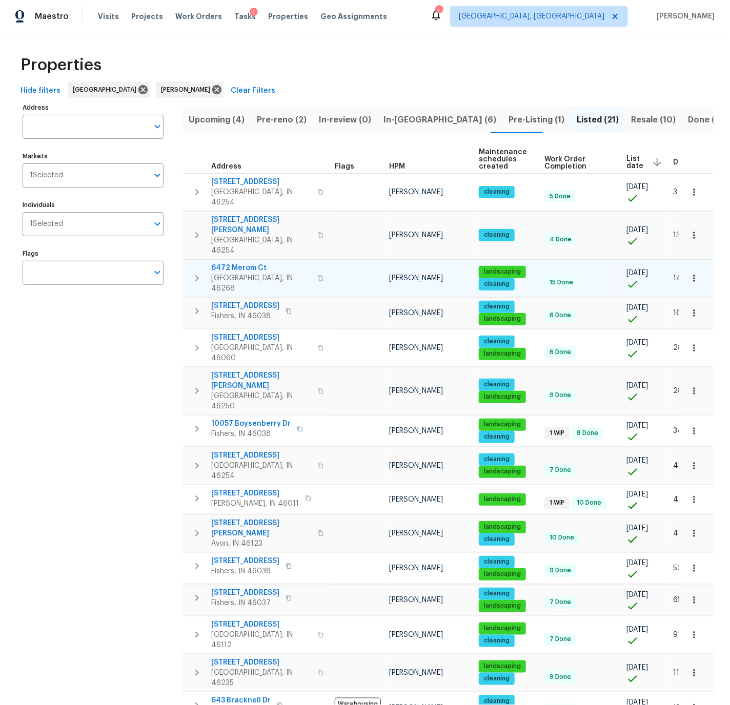
click at [239, 263] on span "6472 Merom Ct" at bounding box center [261, 268] width 100 height 10
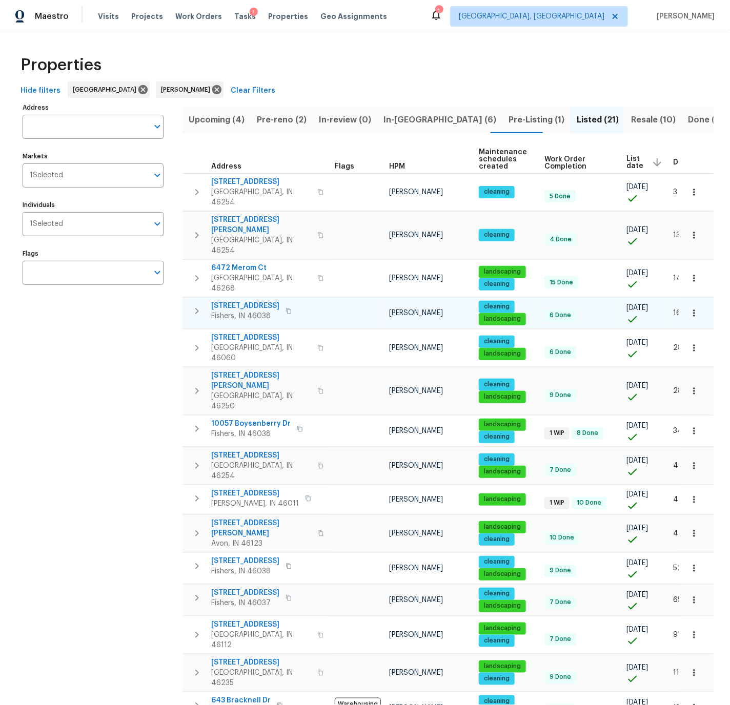
click at [242, 301] on span "13947 Meadow Lake Dr" at bounding box center [245, 306] width 68 height 10
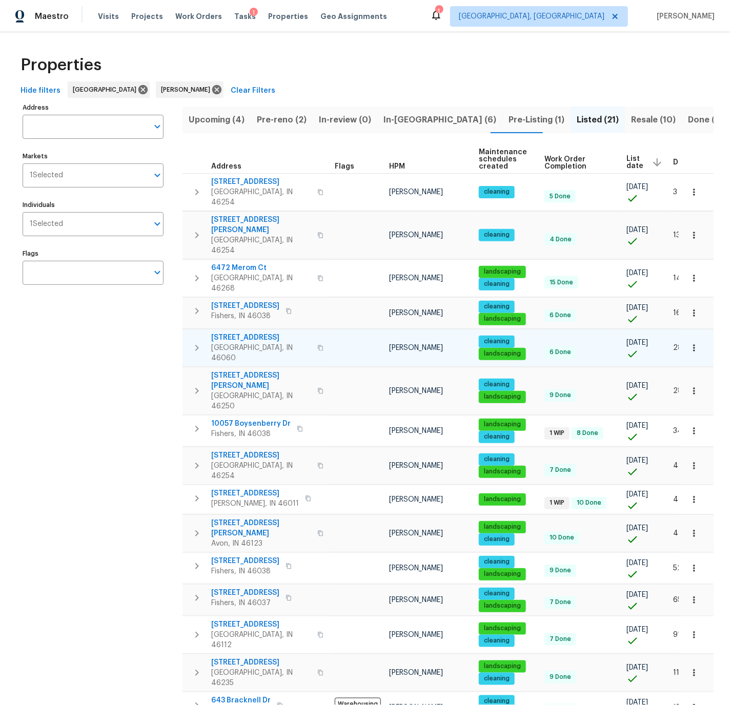
click at [243, 333] on span "11837 Wapiti Way" at bounding box center [261, 338] width 100 height 10
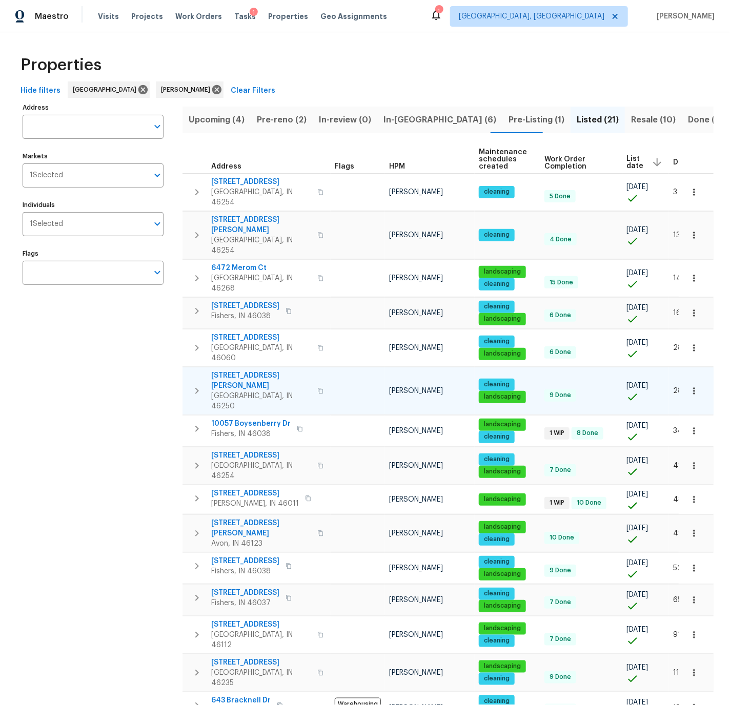
click at [238, 370] on span "9177 Budd Run Dr" at bounding box center [261, 380] width 100 height 20
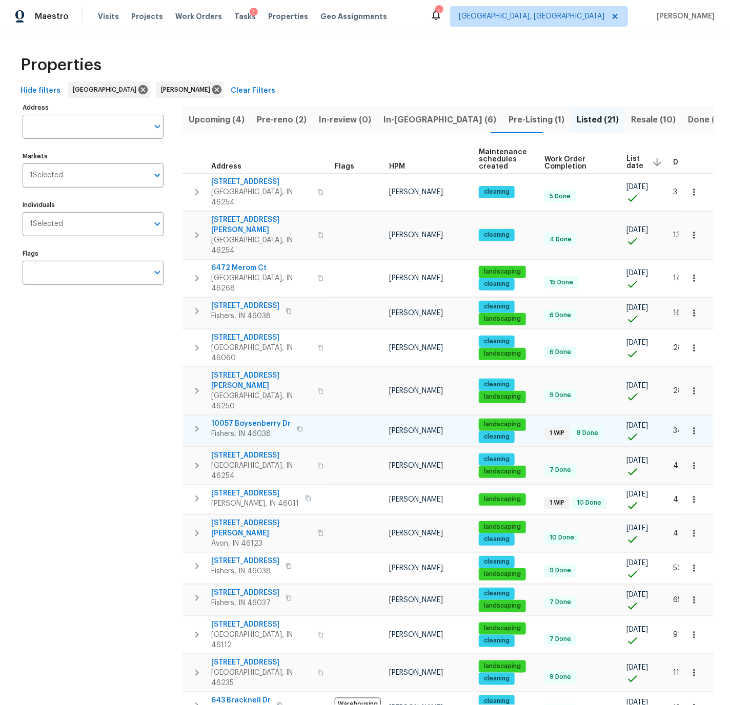
click at [239, 419] on span "10057 Boysenberry Dr" at bounding box center [250, 424] width 79 height 10
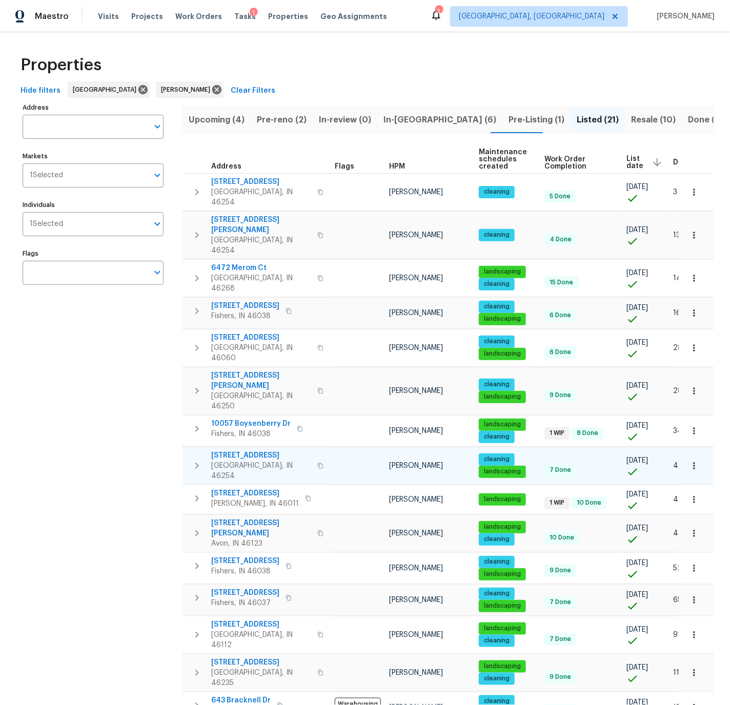
click at [245, 450] on span "6154 Tybalt Cir" at bounding box center [261, 455] width 100 height 10
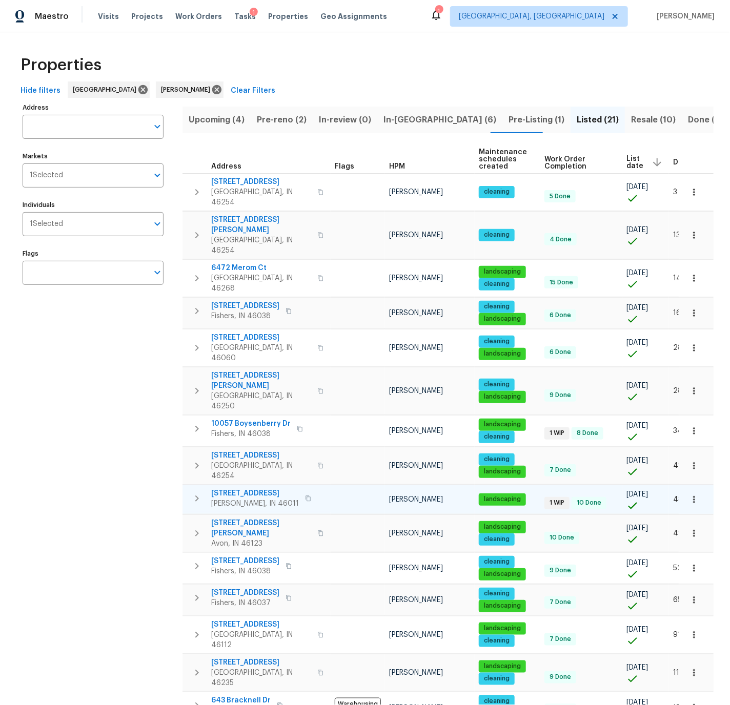
drag, startPoint x: 249, startPoint y: 430, endPoint x: 250, endPoint y: 439, distance: 8.8
click at [250, 488] on span "3218 W 18th St" at bounding box center [255, 493] width 88 height 10
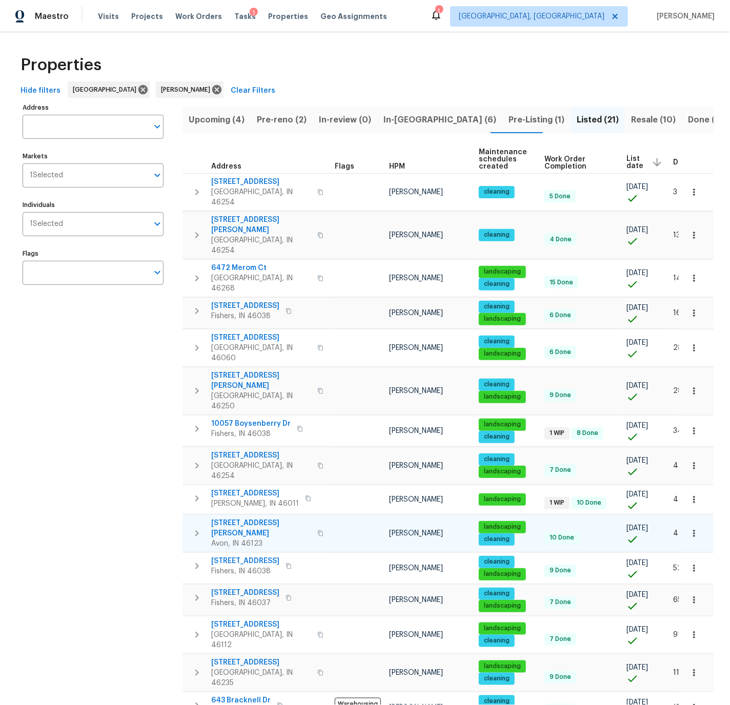
click at [240, 518] on span "1463 Pippin Ct" at bounding box center [261, 528] width 100 height 20
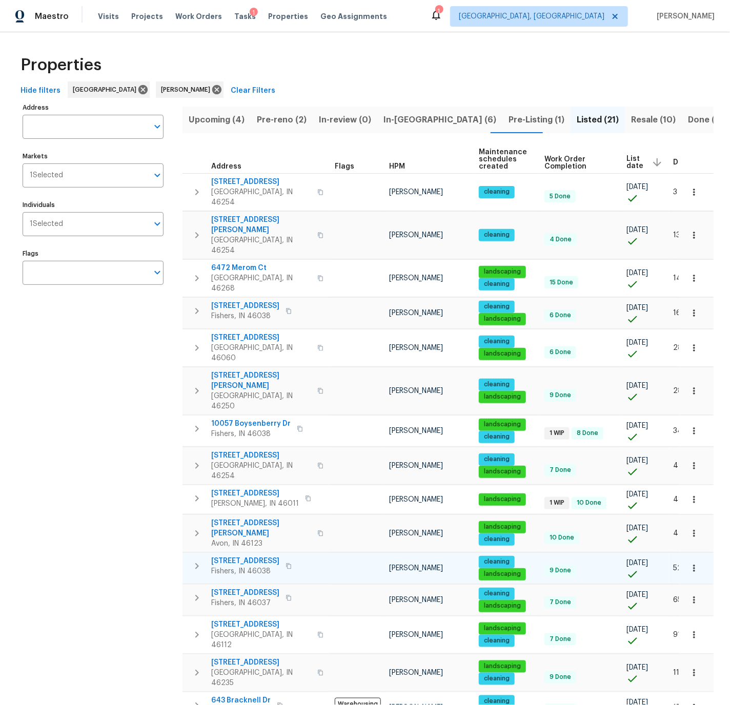
click at [240, 556] on span "10093 Parkshore Dr" at bounding box center [245, 561] width 68 height 10
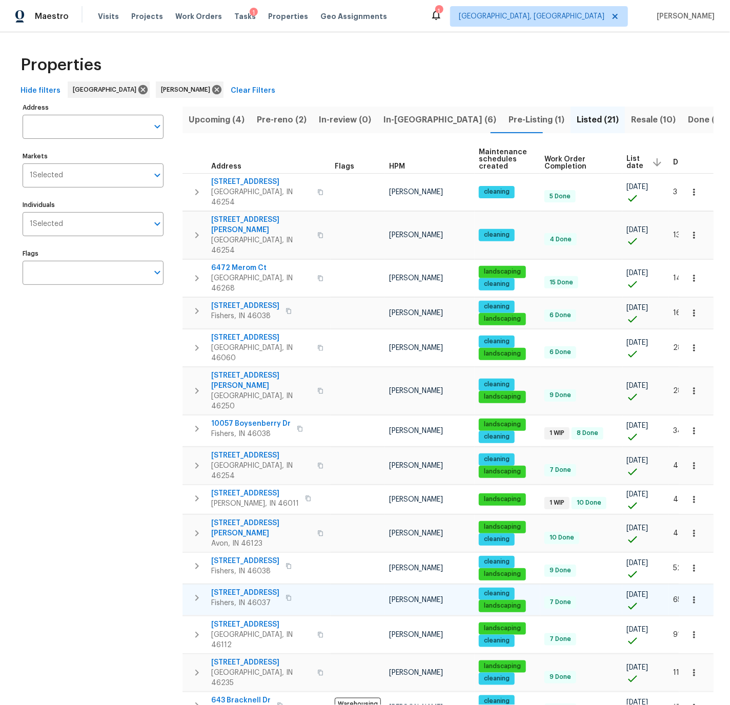
click at [237, 588] on span "12089 Red Hawk Dr" at bounding box center [245, 593] width 68 height 10
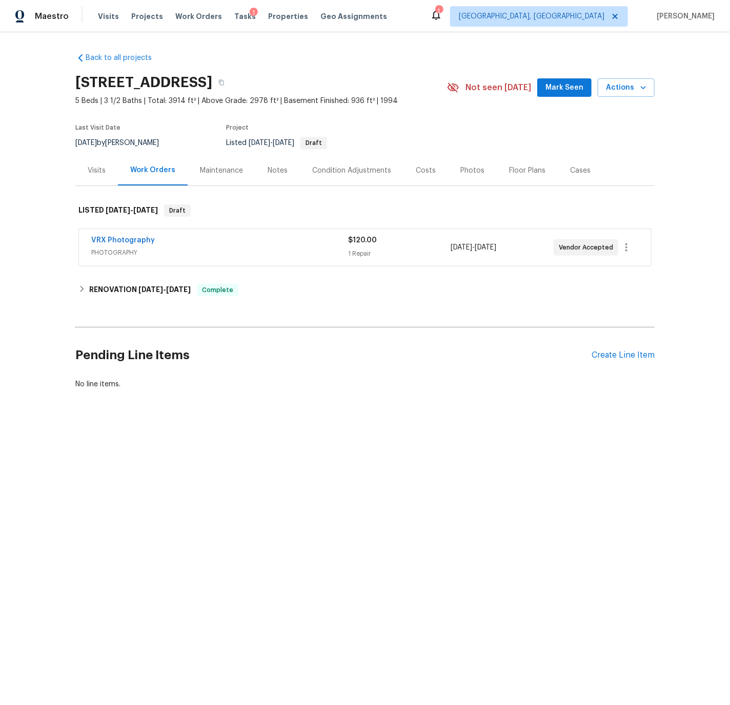
click at [96, 168] on div "Visits" at bounding box center [97, 171] width 18 height 10
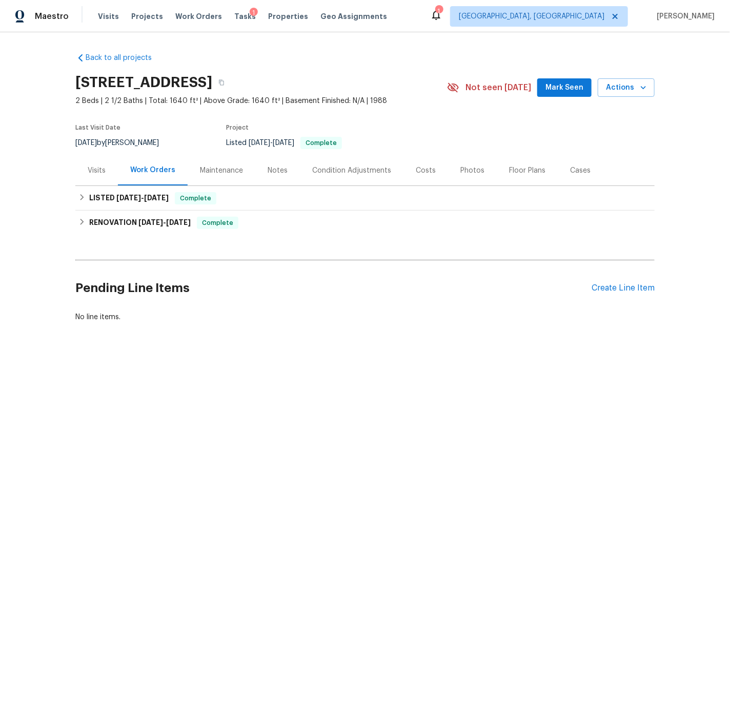
click at [101, 170] on div "Visits" at bounding box center [97, 171] width 18 height 10
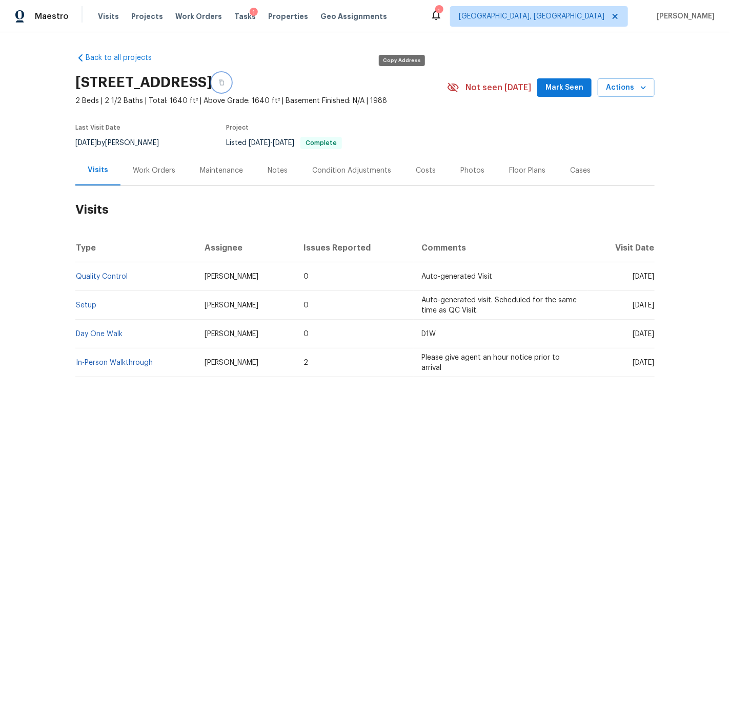
click at [224, 82] on icon "button" at bounding box center [221, 82] width 6 height 6
click at [331, 171] on div "Condition Adjustments" at bounding box center [351, 171] width 79 height 10
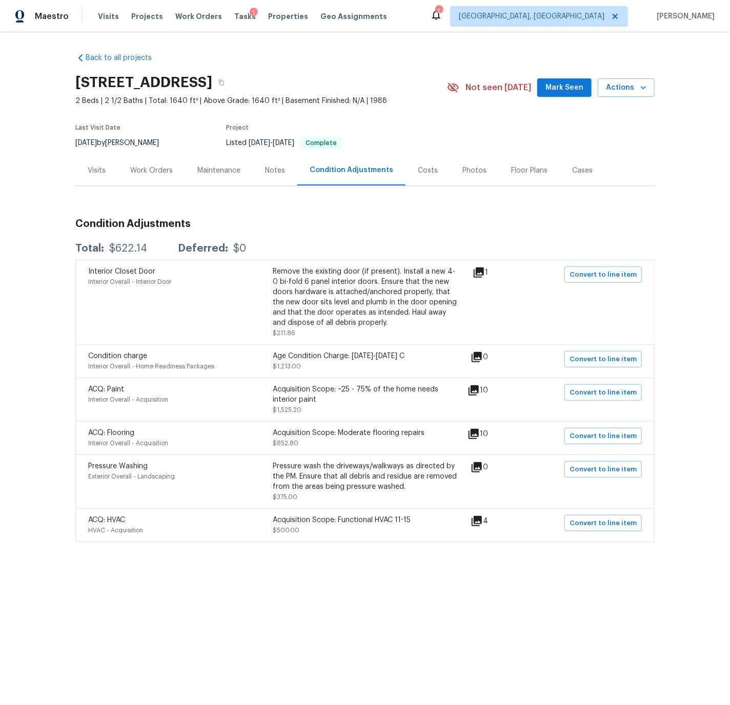
click at [319, 172] on div "Condition Adjustments" at bounding box center [351, 170] width 84 height 10
click at [320, 170] on div "Condition Adjustments" at bounding box center [351, 170] width 84 height 10
click at [422, 168] on div "Costs" at bounding box center [428, 171] width 20 height 10
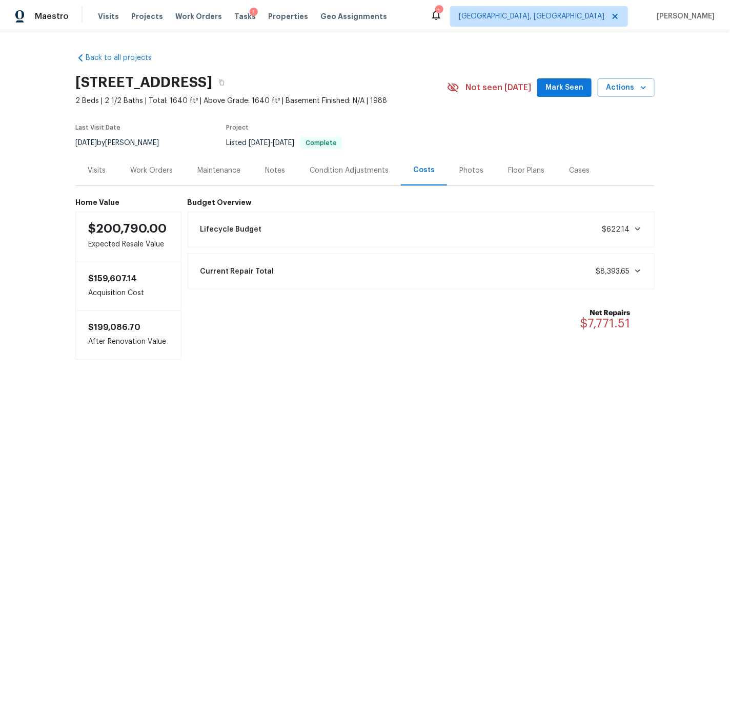
click at [471, 229] on div "Lifecycle Budget $622.14" at bounding box center [421, 229] width 454 height 23
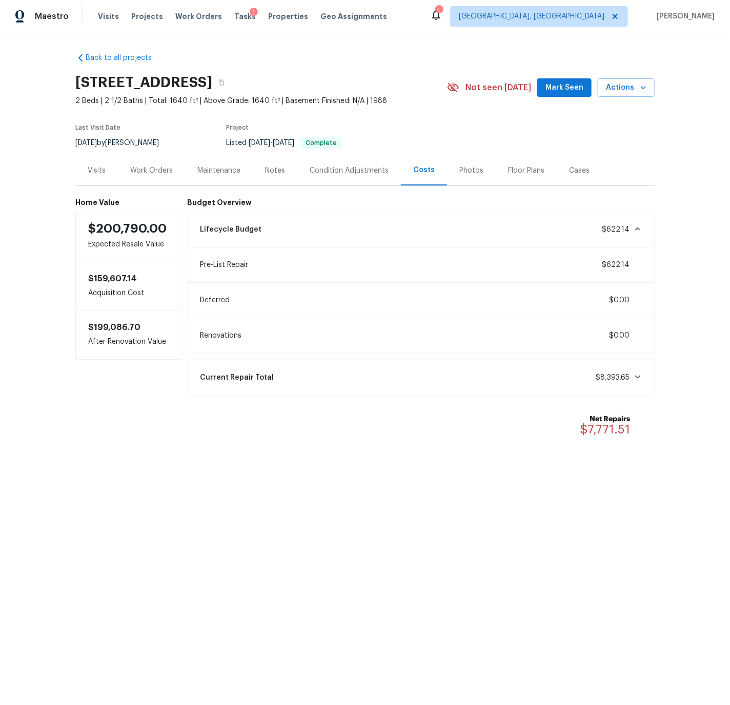
click at [471, 229] on div "Lifecycle Budget $622.14" at bounding box center [421, 229] width 454 height 23
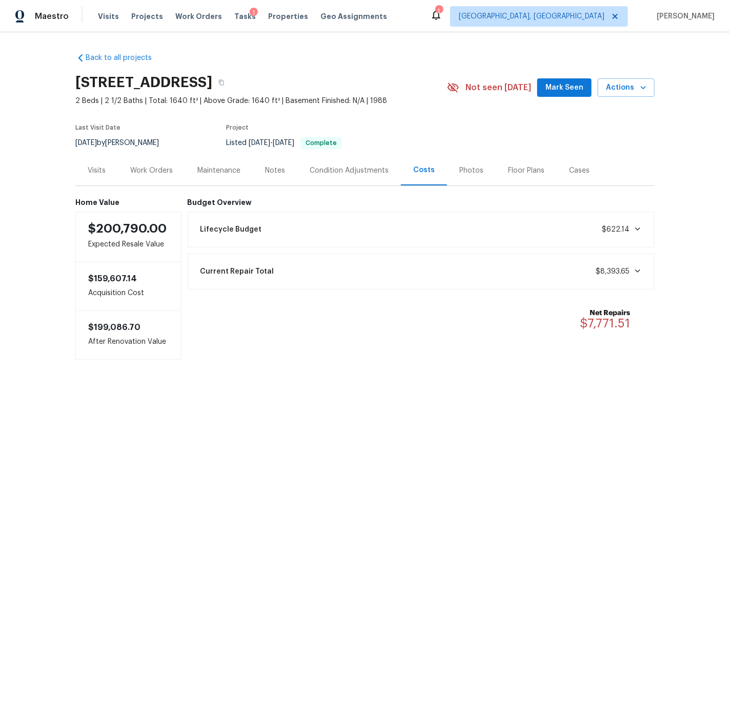
click at [471, 234] on div "Lifecycle Budget $622.14" at bounding box center [421, 229] width 454 height 23
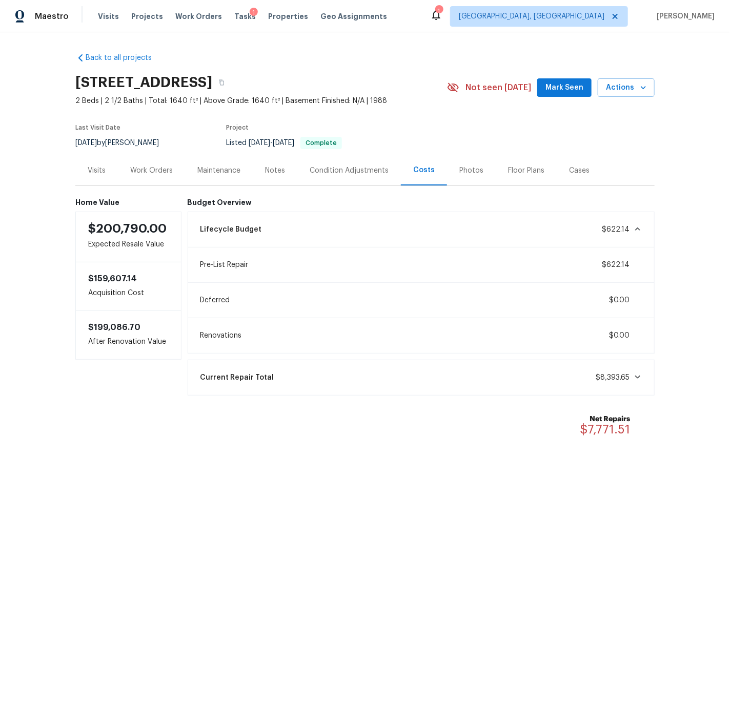
click at [471, 234] on div "Lifecycle Budget $622.14" at bounding box center [421, 229] width 454 height 23
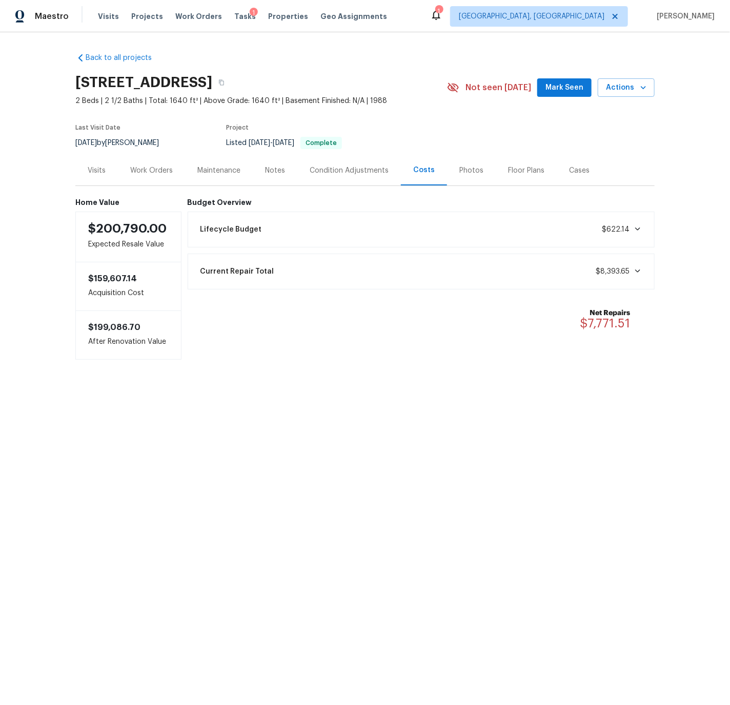
click at [344, 170] on div "Condition Adjustments" at bounding box center [348, 171] width 79 height 10
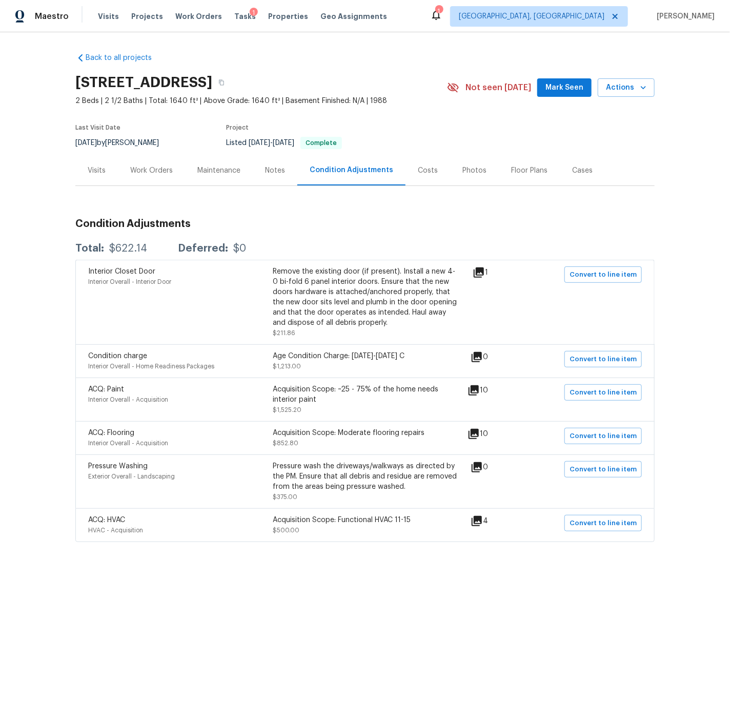
click at [160, 171] on div "Work Orders" at bounding box center [151, 171] width 43 height 10
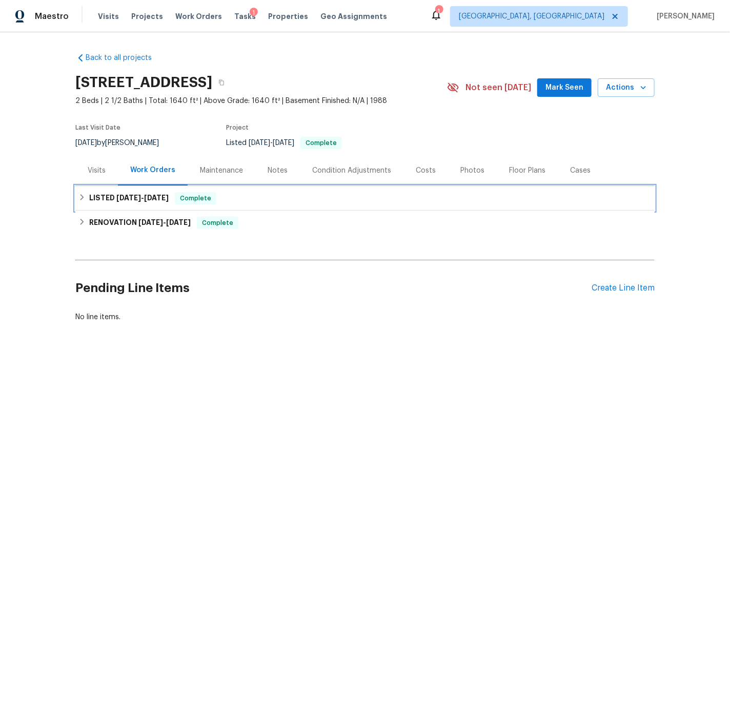
click at [88, 197] on div "LISTED [DATE] - [DATE] Complete" at bounding box center [364, 198] width 573 height 12
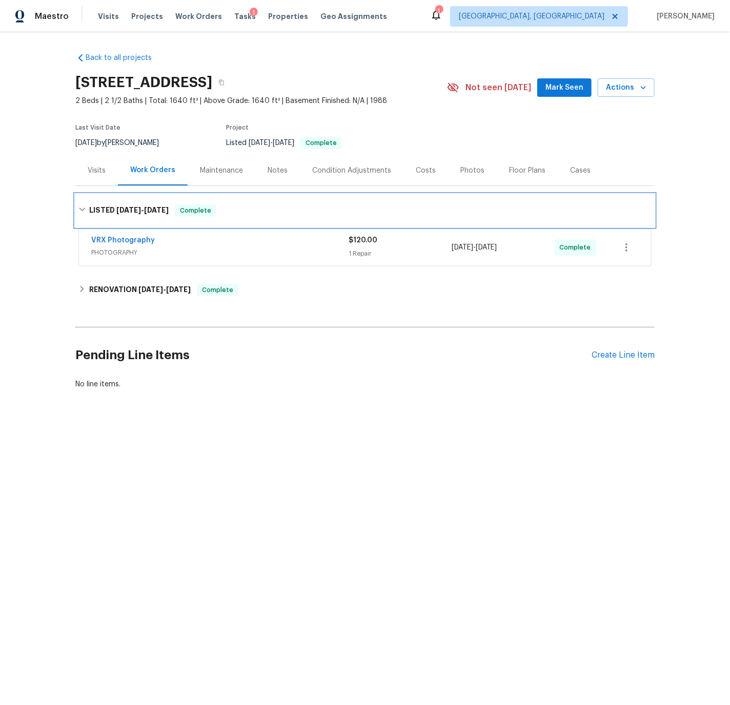
click at [87, 205] on div "LISTED [DATE] - [DATE] Complete" at bounding box center [364, 210] width 573 height 12
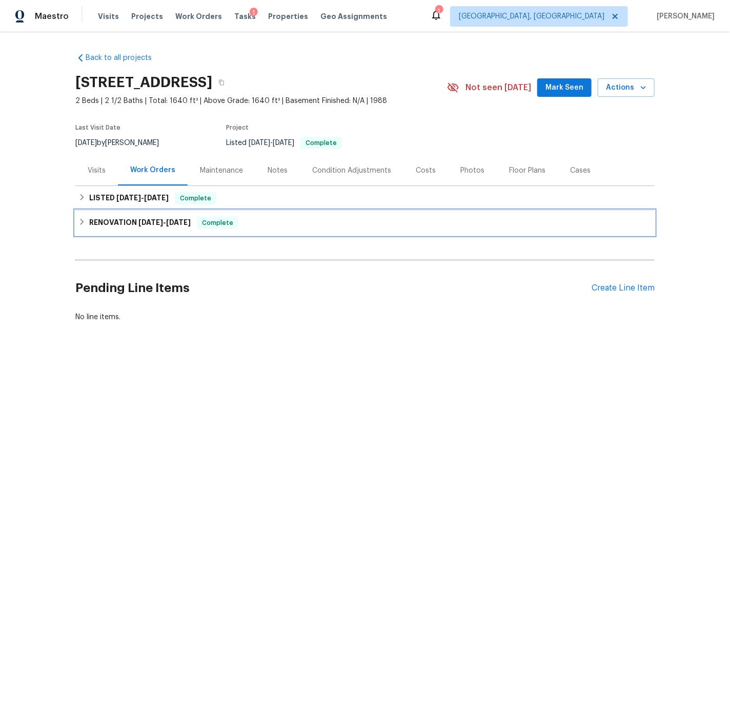
click at [88, 222] on div "RENOVATION [DATE] - [DATE] Complete" at bounding box center [364, 223] width 573 height 12
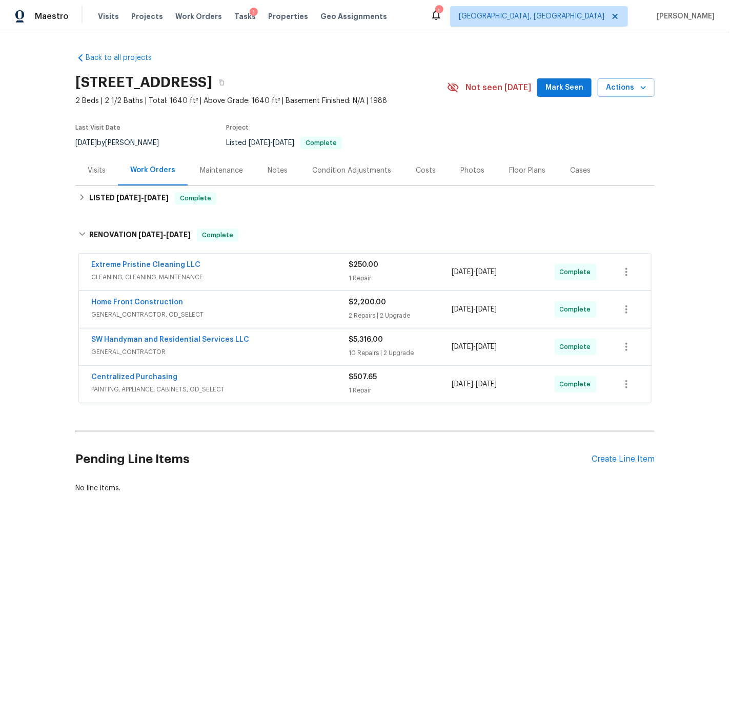
click at [254, 306] on div "Home Front Construction" at bounding box center [219, 303] width 257 height 12
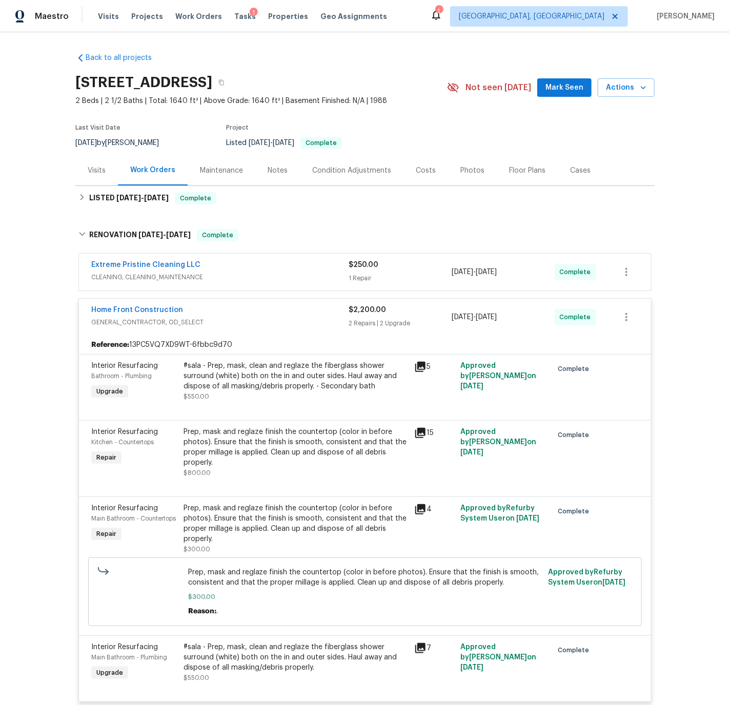
click at [420, 173] on div "Costs" at bounding box center [426, 171] width 20 height 10
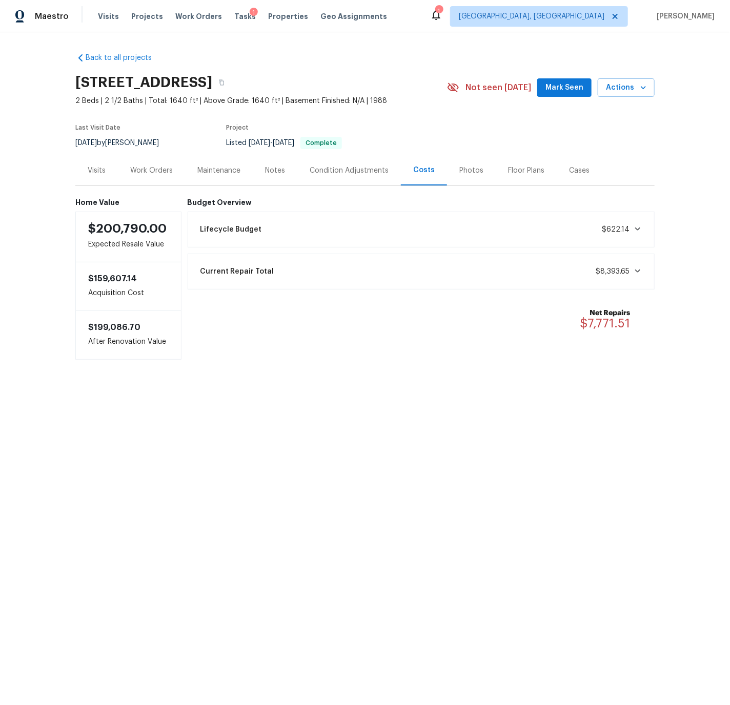
click at [637, 274] on icon at bounding box center [637, 271] width 8 height 8
click at [141, 169] on div "Work Orders" at bounding box center [151, 171] width 43 height 10
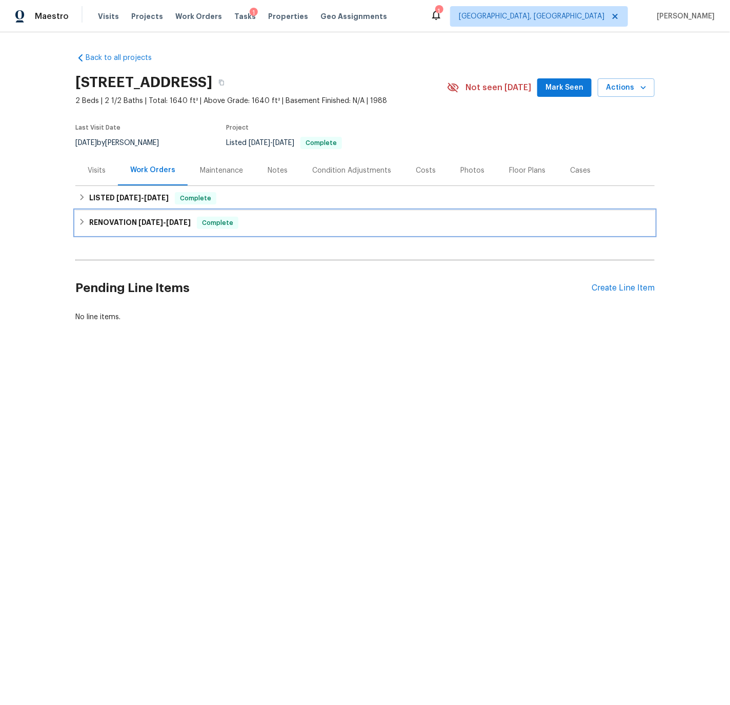
click at [114, 231] on div "RENOVATION [DATE] - [DATE] Complete" at bounding box center [364, 223] width 579 height 25
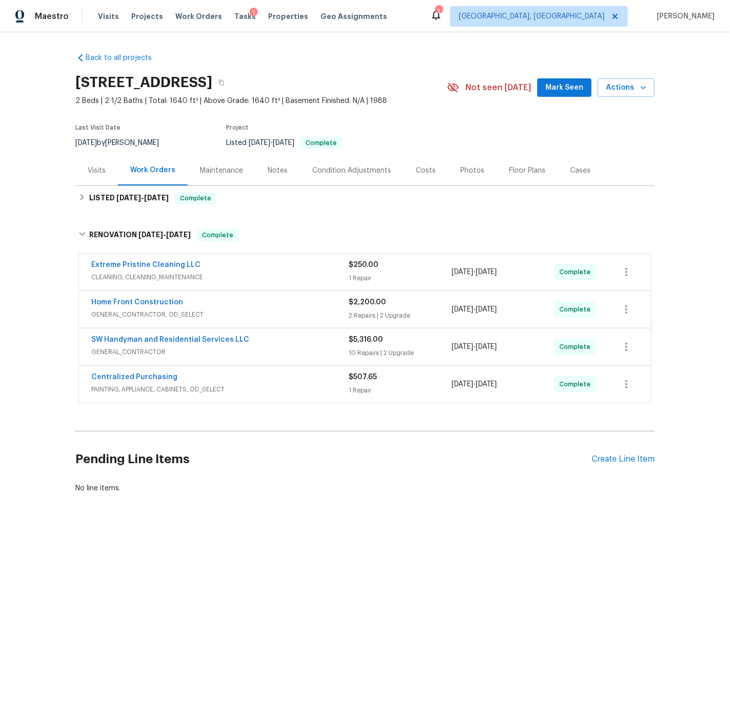
click at [246, 305] on div "Home Front Construction" at bounding box center [219, 303] width 257 height 12
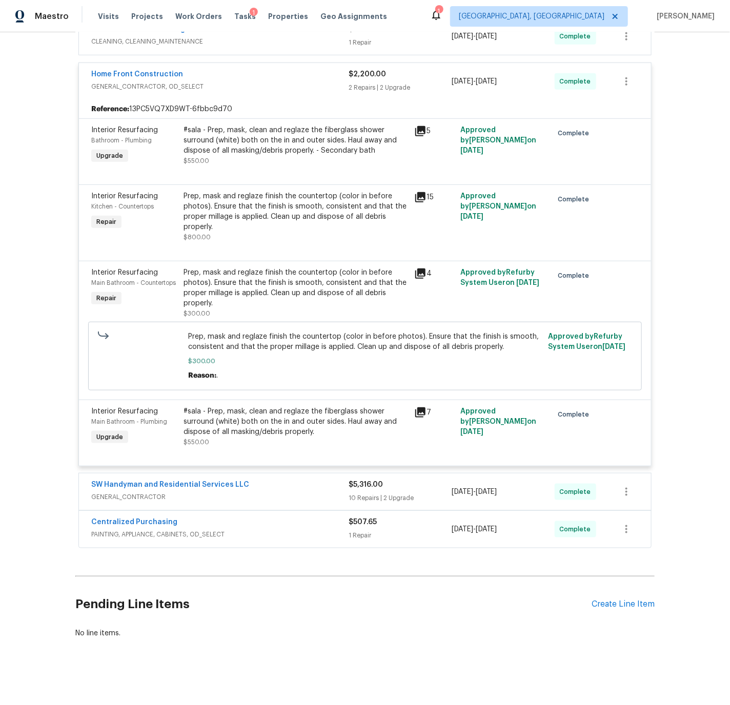
scroll to position [241, 0]
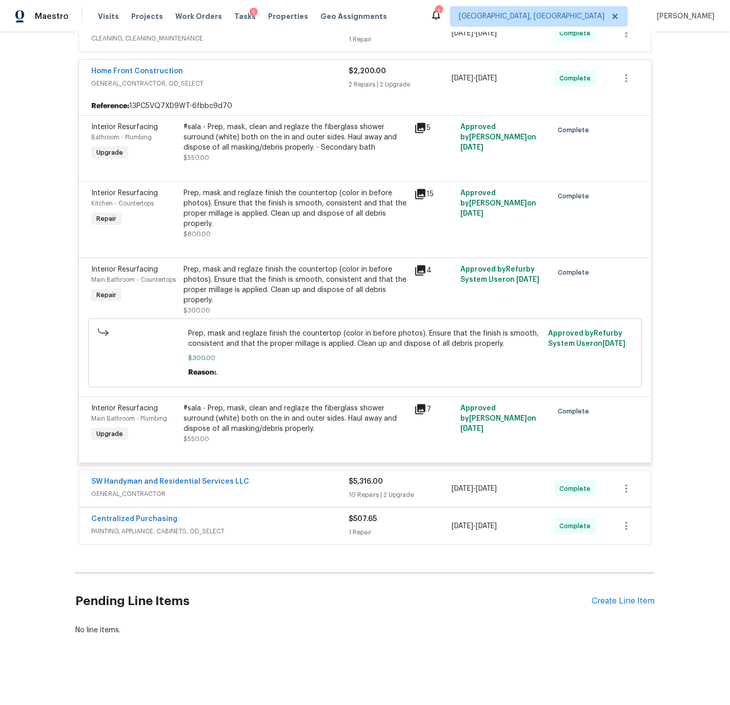
click at [278, 484] on div "SW Handyman and Residential Services LLC" at bounding box center [219, 483] width 257 height 12
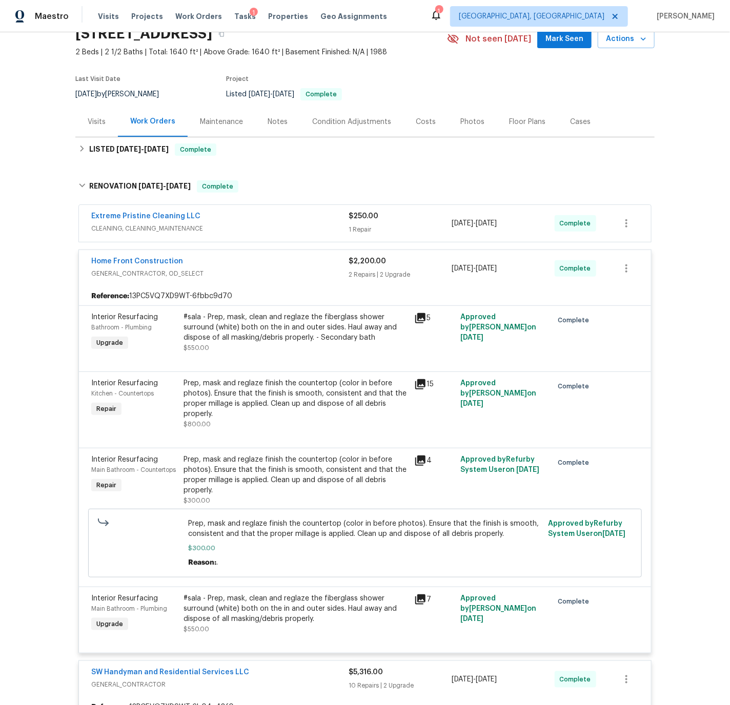
scroll to position [4, 0]
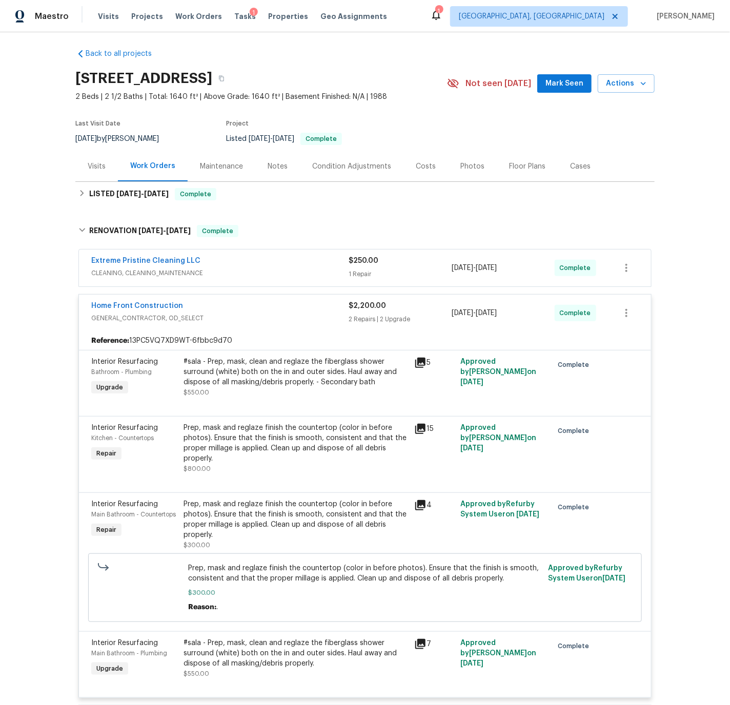
click at [238, 304] on div "Home Front Construction" at bounding box center [219, 307] width 257 height 12
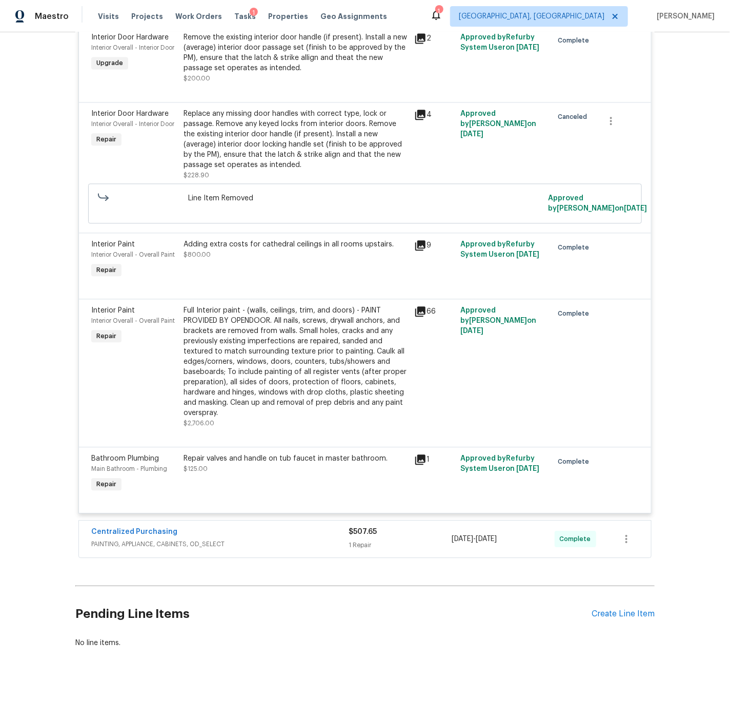
scroll to position [972, 0]
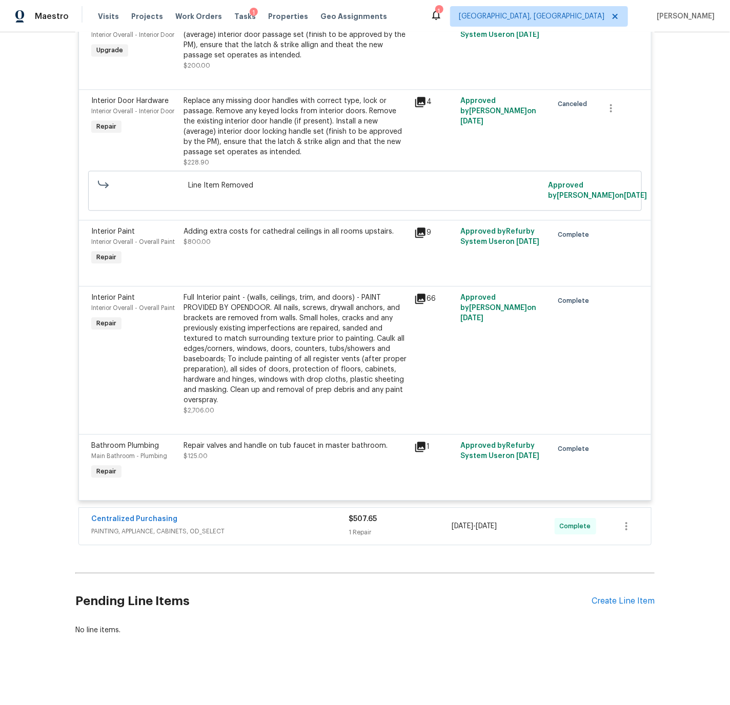
click at [254, 521] on div "Centralized Purchasing" at bounding box center [219, 520] width 257 height 12
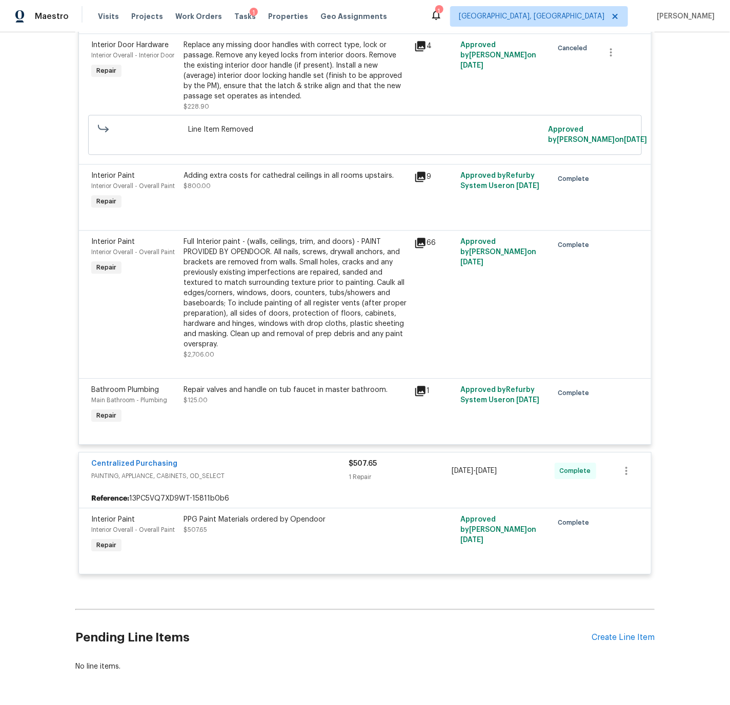
scroll to position [1021, 0]
click at [289, 470] on div "Centralized Purchasing" at bounding box center [219, 464] width 257 height 12
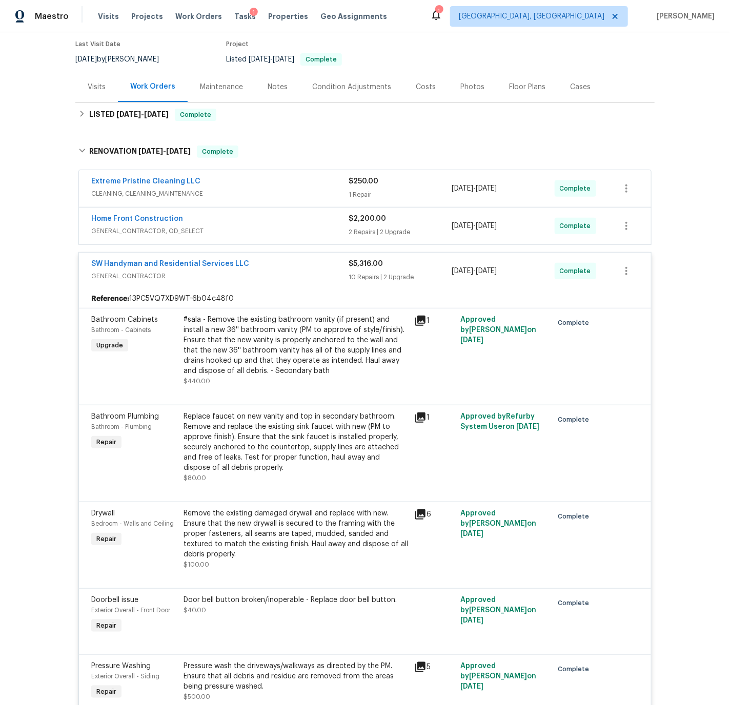
scroll to position [53, 0]
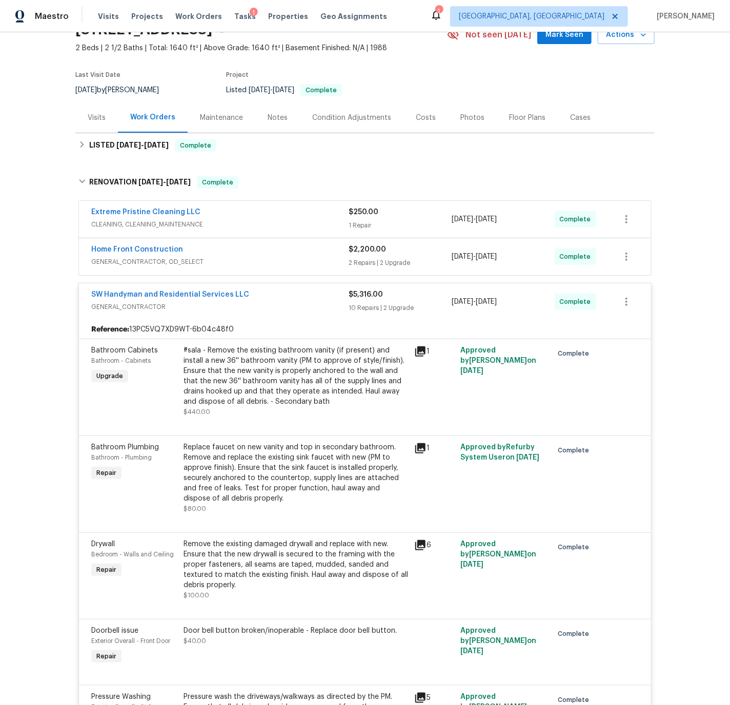
click at [290, 296] on div "SW Handyman and Residential Services LLC" at bounding box center [219, 296] width 257 height 12
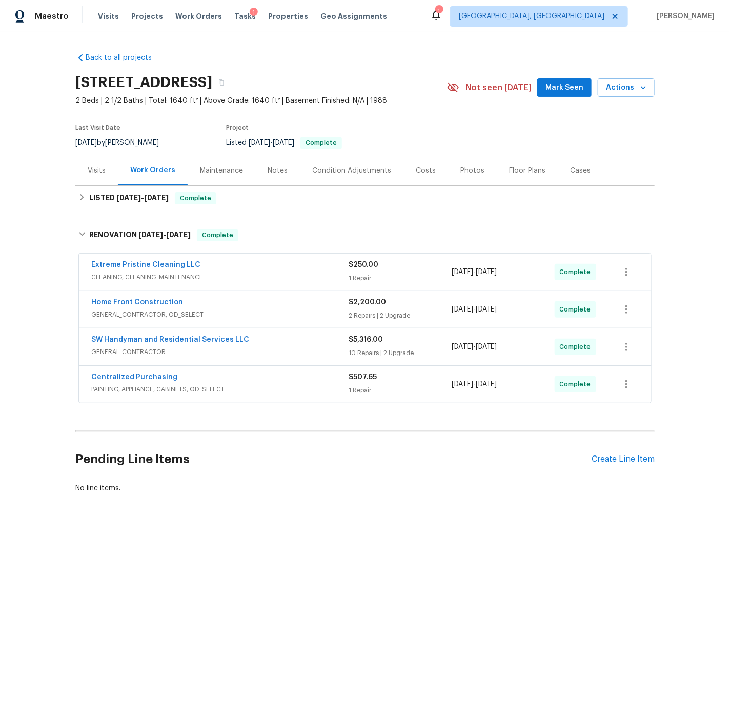
click at [248, 264] on div "Extreme Pristine Cleaning LLC" at bounding box center [219, 266] width 257 height 12
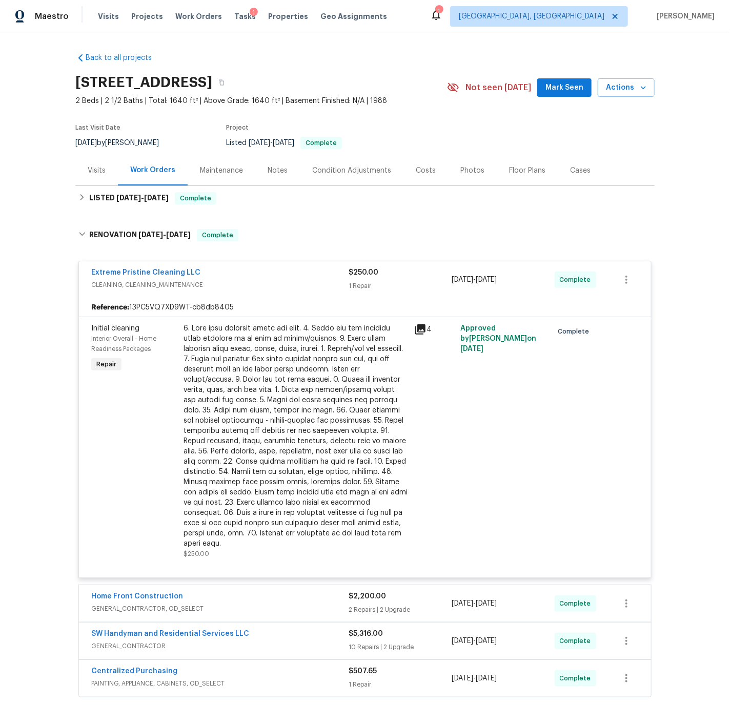
click at [249, 269] on div "Extreme Pristine Cleaning LLC" at bounding box center [219, 273] width 257 height 12
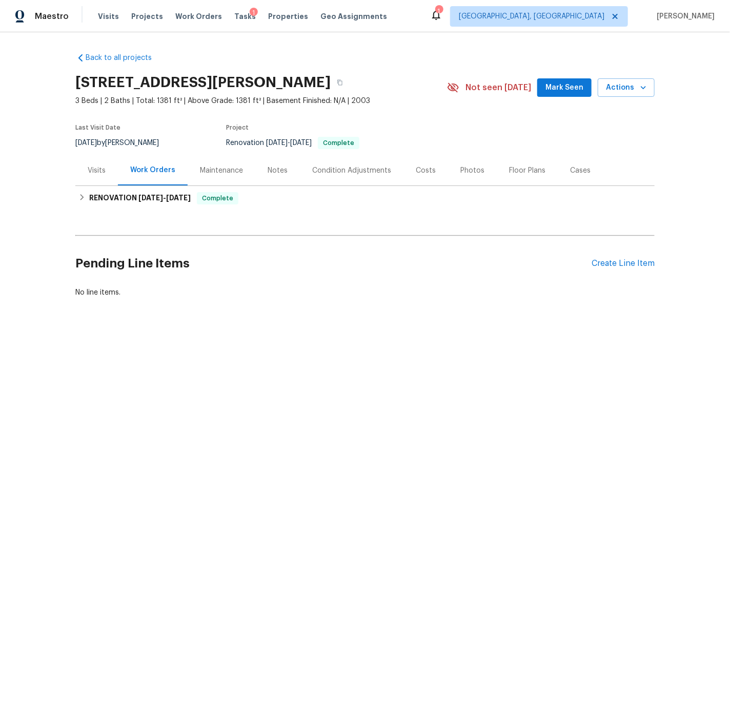
click at [96, 167] on div "Visits" at bounding box center [97, 171] width 18 height 10
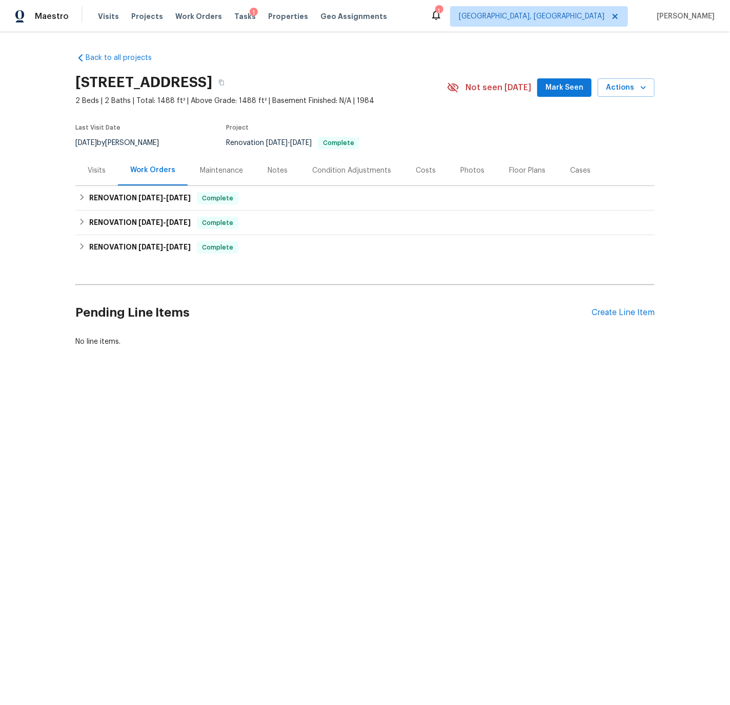
click at [99, 168] on div "Visits" at bounding box center [97, 171] width 18 height 10
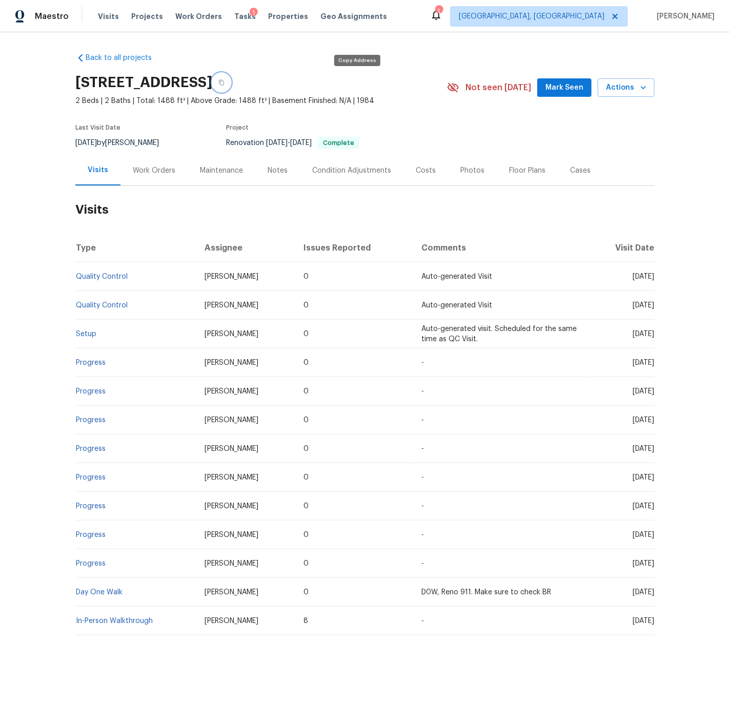
click at [224, 81] on icon "button" at bounding box center [221, 83] width 5 height 6
click at [420, 169] on div "Costs" at bounding box center [426, 171] width 20 height 10
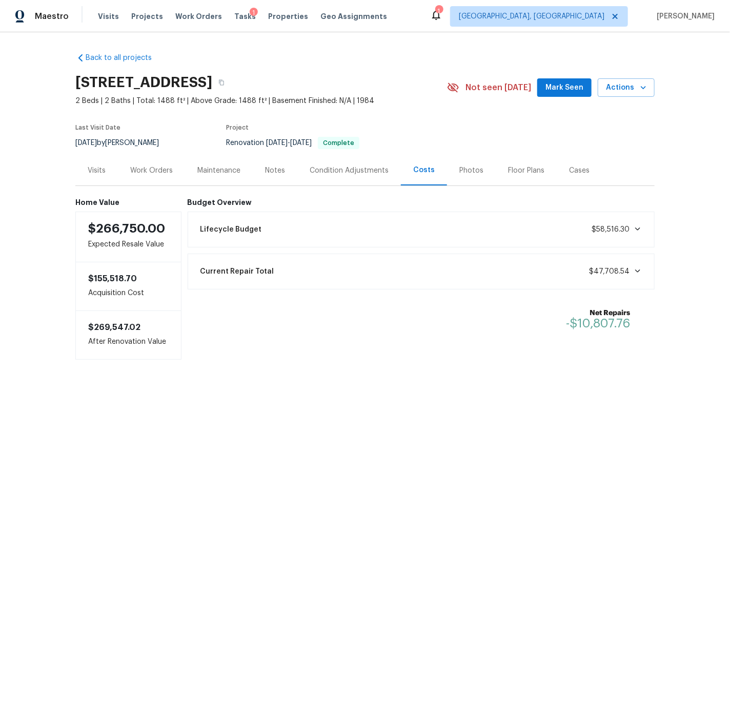
click at [320, 169] on div "Condition Adjustments" at bounding box center [348, 171] width 79 height 10
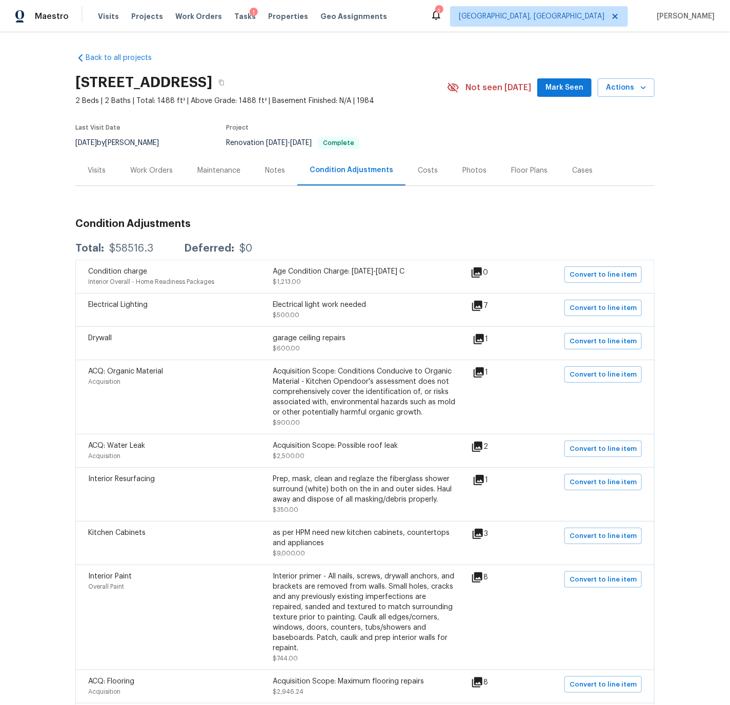
click at [162, 170] on div "Work Orders" at bounding box center [151, 171] width 43 height 10
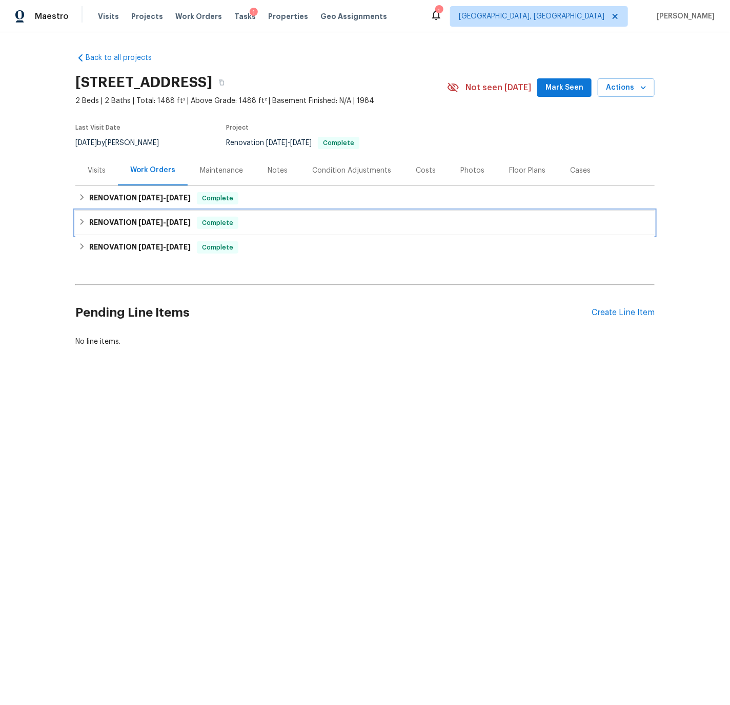
click at [93, 221] on h6 "RENOVATION 8/19/25 - 8/21/25" at bounding box center [139, 223] width 101 height 12
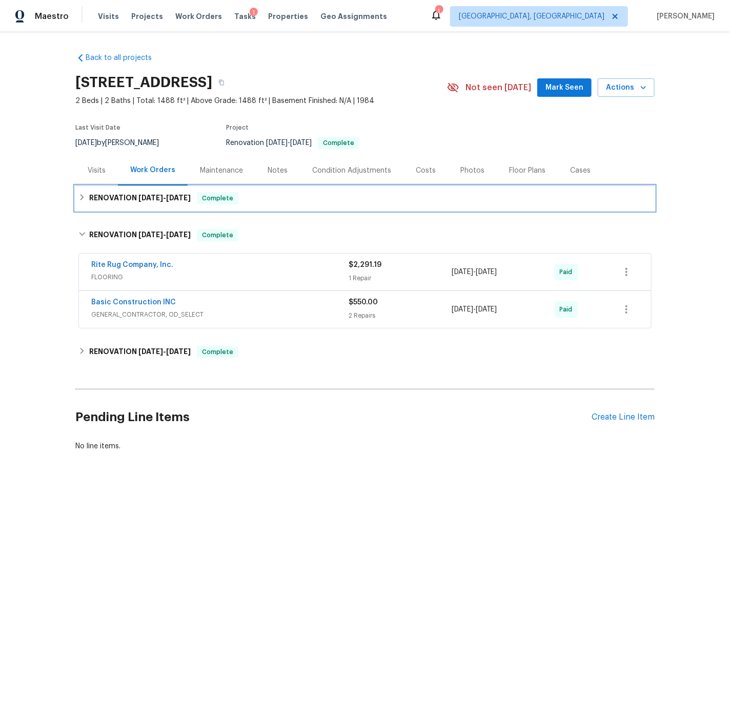
click at [87, 196] on div "RENOVATION 8/24/25 - 8/29/25 Complete" at bounding box center [364, 198] width 573 height 12
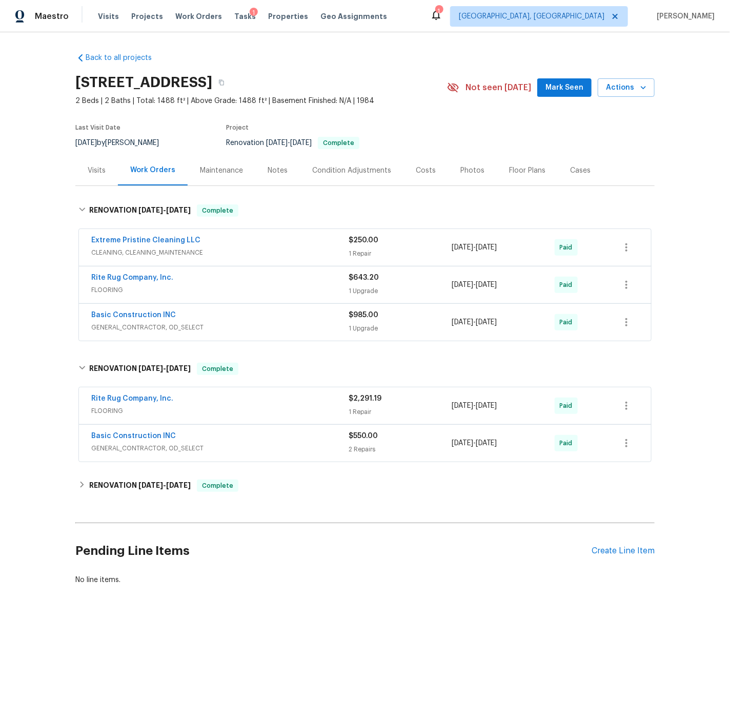
click at [236, 313] on div "Basic Construction INC" at bounding box center [219, 316] width 257 height 12
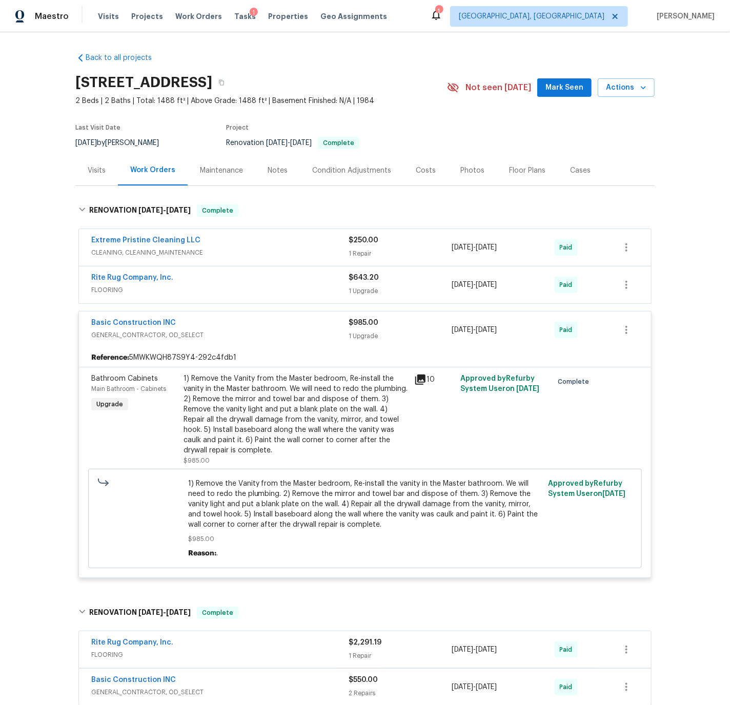
click at [222, 320] on div "Basic Construction INC" at bounding box center [219, 324] width 257 height 12
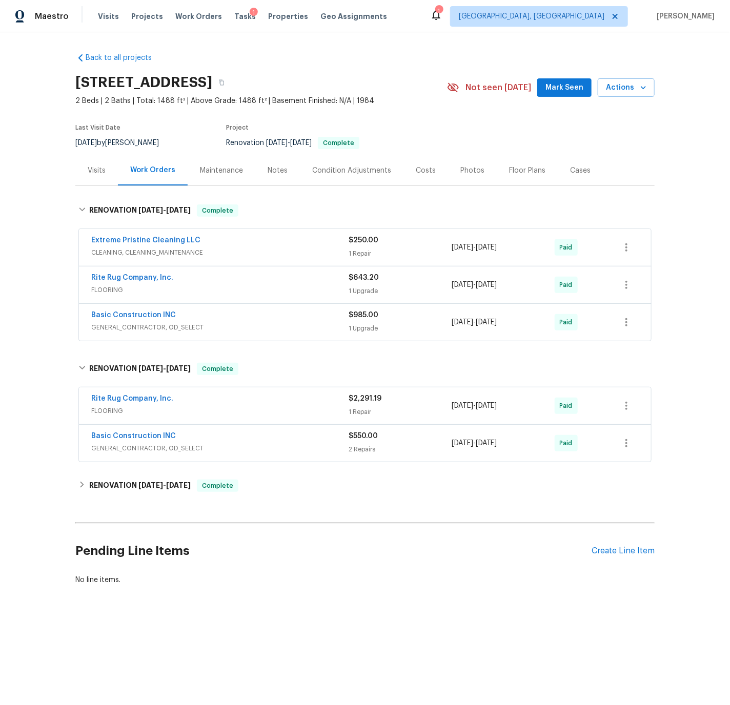
click at [212, 278] on div "Rite Rug Company, Inc." at bounding box center [219, 279] width 257 height 12
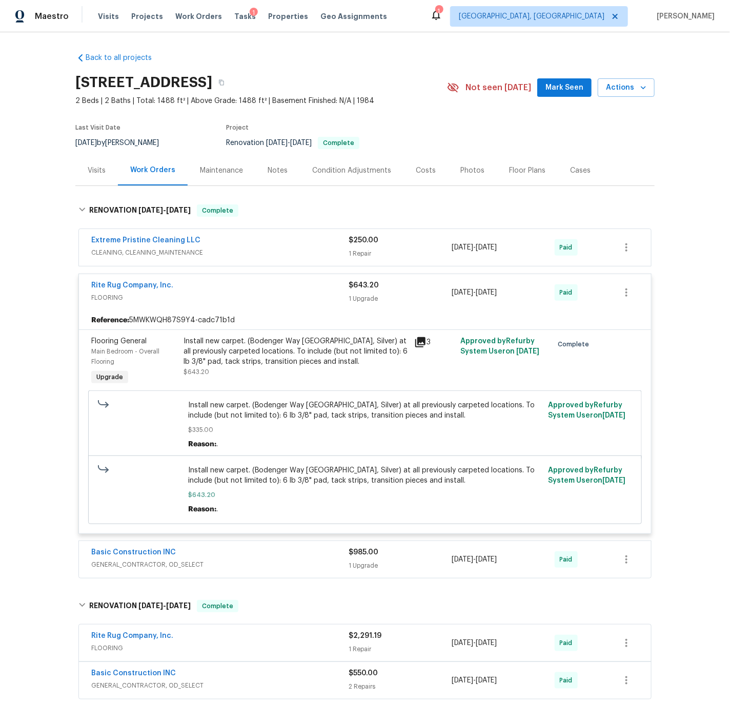
click at [211, 293] on span "FLOORING" at bounding box center [219, 298] width 257 height 10
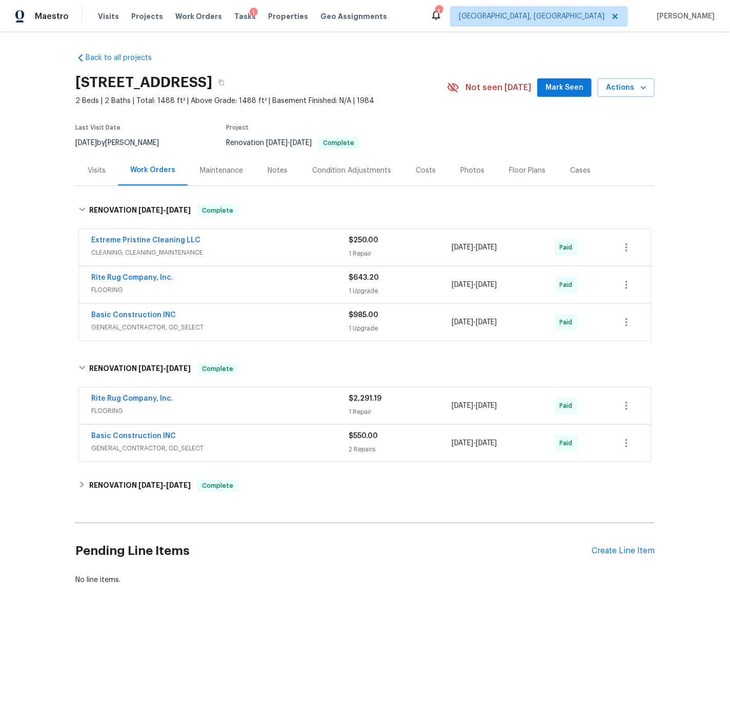
click at [229, 243] on div "Extreme Pristine Cleaning LLC" at bounding box center [219, 241] width 257 height 12
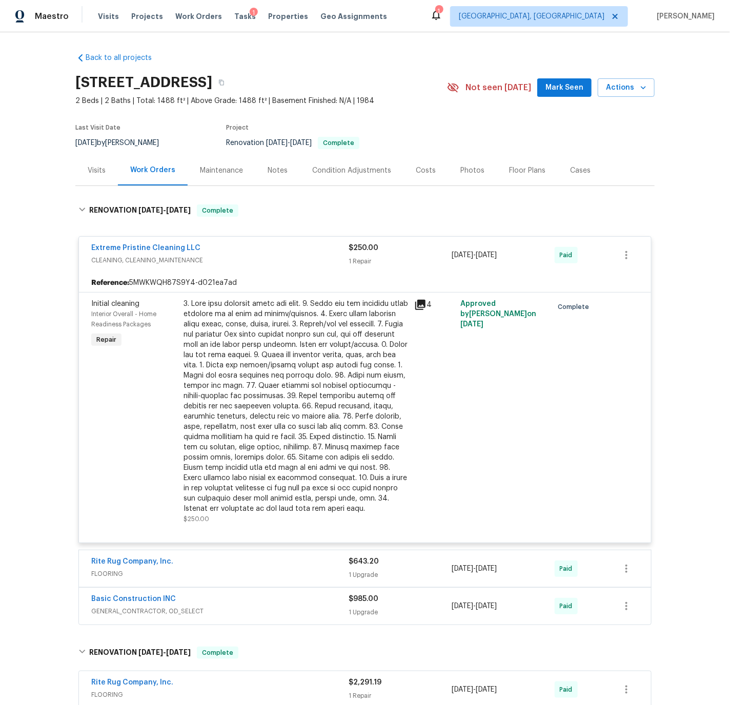
click at [228, 247] on div "Extreme Pristine Cleaning LLC" at bounding box center [219, 249] width 257 height 12
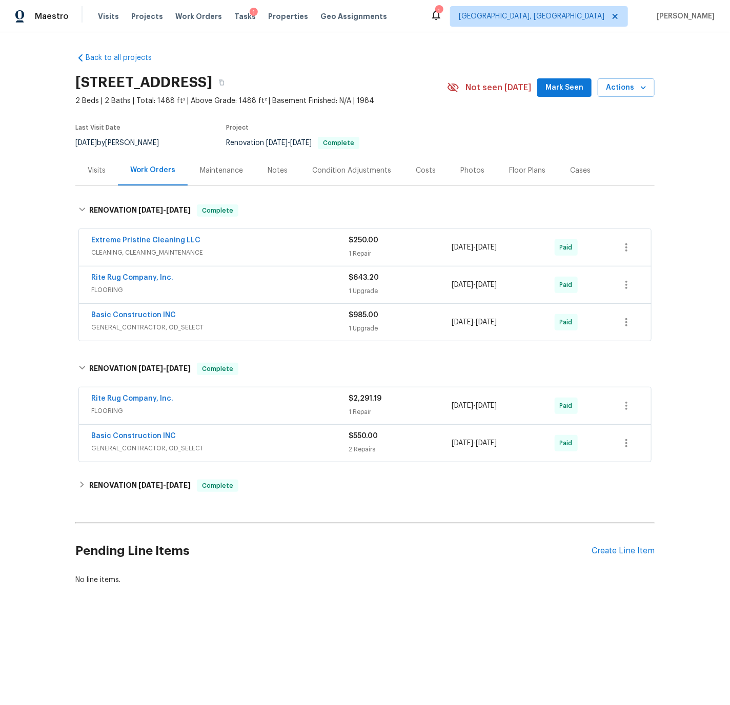
click at [271, 169] on div "Notes" at bounding box center [277, 171] width 20 height 10
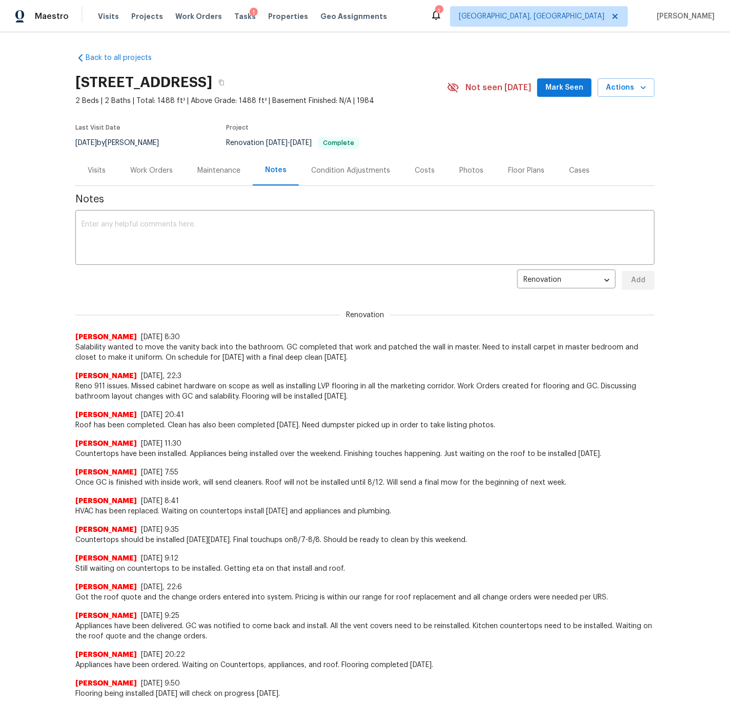
click at [158, 168] on div "Work Orders" at bounding box center [151, 171] width 43 height 10
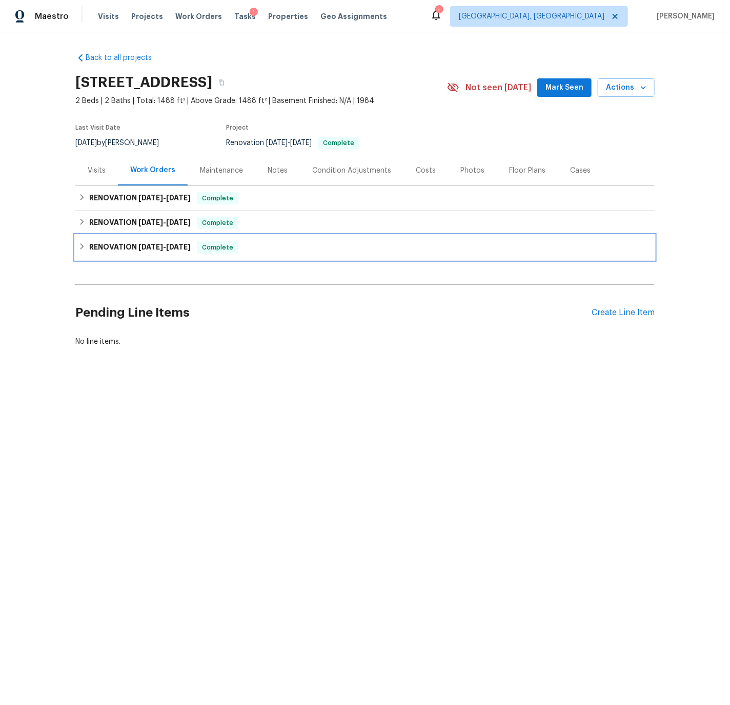
click at [88, 246] on div "RENOVATION 6/30/25 - 8/14/25 Complete" at bounding box center [364, 247] width 573 height 12
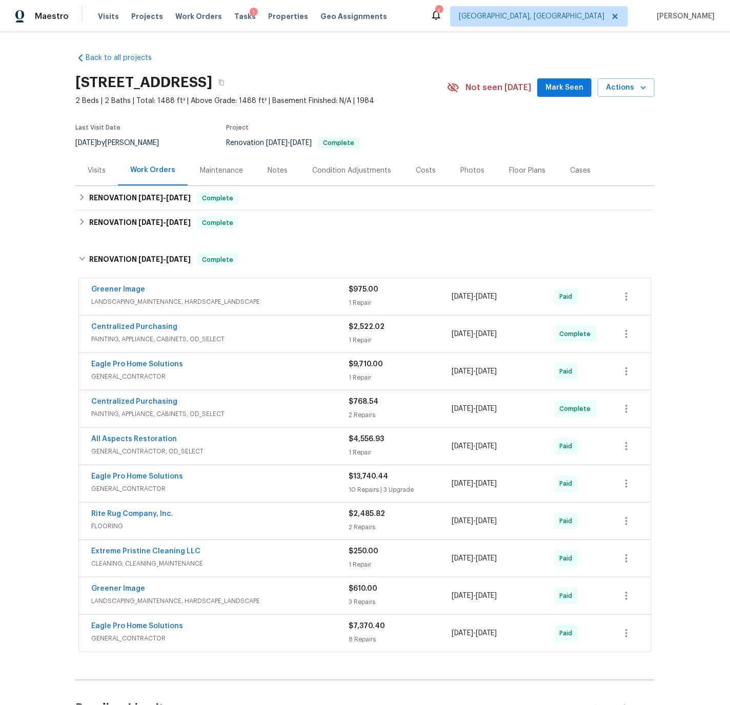
click at [199, 633] on div "Eagle Pro Home Solutions GENERAL_CONTRACTOR" at bounding box center [219, 632] width 257 height 23
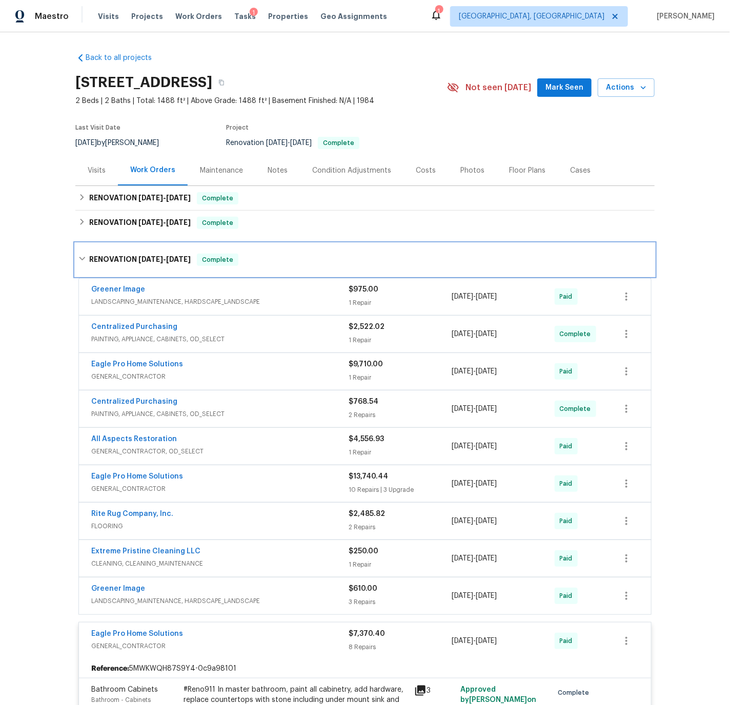
click at [85, 258] on icon at bounding box center [81, 258] width 7 height 7
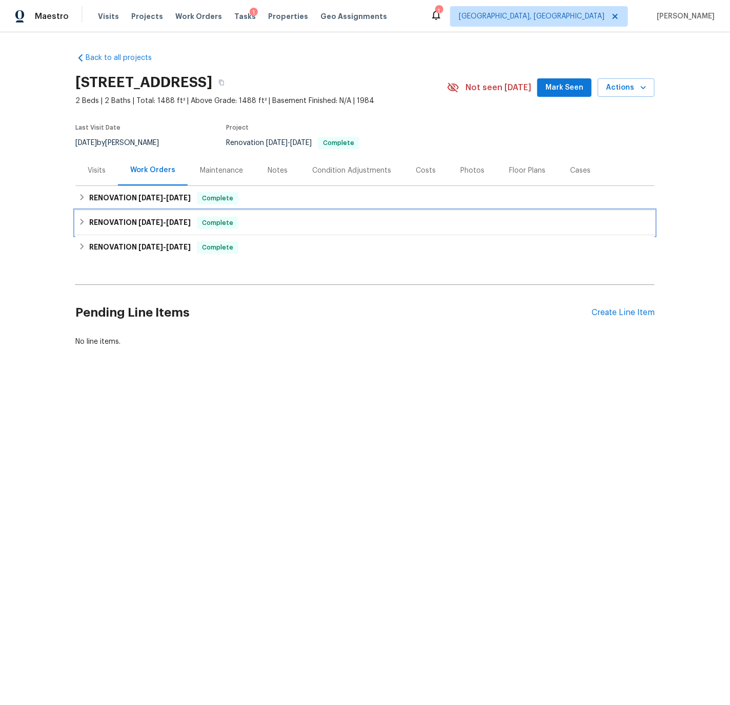
click at [82, 219] on icon at bounding box center [81, 221] width 7 height 7
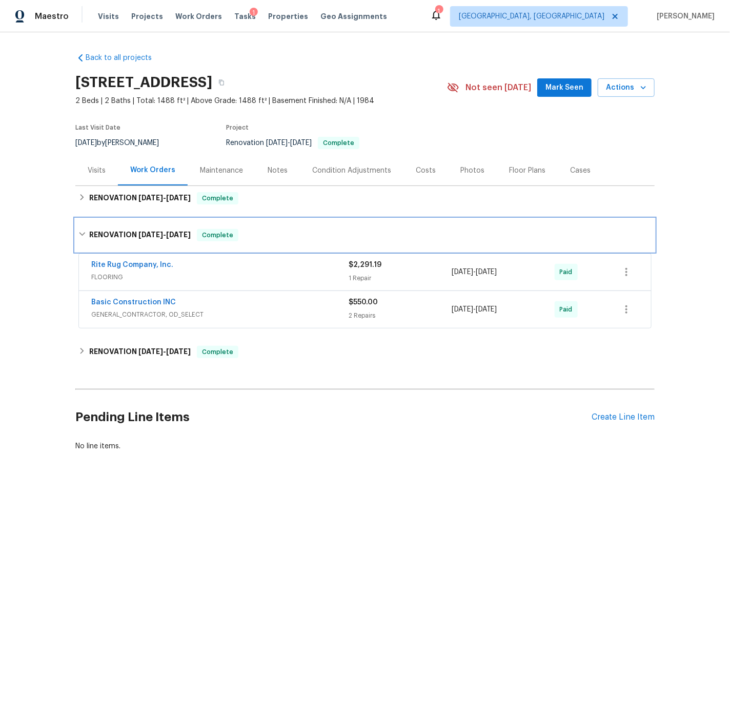
click at [82, 219] on div "RENOVATION 8/19/25 - 8/21/25 Complete" at bounding box center [364, 235] width 579 height 33
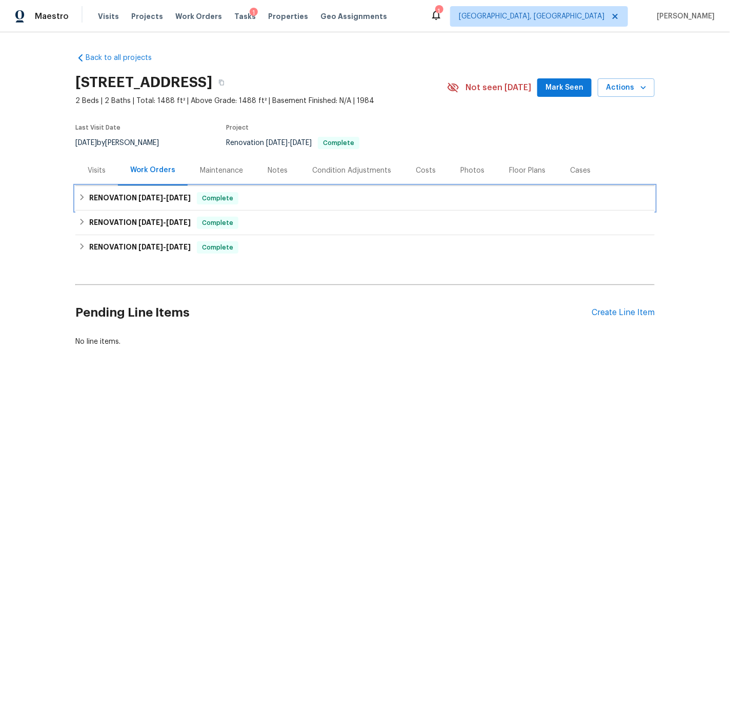
click at [82, 196] on icon at bounding box center [82, 197] width 4 height 6
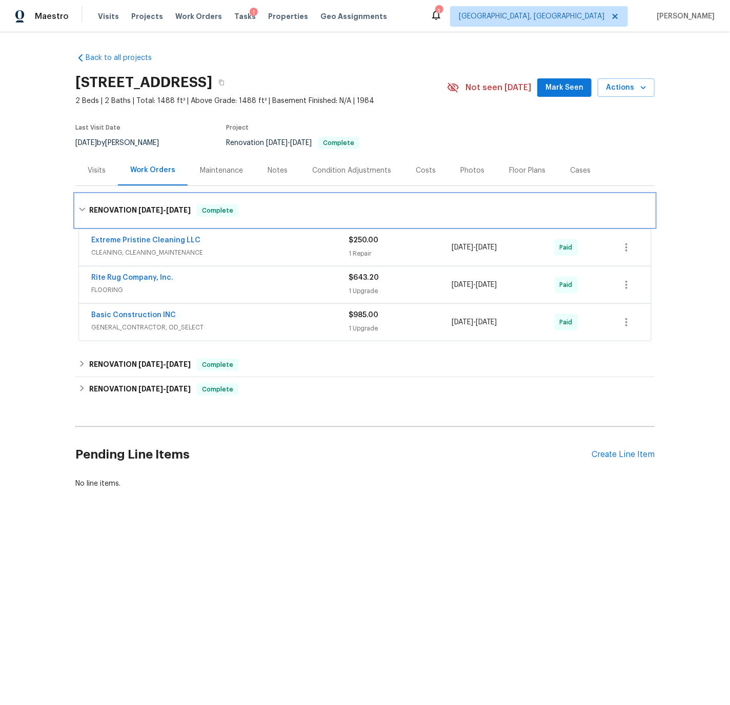
click at [82, 208] on icon at bounding box center [81, 209] width 7 height 7
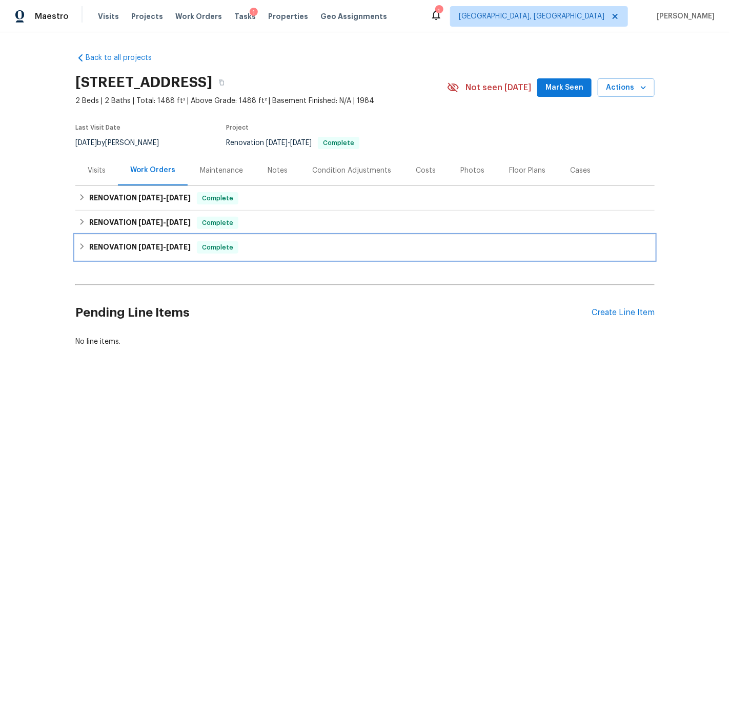
click at [84, 244] on icon at bounding box center [81, 246] width 7 height 7
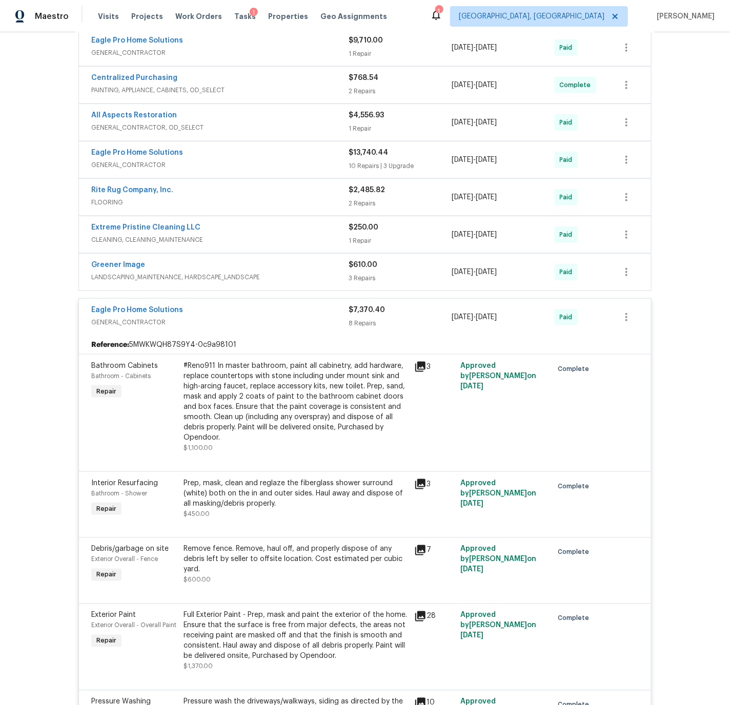
click at [200, 309] on div "Eagle Pro Home Solutions" at bounding box center [219, 311] width 257 height 12
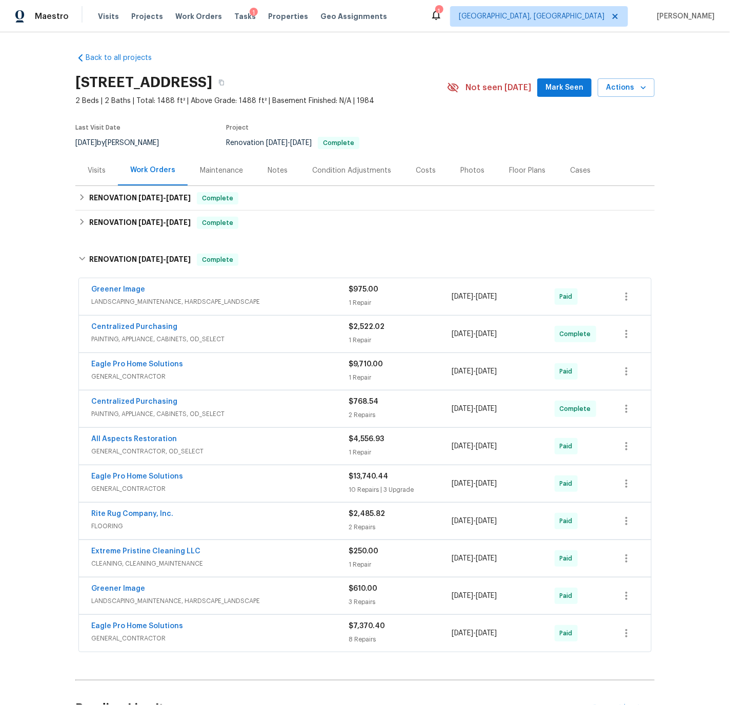
click at [431, 168] on div "Costs" at bounding box center [425, 170] width 45 height 30
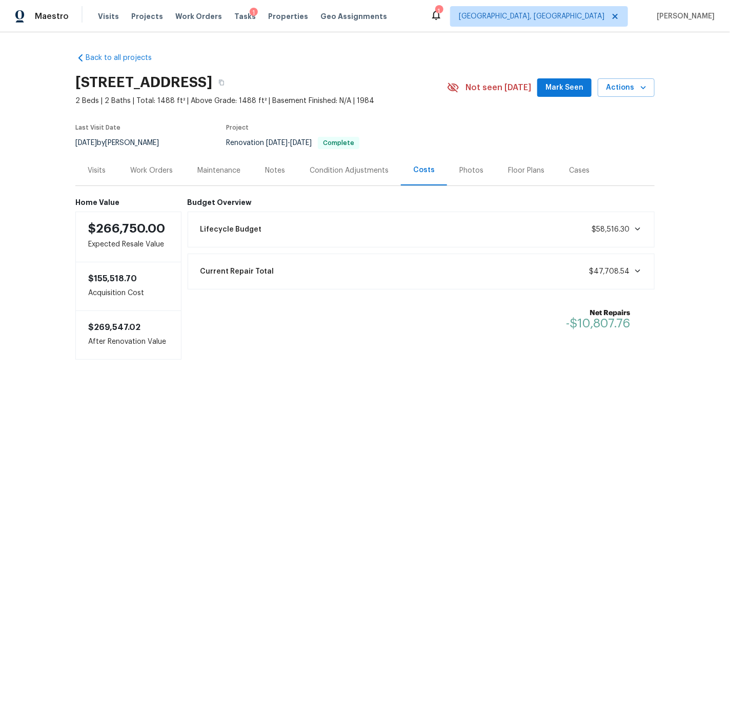
click at [561, 266] on div "Current Repair Total $47,708.54" at bounding box center [421, 271] width 454 height 23
click at [169, 173] on div "Work Orders" at bounding box center [151, 171] width 43 height 10
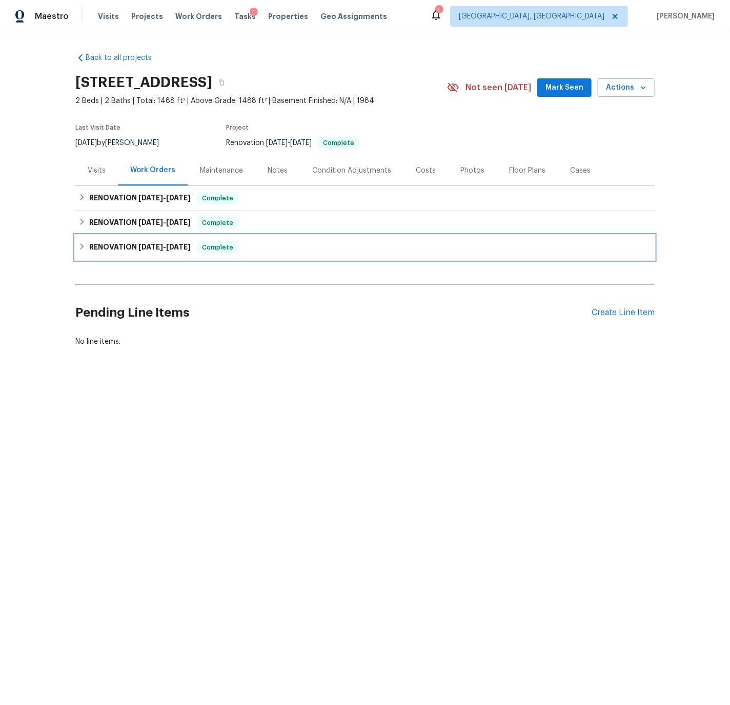
click at [104, 247] on h6 "RENOVATION 6/30/25 - 8/14/25" at bounding box center [139, 247] width 101 height 12
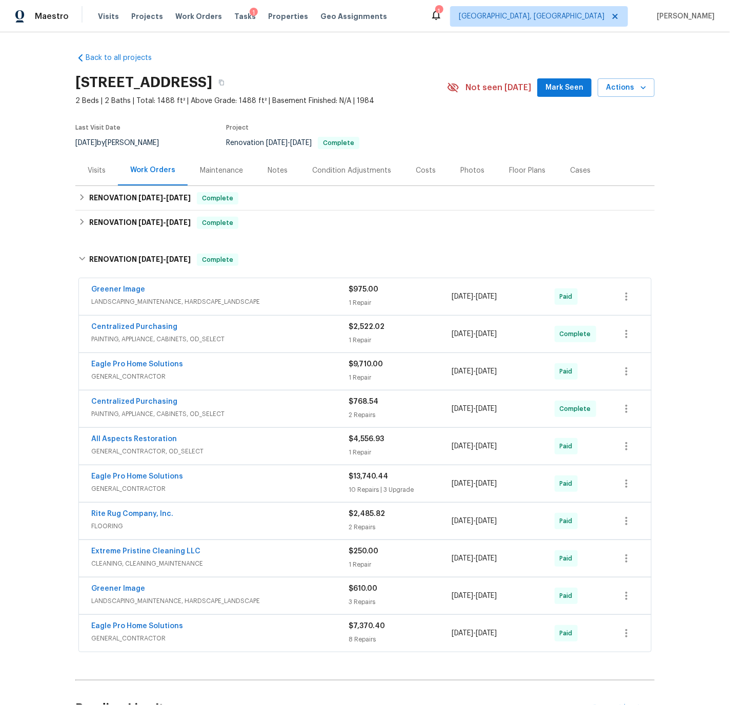
click at [234, 481] on div "Eagle Pro Home Solutions" at bounding box center [219, 477] width 257 height 12
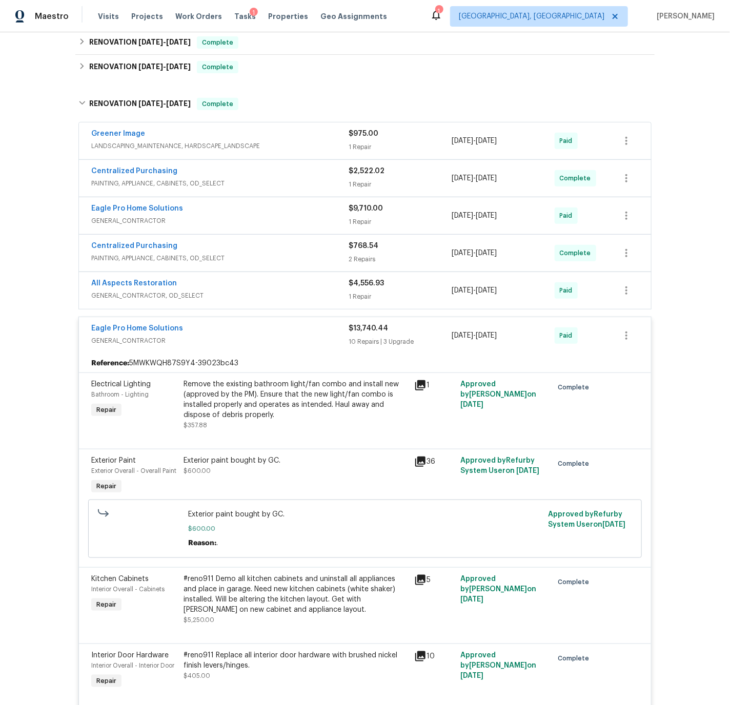
scroll to position [129, 0]
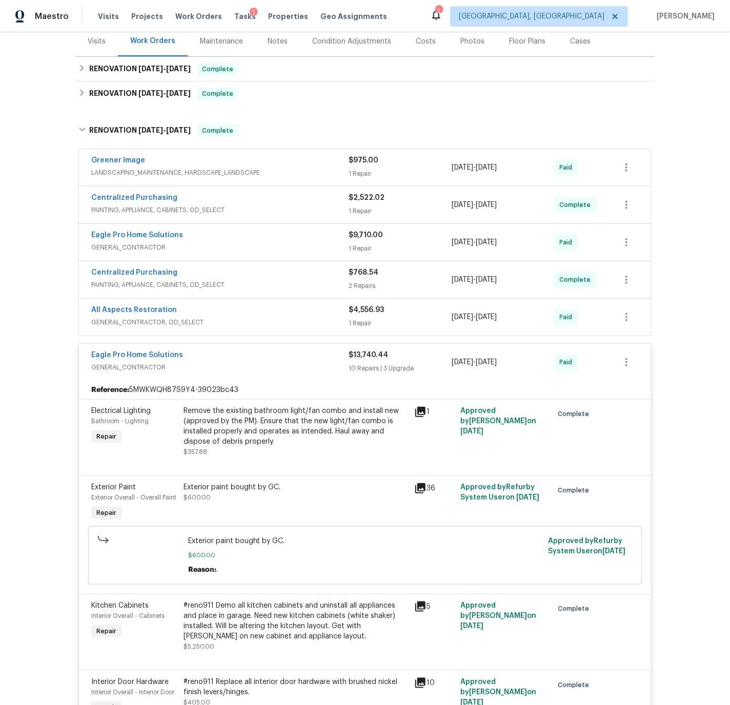
click at [238, 312] on div "All Aspects Restoration" at bounding box center [219, 311] width 257 height 12
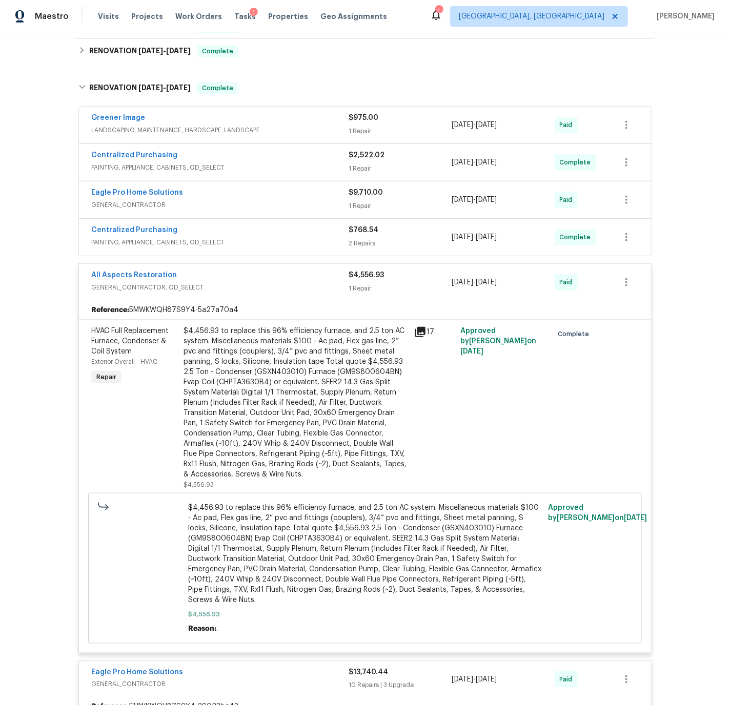
scroll to position [156, 0]
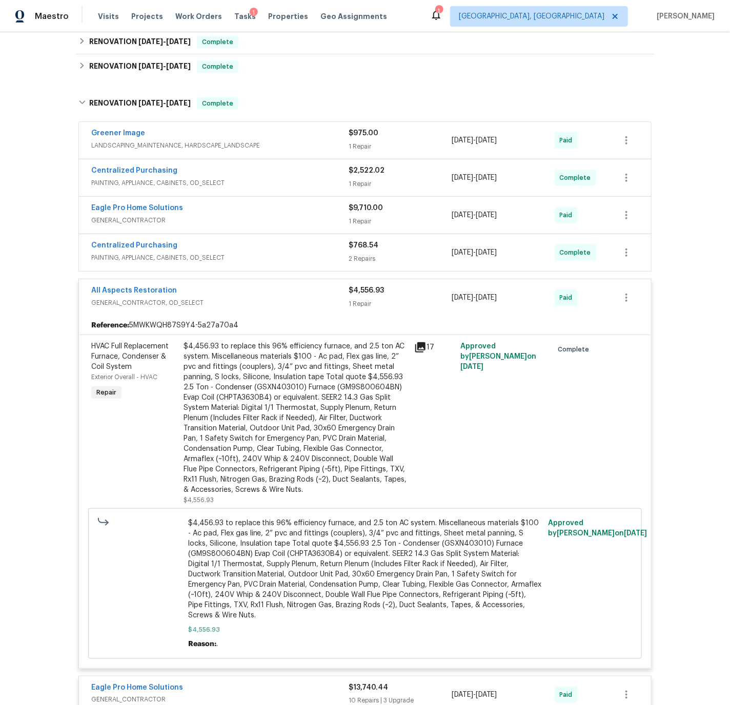
click at [245, 291] on div "All Aspects Restoration" at bounding box center [219, 291] width 257 height 12
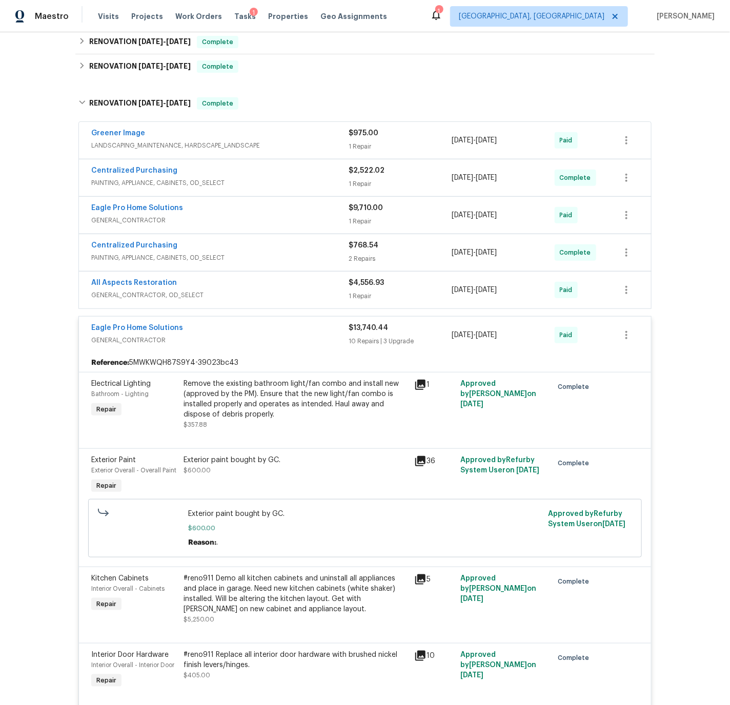
click at [219, 208] on div "Eagle Pro Home Solutions" at bounding box center [219, 209] width 257 height 12
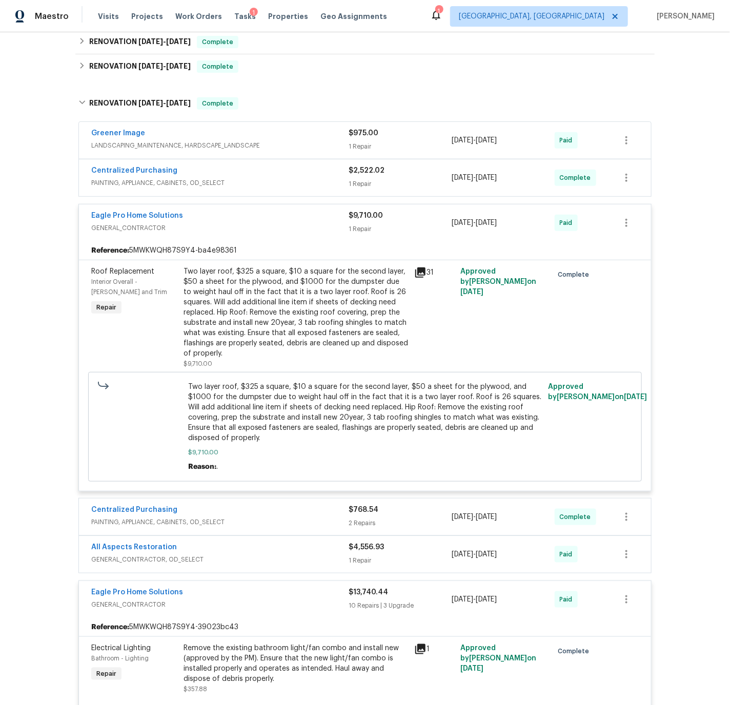
click at [218, 214] on div "Eagle Pro Home Solutions" at bounding box center [219, 217] width 257 height 12
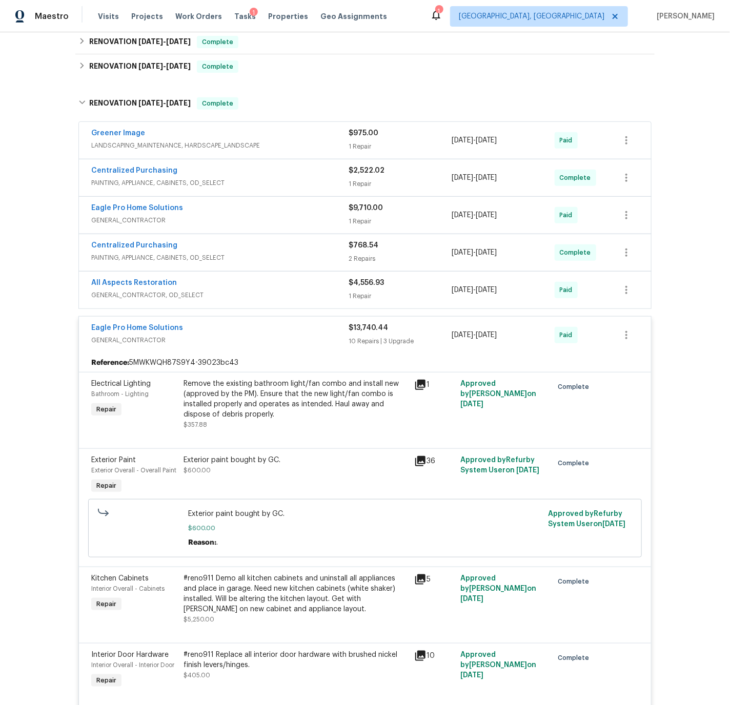
click at [254, 178] on span "PAINTING, APPLIANCE, CABINETS, OD_SELECT" at bounding box center [219, 183] width 257 height 10
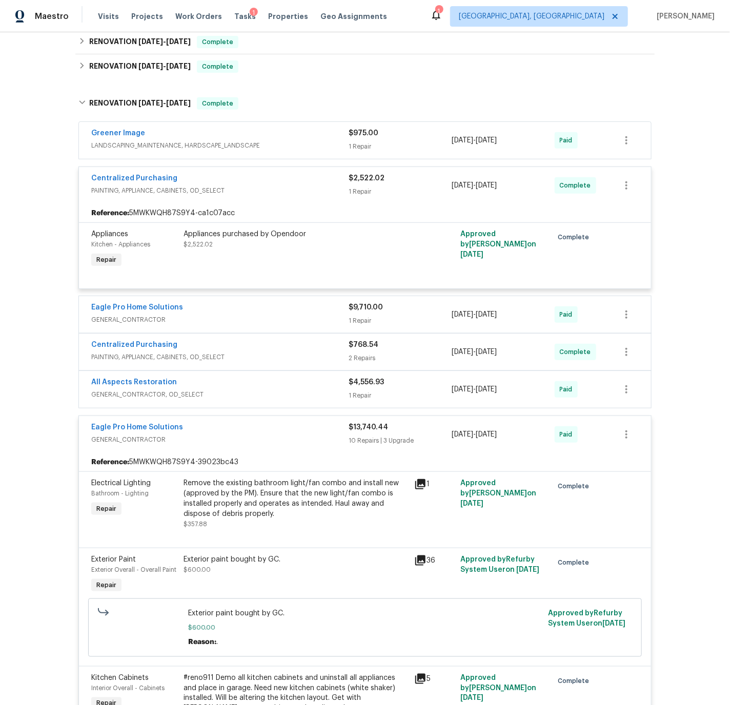
click at [246, 183] on div "Centralized Purchasing" at bounding box center [219, 179] width 257 height 12
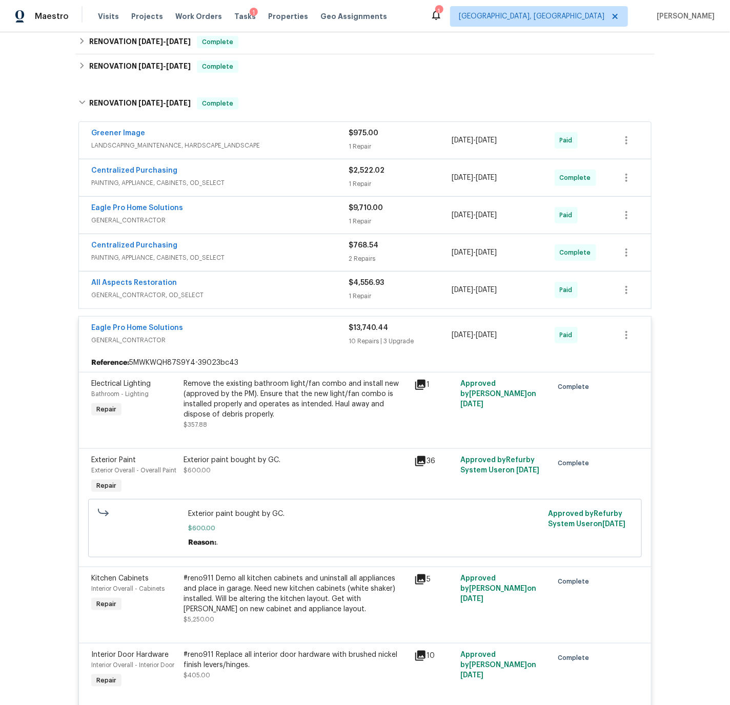
click at [245, 250] on div "Centralized Purchasing" at bounding box center [219, 246] width 257 height 12
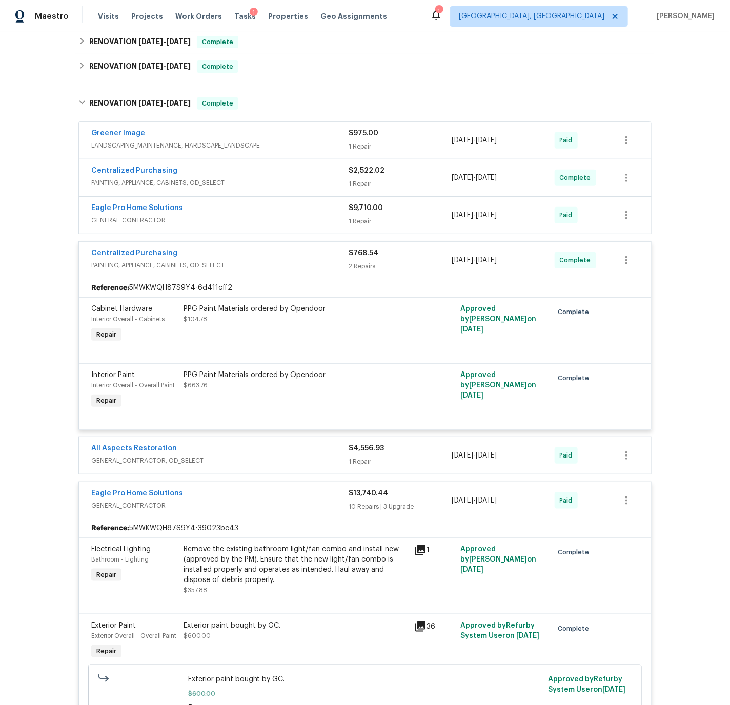
click at [247, 254] on div "Centralized Purchasing" at bounding box center [219, 254] width 257 height 12
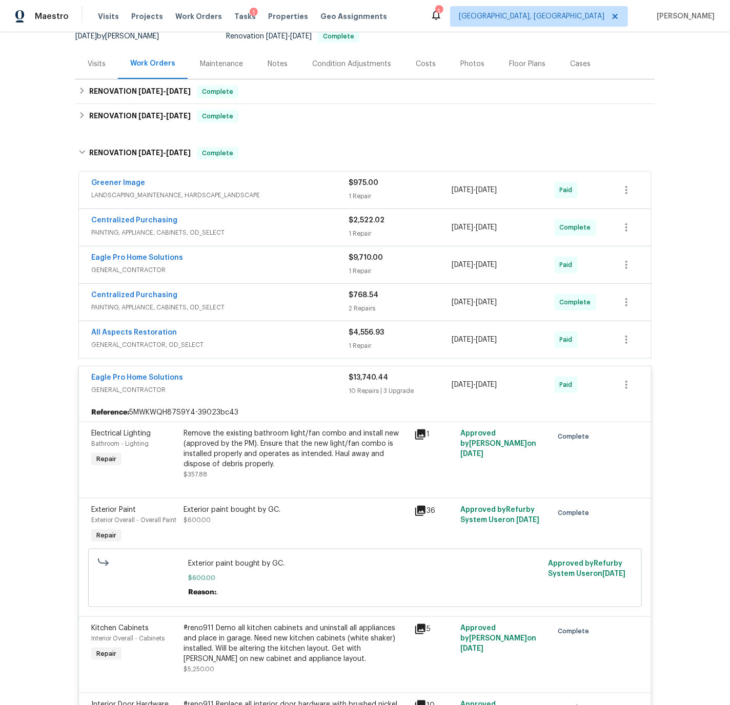
scroll to position [105, 0]
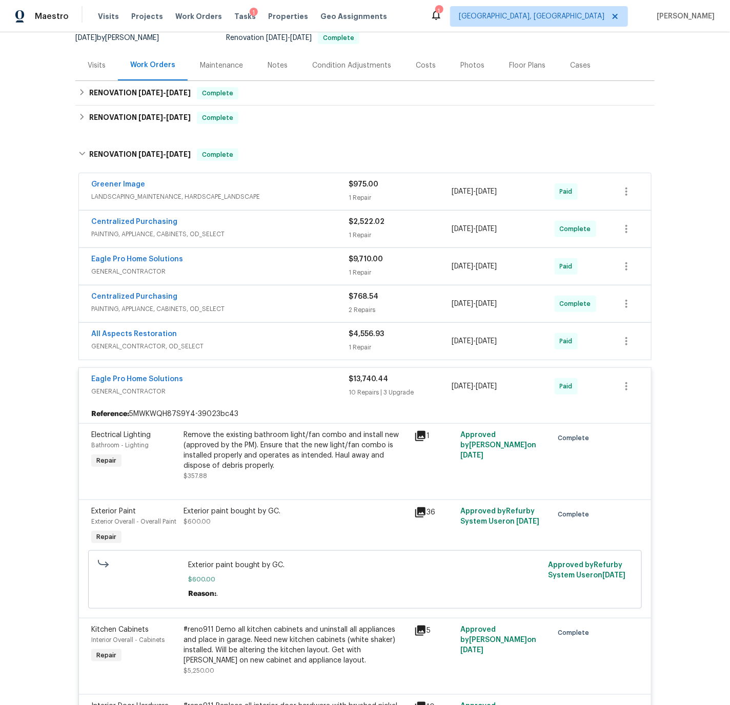
click at [249, 226] on div "Centralized Purchasing" at bounding box center [219, 223] width 257 height 12
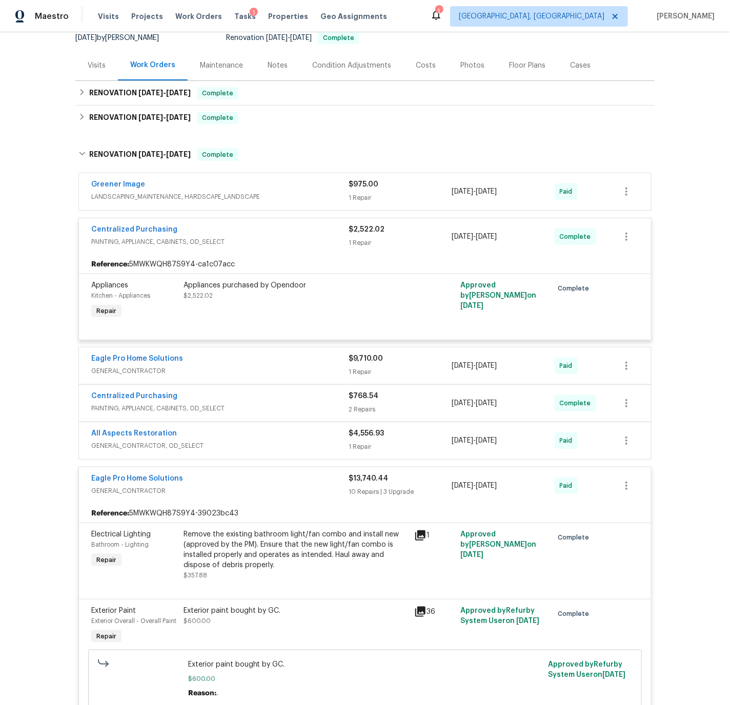
click at [250, 229] on div "Centralized Purchasing" at bounding box center [219, 230] width 257 height 12
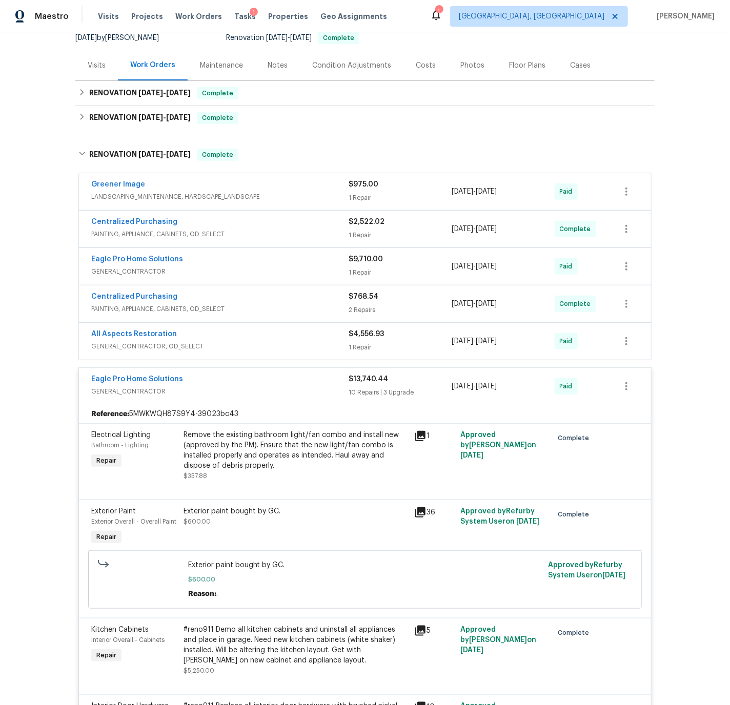
click at [250, 229] on span "PAINTING, APPLIANCE, CABINETS, OD_SELECT" at bounding box center [219, 234] width 257 height 10
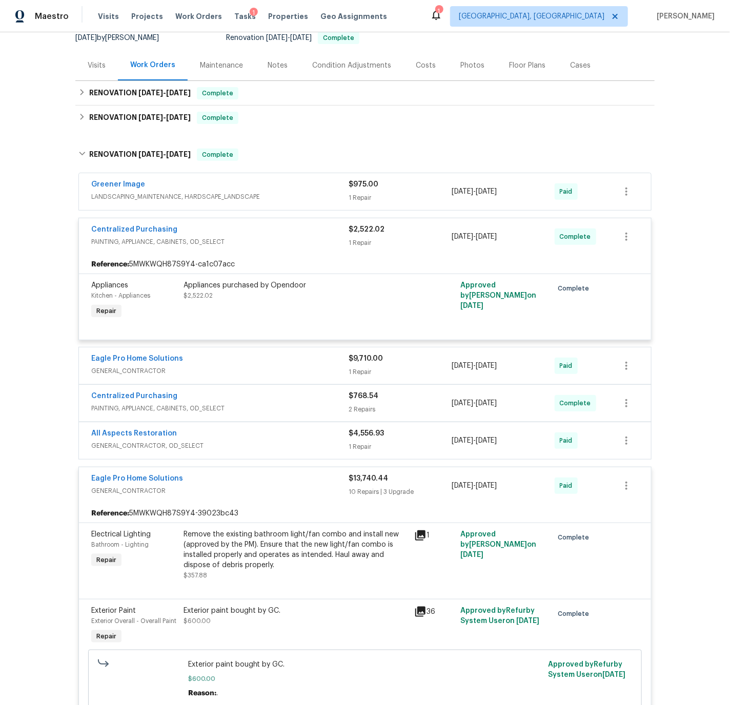
click at [251, 231] on div "Centralized Purchasing" at bounding box center [219, 230] width 257 height 12
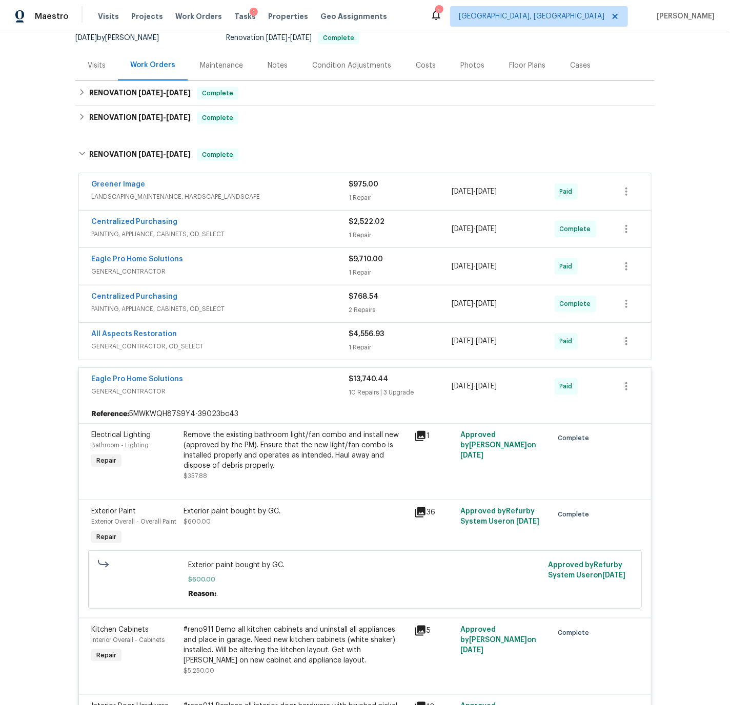
click at [214, 259] on div "Eagle Pro Home Solutions" at bounding box center [219, 260] width 257 height 12
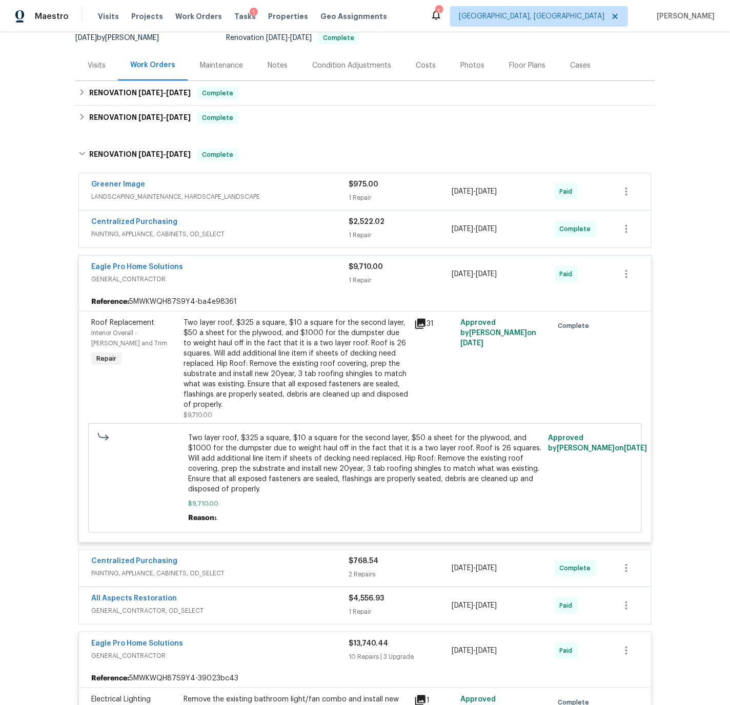
click at [215, 263] on div "Eagle Pro Home Solutions" at bounding box center [219, 268] width 257 height 12
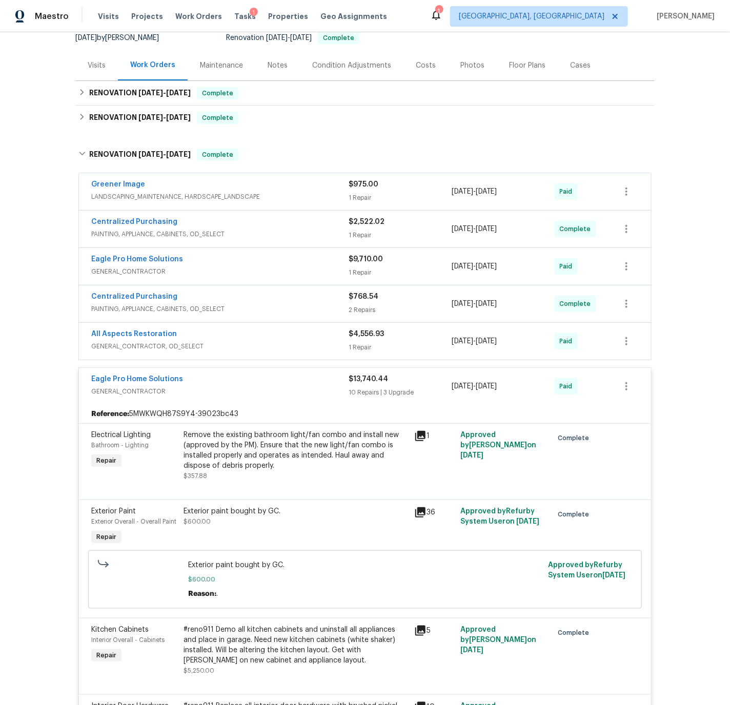
click at [251, 302] on div "Centralized Purchasing" at bounding box center [219, 298] width 257 height 12
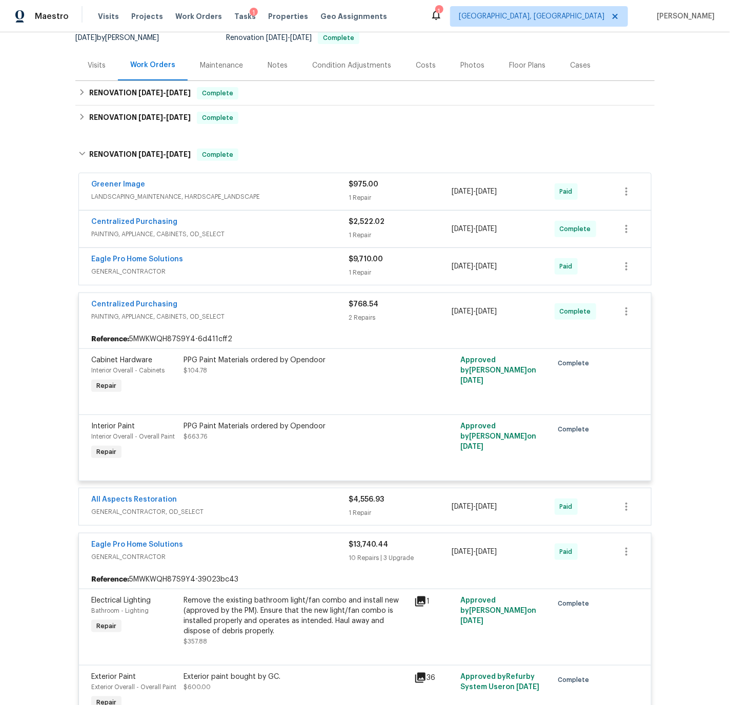
click at [251, 302] on div "Centralized Purchasing" at bounding box center [219, 305] width 257 height 12
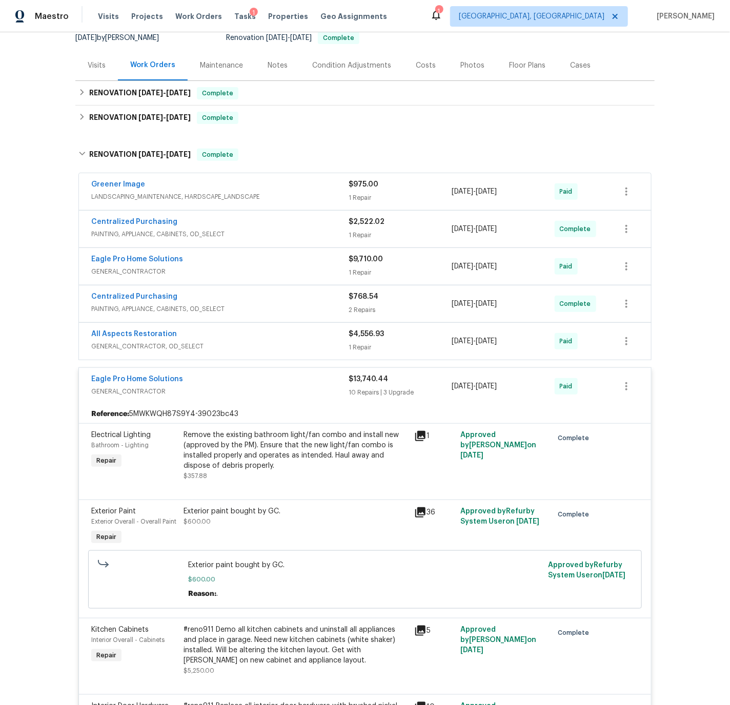
click at [244, 338] on div "All Aspects Restoration" at bounding box center [219, 335] width 257 height 12
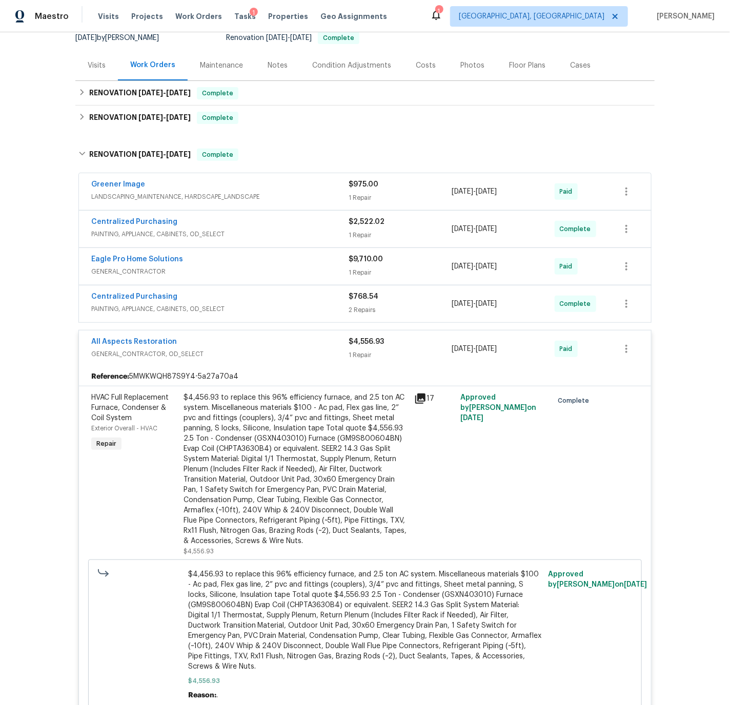
click at [242, 346] on div "All Aspects Restoration" at bounding box center [219, 343] width 257 height 12
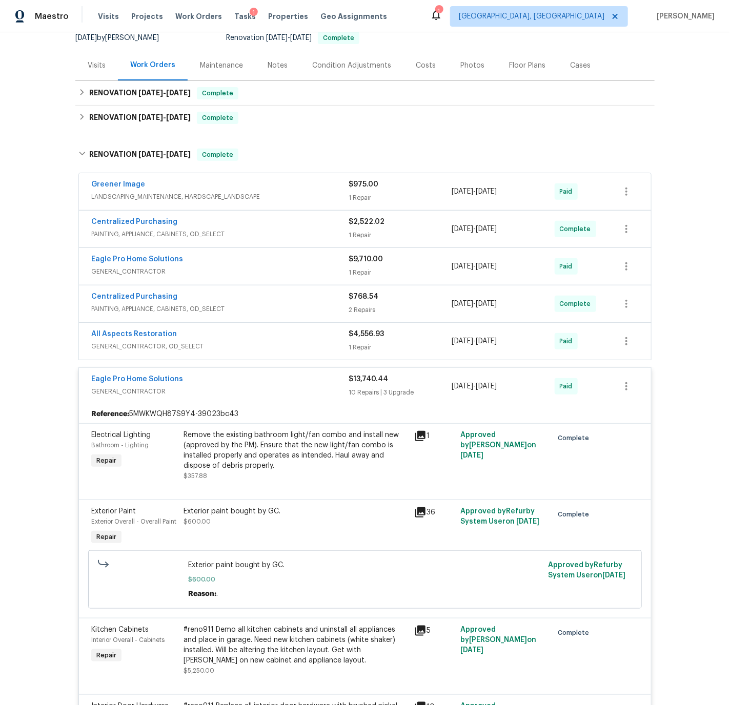
click at [239, 380] on div "Eagle Pro Home Solutions" at bounding box center [219, 380] width 257 height 12
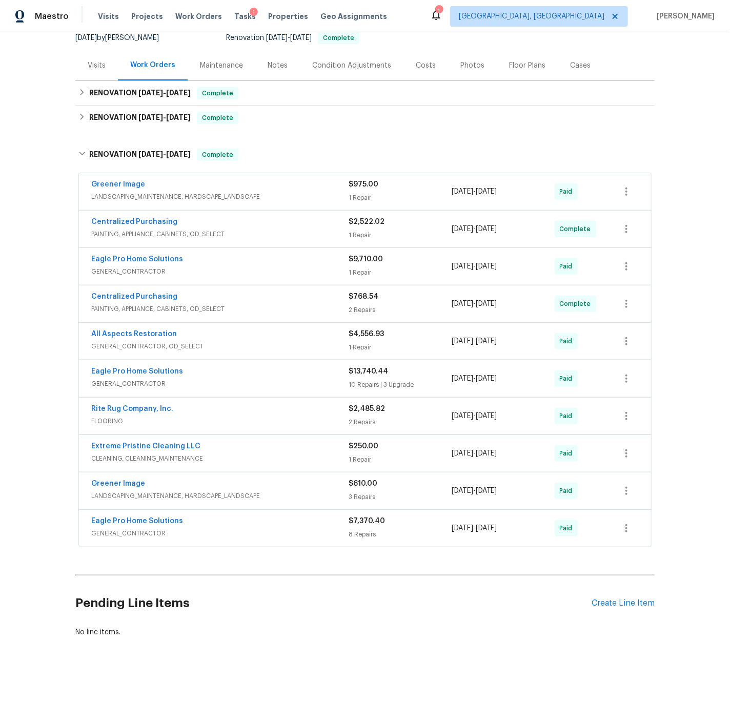
click at [239, 380] on span "GENERAL_CONTRACTOR" at bounding box center [219, 384] width 257 height 10
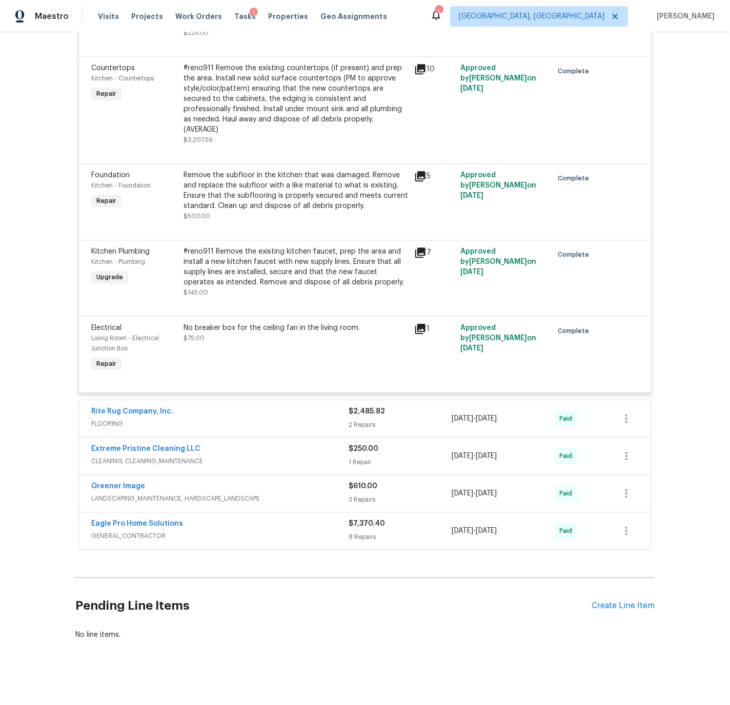
scroll to position [1185, 0]
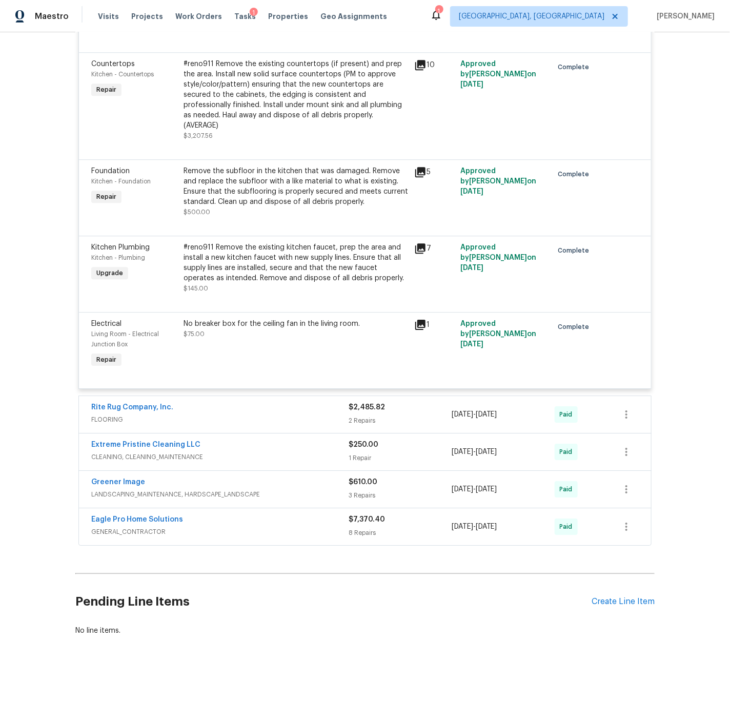
click at [212, 518] on div "Eagle Pro Home Solutions" at bounding box center [219, 520] width 257 height 12
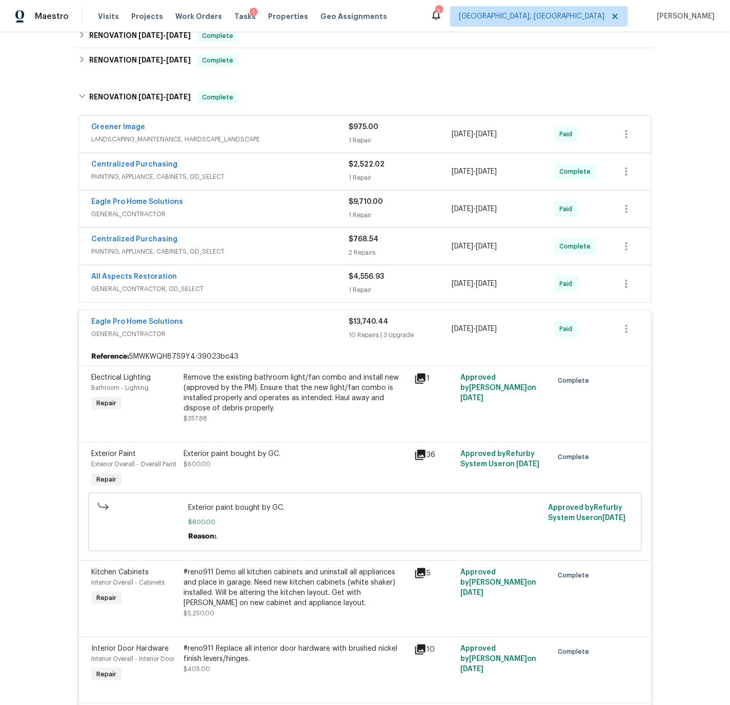
scroll to position [0, 0]
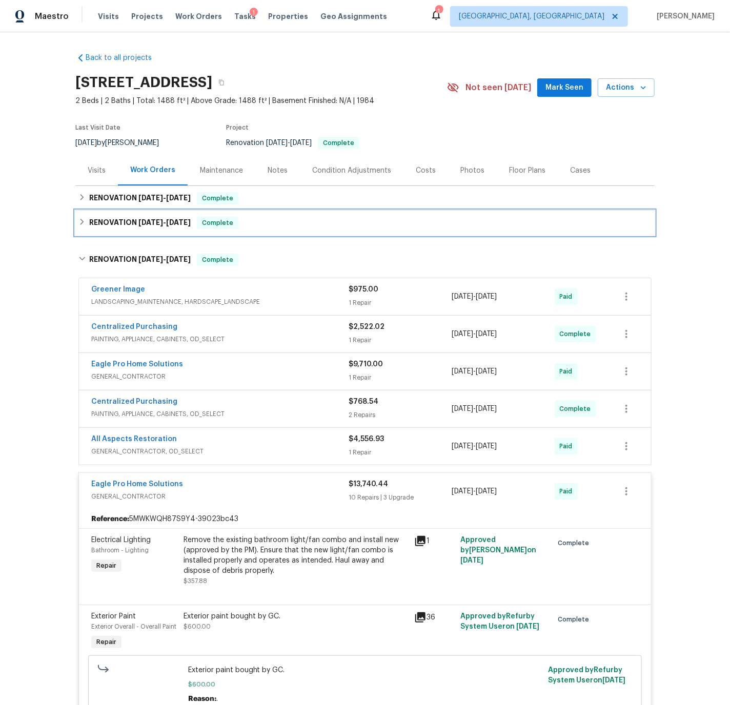
click at [85, 221] on icon at bounding box center [81, 221] width 7 height 7
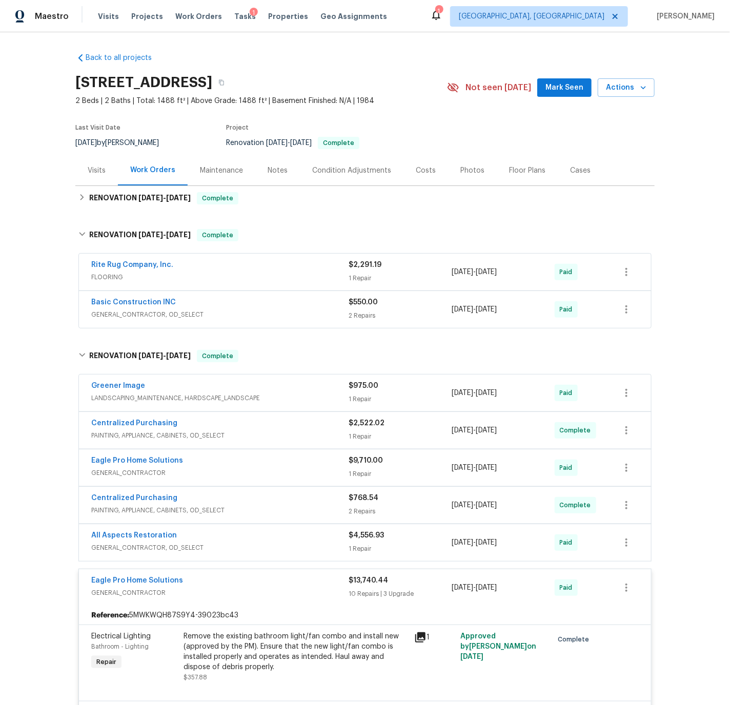
click at [235, 303] on div "Basic Construction INC" at bounding box center [219, 303] width 257 height 12
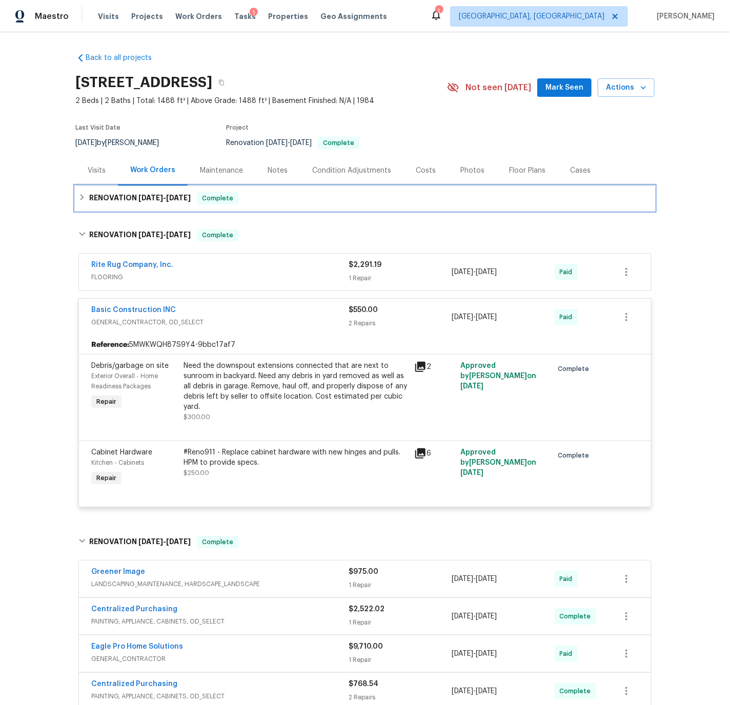
click at [87, 196] on div "RENOVATION 8/24/25 - 8/29/25 Complete" at bounding box center [364, 198] width 573 height 12
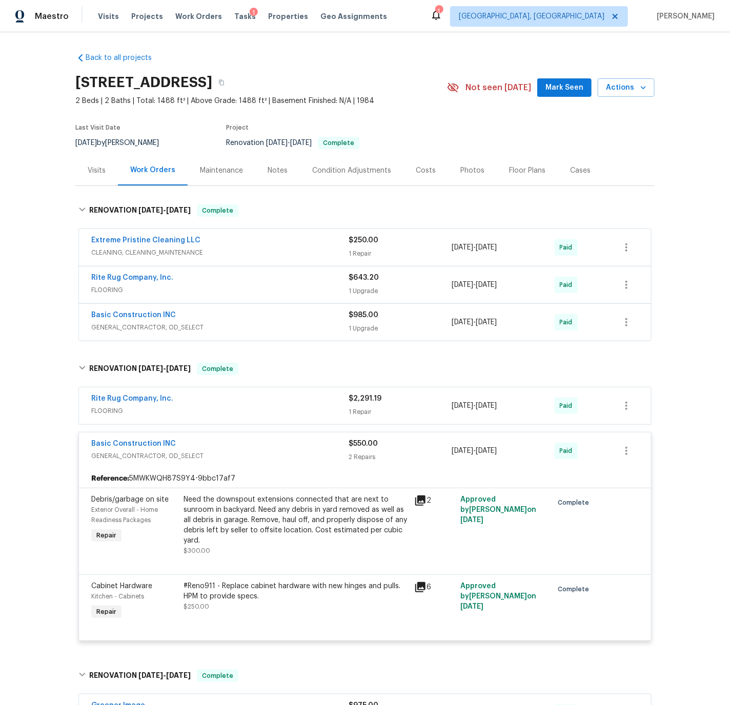
click at [229, 317] on div "Basic Construction INC" at bounding box center [219, 316] width 257 height 12
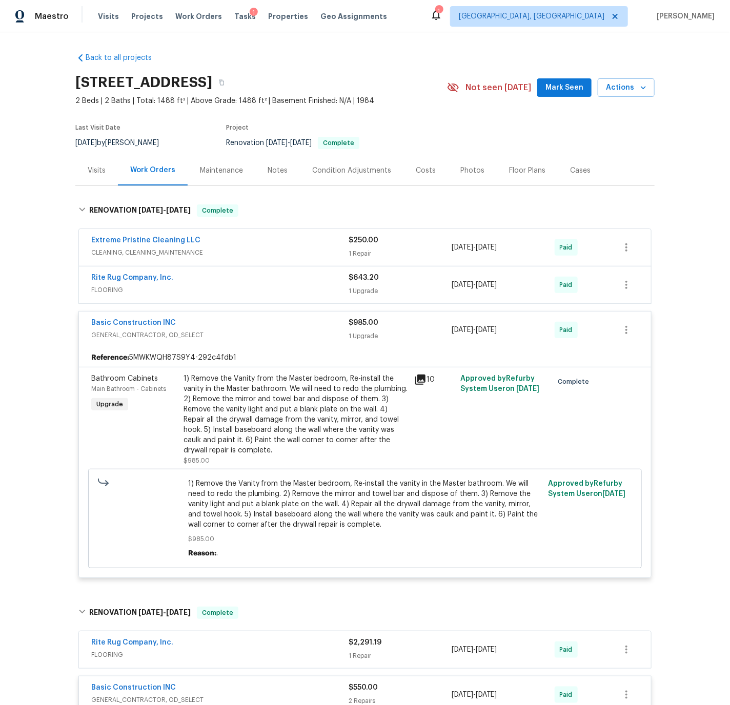
click at [204, 285] on span "FLOORING" at bounding box center [219, 290] width 257 height 10
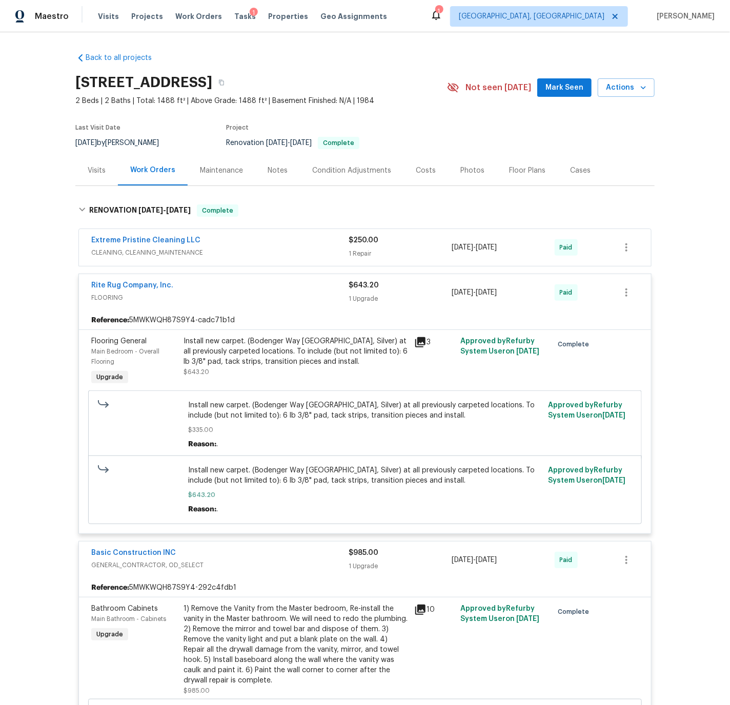
click at [204, 284] on div "Rite Rug Company, Inc." at bounding box center [219, 286] width 257 height 12
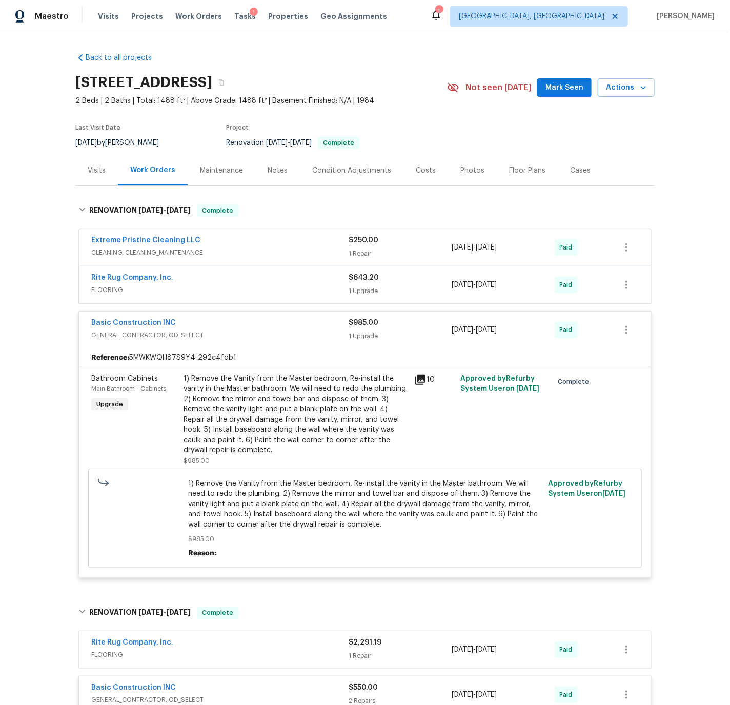
click at [214, 322] on div "Basic Construction INC" at bounding box center [219, 324] width 257 height 12
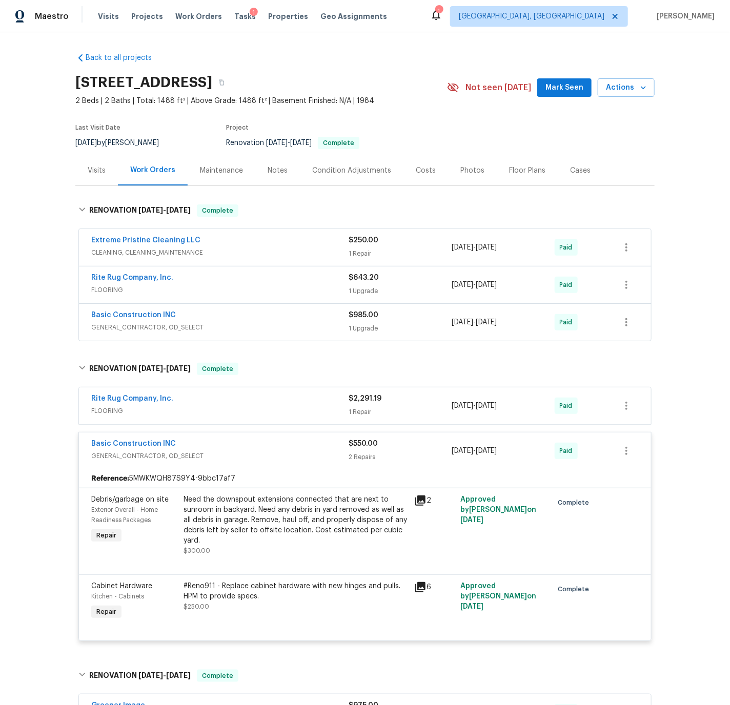
click at [220, 403] on div "Rite Rug Company, Inc." at bounding box center [219, 400] width 257 height 12
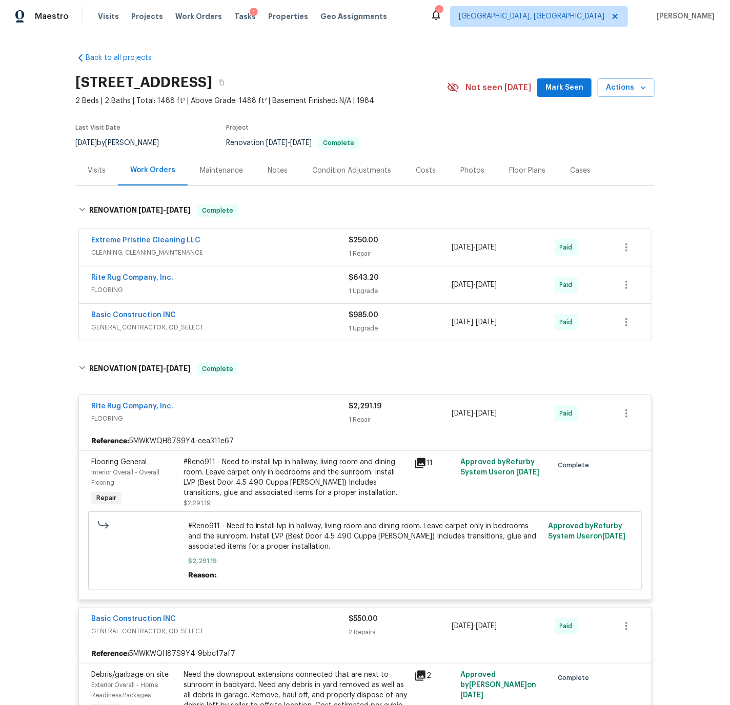
click at [220, 403] on div "Rite Rug Company, Inc." at bounding box center [219, 407] width 257 height 12
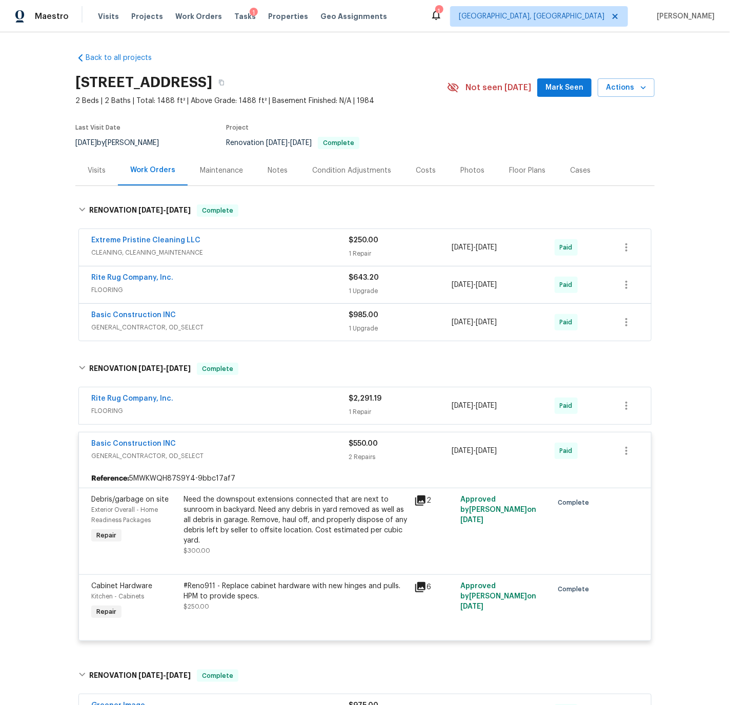
click at [220, 403] on div "Rite Rug Company, Inc." at bounding box center [219, 400] width 257 height 12
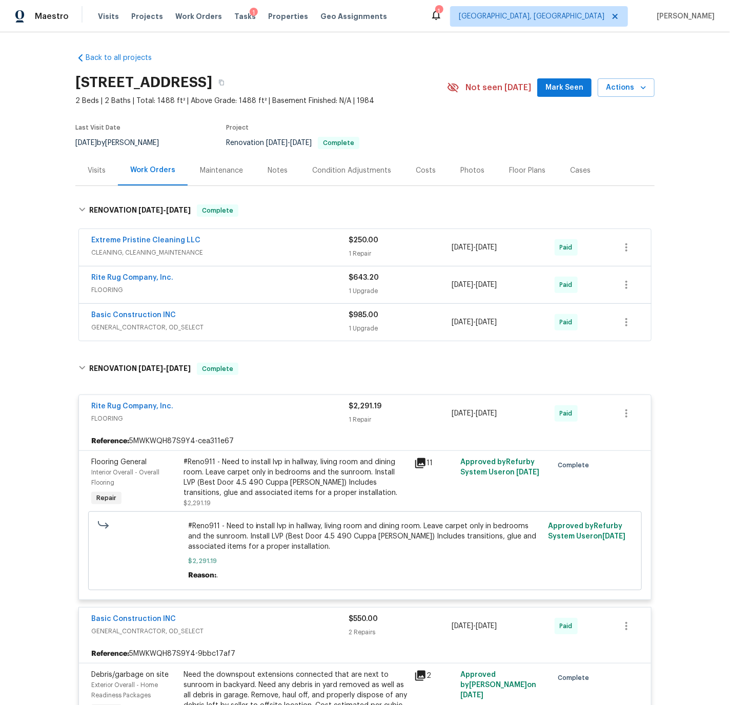
click at [220, 403] on div "Rite Rug Company, Inc." at bounding box center [219, 407] width 257 height 12
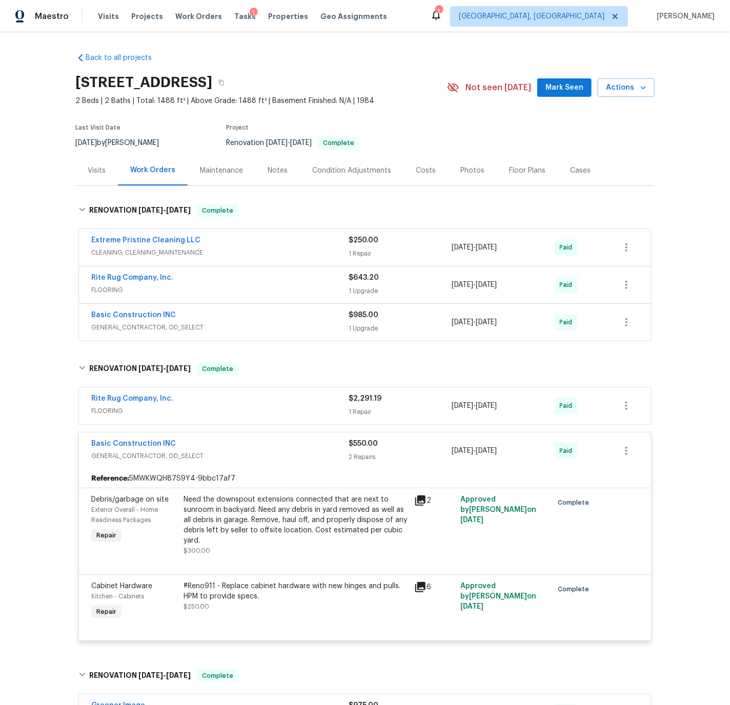
click at [228, 449] on div "Basic Construction INC" at bounding box center [219, 445] width 257 height 12
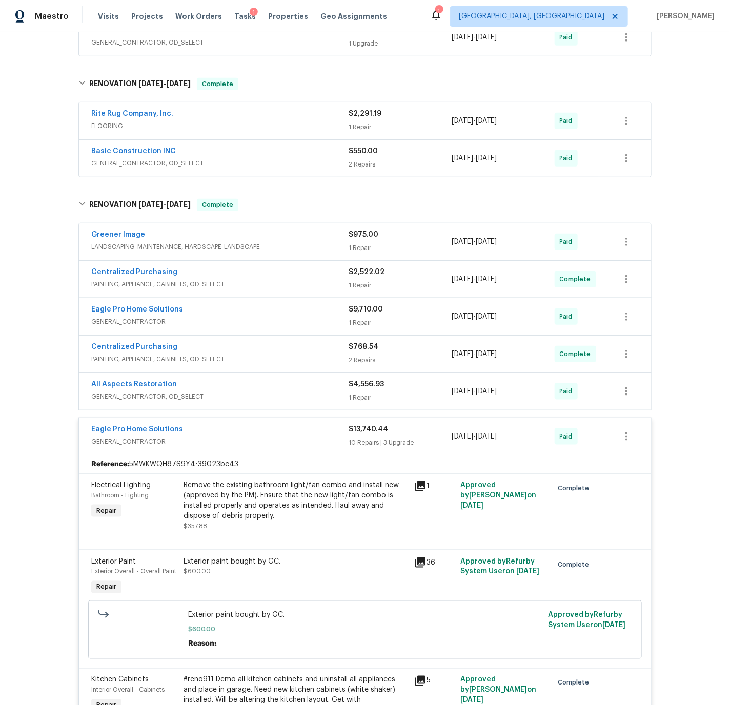
scroll to position [293, 0]
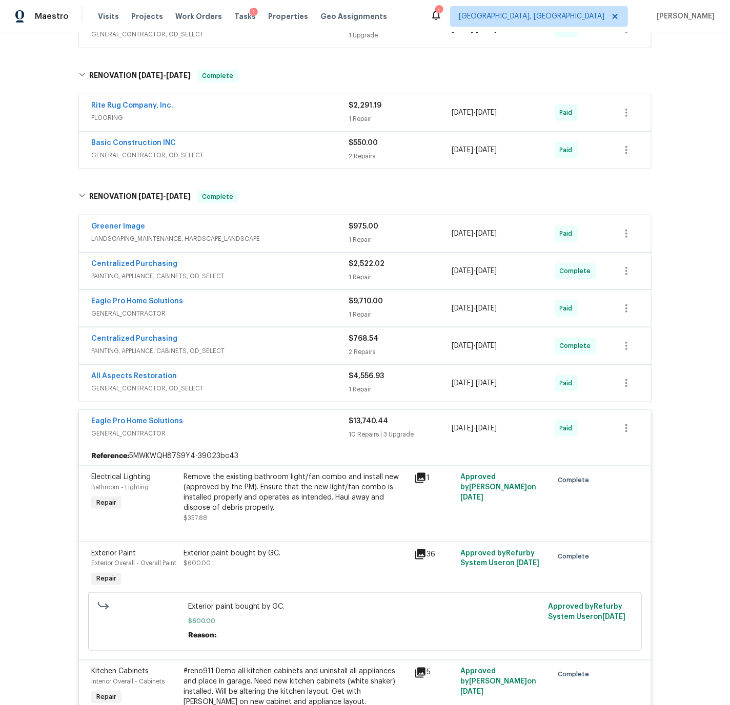
click at [206, 305] on div "Eagle Pro Home Solutions" at bounding box center [219, 302] width 257 height 12
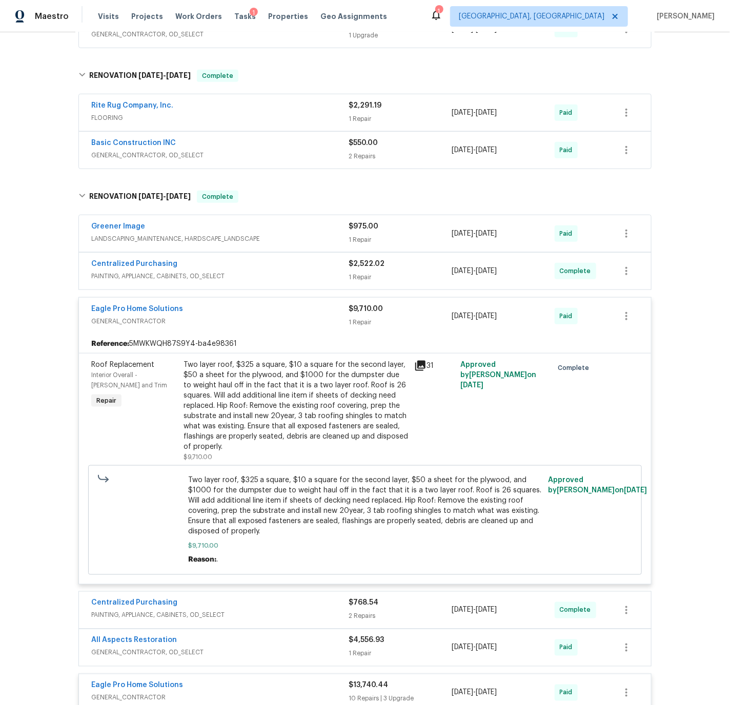
click at [210, 311] on div "Eagle Pro Home Solutions" at bounding box center [219, 310] width 257 height 12
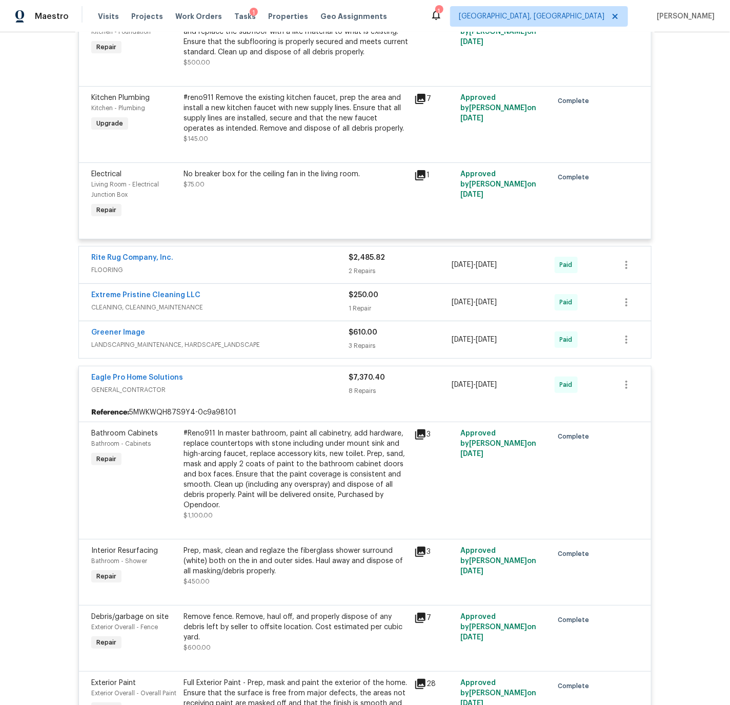
scroll to position [1568, 0]
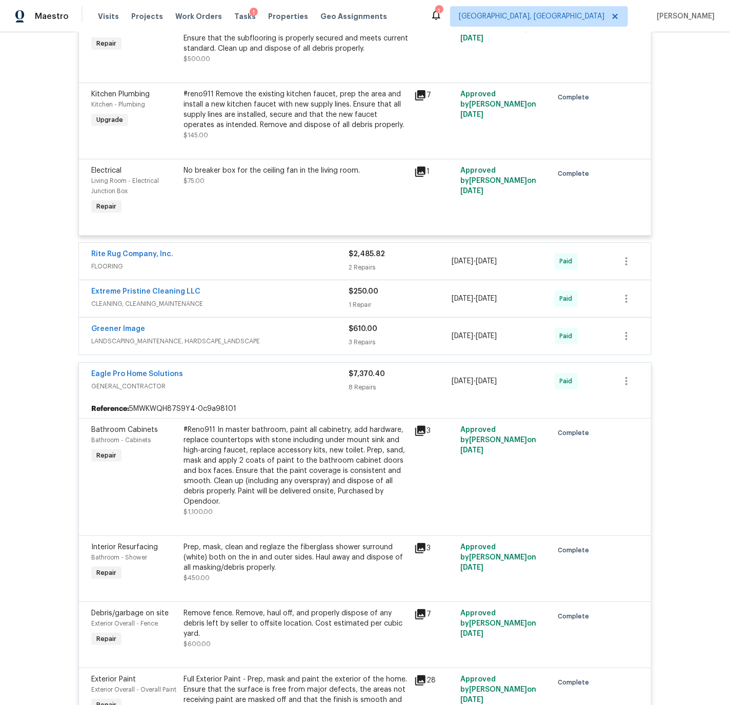
click at [231, 254] on div "Rite Rug Company, Inc." at bounding box center [219, 255] width 257 height 12
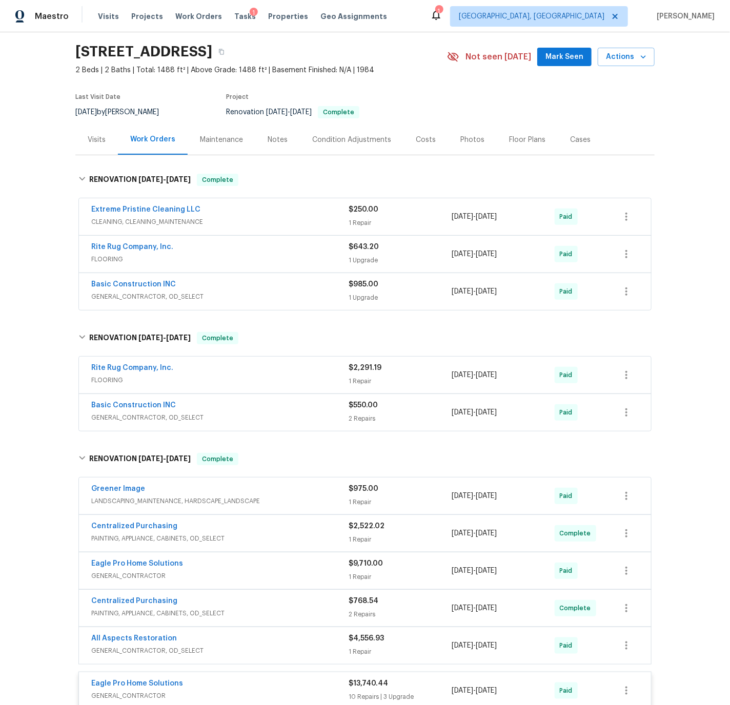
scroll to position [0, 0]
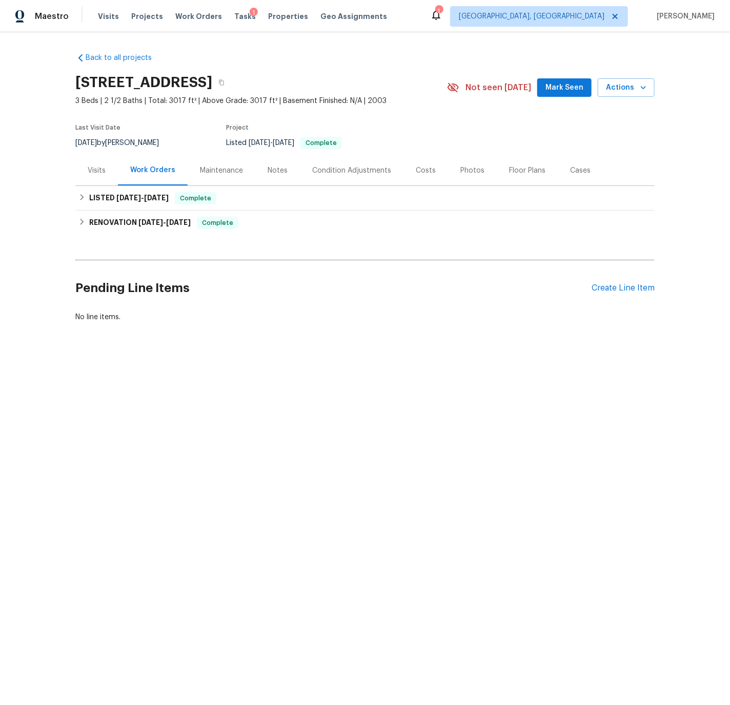
click at [91, 173] on div "Visits" at bounding box center [97, 171] width 18 height 10
click at [101, 171] on div "Visits" at bounding box center [97, 171] width 18 height 10
click at [96, 171] on div "Visits" at bounding box center [97, 171] width 18 height 10
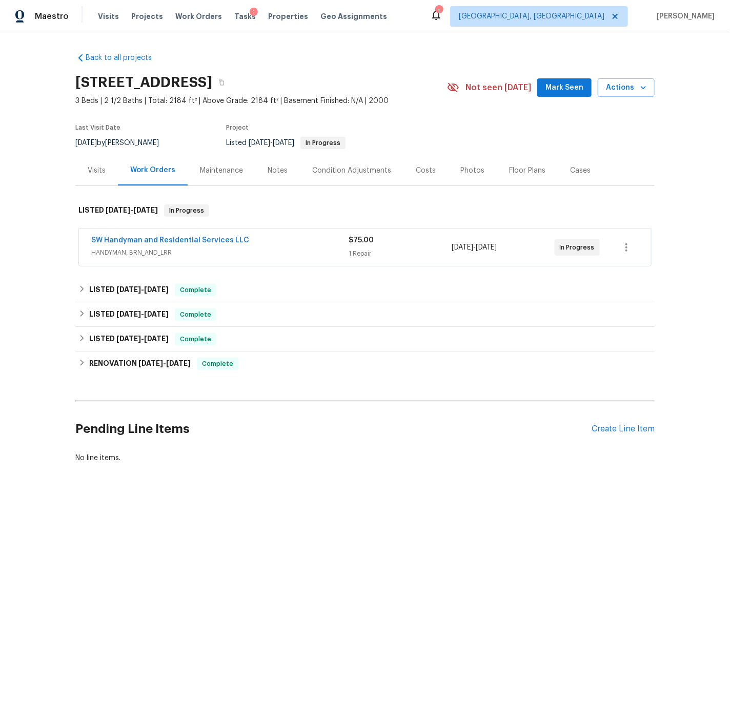
click at [100, 170] on div "Visits" at bounding box center [97, 171] width 18 height 10
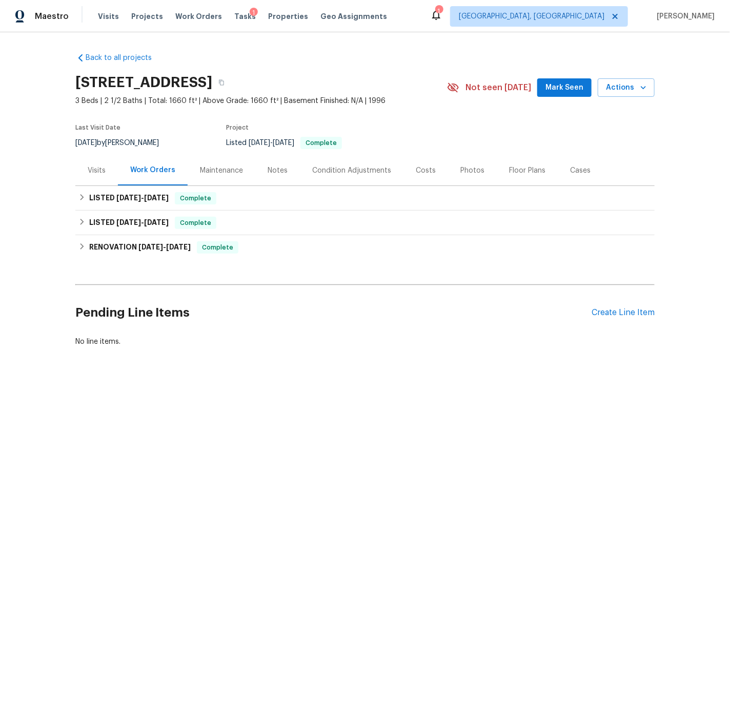
click at [95, 171] on div "Visits" at bounding box center [97, 171] width 18 height 10
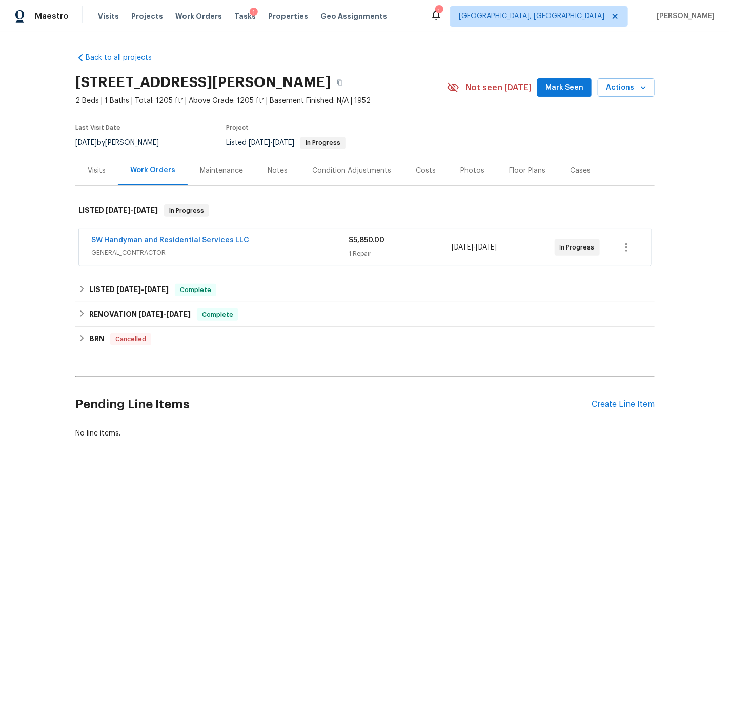
click at [96, 171] on div "Visits" at bounding box center [97, 171] width 18 height 10
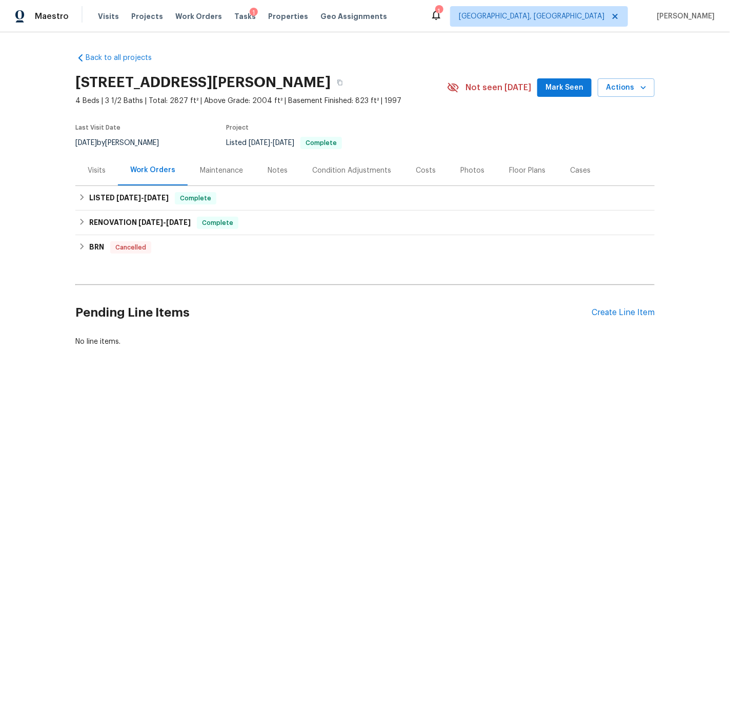
click at [98, 170] on div "Visits" at bounding box center [97, 171] width 18 height 10
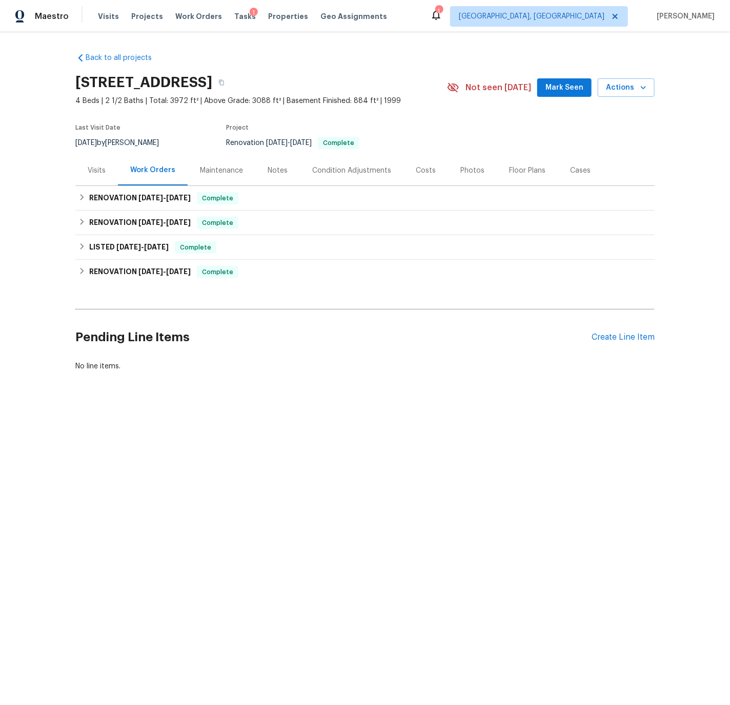
click at [96, 172] on div "Visits" at bounding box center [97, 171] width 18 height 10
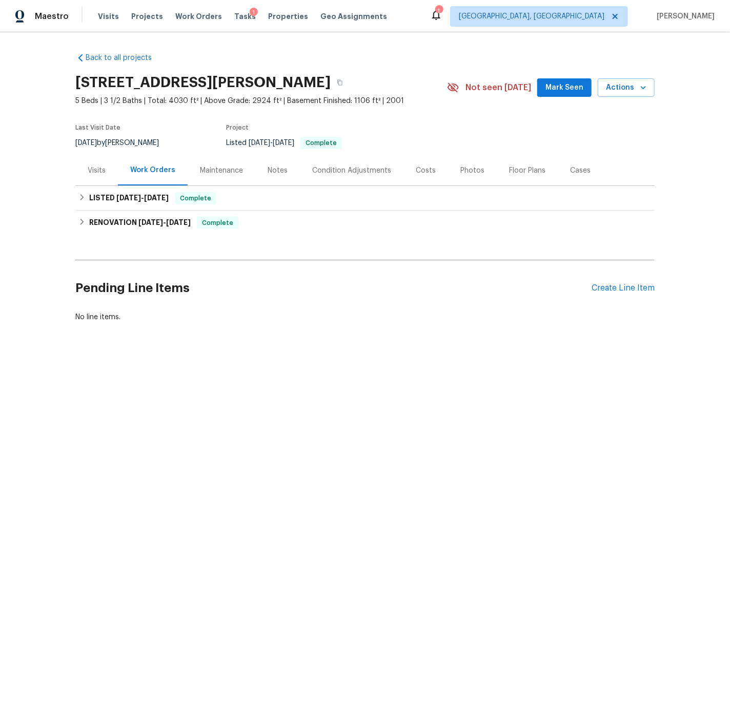
click at [95, 171] on div "Visits" at bounding box center [97, 171] width 18 height 10
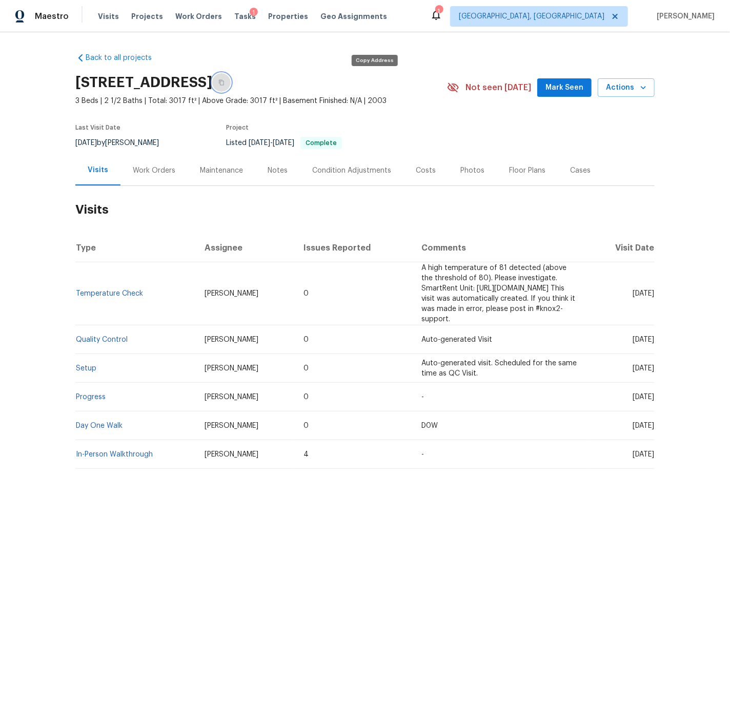
click at [224, 81] on icon "button" at bounding box center [221, 82] width 6 height 6
click at [320, 171] on div "Condition Adjustments" at bounding box center [351, 171] width 79 height 10
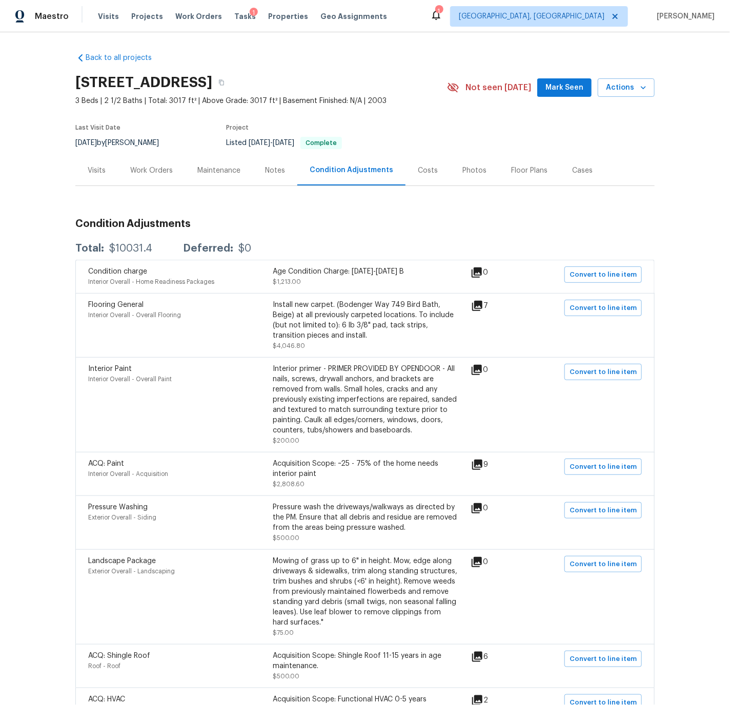
click at [427, 170] on div "Costs" at bounding box center [428, 171] width 20 height 10
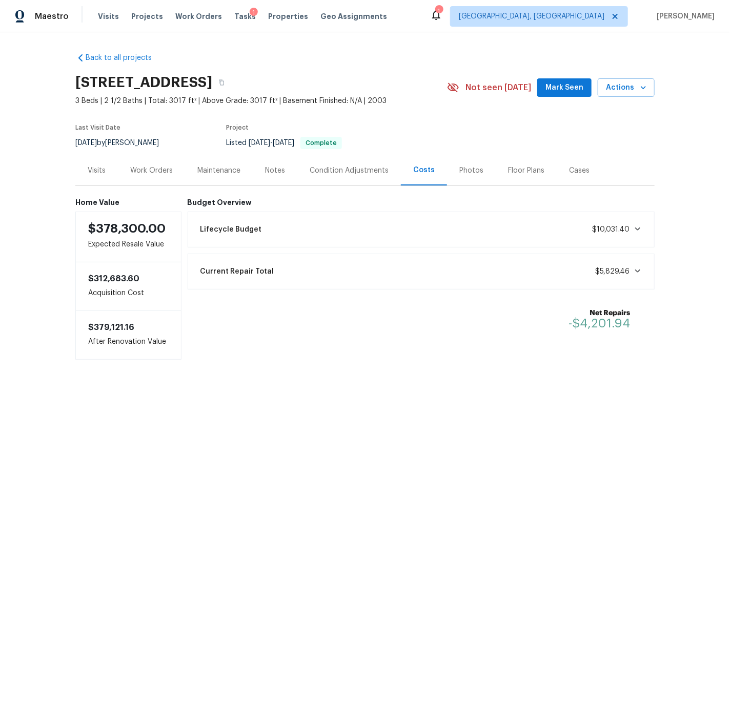
click at [316, 168] on div "Condition Adjustments" at bounding box center [348, 171] width 79 height 10
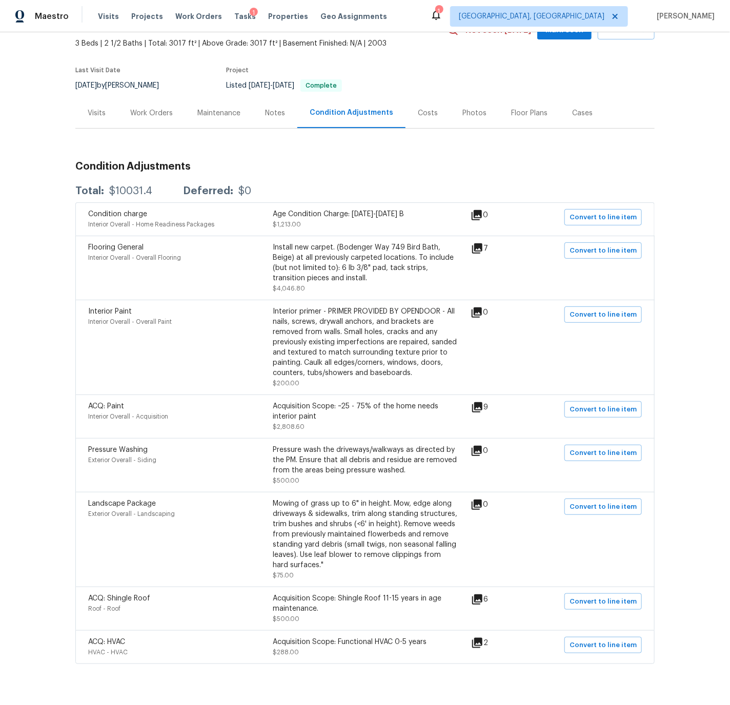
scroll to position [82, 0]
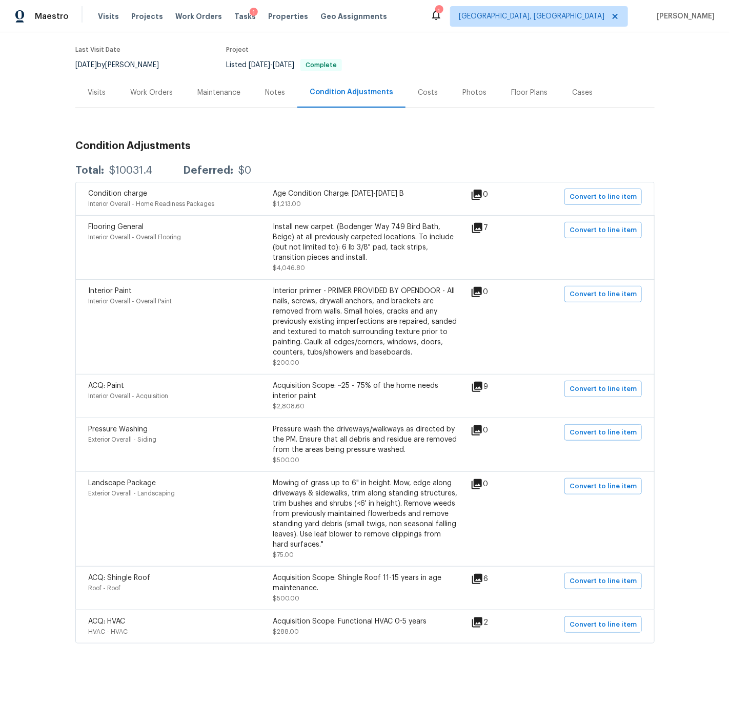
click at [135, 88] on div "Work Orders" at bounding box center [151, 93] width 43 height 10
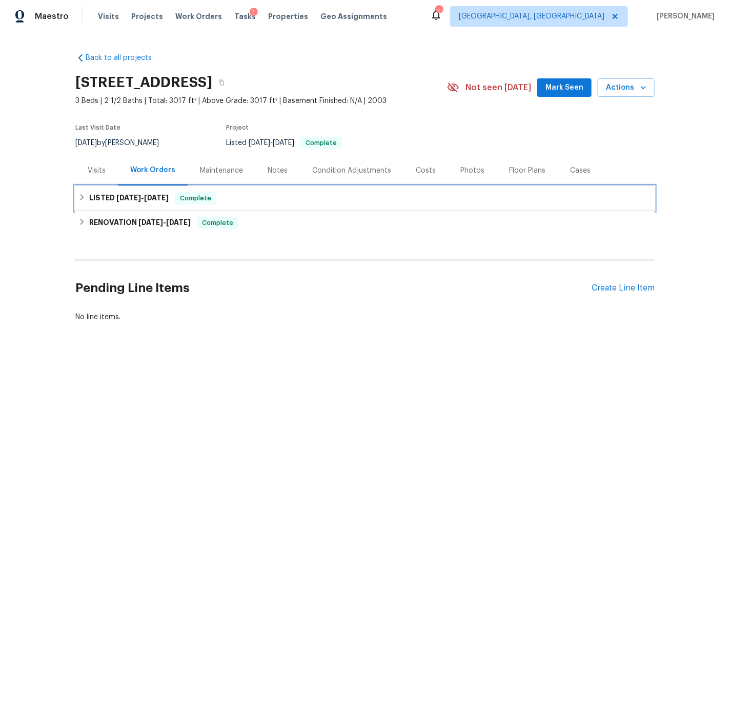
click at [86, 195] on div "LISTED 8/28/25 - 8/29/25 Complete" at bounding box center [364, 198] width 573 height 12
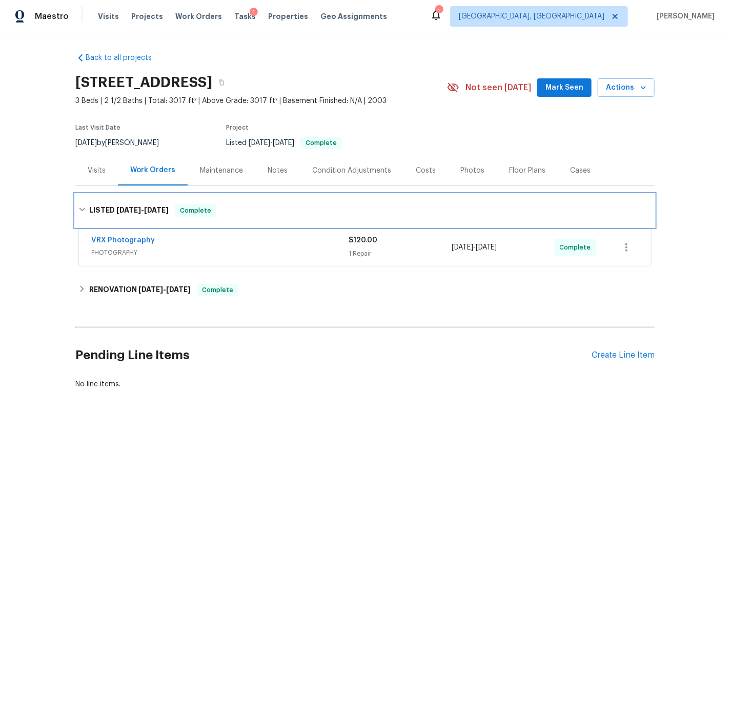
click at [87, 206] on div "LISTED 8/28/25 - 8/29/25 Complete" at bounding box center [364, 210] width 573 height 12
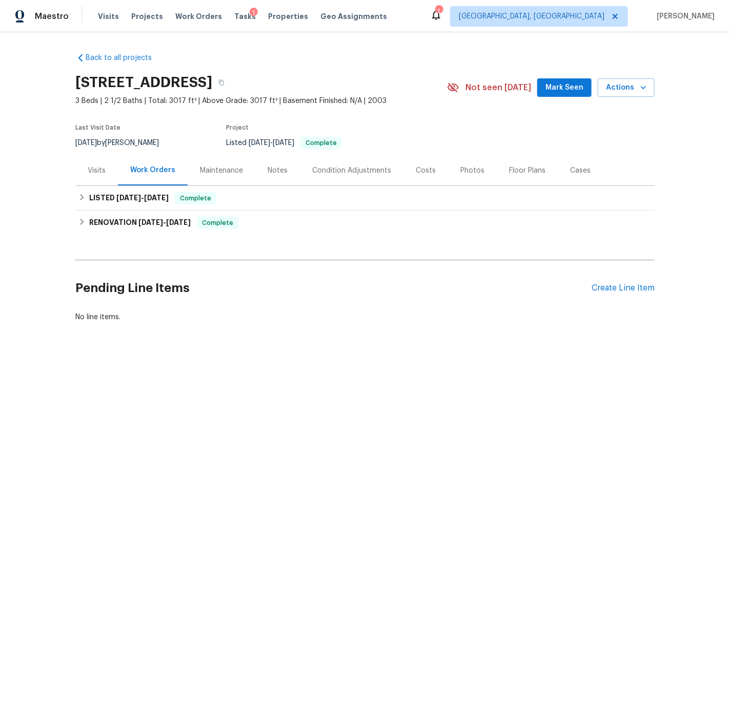
click at [422, 169] on div "Costs" at bounding box center [426, 171] width 20 height 10
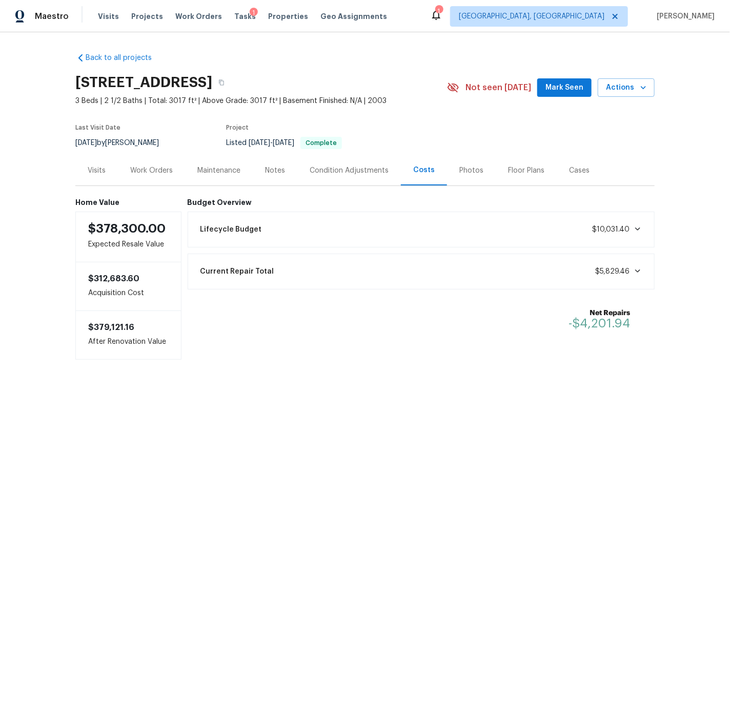
click at [157, 169] on div "Work Orders" at bounding box center [151, 171] width 43 height 10
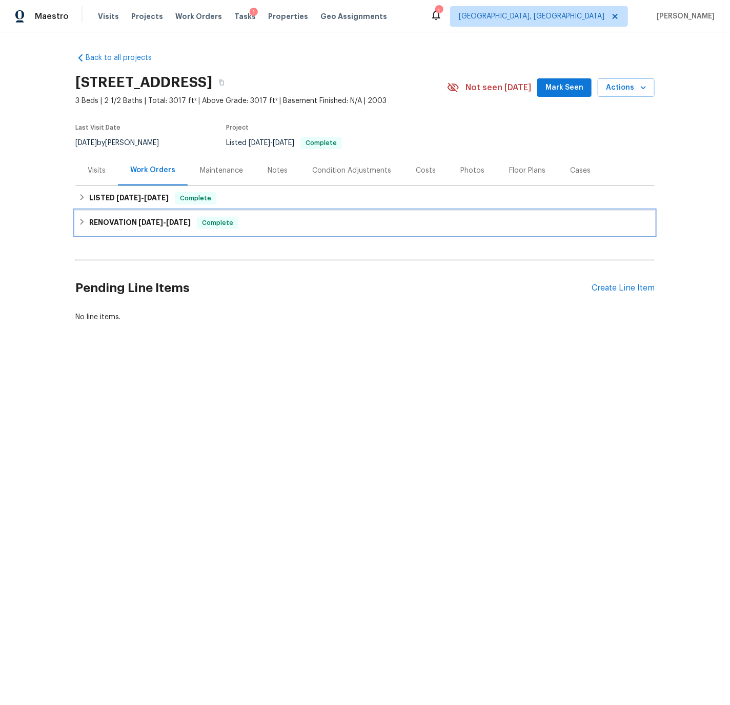
click at [89, 220] on h6 "RENOVATION 8/18/25 - 8/22/25" at bounding box center [139, 223] width 101 height 12
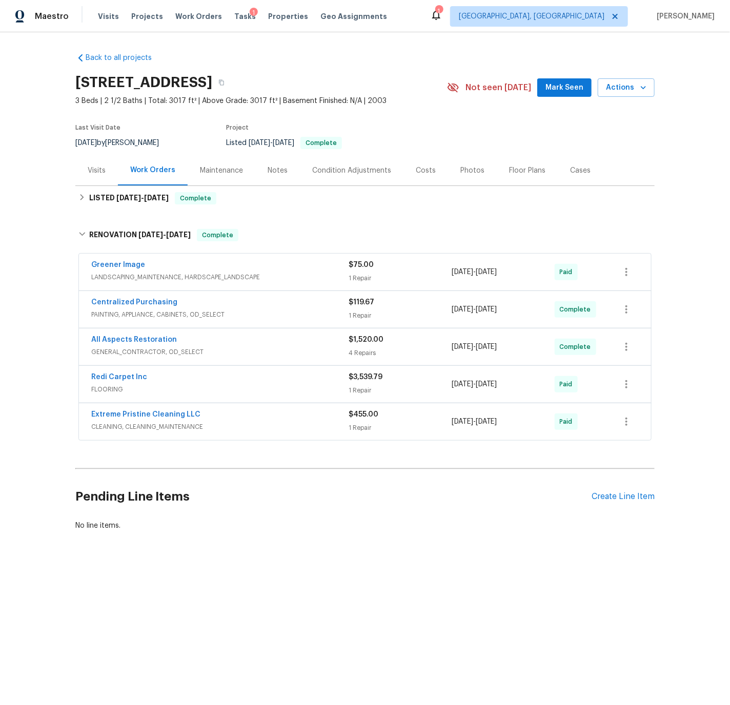
click at [336, 172] on div "Condition Adjustments" at bounding box center [351, 171] width 79 height 10
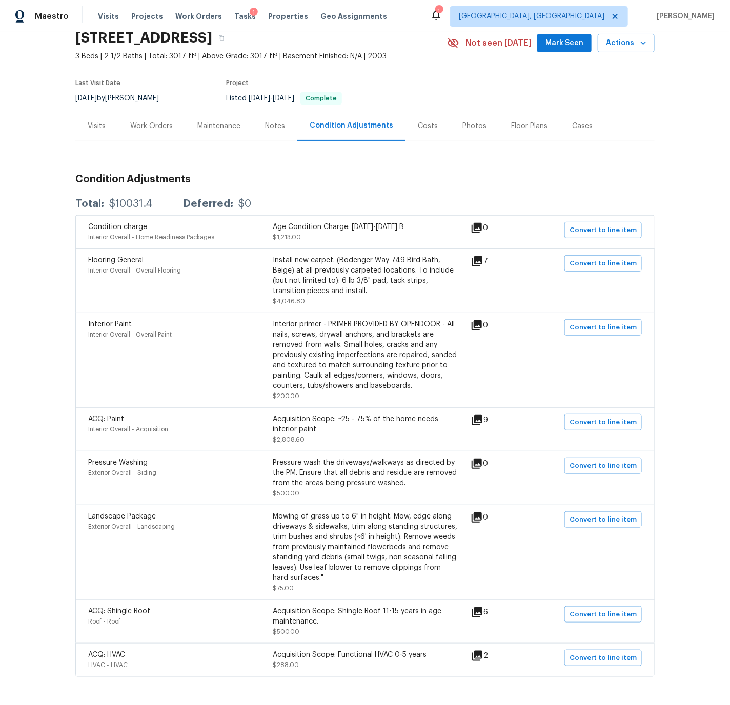
scroll to position [82, 0]
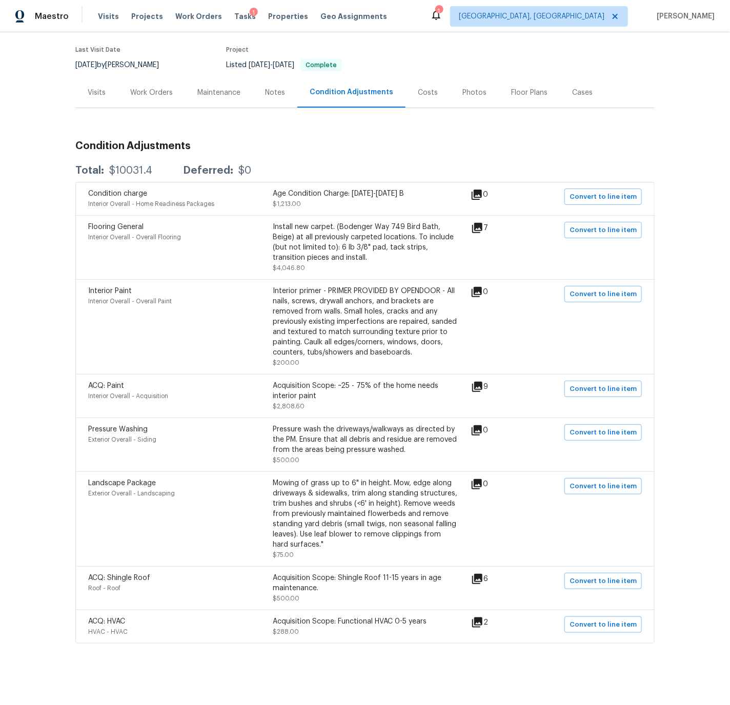
click at [161, 88] on div "Work Orders" at bounding box center [151, 93] width 43 height 10
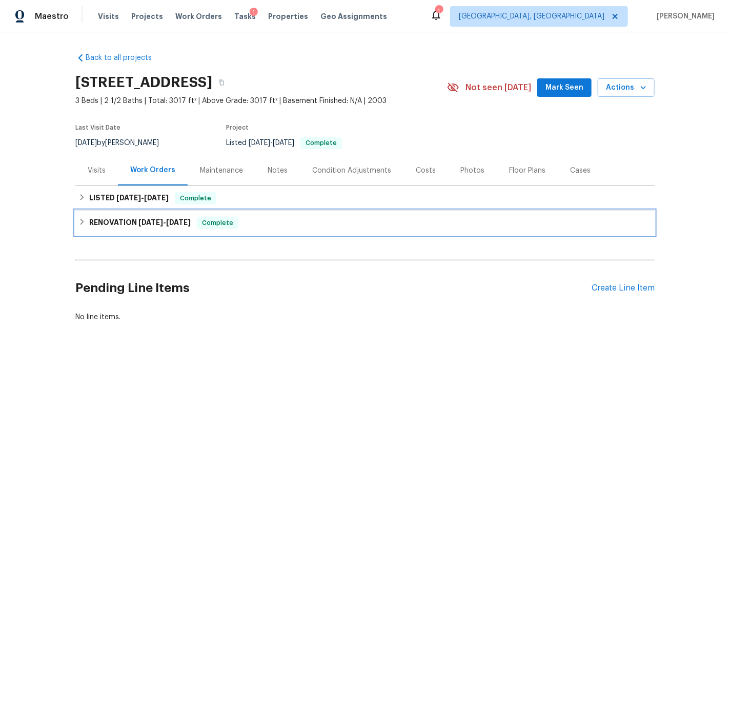
click at [84, 222] on icon at bounding box center [81, 221] width 7 height 7
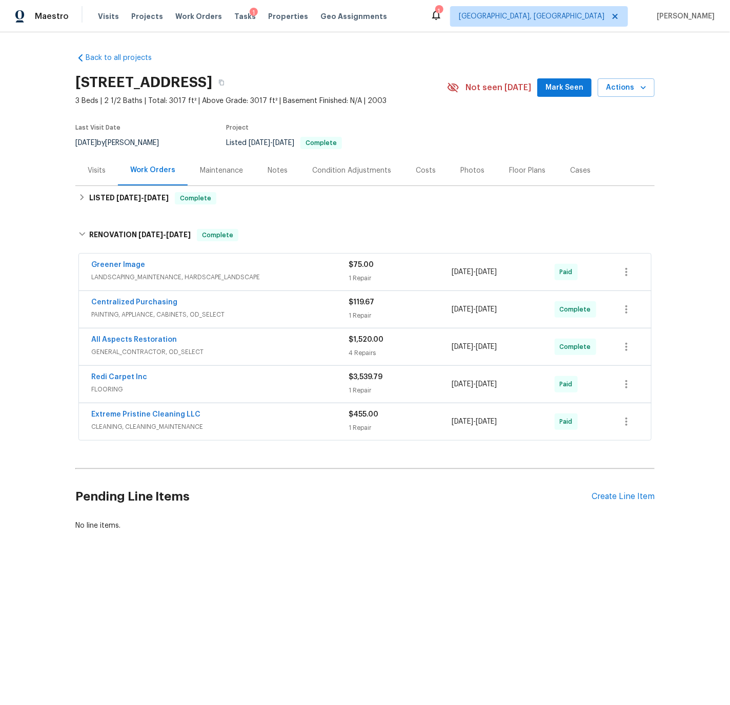
click at [251, 305] on div "Centralized Purchasing" at bounding box center [219, 303] width 257 height 12
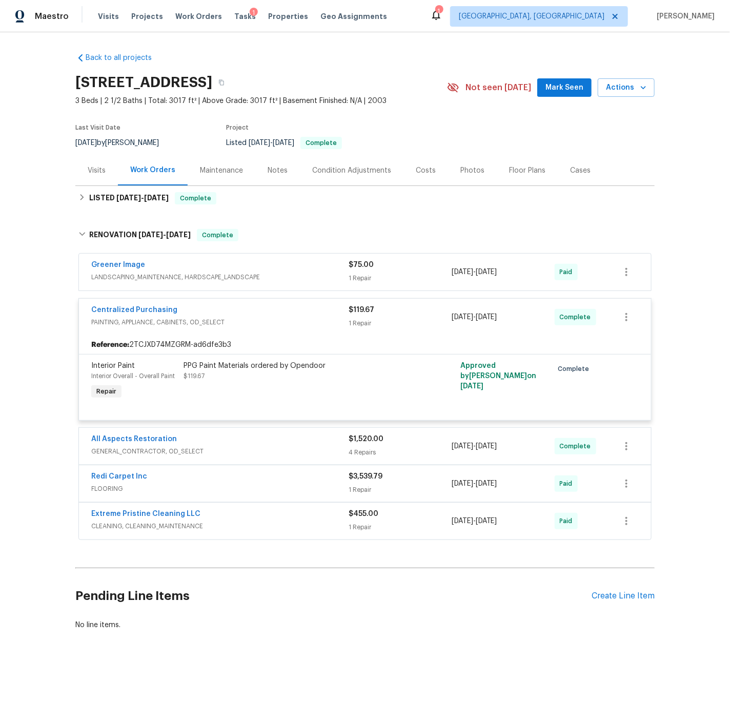
click at [251, 305] on div "Centralized Purchasing" at bounding box center [219, 311] width 257 height 12
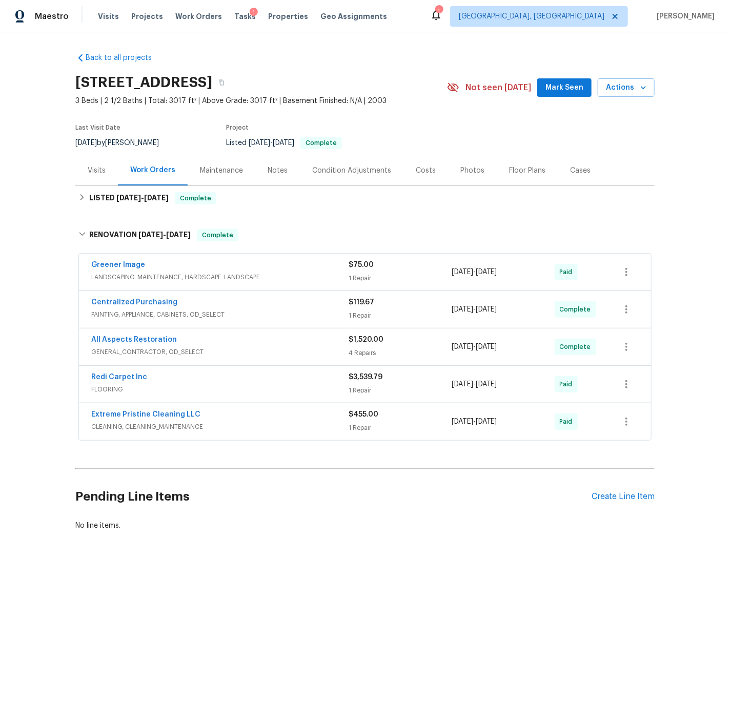
click at [238, 340] on div "All Aspects Restoration" at bounding box center [219, 341] width 257 height 12
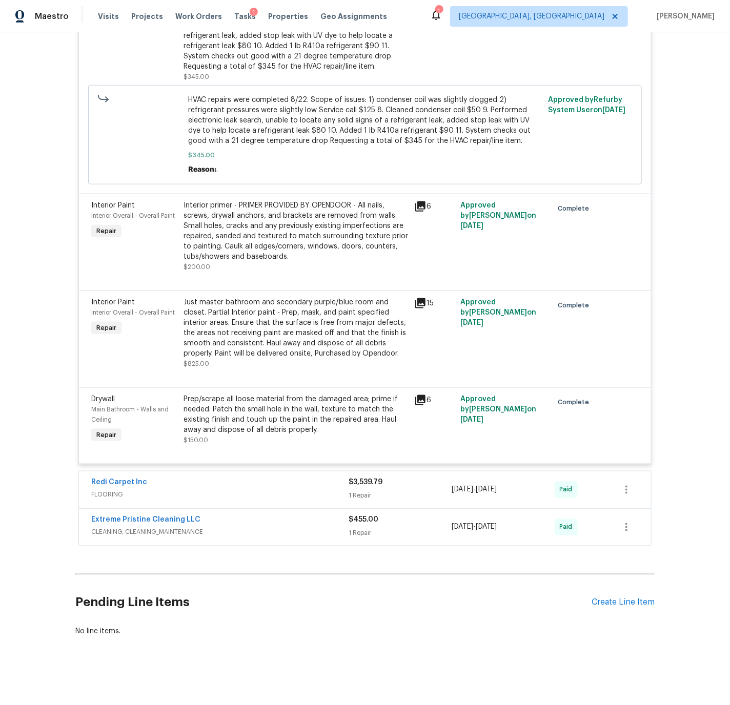
scroll to position [412, 0]
click at [252, 518] on div "Extreme Pristine Cleaning LLC" at bounding box center [219, 520] width 257 height 12
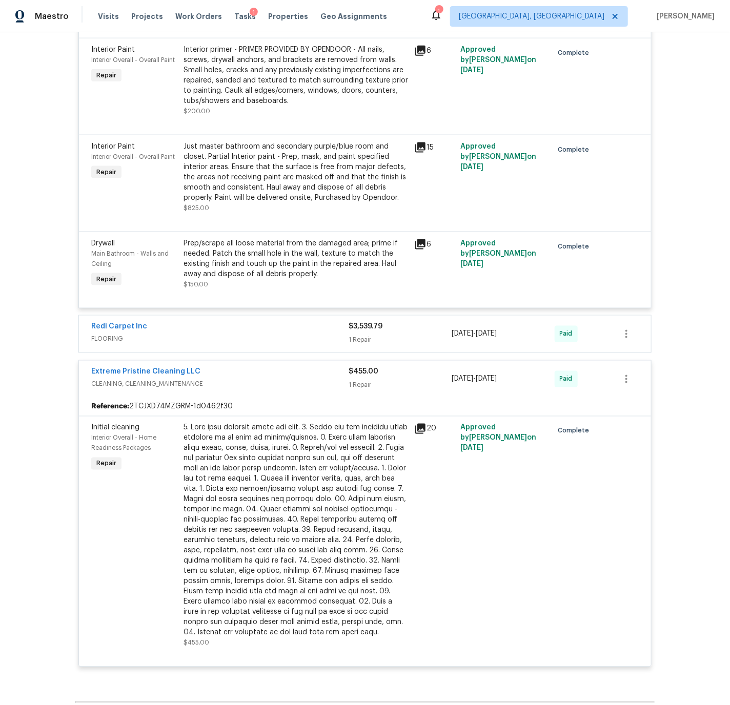
scroll to position [500, 0]
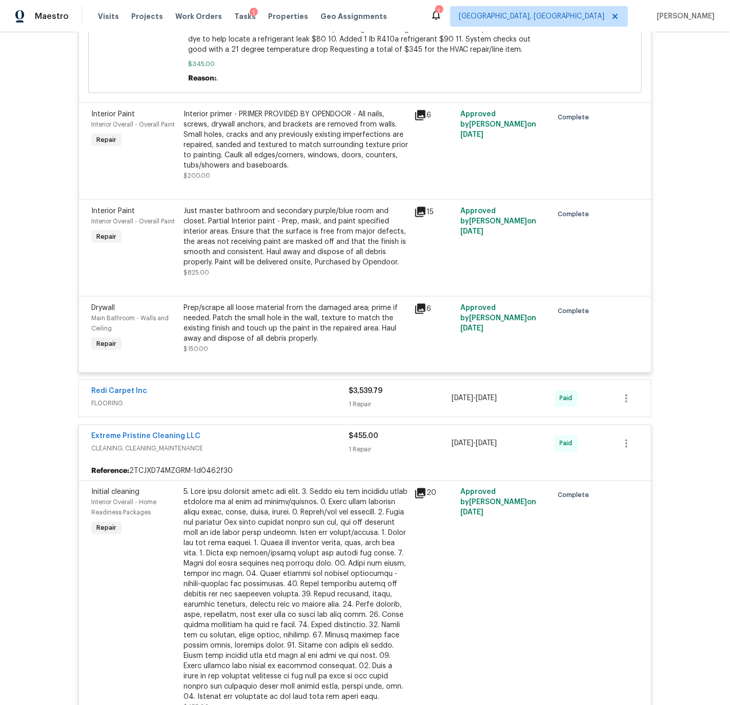
click at [241, 439] on div "Extreme Pristine Cleaning LLC" at bounding box center [219, 437] width 257 height 12
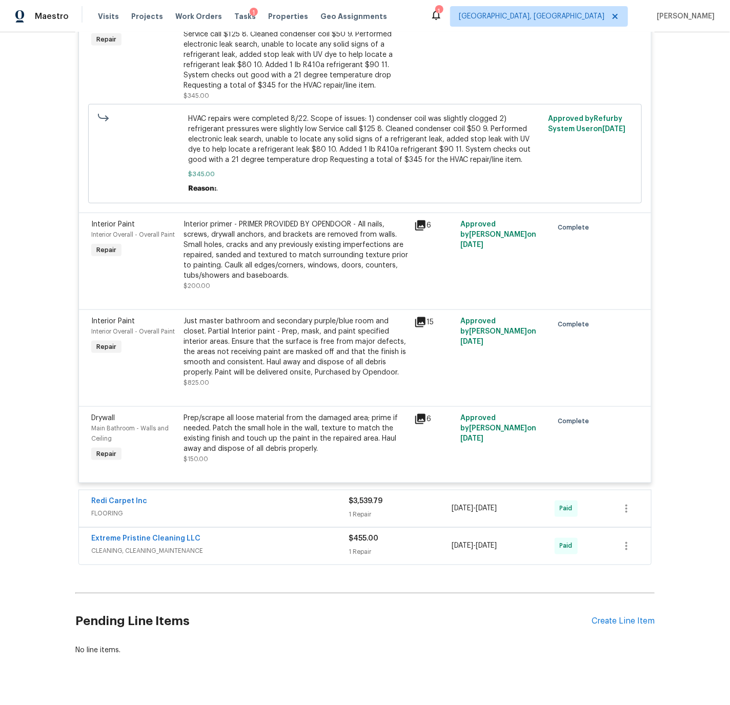
scroll to position [386, 0]
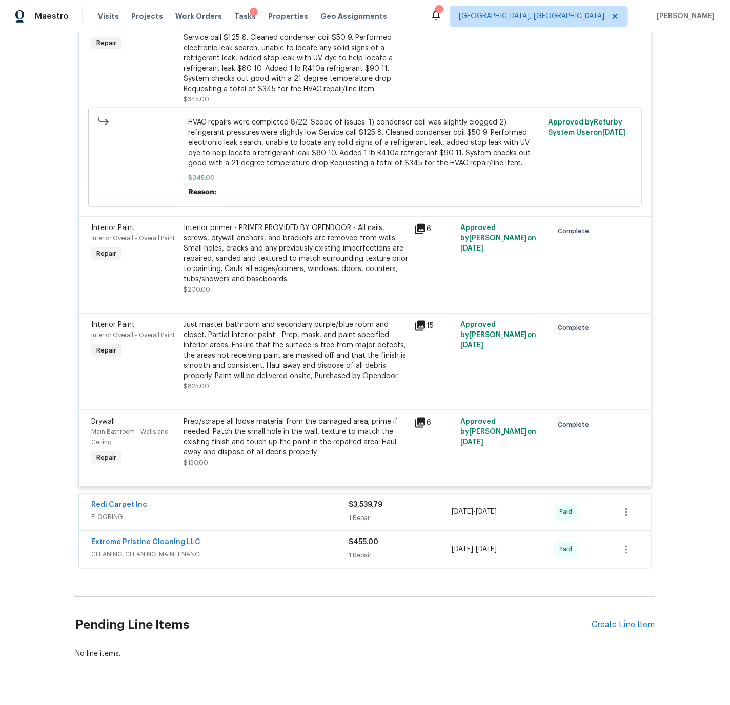
click at [253, 515] on span "FLOORING" at bounding box center [219, 517] width 257 height 10
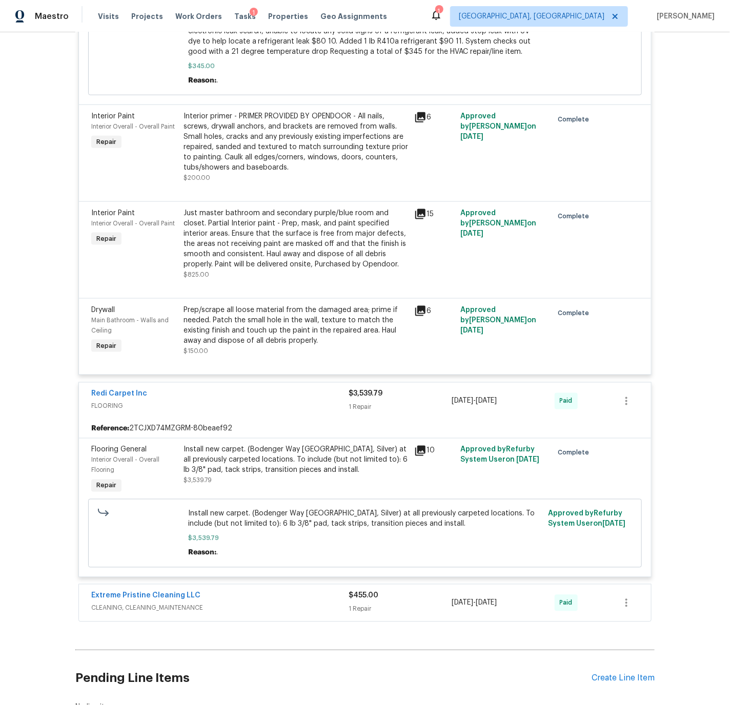
click at [193, 400] on div "Redi Carpet Inc" at bounding box center [219, 395] width 257 height 12
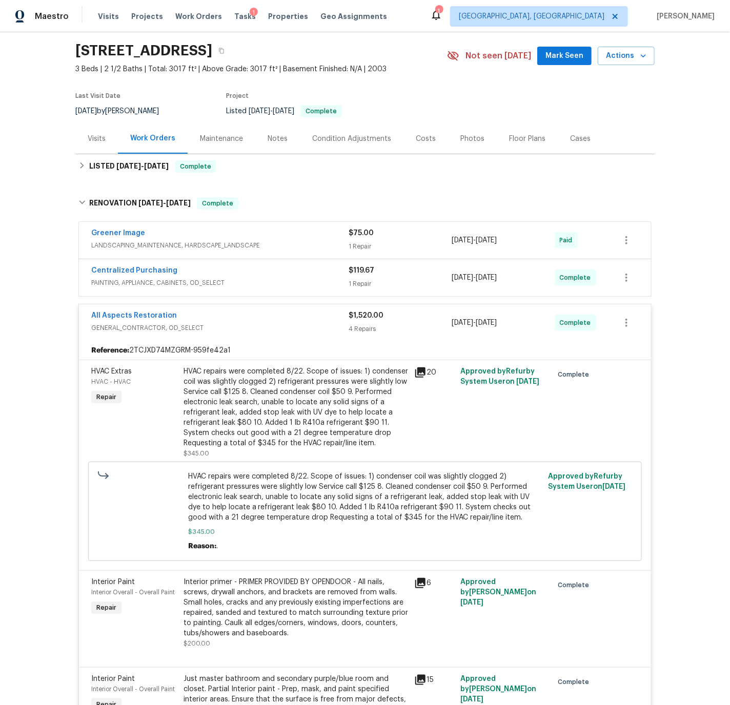
scroll to position [0, 0]
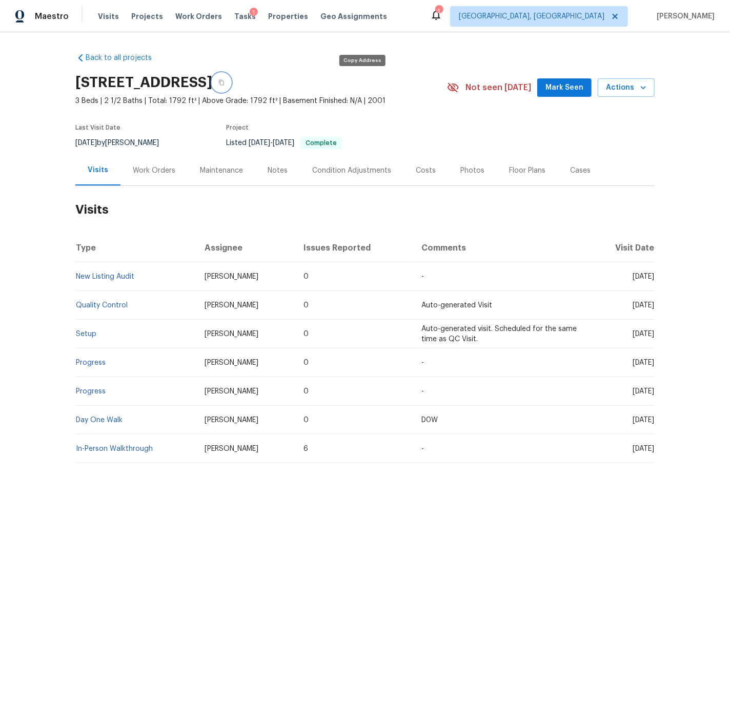
click at [224, 81] on icon "button" at bounding box center [221, 82] width 6 height 6
click at [420, 170] on div "Costs" at bounding box center [426, 171] width 20 height 10
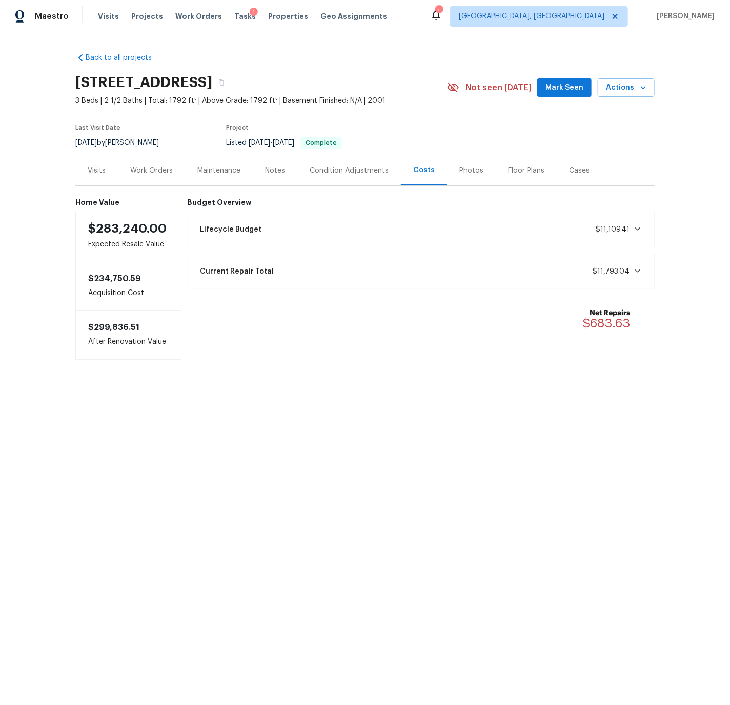
click at [420, 170] on div "Costs" at bounding box center [424, 170] width 22 height 10
click at [324, 170] on div "Condition Adjustments" at bounding box center [348, 171] width 79 height 10
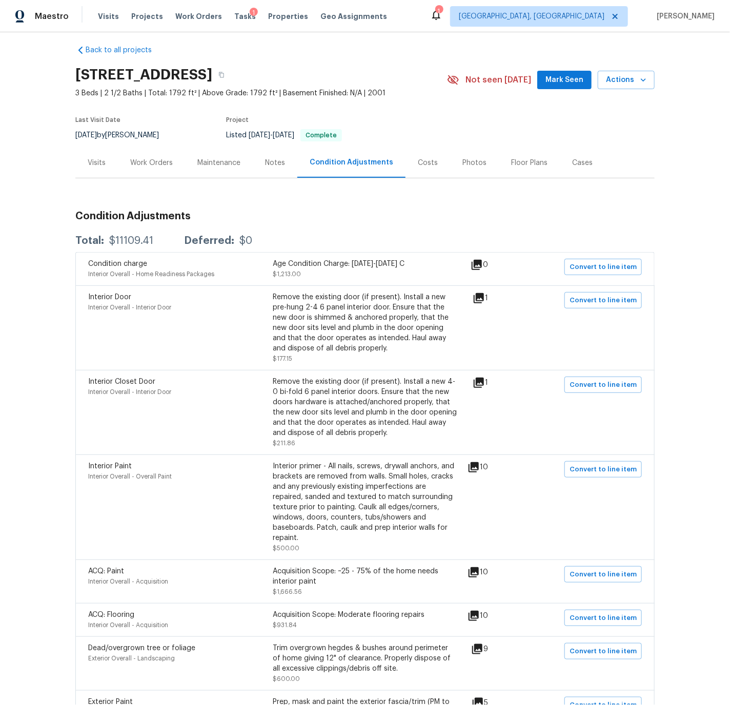
scroll to position [9, 0]
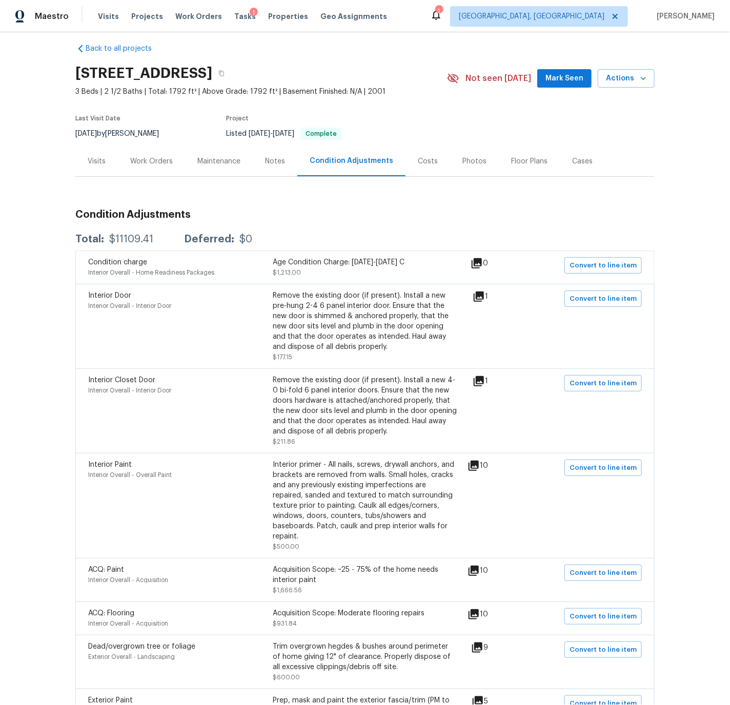
click at [161, 159] on div "Work Orders" at bounding box center [151, 161] width 43 height 10
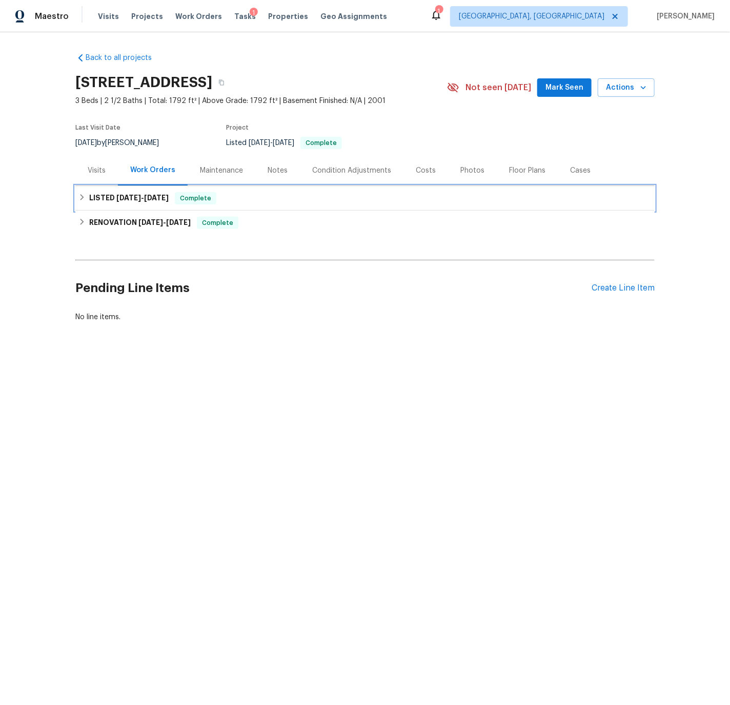
click at [90, 198] on h6 "LISTED [DATE] - [DATE]" at bounding box center [128, 198] width 79 height 12
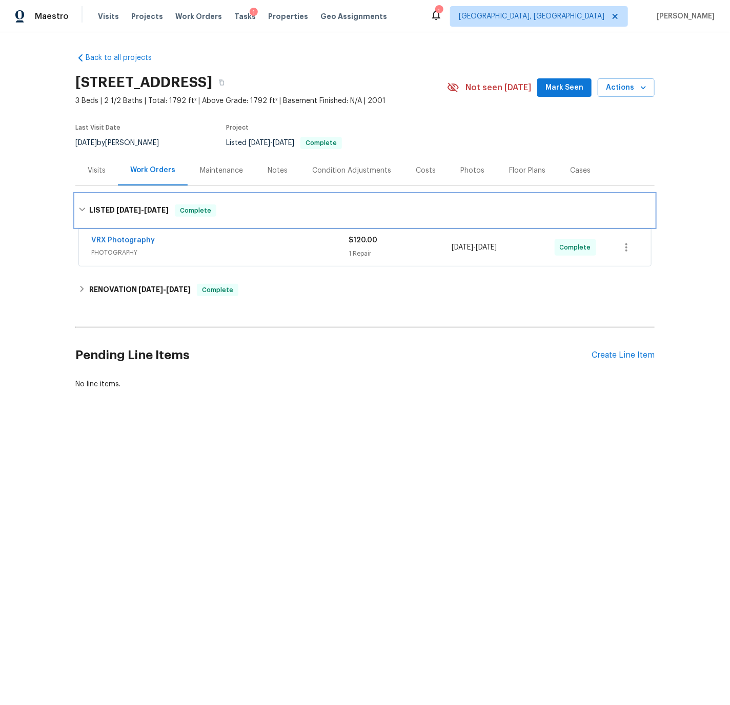
click at [90, 208] on h6 "LISTED [DATE] - [DATE]" at bounding box center [128, 210] width 79 height 12
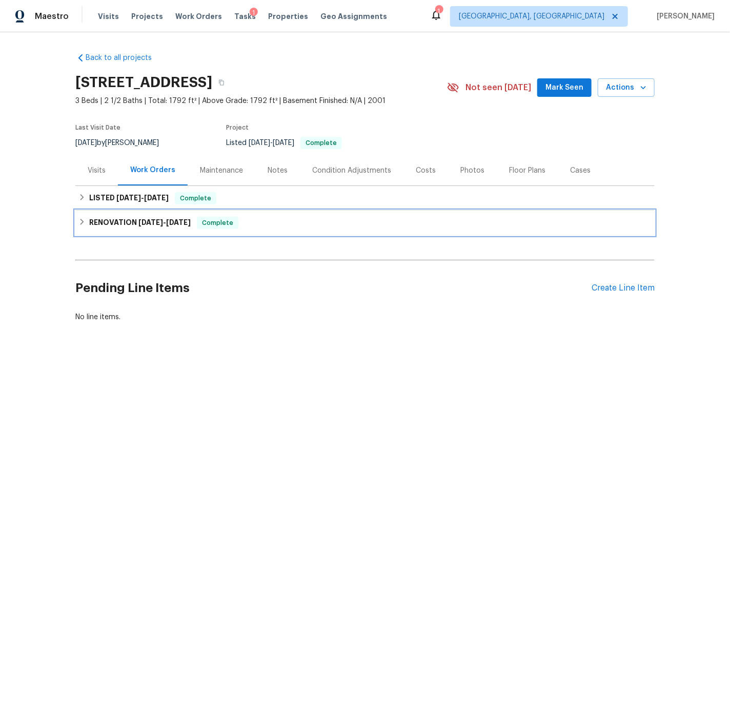
click at [89, 220] on h6 "RENOVATION [DATE] - [DATE]" at bounding box center [139, 223] width 101 height 12
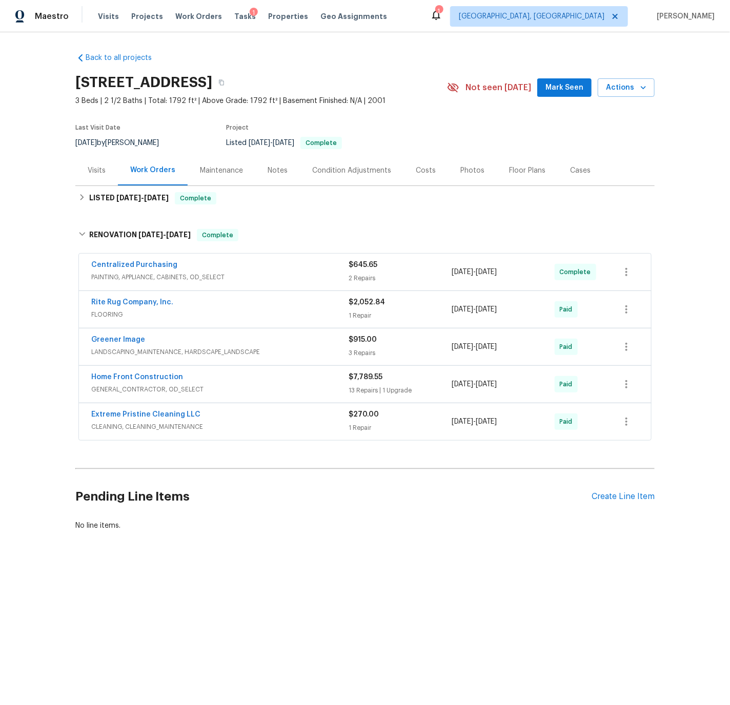
click at [423, 169] on div "Costs" at bounding box center [426, 171] width 20 height 10
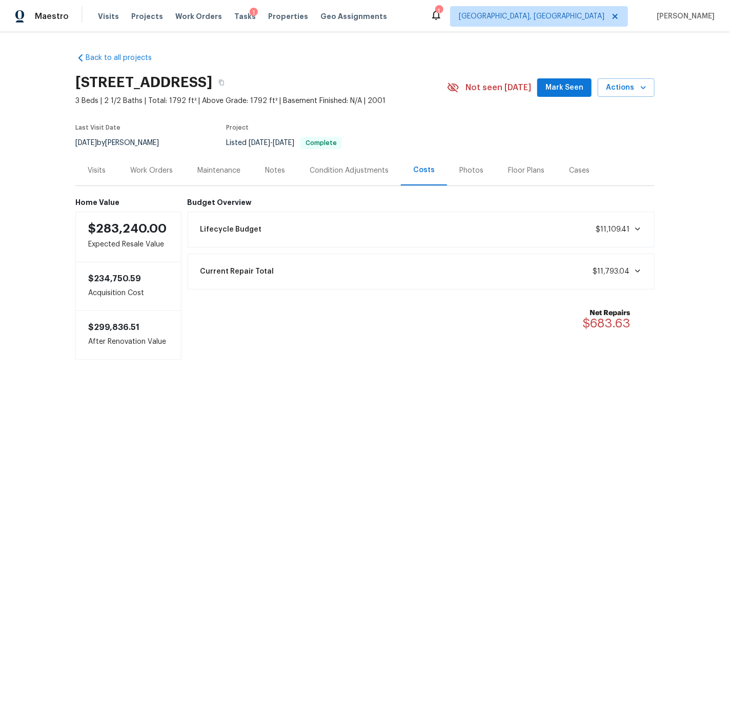
click at [462, 273] on div "Current Repair Total $11,793.04" at bounding box center [421, 271] width 454 height 23
click at [318, 265] on div "Current Repair Total $11,793.04" at bounding box center [421, 271] width 454 height 23
click at [156, 168] on div "Work Orders" at bounding box center [151, 171] width 43 height 10
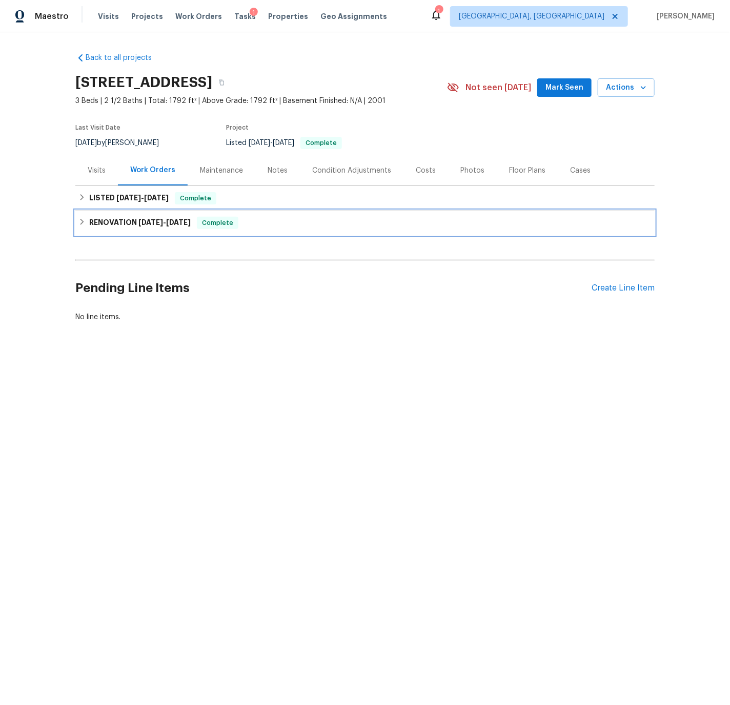
click at [100, 223] on h6 "RENOVATION [DATE] - [DATE]" at bounding box center [139, 223] width 101 height 12
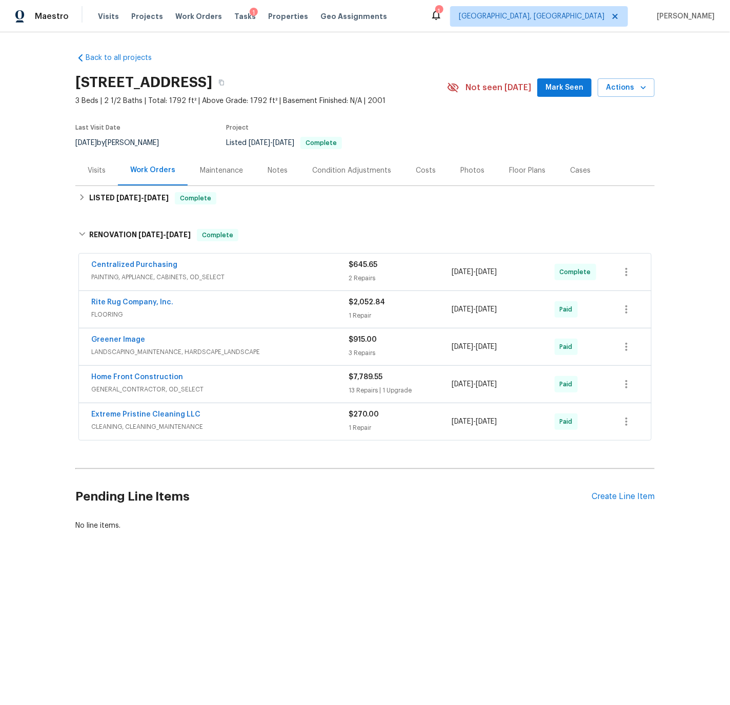
click at [197, 378] on div "Home Front Construction" at bounding box center [219, 378] width 257 height 12
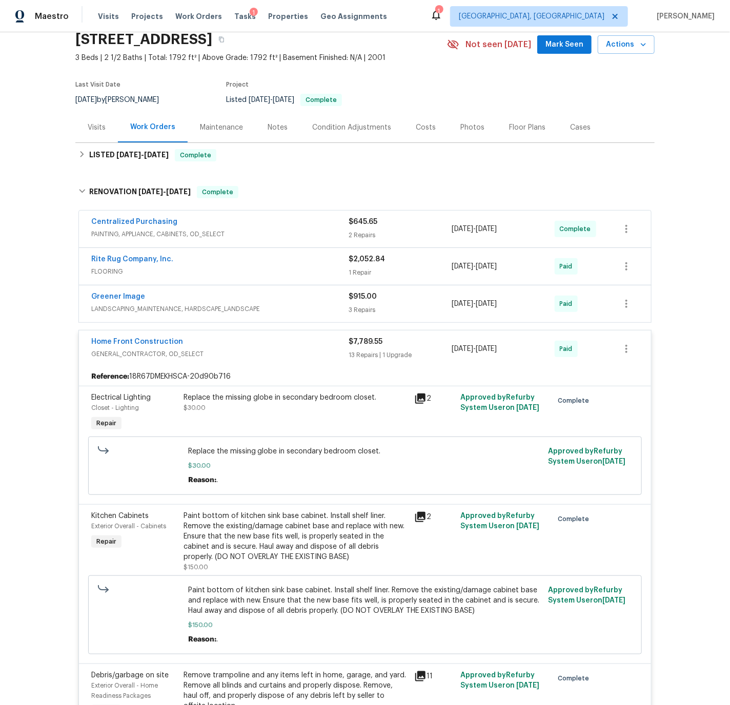
scroll to position [30, 0]
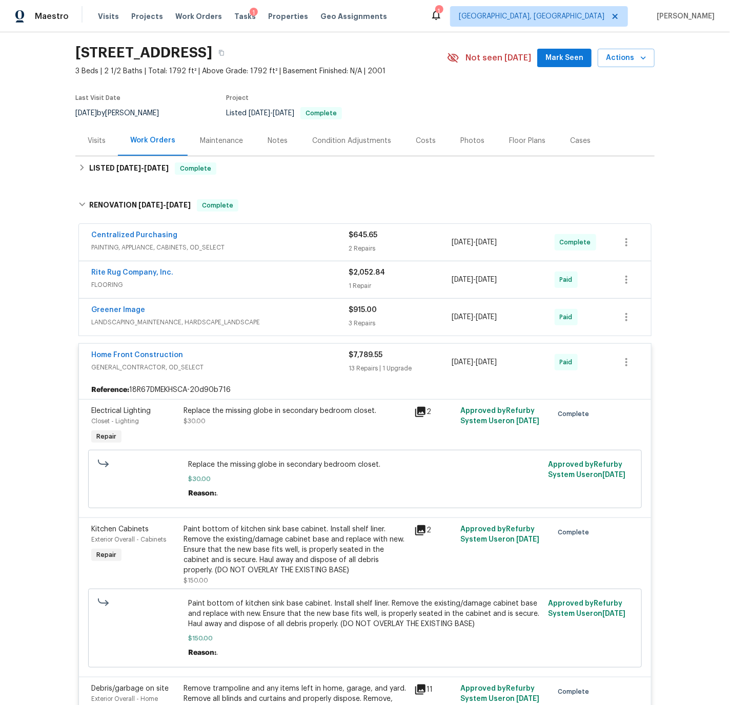
click at [271, 242] on span "PAINTING, APPLIANCE, CABINETS, OD_SELECT" at bounding box center [219, 247] width 257 height 10
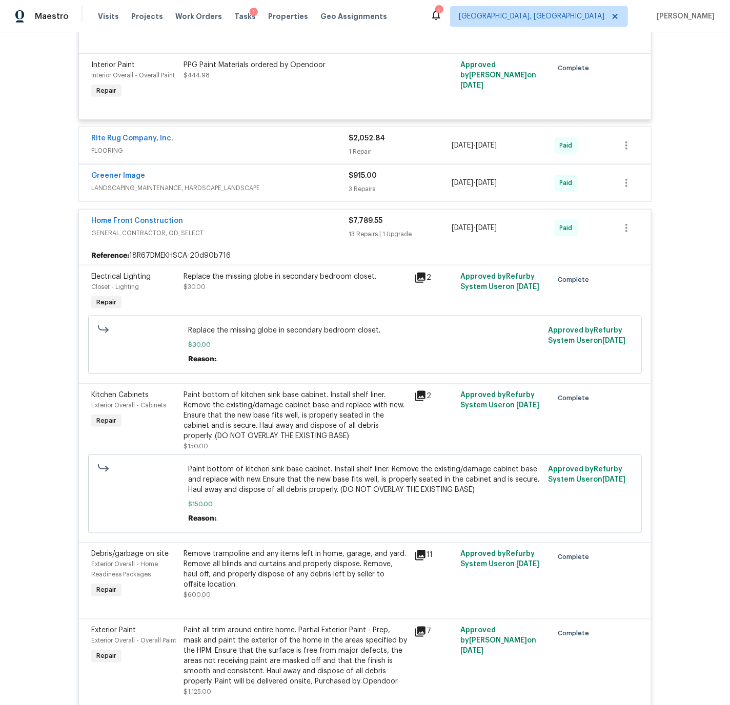
scroll to position [323, 0]
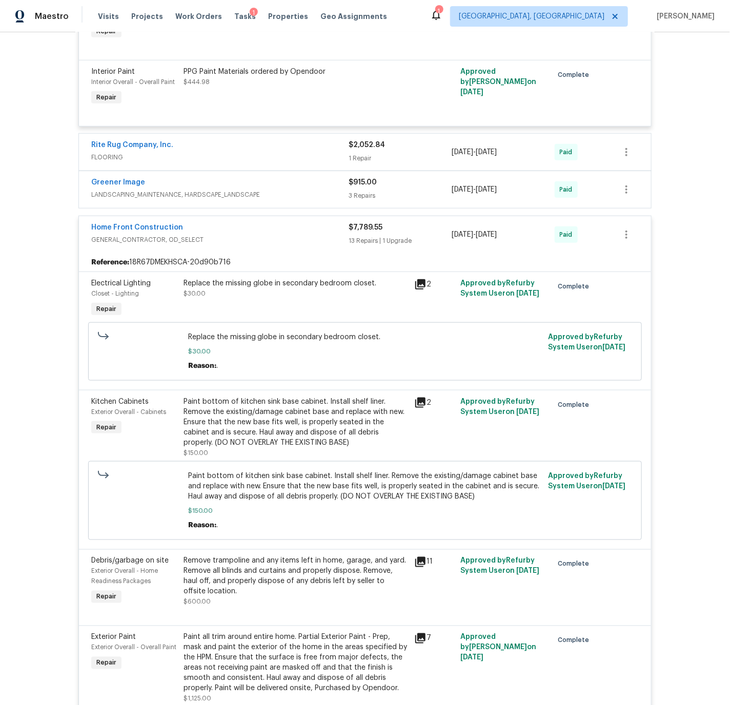
click at [229, 229] on div "Home Front Construction" at bounding box center [219, 228] width 257 height 12
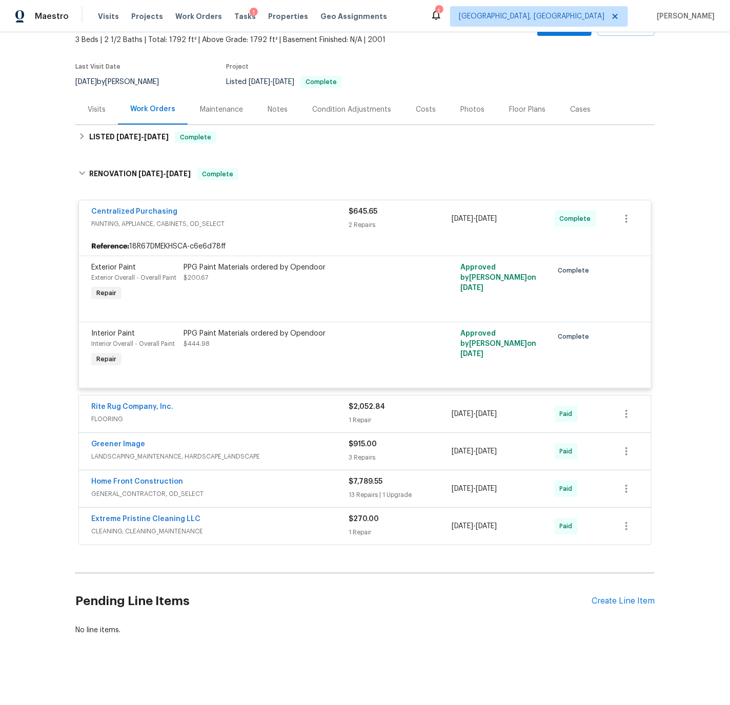
scroll to position [62, 0]
click at [251, 212] on div "Centralized Purchasing" at bounding box center [219, 212] width 257 height 12
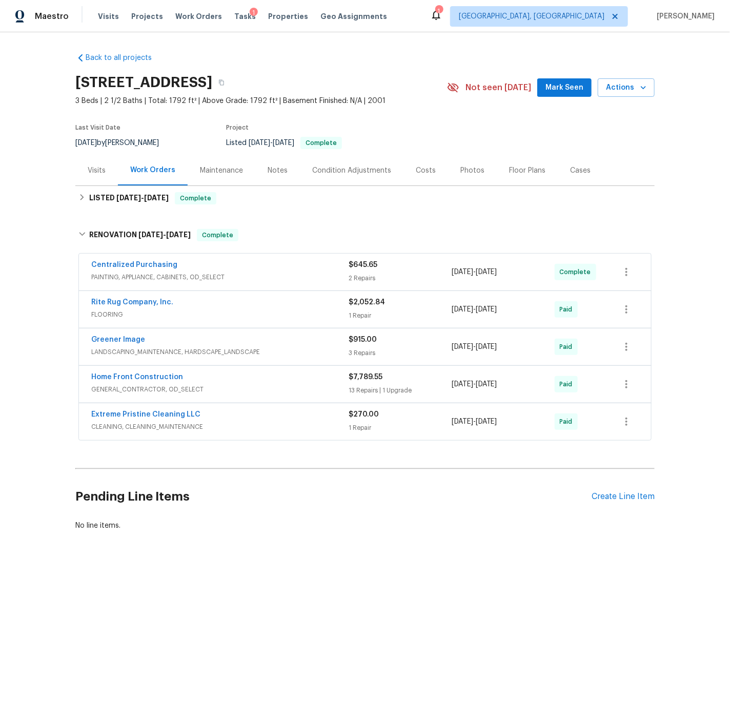
click at [225, 309] on div "Rite Rug Company, Inc." at bounding box center [219, 303] width 257 height 12
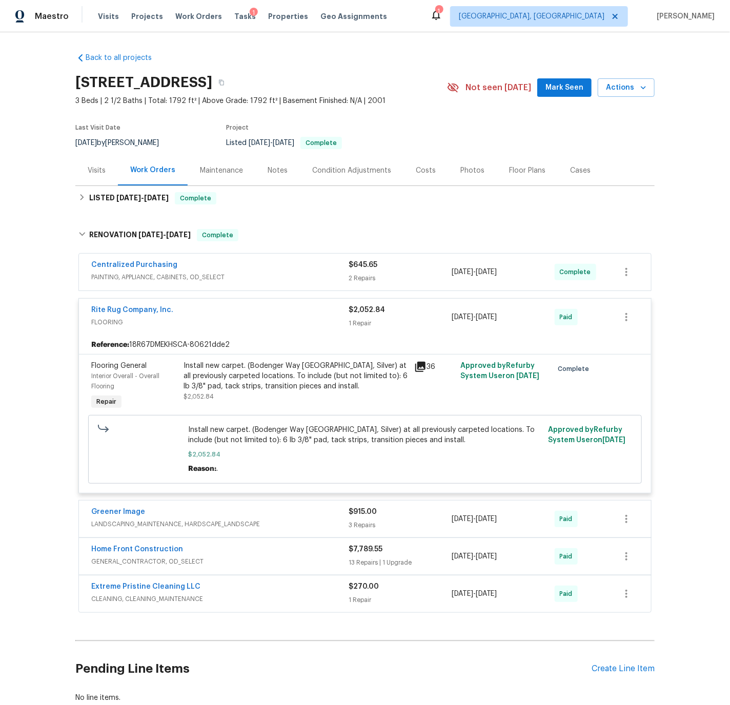
click at [225, 309] on div "Rite Rug Company, Inc." at bounding box center [219, 311] width 257 height 12
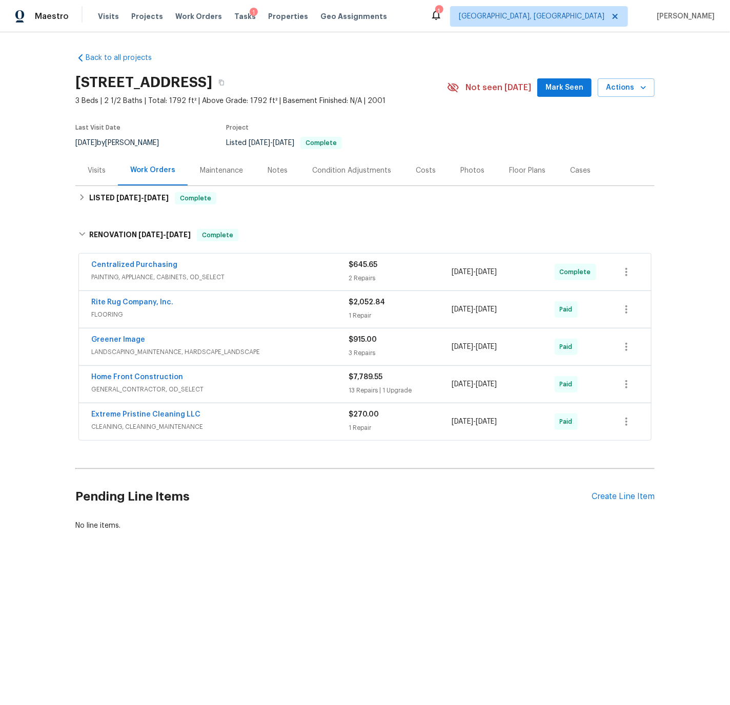
click at [231, 381] on div "Home Front Construction" at bounding box center [219, 378] width 257 height 12
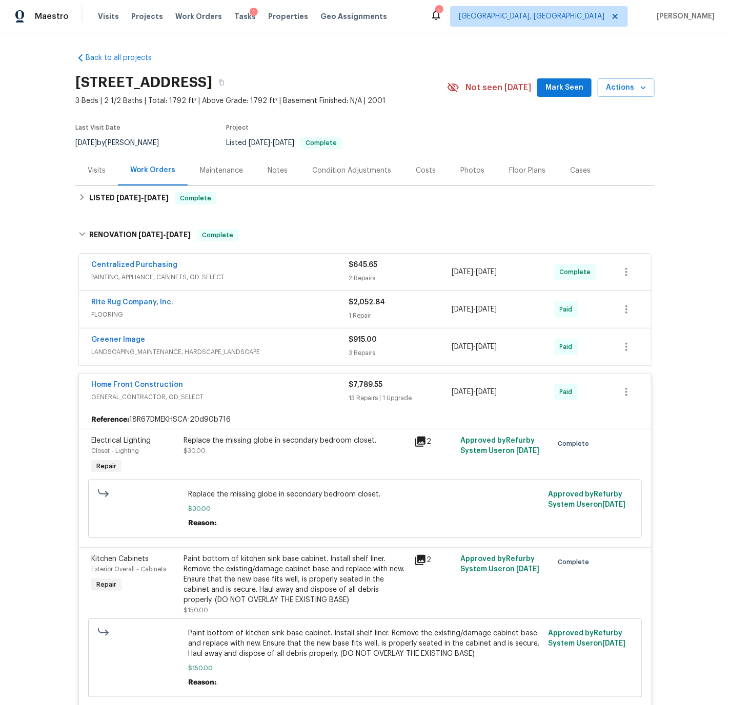
click at [242, 383] on div "Home Front Construction" at bounding box center [219, 386] width 257 height 12
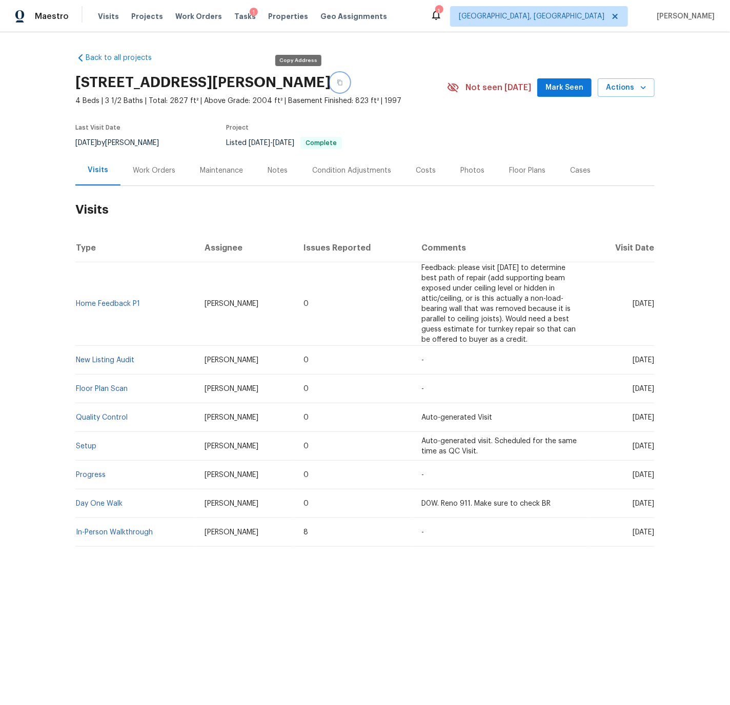
click at [337, 82] on icon "button" at bounding box center [340, 82] width 6 height 6
click at [417, 169] on div "Costs" at bounding box center [426, 171] width 20 height 10
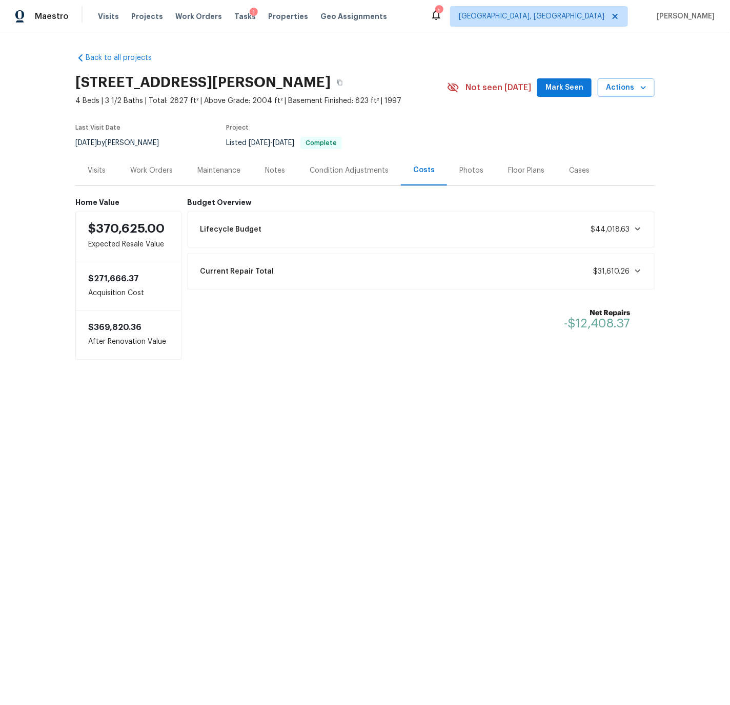
click at [323, 171] on div "Condition Adjustments" at bounding box center [348, 171] width 79 height 10
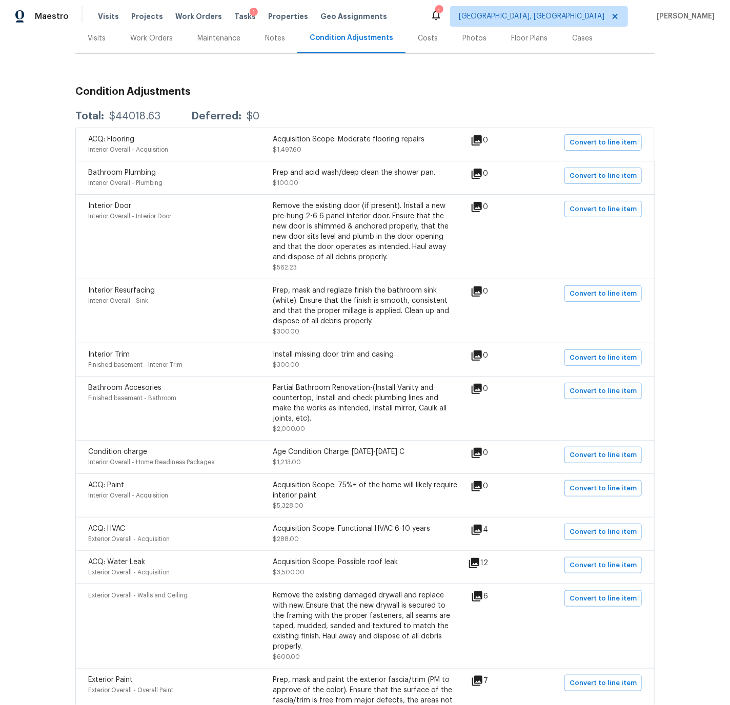
scroll to position [132, 0]
click at [96, 40] on div "Visits" at bounding box center [97, 39] width 18 height 10
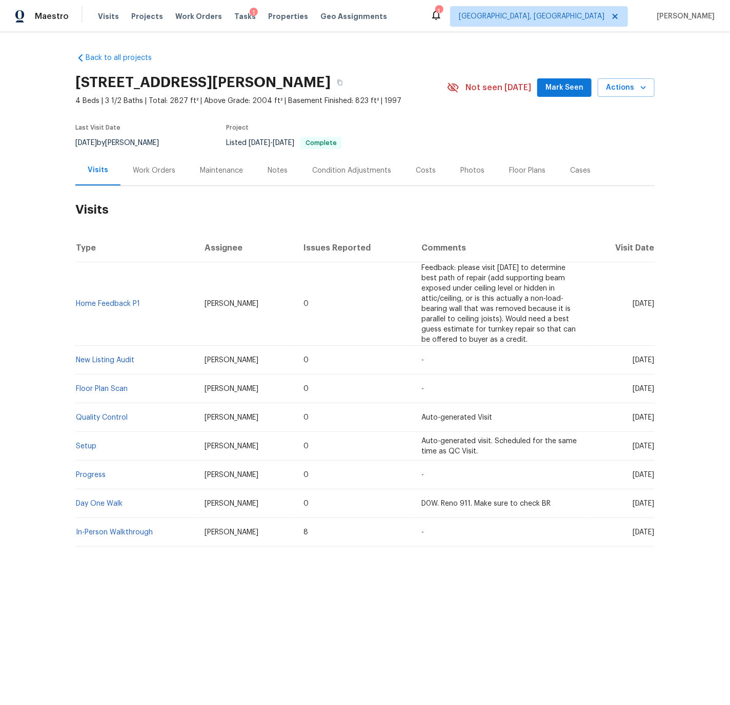
click at [321, 171] on div "Condition Adjustments" at bounding box center [351, 171] width 79 height 10
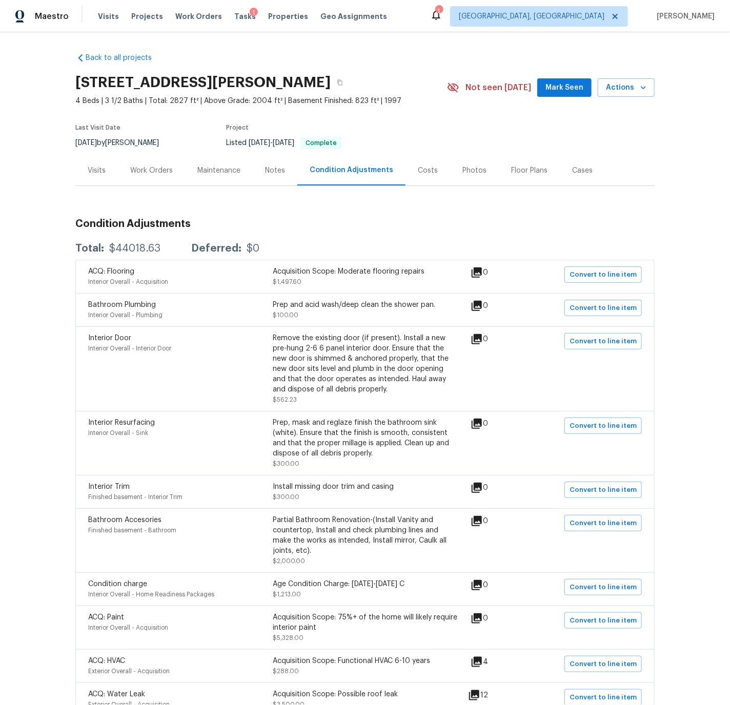
click at [156, 170] on div "Work Orders" at bounding box center [151, 171] width 43 height 10
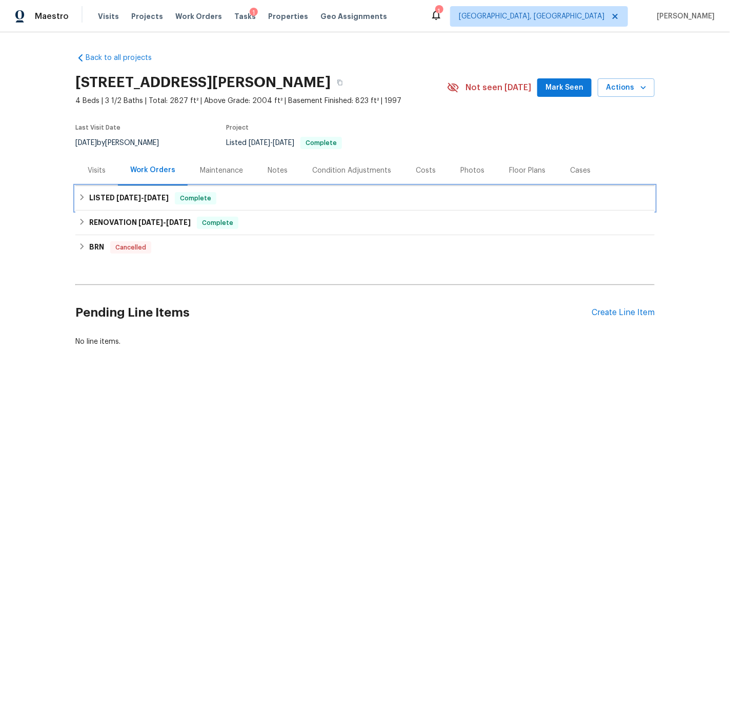
click at [88, 195] on div "LISTED 7/30/25 - 8/6/25 Complete" at bounding box center [364, 198] width 573 height 12
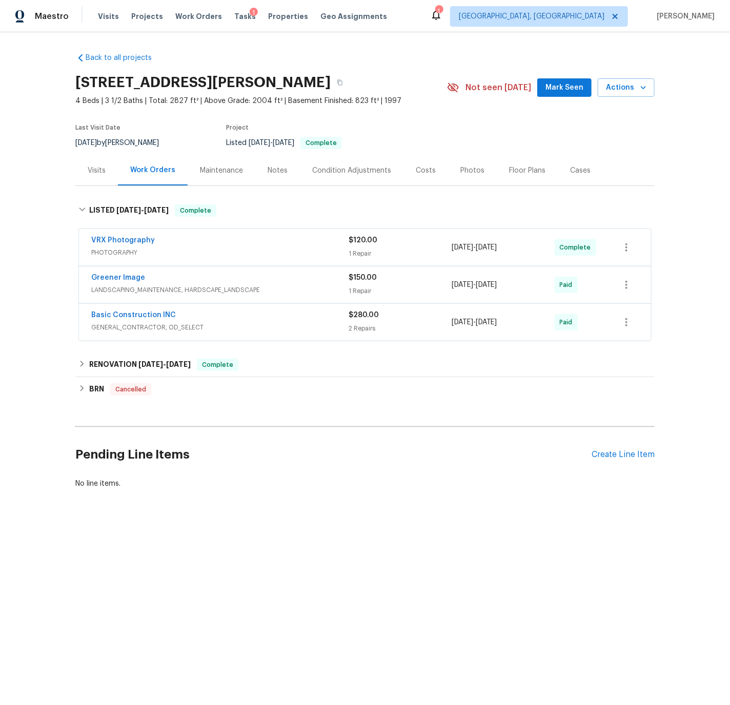
click at [213, 317] on div "Basic Construction INC" at bounding box center [219, 316] width 257 height 12
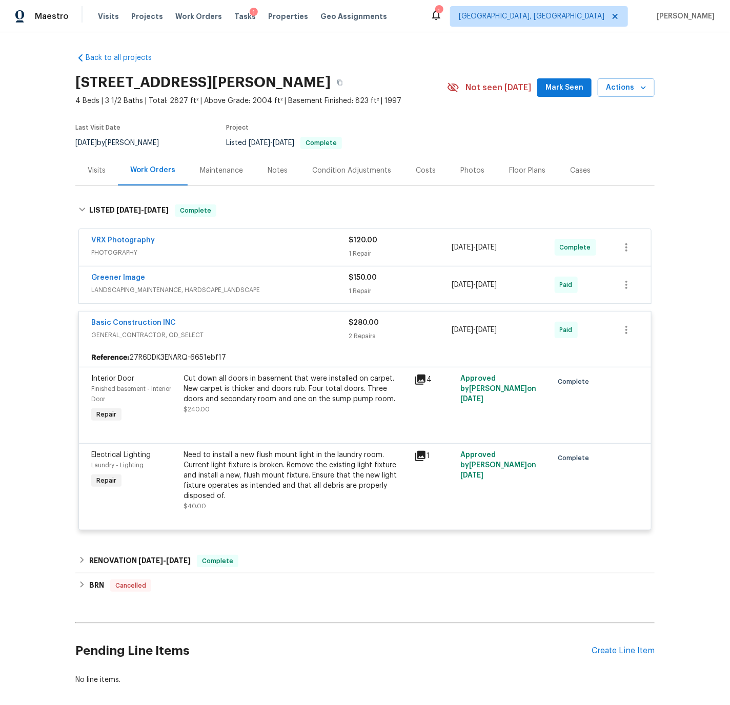
click at [278, 281] on div "Greener Image" at bounding box center [219, 279] width 257 height 12
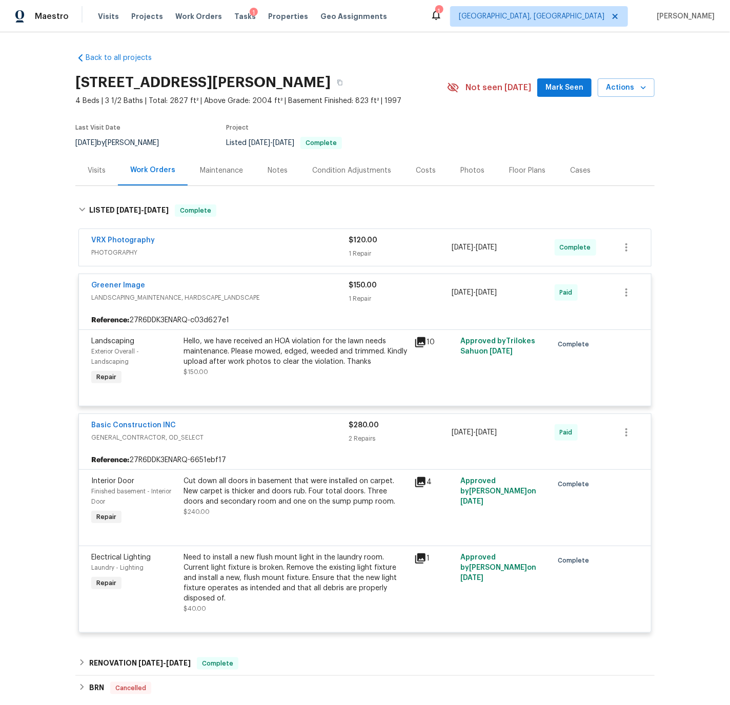
click at [259, 289] on div "Greener Image" at bounding box center [219, 286] width 257 height 12
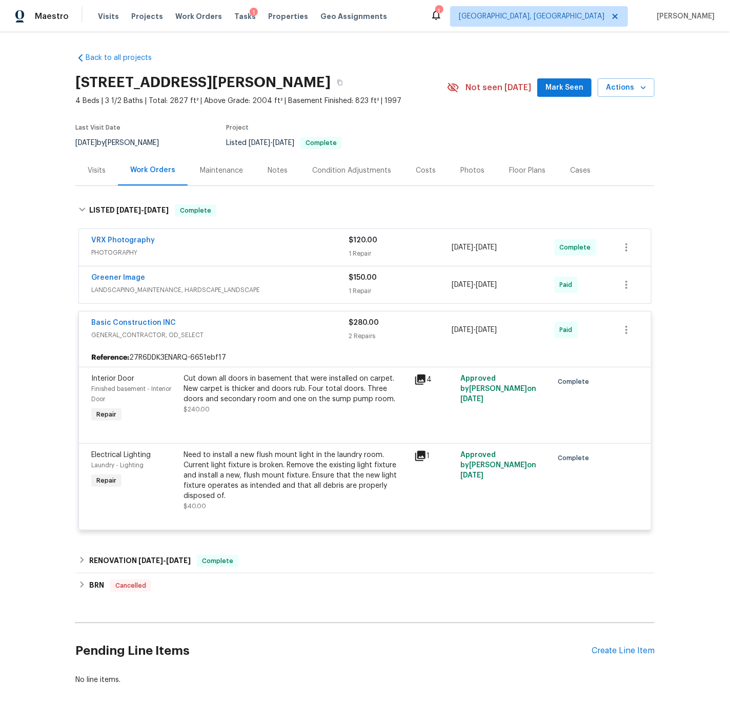
click at [251, 334] on span "GENERAL_CONTRACTOR, OD_SELECT" at bounding box center [219, 335] width 257 height 10
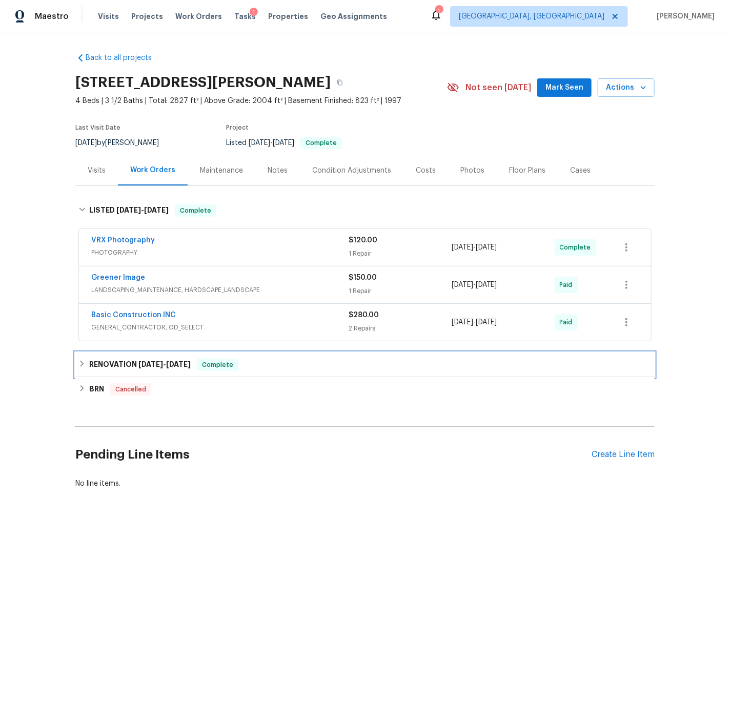
click at [87, 358] on div "RENOVATION 6/27/25 - 7/28/25 Complete" at bounding box center [364, 365] width 579 height 25
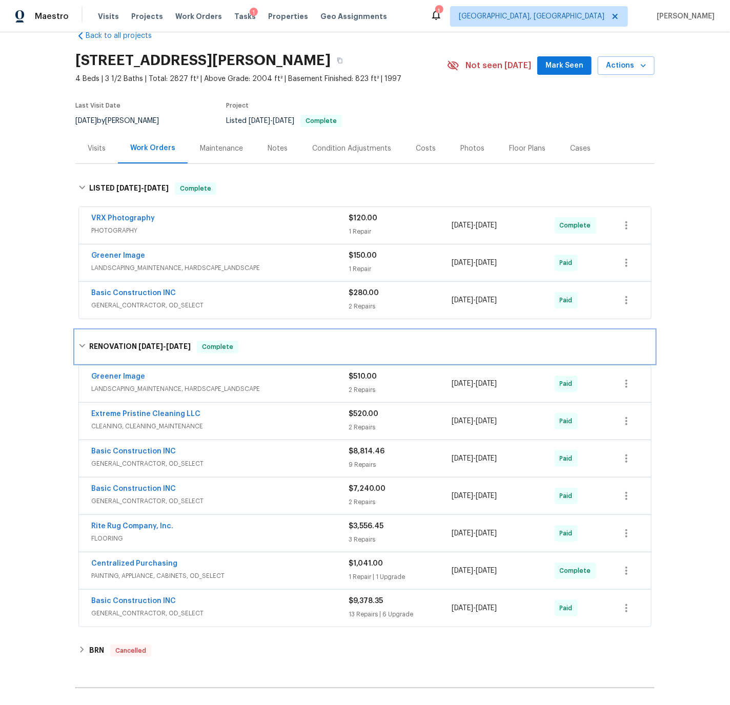
scroll to position [20, 0]
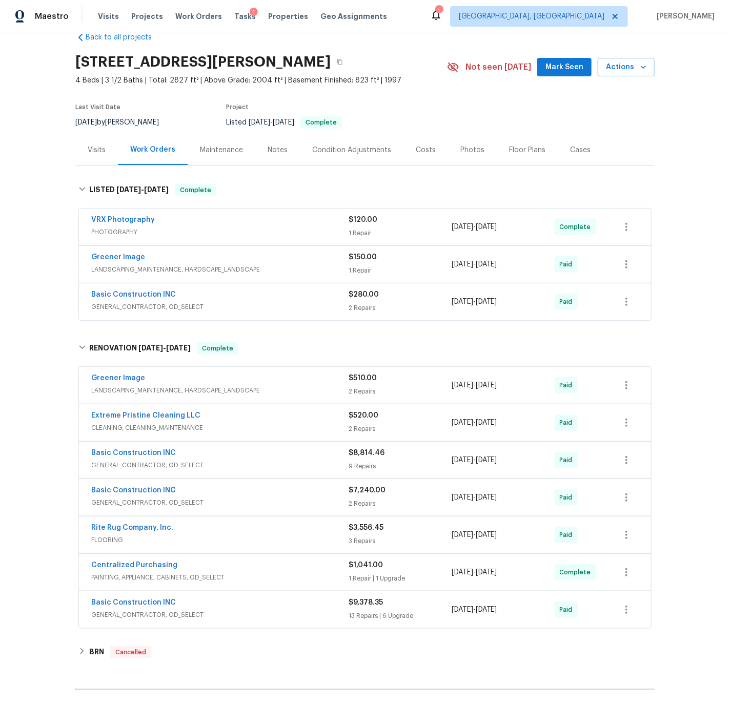
click at [421, 151] on div "Costs" at bounding box center [426, 150] width 20 height 10
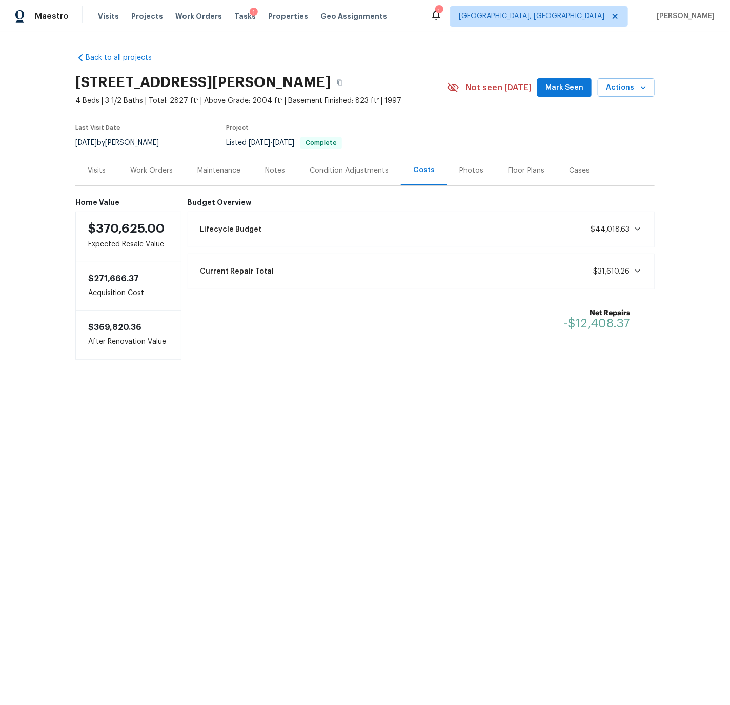
click at [556, 271] on div "Current Repair Total $31,610.26" at bounding box center [421, 271] width 454 height 23
click at [150, 168] on div "Work Orders" at bounding box center [151, 171] width 43 height 10
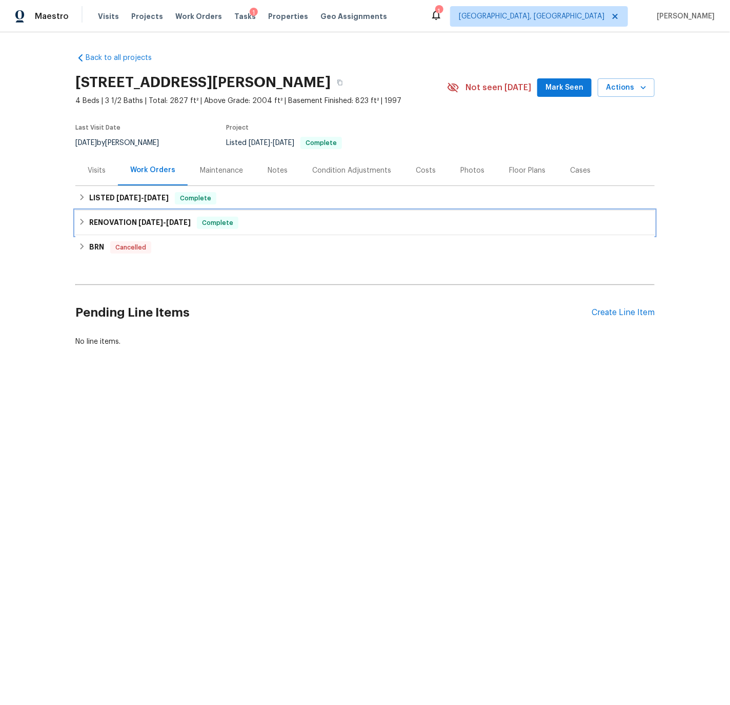
click at [87, 221] on div "RENOVATION 6/27/25 - 7/28/25 Complete" at bounding box center [364, 223] width 573 height 12
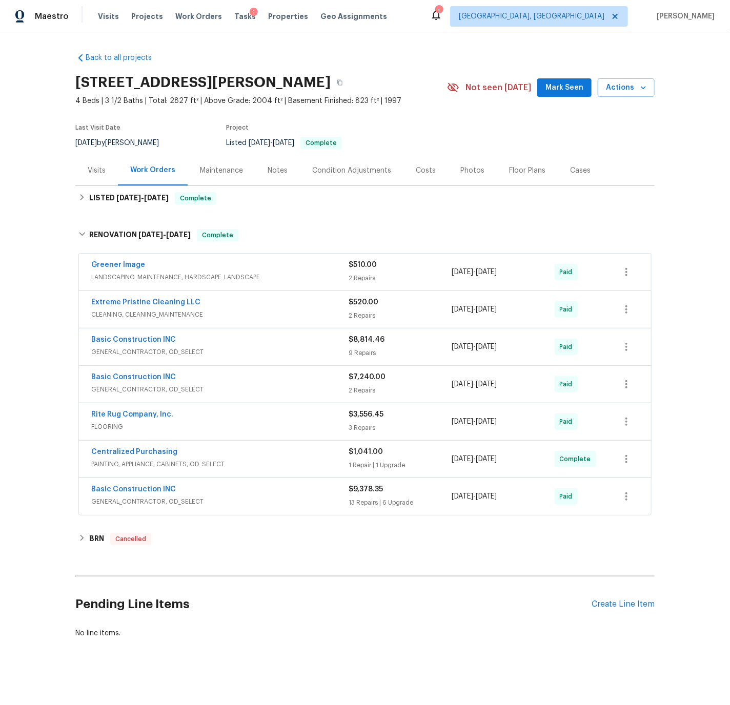
click at [248, 490] on div "Basic Construction INC" at bounding box center [219, 490] width 257 height 12
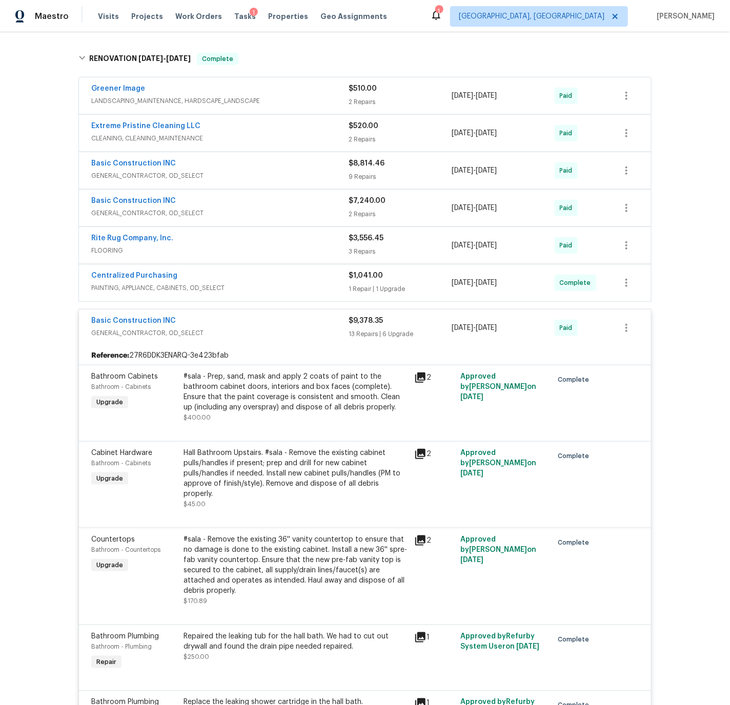
scroll to position [175, 0]
click at [258, 282] on div "Centralized Purchasing" at bounding box center [219, 278] width 257 height 12
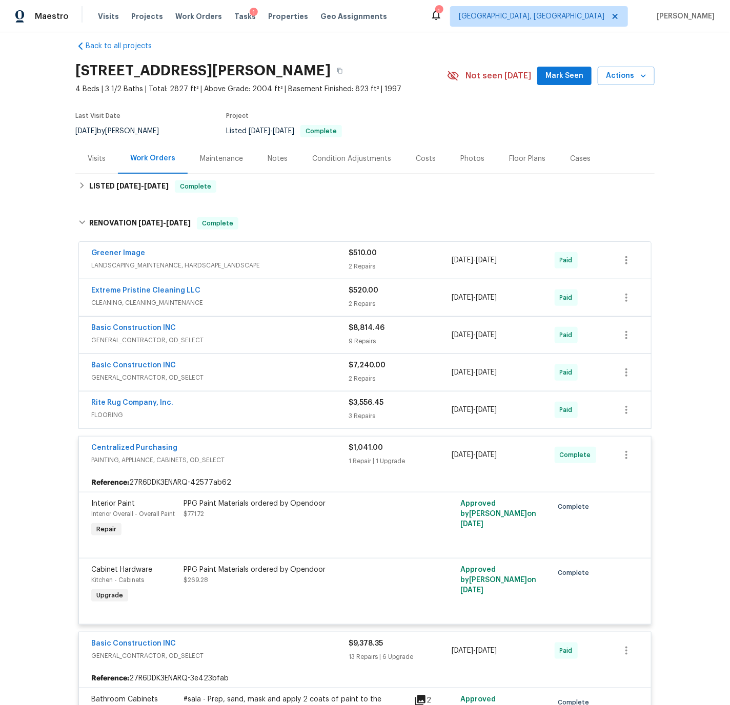
scroll to position [12, 0]
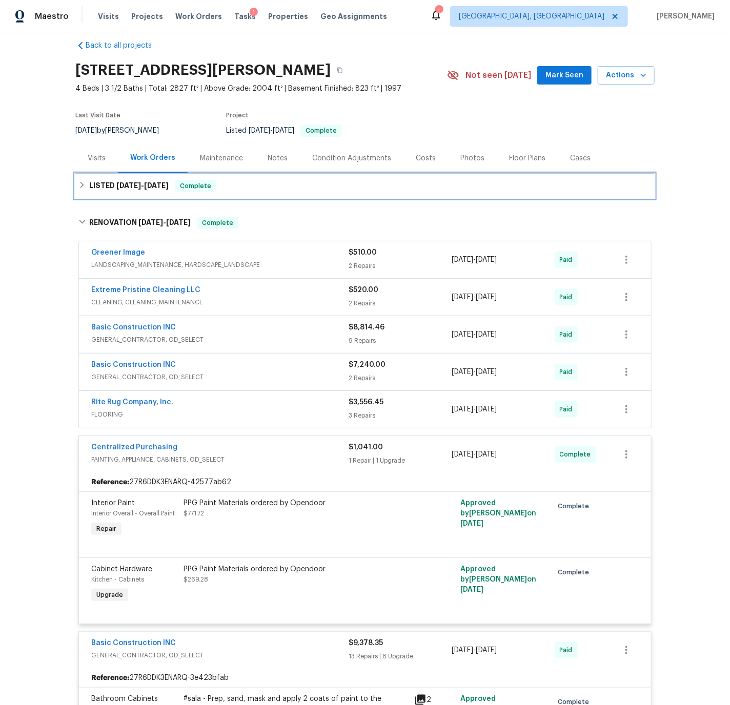
click at [87, 183] on div "LISTED 7/30/25 - 8/6/25 Complete" at bounding box center [364, 186] width 573 height 12
click at [86, 183] on div "LISTED 7/30/25 - 8/6/25 Complete" at bounding box center [364, 186] width 579 height 25
click at [86, 183] on div "LISTED 7/30/25 - 8/6/25 Complete" at bounding box center [364, 186] width 573 height 12
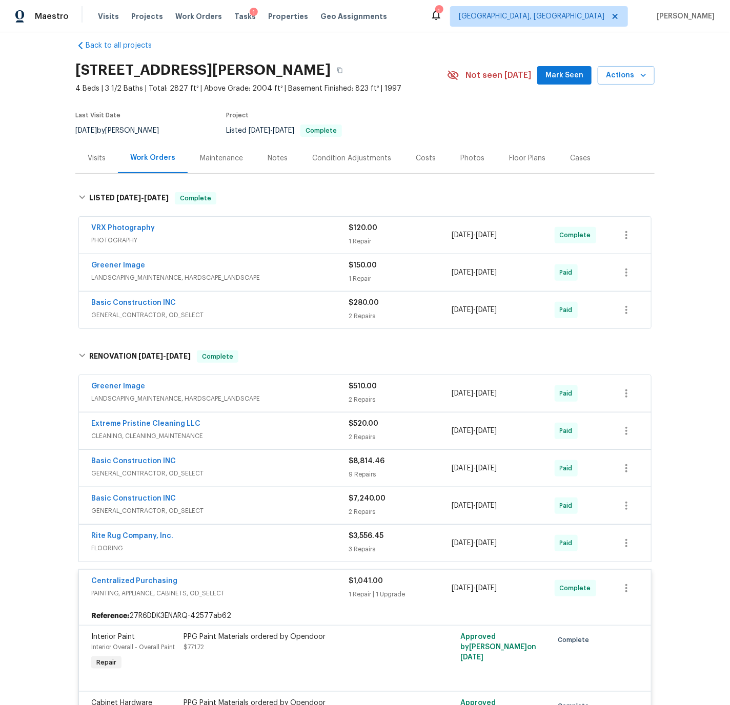
click at [229, 264] on div "Greener Image" at bounding box center [219, 266] width 257 height 12
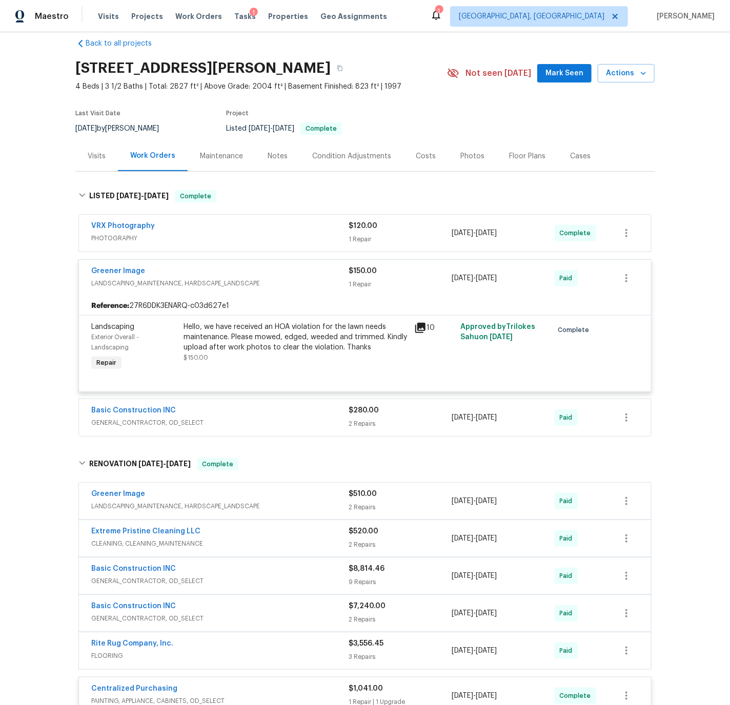
scroll to position [15, 0]
click at [279, 279] on span "LANDSCAPING_MAINTENANCE, HARDSCAPE_LANDSCAPE" at bounding box center [219, 282] width 257 height 10
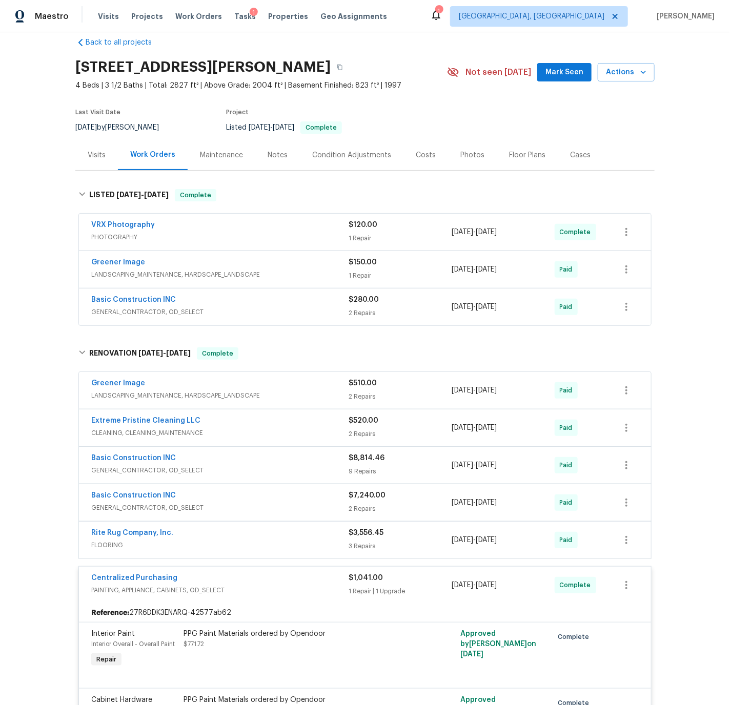
click at [264, 299] on div "Basic Construction INC" at bounding box center [219, 301] width 257 height 12
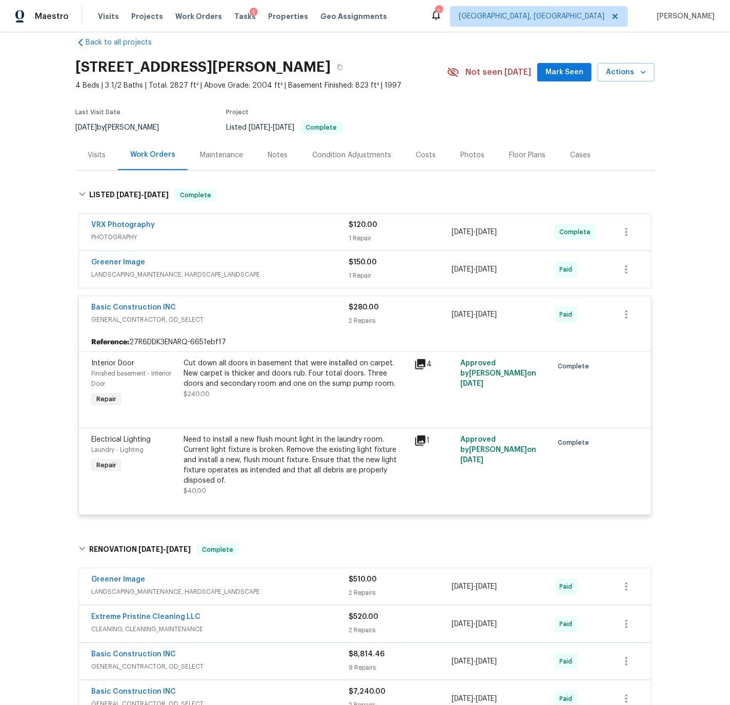
click at [260, 317] on span "GENERAL_CONTRACTOR, OD_SELECT" at bounding box center [219, 320] width 257 height 10
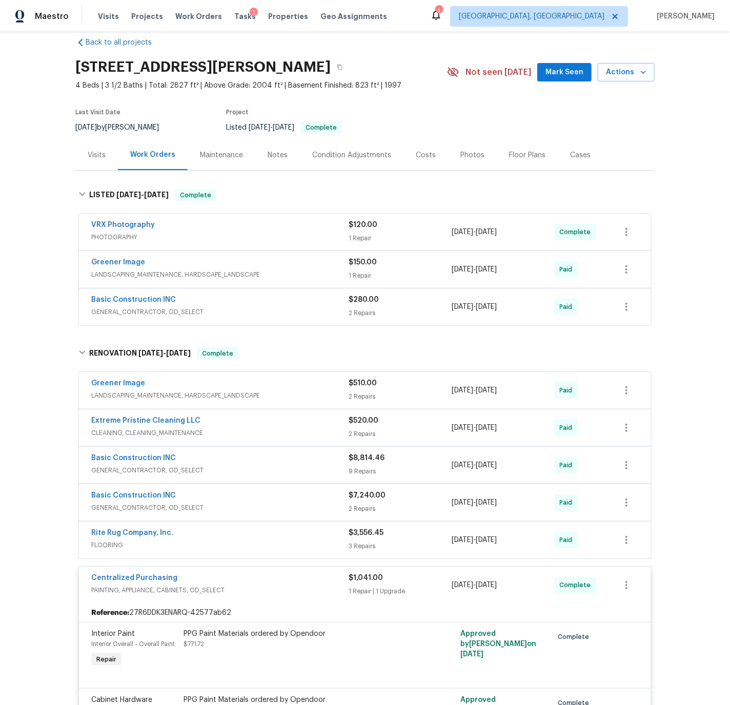
click at [237, 420] on div "Extreme Pristine Cleaning LLC" at bounding box center [219, 422] width 257 height 12
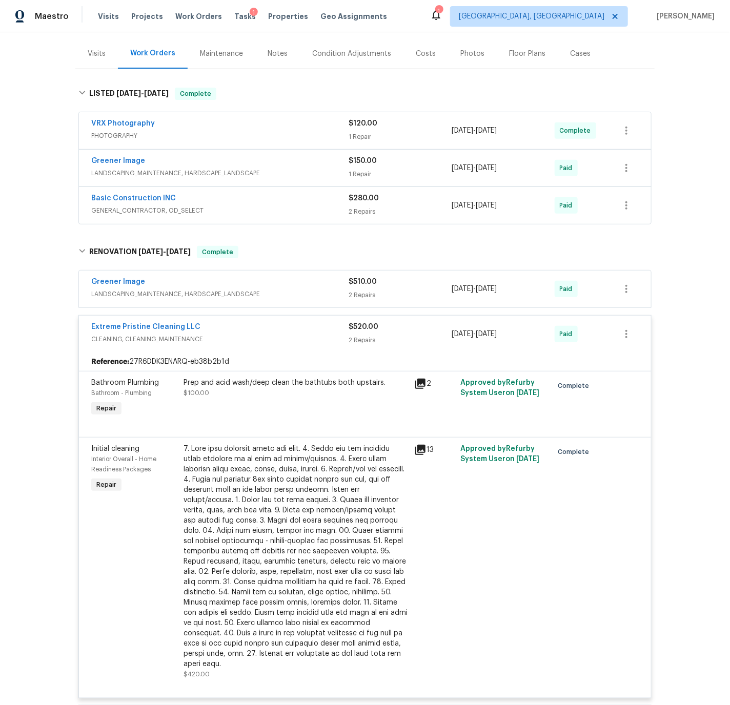
scroll to position [94, 0]
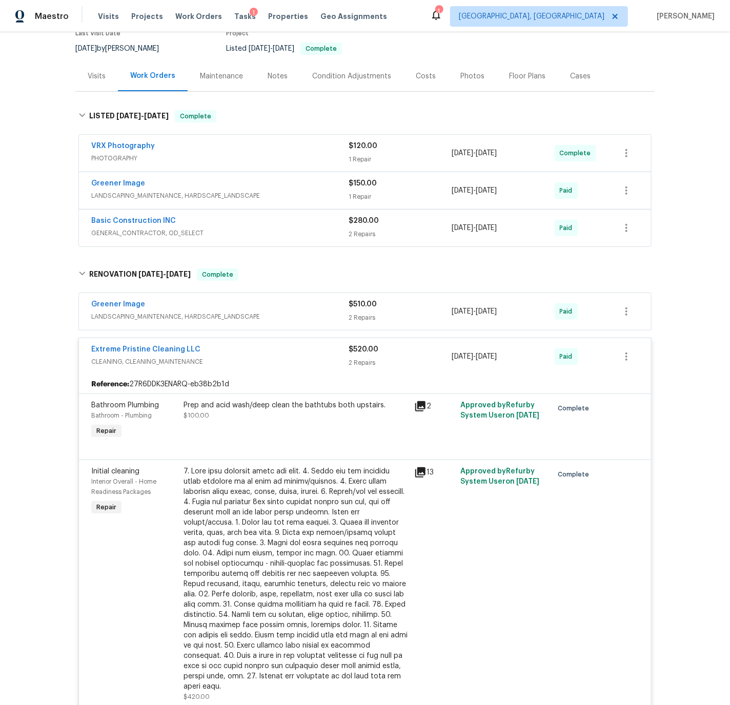
click at [257, 350] on div "Extreme Pristine Cleaning LLC" at bounding box center [219, 350] width 257 height 12
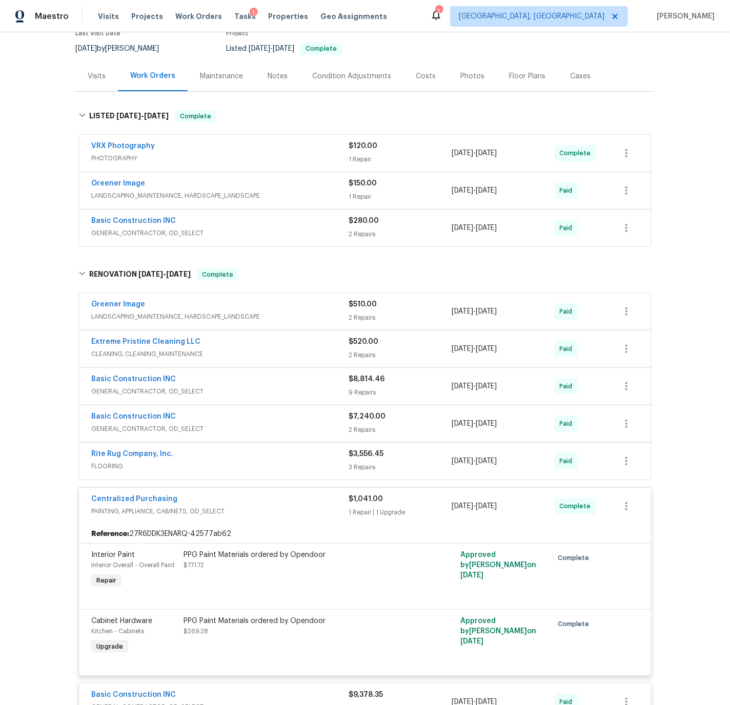
click at [238, 385] on div "Basic Construction INC" at bounding box center [219, 380] width 257 height 12
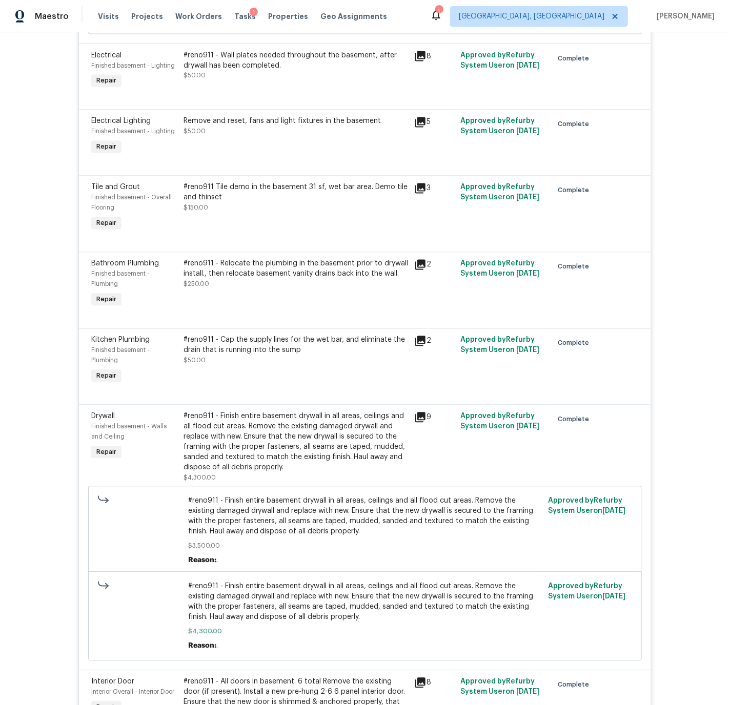
scroll to position [781, 0]
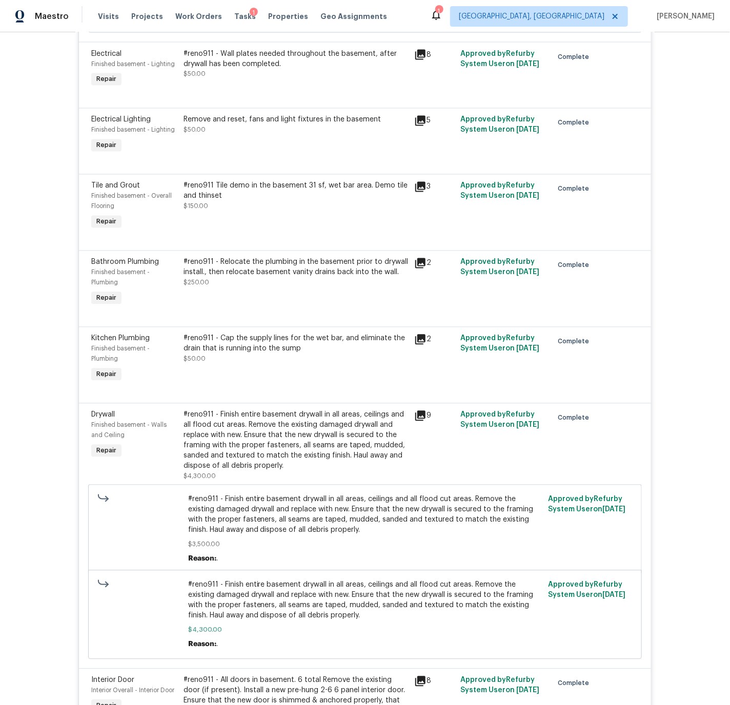
click at [420, 190] on icon at bounding box center [420, 187] width 10 height 10
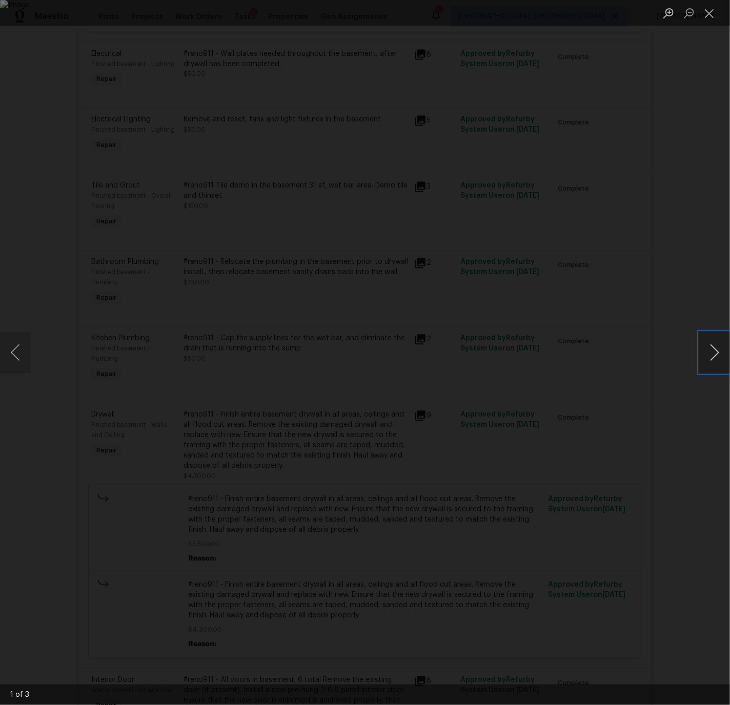
click at [716, 352] on button "Next image" at bounding box center [714, 352] width 31 height 41
click at [708, 13] on button "Close lightbox" at bounding box center [709, 13] width 20 height 18
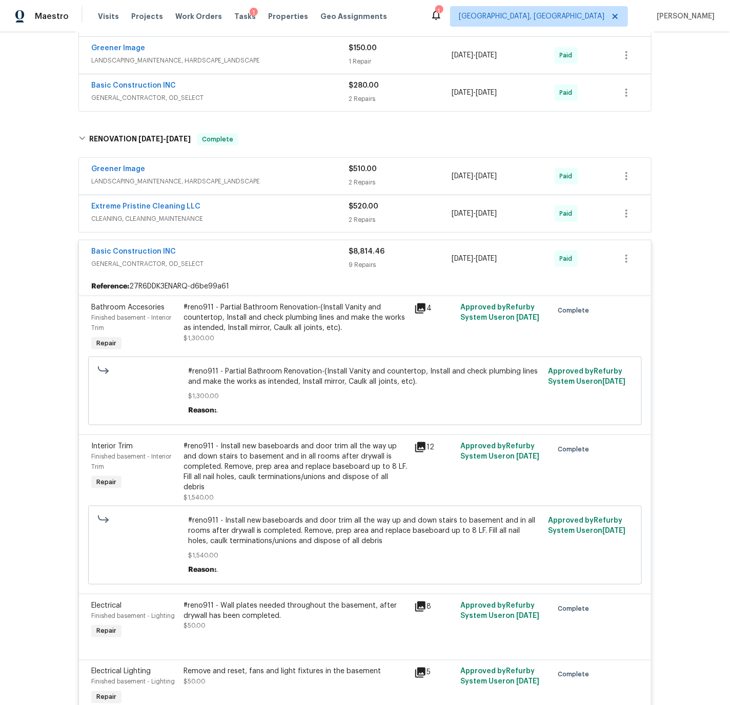
scroll to position [0, 0]
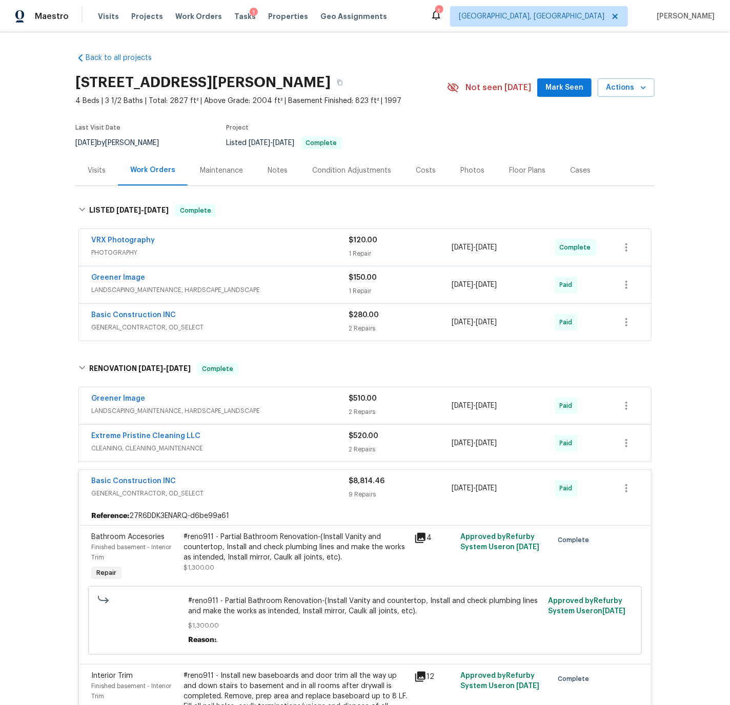
click at [343, 172] on div "Condition Adjustments" at bounding box center [351, 171] width 79 height 10
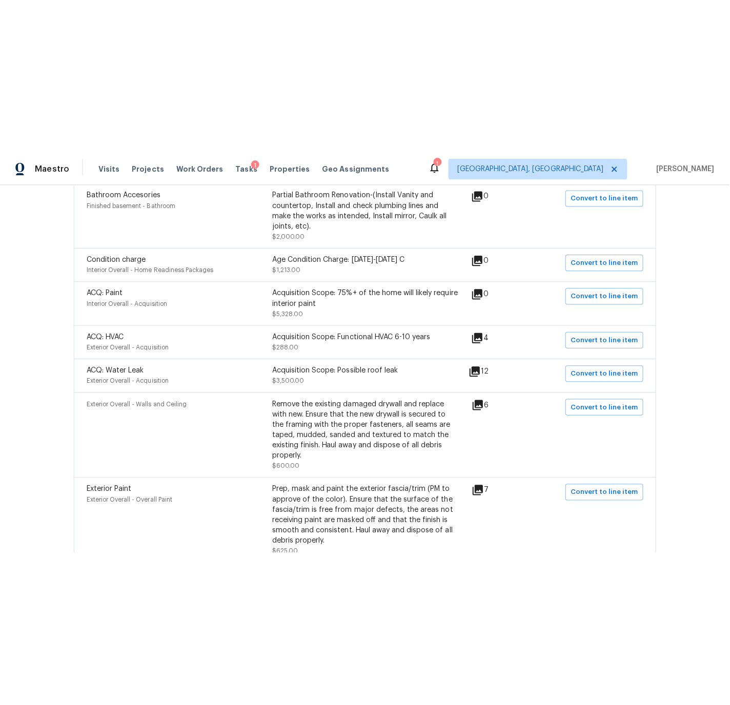
scroll to position [478, 0]
